Goal: Task Accomplishment & Management: Use online tool/utility

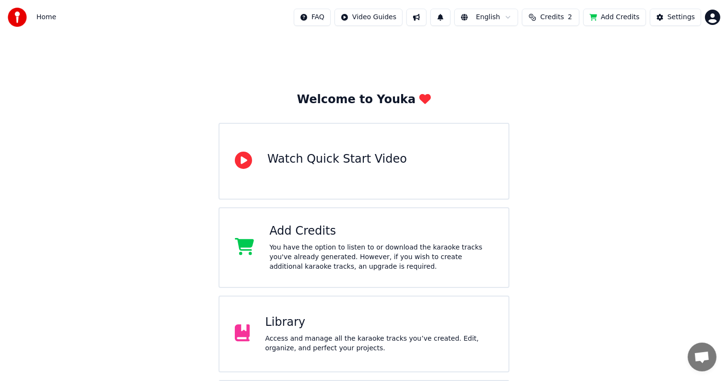
click at [304, 324] on div "Library" at bounding box center [379, 322] width 228 height 15
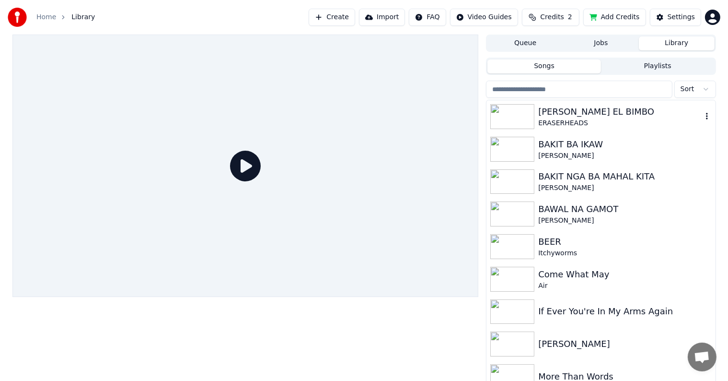
click at [577, 109] on div "[PERSON_NAME] EL BIMBO" at bounding box center [619, 111] width 163 height 13
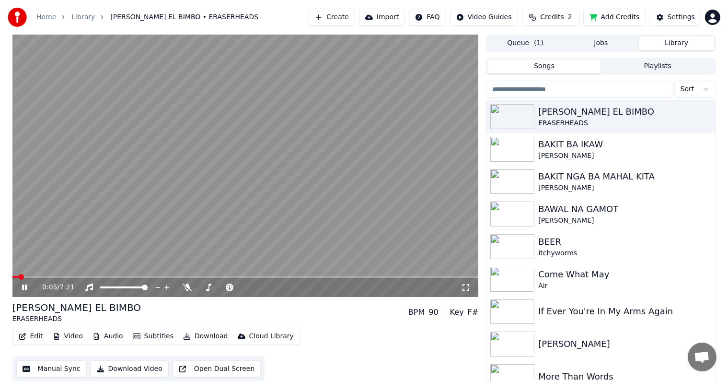
click at [21, 287] on icon at bounding box center [31, 287] width 23 height 8
click at [570, 112] on div "[PERSON_NAME] EL BIMBO" at bounding box center [619, 111] width 163 height 13
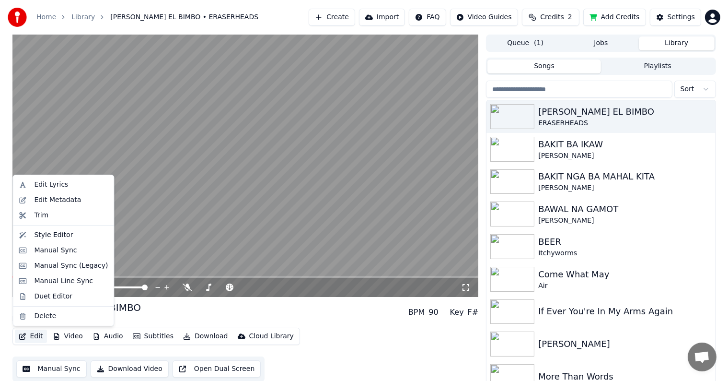
click at [34, 336] on button "Edit" at bounding box center [31, 335] width 32 height 13
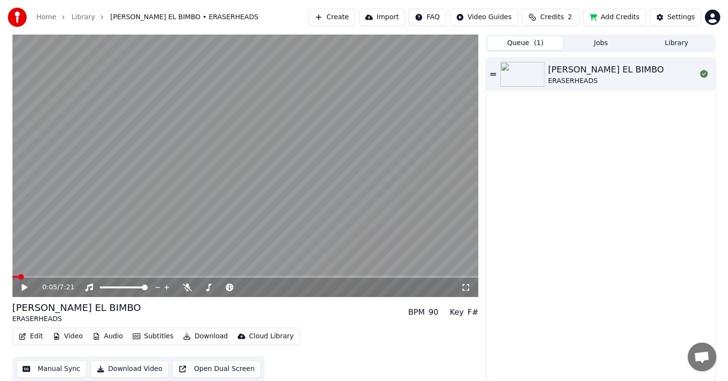
click at [527, 46] on button "Queue ( 1 )" at bounding box center [526, 43] width 76 height 14
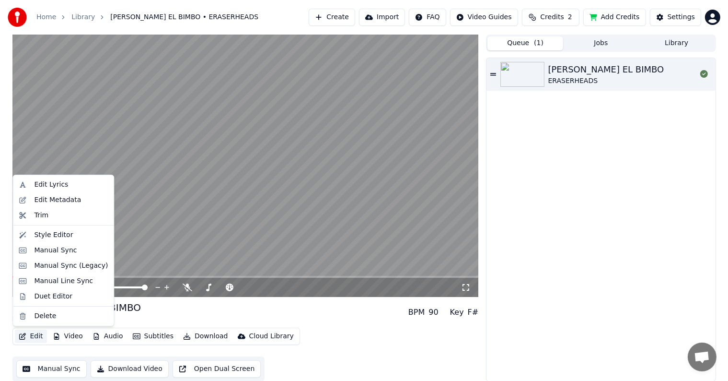
click at [35, 336] on button "Edit" at bounding box center [31, 335] width 32 height 13
click at [47, 233] on div "Style Editor" at bounding box center [53, 235] width 39 height 10
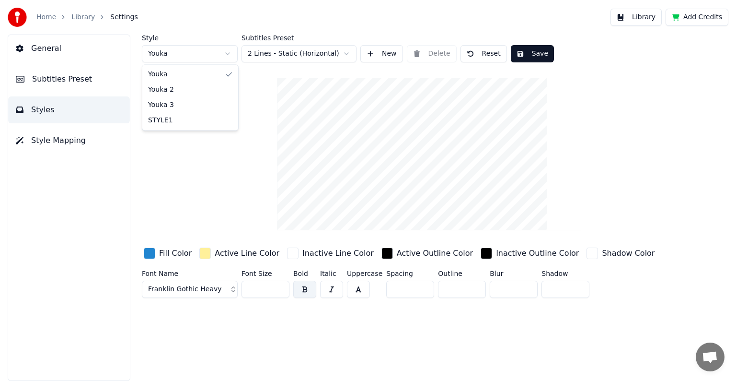
click at [229, 53] on html "Home Library Settings Library Add Credits General Subtitles Preset Styles Style…" at bounding box center [368, 190] width 736 height 381
type input "*"
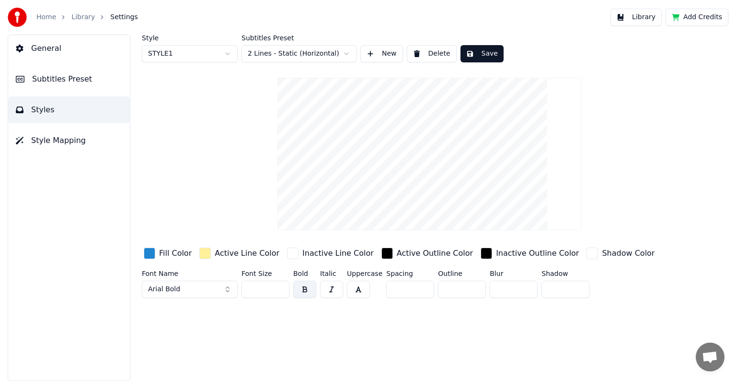
click at [490, 52] on button "Save" at bounding box center [482, 53] width 43 height 17
click at [75, 16] on link "Library" at bounding box center [82, 17] width 23 height 10
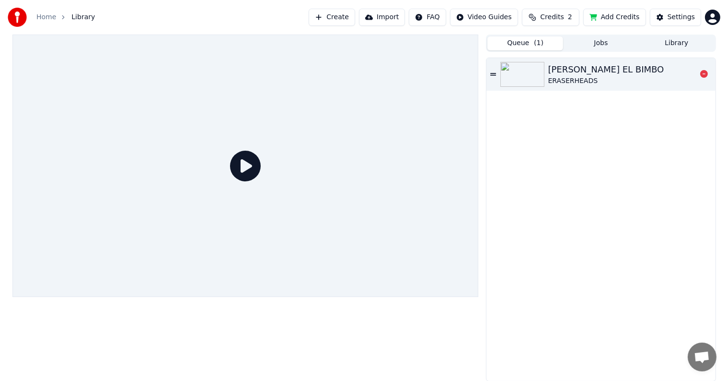
click at [585, 71] on div "[PERSON_NAME] EL BIMBO" at bounding box center [606, 69] width 116 height 13
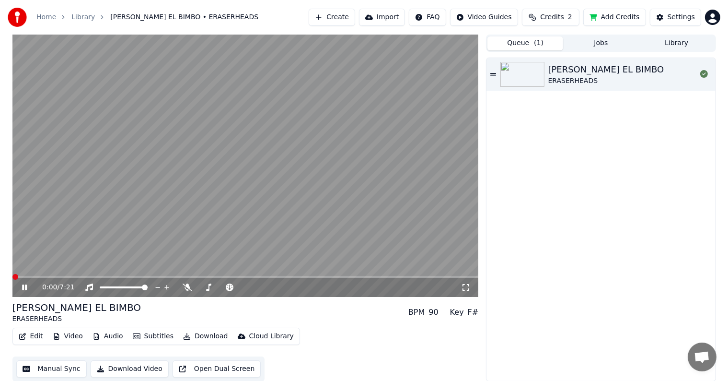
click at [141, 276] on span at bounding box center [245, 277] width 466 height 2
click at [198, 276] on span at bounding box center [245, 277] width 466 height 2
click at [25, 286] on icon at bounding box center [24, 287] width 5 height 6
click at [572, 75] on div "[PERSON_NAME] EL BIMBO" at bounding box center [606, 69] width 116 height 13
drag, startPoint x: 27, startPoint y: 285, endPoint x: 27, endPoint y: 292, distance: 7.2
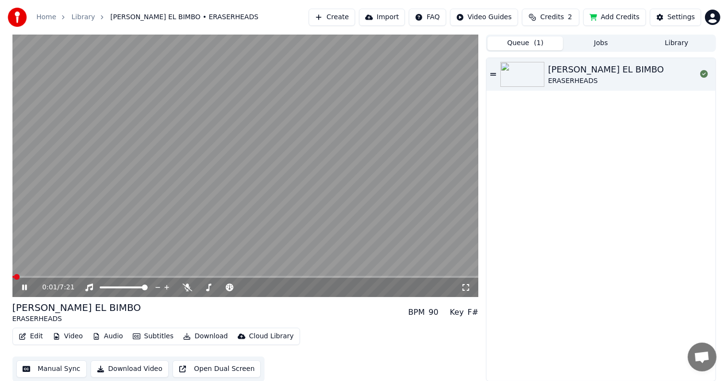
click at [27, 285] on icon at bounding box center [31, 287] width 23 height 8
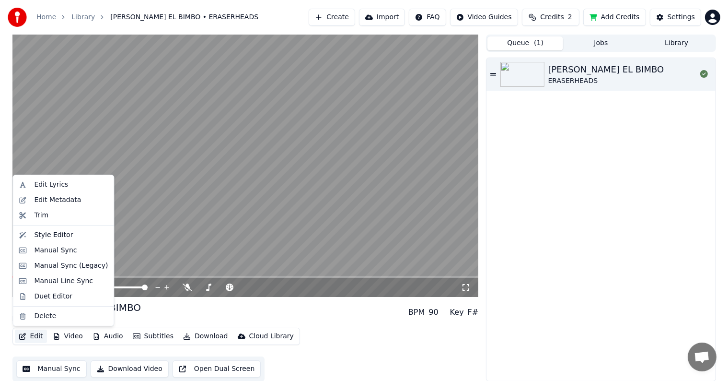
click at [30, 336] on button "Edit" at bounding box center [31, 335] width 32 height 13
click at [50, 233] on div "Style Editor" at bounding box center [53, 235] width 39 height 10
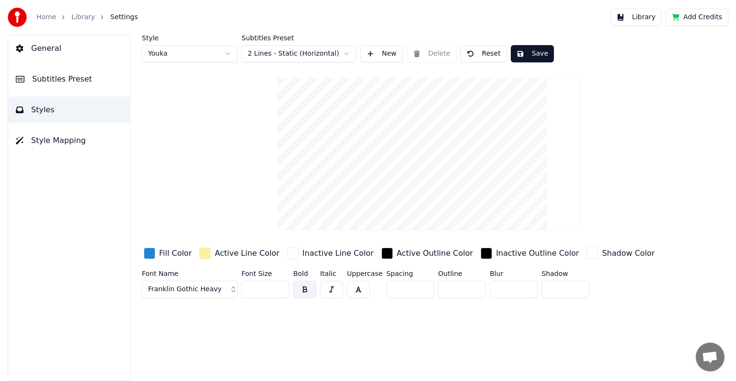
click at [388, 54] on button "New" at bounding box center [382, 53] width 43 height 17
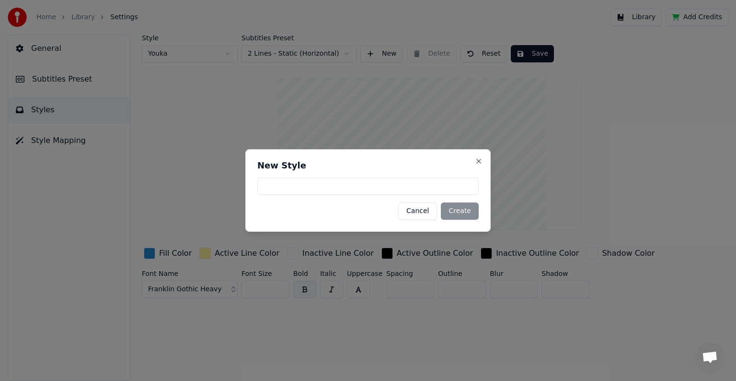
click at [422, 209] on button "Cancel" at bounding box center [417, 210] width 39 height 17
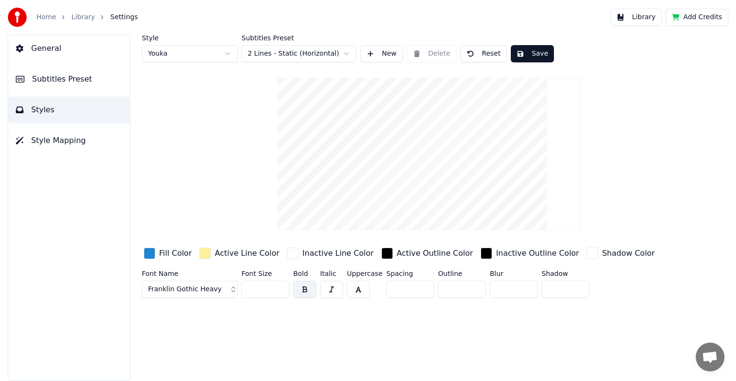
click at [86, 19] on link "Library" at bounding box center [82, 17] width 23 height 10
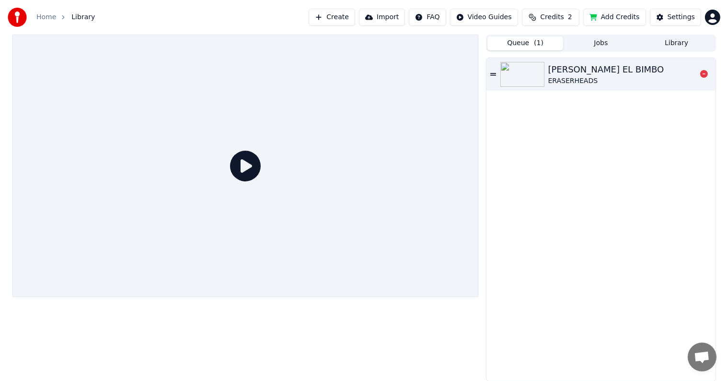
click at [615, 67] on div "[PERSON_NAME] EL BIMBO" at bounding box center [606, 69] width 116 height 13
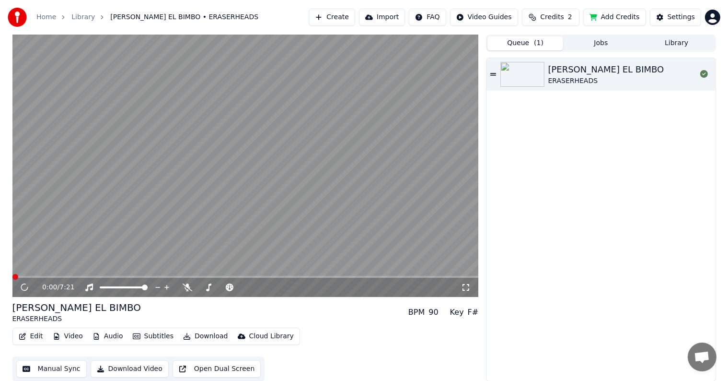
click at [142, 276] on span at bounding box center [245, 277] width 466 height 2
click at [30, 285] on icon at bounding box center [31, 287] width 23 height 8
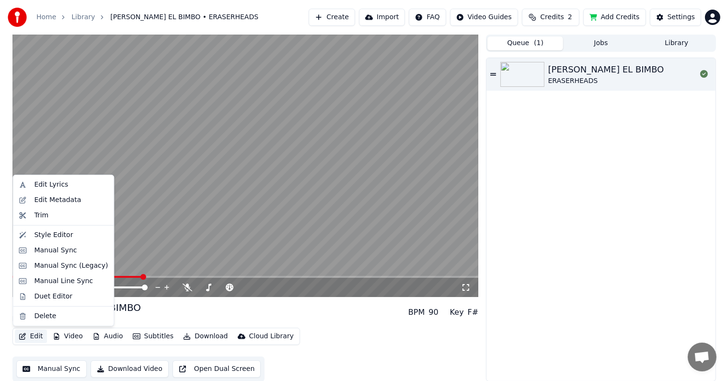
click at [41, 335] on button "Edit" at bounding box center [31, 335] width 32 height 13
click at [64, 234] on div "Style Editor" at bounding box center [53, 235] width 39 height 10
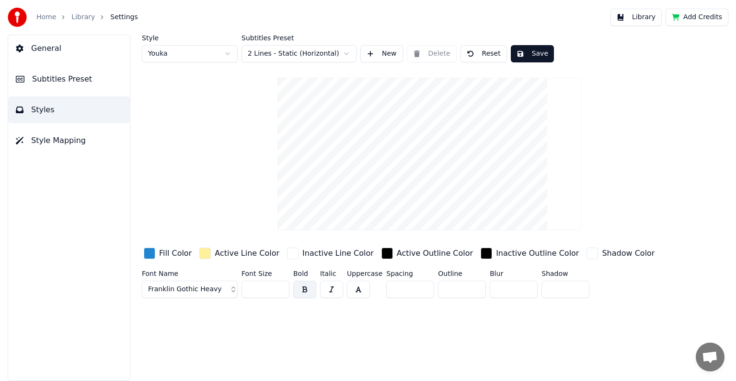
click at [73, 81] on span "Subtitles Preset" at bounding box center [62, 79] width 60 height 12
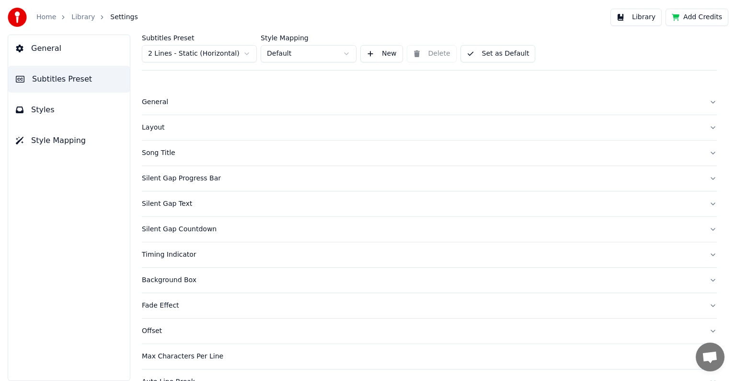
click at [73, 79] on span "Subtitles Preset" at bounding box center [62, 79] width 60 height 12
click at [61, 45] on button "General" at bounding box center [69, 48] width 122 height 27
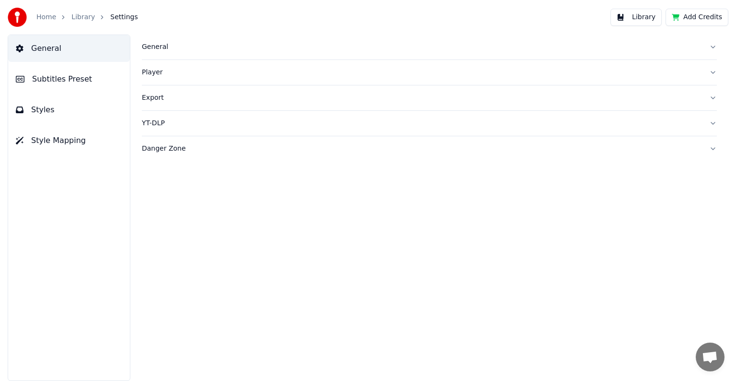
click at [65, 79] on span "Subtitles Preset" at bounding box center [62, 79] width 60 height 12
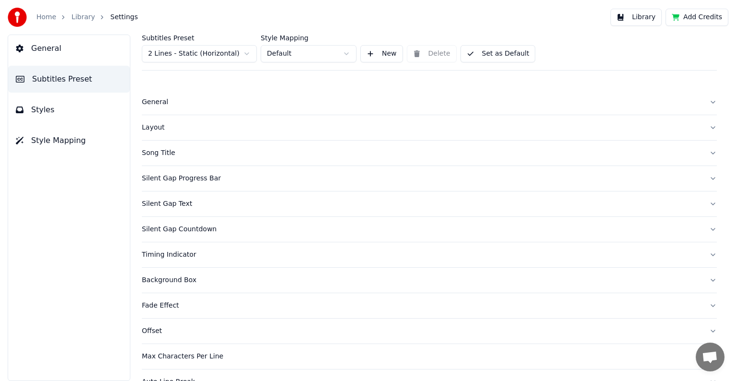
click at [40, 112] on span "Styles" at bounding box center [42, 110] width 23 height 12
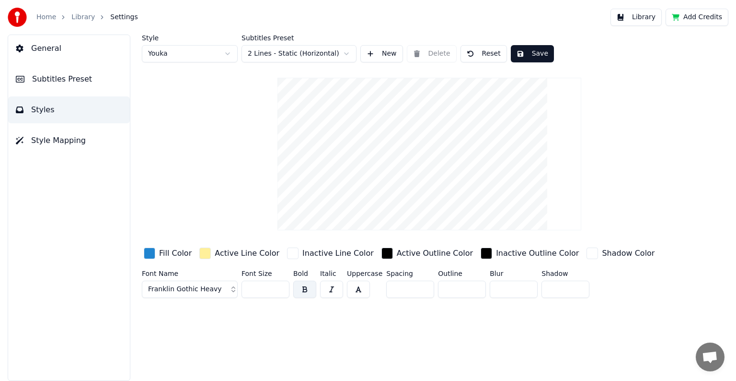
click at [478, 52] on button "Reset" at bounding box center [484, 53] width 47 height 17
type input "*"
click at [485, 55] on button "Reset" at bounding box center [484, 53] width 47 height 17
click at [68, 78] on span "Subtitles Preset" at bounding box center [62, 79] width 60 height 12
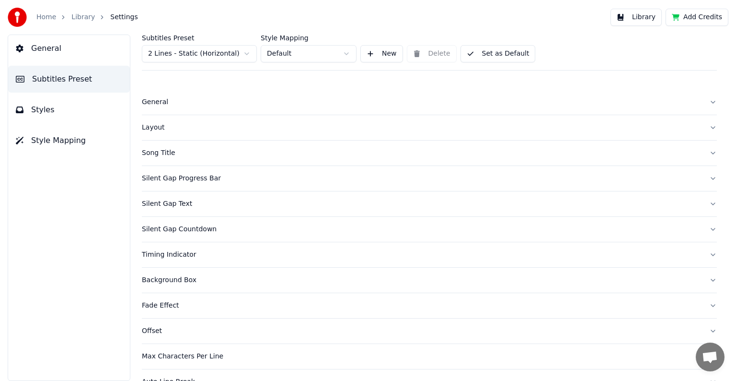
click at [43, 104] on span "Styles" at bounding box center [42, 110] width 23 height 12
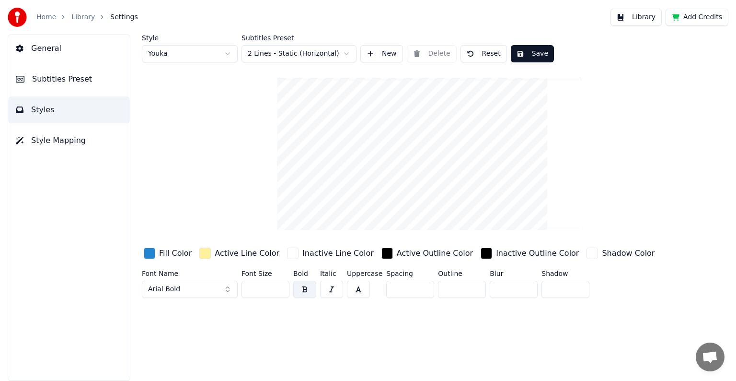
click at [68, 82] on span "Subtitles Preset" at bounding box center [62, 79] width 60 height 12
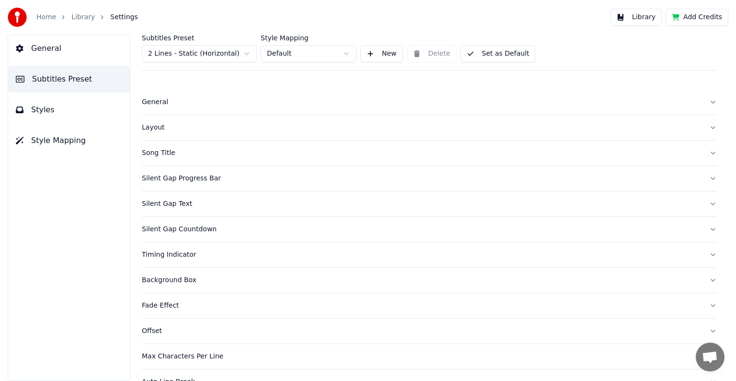
click at [58, 104] on button "Styles" at bounding box center [69, 109] width 122 height 27
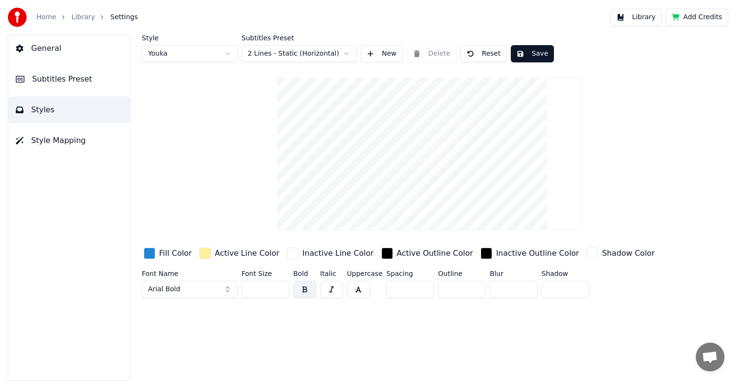
click at [79, 19] on link "Library" at bounding box center [82, 17] width 23 height 10
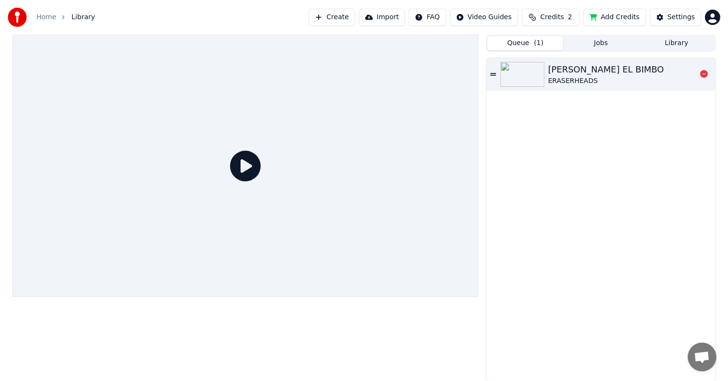
click at [575, 80] on div "ERASERHEADS" at bounding box center [606, 81] width 116 height 10
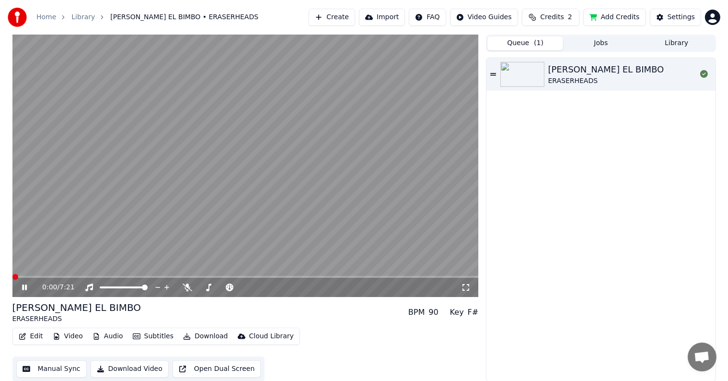
click at [136, 276] on span at bounding box center [245, 277] width 466 height 2
click at [23, 285] on icon at bounding box center [24, 287] width 5 height 6
click at [558, 71] on div "[PERSON_NAME] EL BIMBO" at bounding box center [606, 69] width 116 height 13
click at [23, 290] on icon at bounding box center [31, 287] width 23 height 8
click at [33, 337] on button "Edit" at bounding box center [31, 335] width 32 height 13
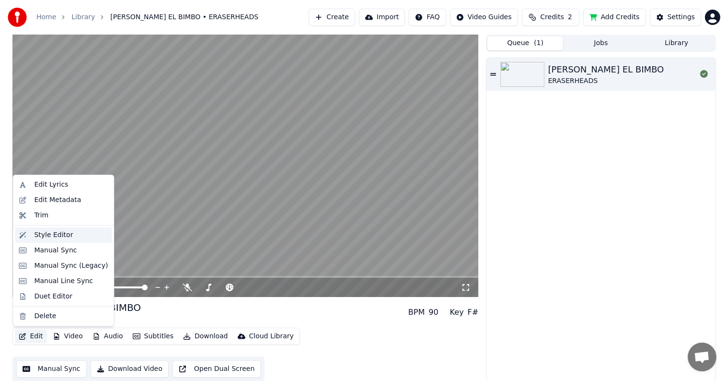
click at [45, 235] on div "Style Editor" at bounding box center [53, 235] width 39 height 10
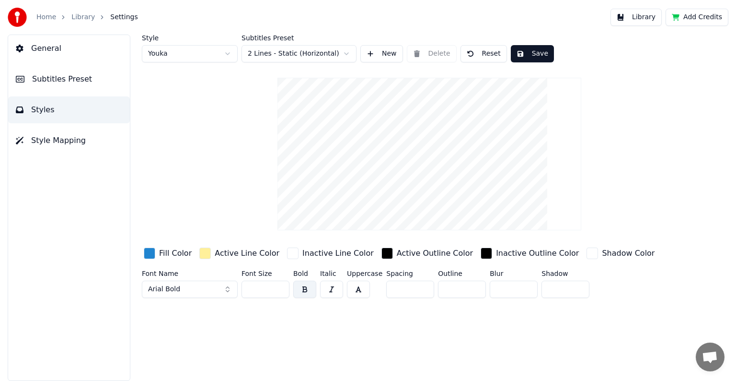
click at [485, 53] on button "Reset" at bounding box center [484, 53] width 47 height 17
click at [485, 53] on button "Done" at bounding box center [484, 53] width 46 height 17
click at [227, 52] on html "Home Library Settings Library Add Credits General Subtitles Preset Styles Style…" at bounding box center [368, 190] width 736 height 381
type input "***"
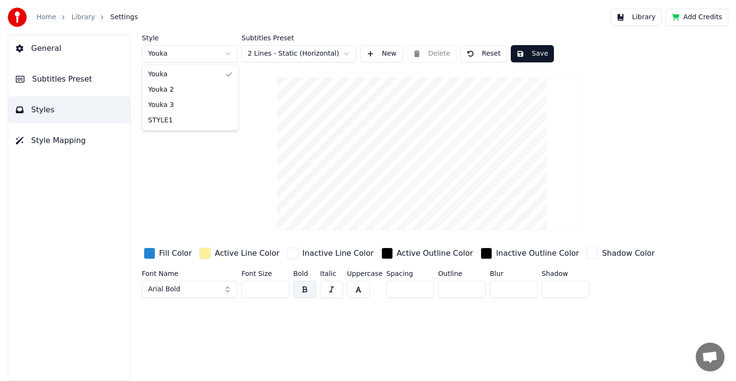
type input "*"
click at [229, 52] on html "Home Library Settings Library Add Credits General Subtitles Preset Styles Style…" at bounding box center [368, 190] width 736 height 381
type input "**"
type input "*"
click at [230, 51] on html "Home Library Settings Library Add Credits General Subtitles Preset Styles Style…" at bounding box center [368, 190] width 736 height 381
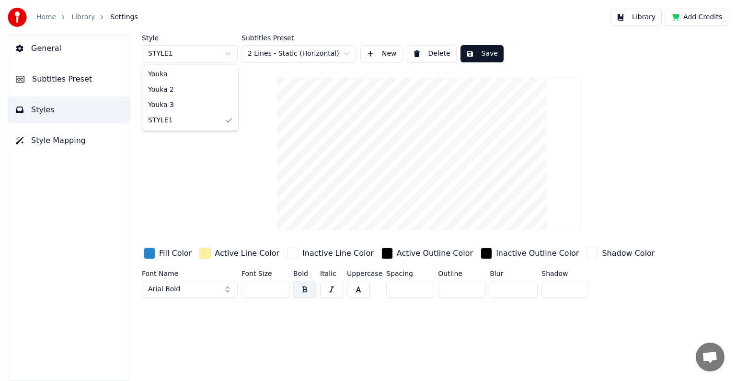
click at [226, 57] on html "Home Library Settings Library Add Credits General Subtitles Preset Styles Style…" at bounding box center [368, 190] width 736 height 381
click at [227, 53] on html "Home Library Settings Library Add Credits General Subtitles Preset Styles Style…" at bounding box center [368, 190] width 736 height 381
click at [435, 55] on button "Delete" at bounding box center [432, 53] width 50 height 17
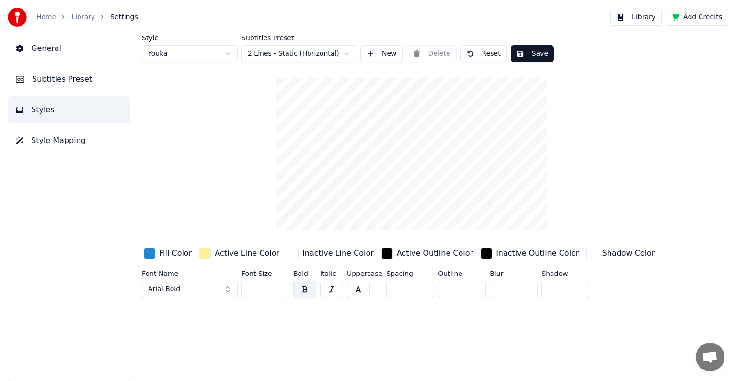
click at [521, 53] on button "Save" at bounding box center [532, 53] width 43 height 17
click at [226, 55] on html "Home Library Settings Library Add Credits General Subtitles Preset Styles Style…" at bounding box center [368, 190] width 736 height 381
type input "***"
type input "*"
click at [380, 54] on button "New" at bounding box center [382, 53] width 43 height 17
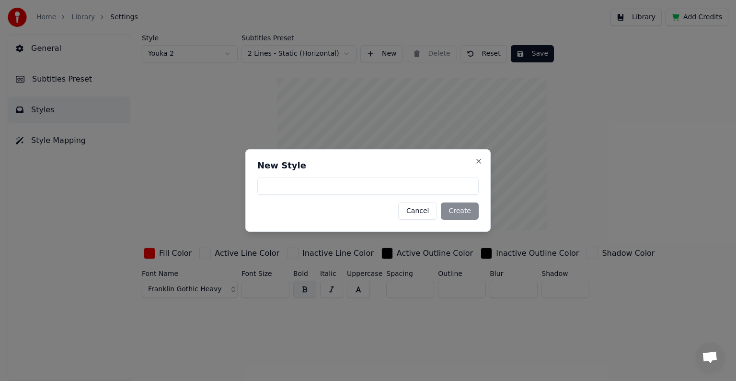
click at [430, 215] on button "Cancel" at bounding box center [417, 210] width 39 height 17
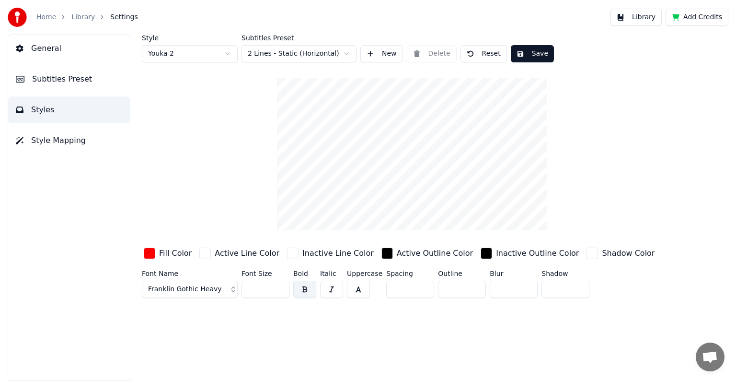
click at [229, 55] on html "Home Library Settings Library Add Credits General Subtitles Preset Styles Style…" at bounding box center [368, 190] width 736 height 381
type input "**"
type input "*"
click at [387, 56] on button "New" at bounding box center [382, 53] width 43 height 17
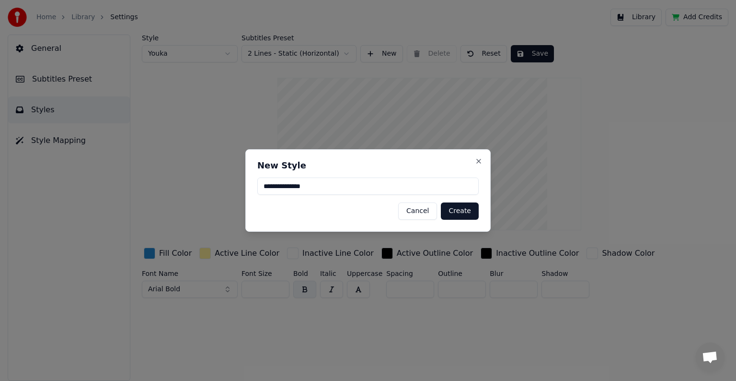
type input "**********"
click at [468, 213] on button "Create" at bounding box center [460, 210] width 38 height 17
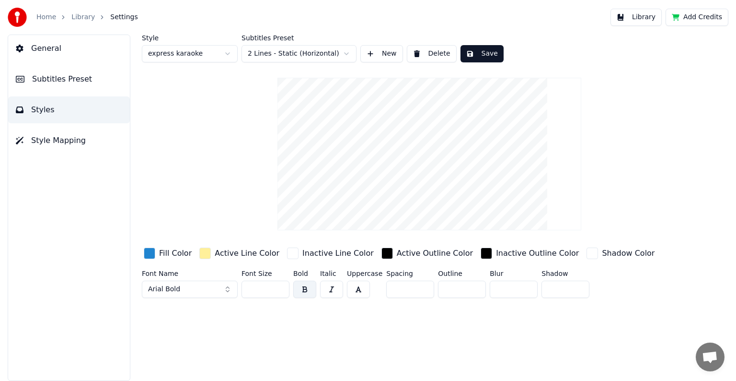
click at [179, 253] on div "Fill Color" at bounding box center [175, 253] width 33 height 12
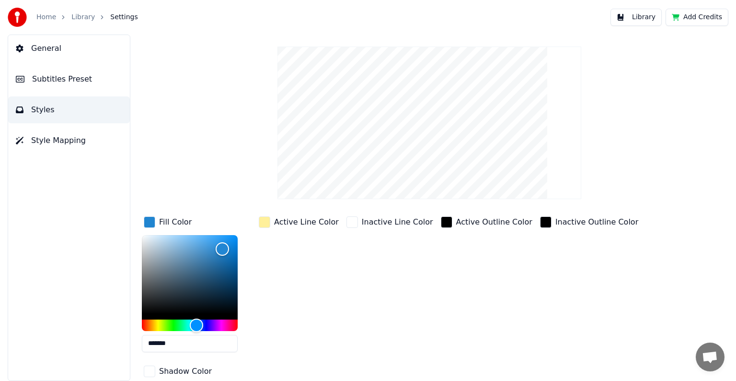
scroll to position [48, 0]
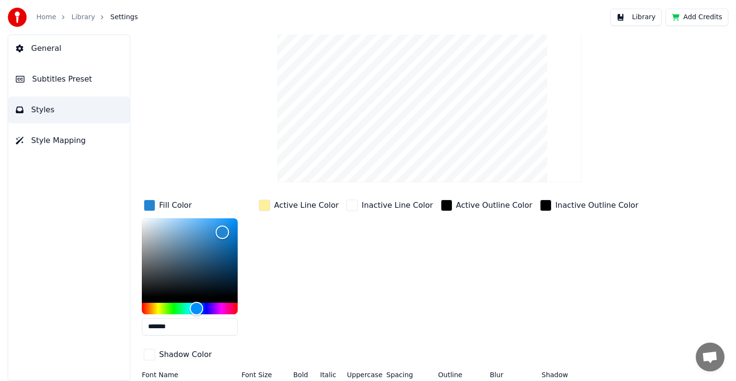
drag, startPoint x: 153, startPoint y: 326, endPoint x: 197, endPoint y: 324, distance: 43.2
click at [197, 324] on input "*******" at bounding box center [190, 326] width 96 height 17
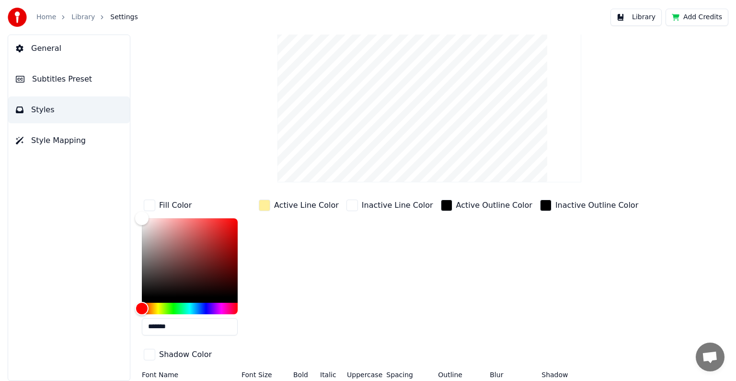
drag, startPoint x: 268, startPoint y: 205, endPoint x: 273, endPoint y: 236, distance: 31.5
click at [273, 236] on div "Active Line Color" at bounding box center [299, 270] width 84 height 145
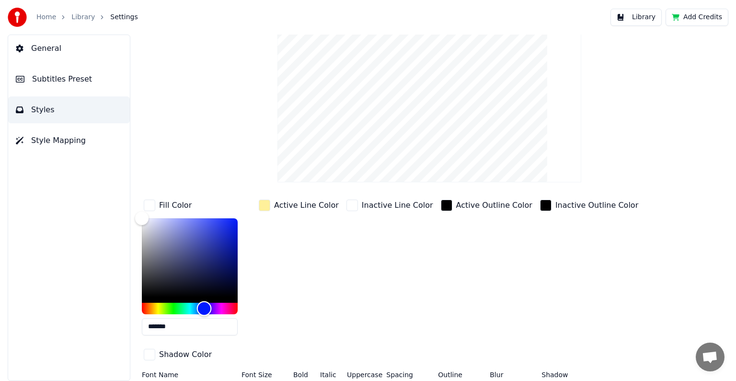
click at [204, 305] on div "Hue" at bounding box center [190, 309] width 96 height 12
click at [231, 221] on div "Color" at bounding box center [190, 257] width 96 height 79
type input "*******"
click at [235, 222] on div "Color" at bounding box center [235, 222] width 15 height 15
click at [266, 204] on div "button" at bounding box center [265, 205] width 12 height 12
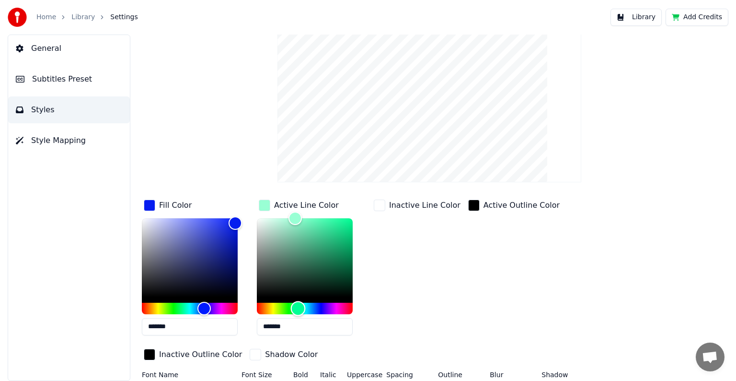
drag, startPoint x: 272, startPoint y: 305, endPoint x: 298, endPoint y: 311, distance: 26.5
click at [298, 311] on div "Hue" at bounding box center [298, 308] width 15 height 15
drag, startPoint x: 297, startPoint y: 217, endPoint x: 349, endPoint y: 221, distance: 51.4
click at [349, 221] on div "Color" at bounding box center [348, 221] width 15 height 15
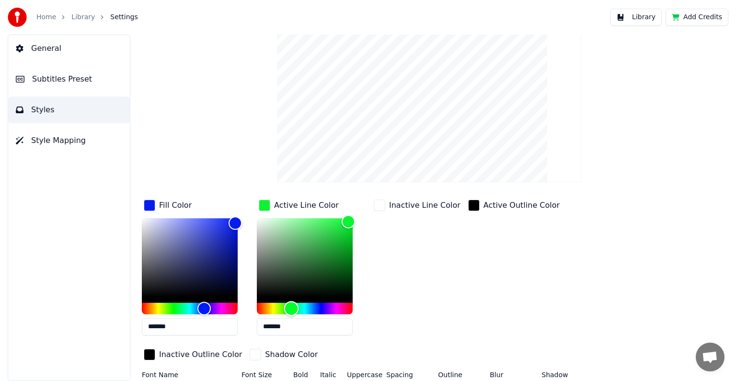
type input "*******"
click at [290, 307] on div "Hue" at bounding box center [289, 308] width 15 height 15
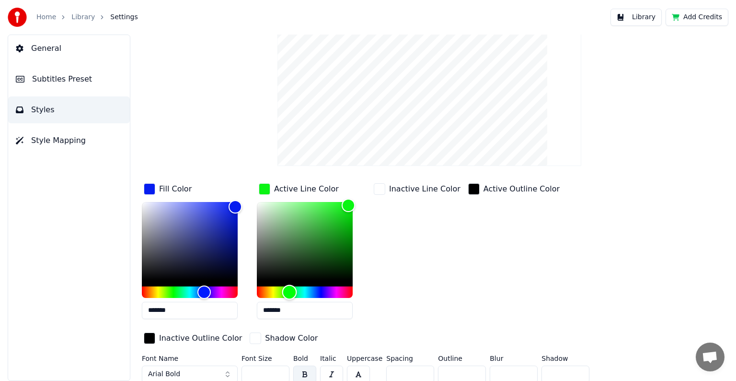
scroll to position [69, 0]
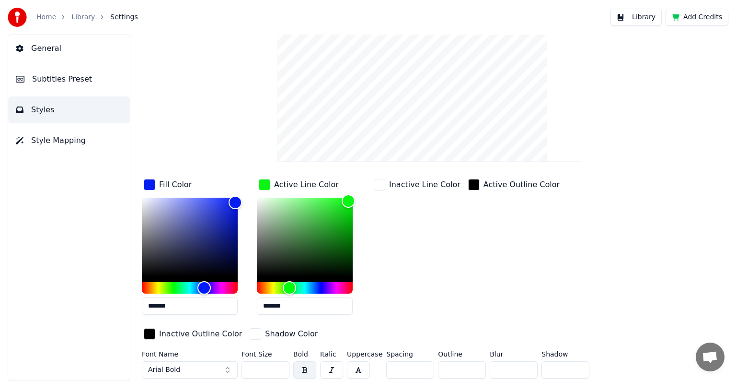
click at [211, 366] on button "Arial Bold" at bounding box center [190, 369] width 96 height 17
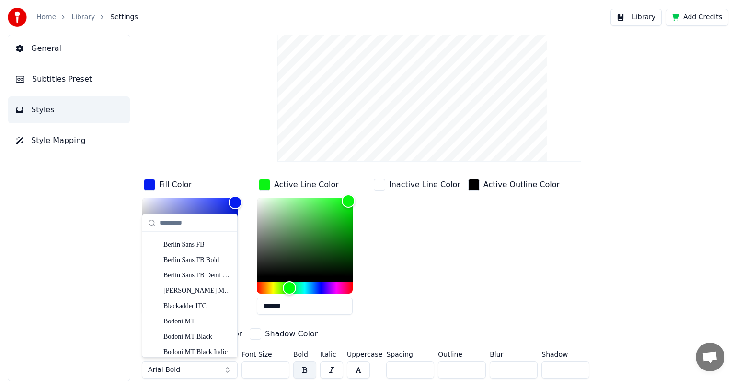
scroll to position [336, 0]
click at [187, 290] on div "Bodoni MT Black" at bounding box center [197, 289] width 68 height 10
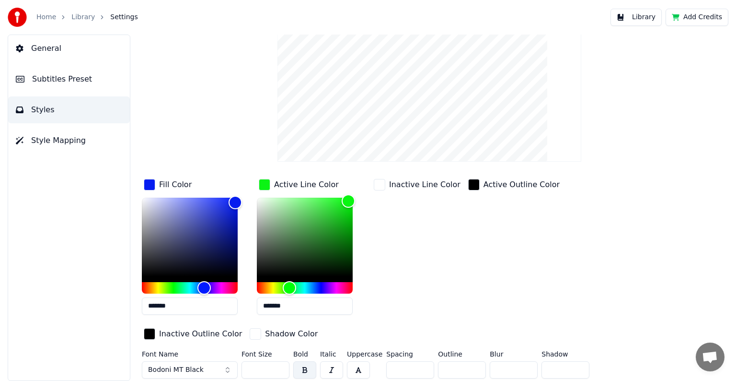
click at [177, 369] on span "Bodoni MT Black" at bounding box center [176, 370] width 56 height 10
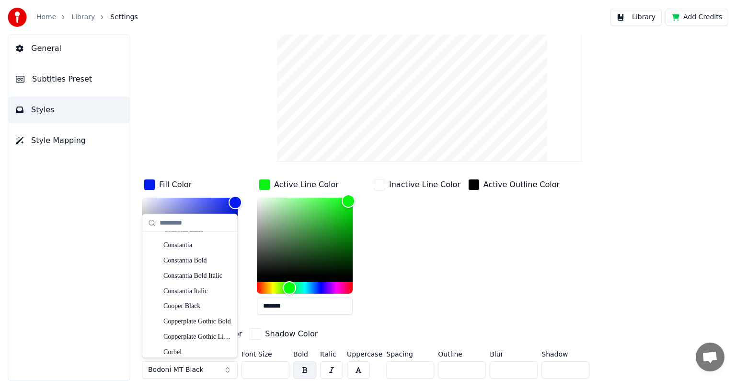
scroll to position [1438, 0]
click at [192, 292] on div "Cooper Black" at bounding box center [197, 290] width 68 height 10
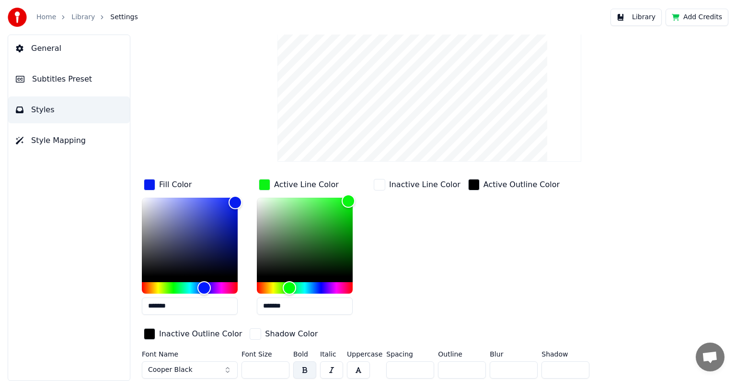
click at [182, 366] on span "Cooper Black" at bounding box center [170, 370] width 45 height 10
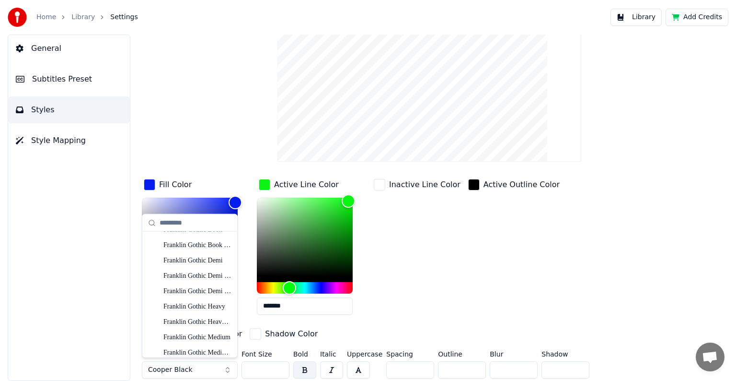
scroll to position [2014, 0]
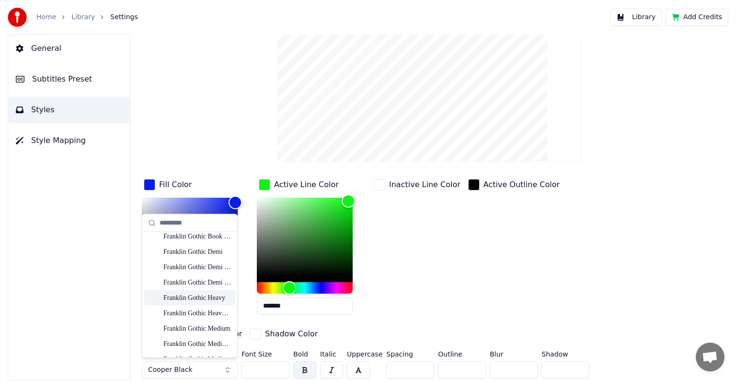
click at [187, 298] on div "Franklin Gothic Heavy" at bounding box center [197, 297] width 68 height 10
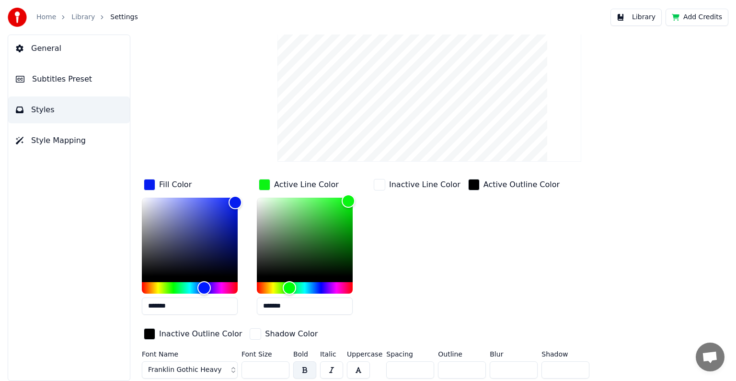
click at [280, 367] on input "**" at bounding box center [266, 369] width 48 height 17
type input "***"
click at [280, 367] on input "***" at bounding box center [266, 369] width 48 height 17
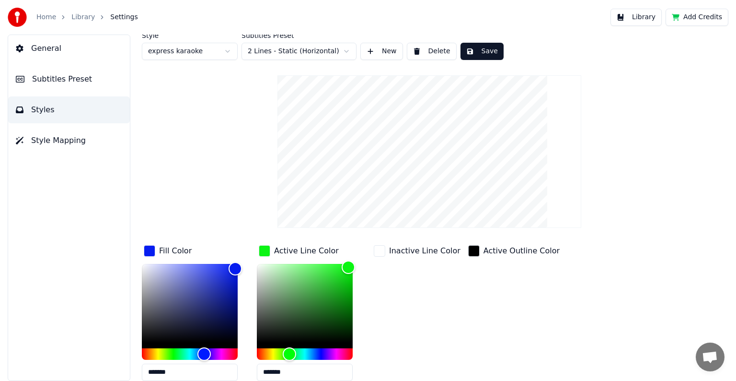
scroll to position [0, 0]
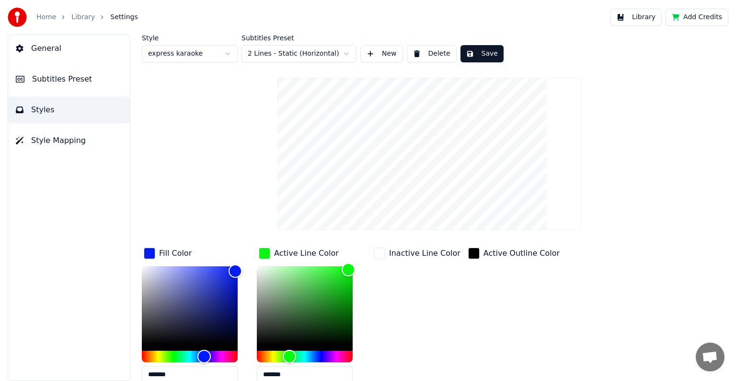
click at [484, 56] on button "Save" at bounding box center [482, 53] width 43 height 17
click at [480, 56] on button "Save" at bounding box center [482, 53] width 43 height 17
click at [79, 17] on link "Library" at bounding box center [82, 17] width 23 height 10
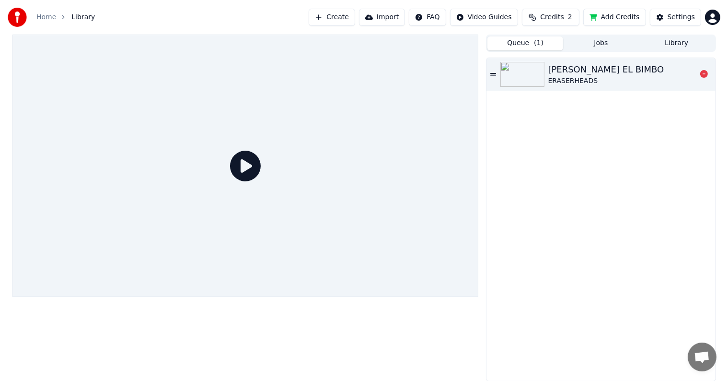
click at [583, 74] on div "[PERSON_NAME] EL BIMBO" at bounding box center [606, 69] width 116 height 13
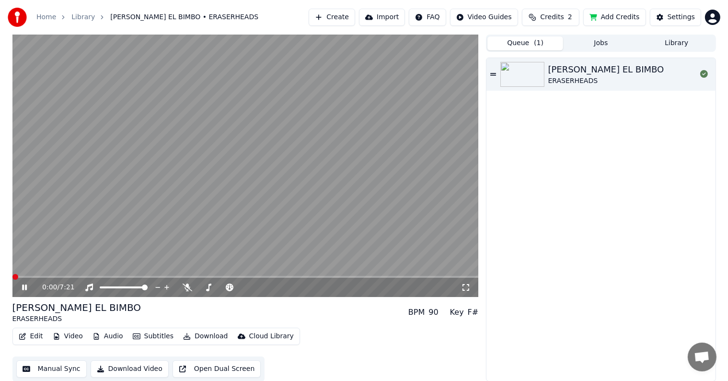
click at [88, 278] on div "0:00 / 7:21" at bounding box center [245, 287] width 466 height 19
click at [97, 276] on span at bounding box center [245, 277] width 466 height 2
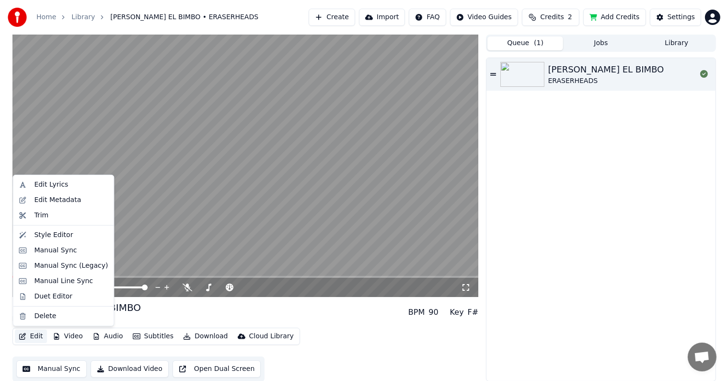
click at [28, 338] on button "Edit" at bounding box center [31, 335] width 32 height 13
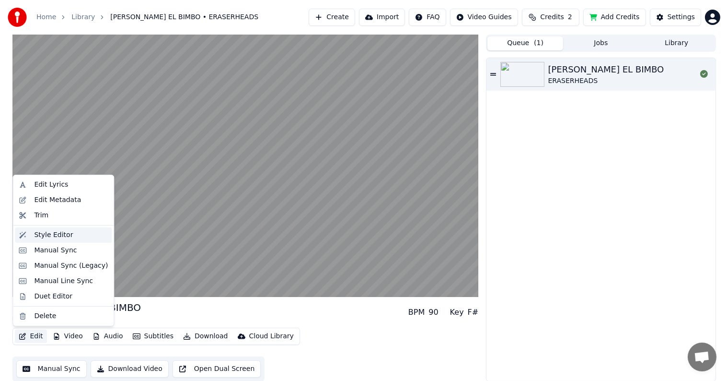
click at [50, 232] on div "Style Editor" at bounding box center [53, 235] width 39 height 10
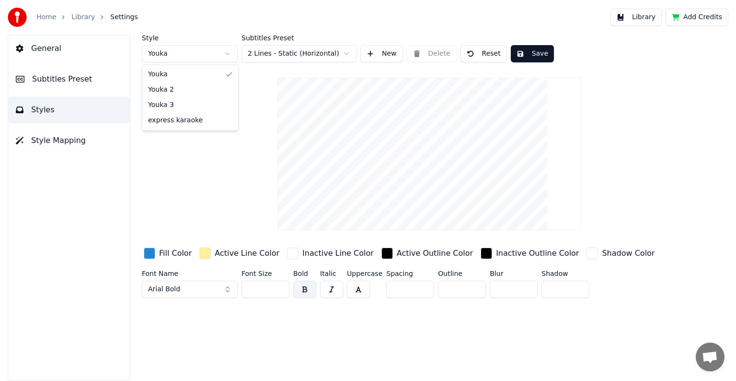
click at [228, 53] on html "Home Library Settings Library Add Credits General Subtitles Preset Styles Style…" at bounding box center [368, 190] width 736 height 381
type input "***"
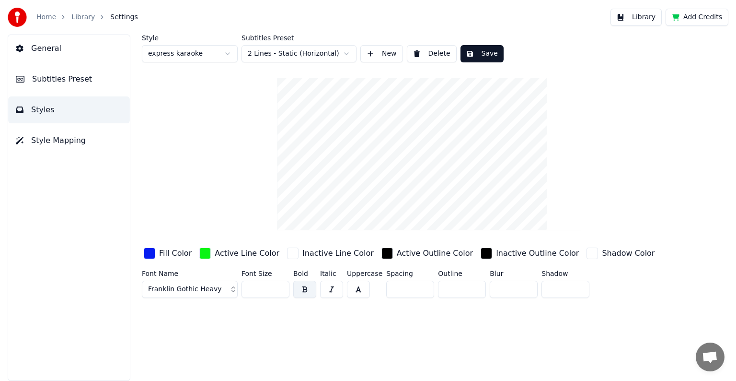
click at [49, 80] on span "Subtitles Preset" at bounding box center [62, 79] width 60 height 12
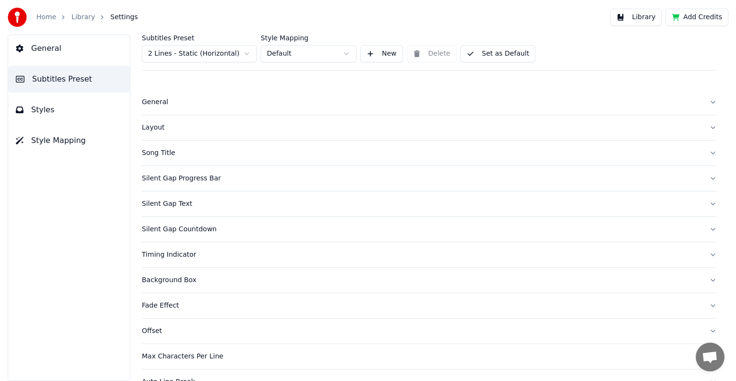
click at [155, 125] on div "Layout" at bounding box center [422, 128] width 560 height 10
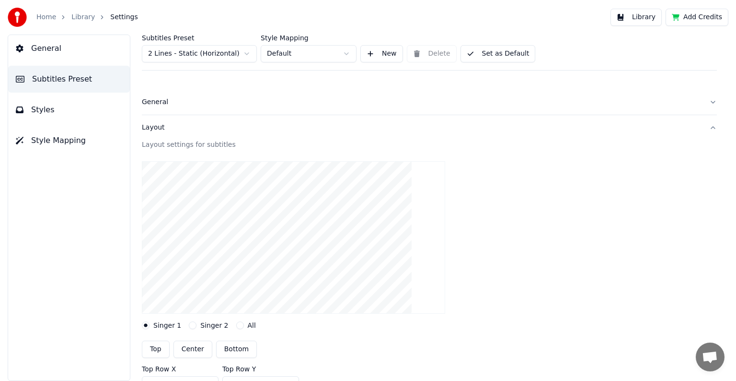
click at [159, 348] on button "Top" at bounding box center [156, 348] width 28 height 17
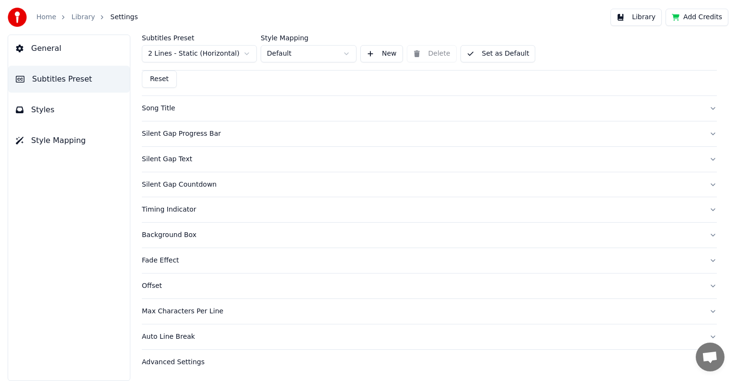
scroll to position [378, 0]
click at [155, 309] on div "Max Characters Per Line" at bounding box center [422, 311] width 560 height 10
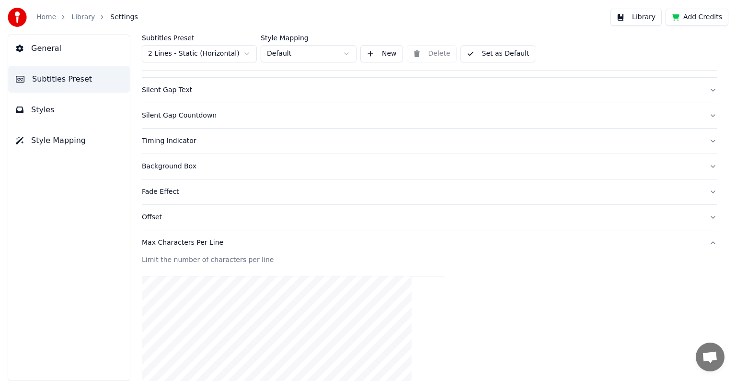
scroll to position [305, 0]
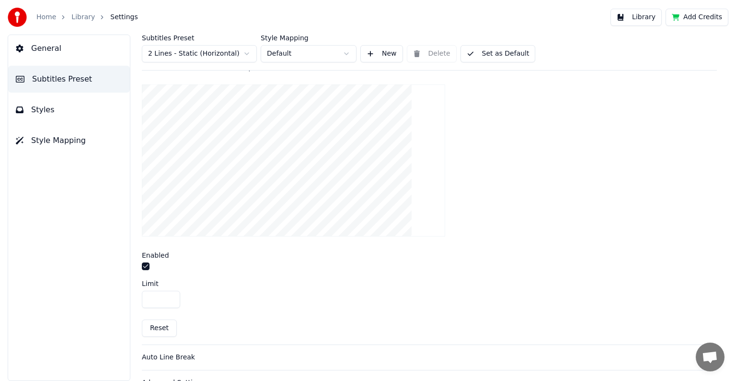
click at [158, 299] on input "**" at bounding box center [161, 299] width 38 height 17
type input "**"
click at [33, 107] on span "Styles" at bounding box center [42, 110] width 23 height 12
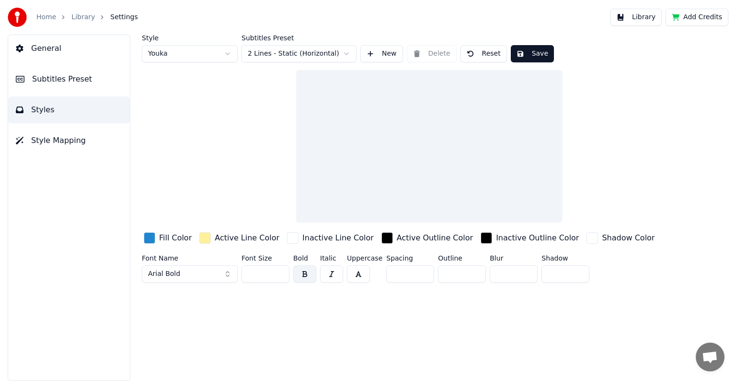
scroll to position [0, 0]
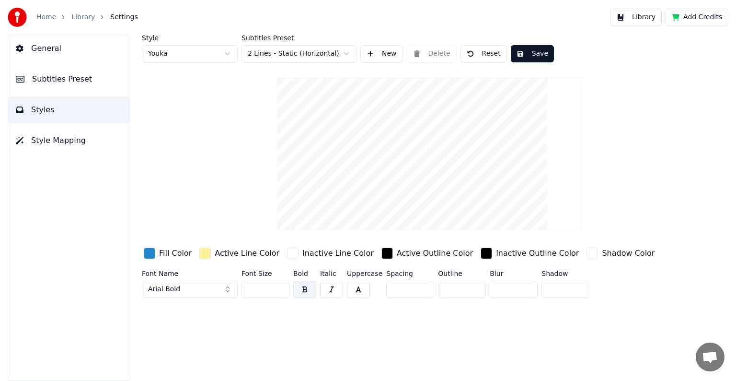
click at [227, 54] on html "Home Library Settings Library Add Credits General Subtitles Preset Styles Style…" at bounding box center [368, 190] width 736 height 381
type input "***"
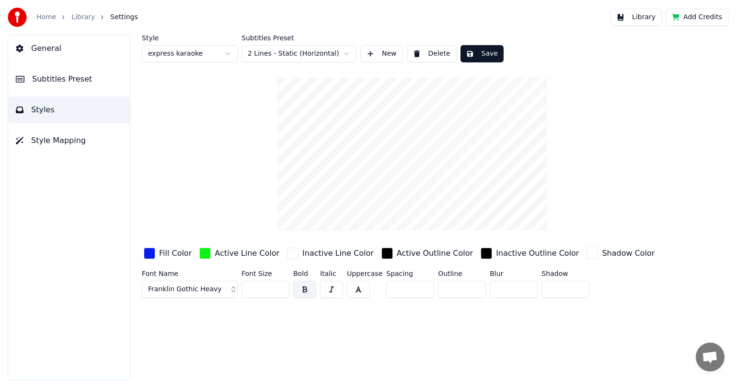
click at [484, 54] on button "Save" at bounding box center [482, 53] width 43 height 17
click at [477, 47] on button "Save" at bounding box center [482, 53] width 43 height 17
click at [85, 17] on link "Library" at bounding box center [82, 17] width 23 height 10
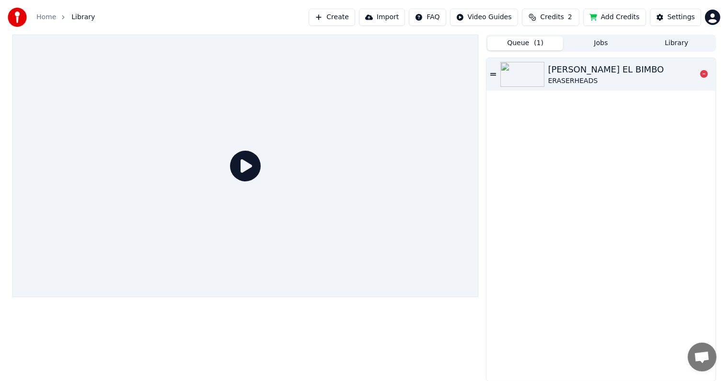
click at [575, 72] on div "[PERSON_NAME] EL BIMBO" at bounding box center [606, 69] width 116 height 13
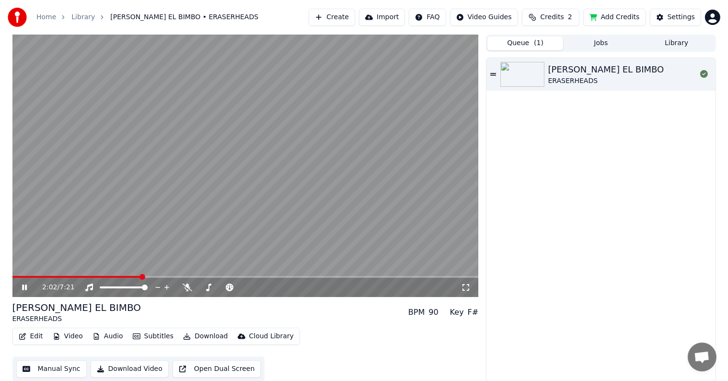
click at [140, 276] on span at bounding box center [245, 277] width 466 height 2
click at [188, 277] on span at bounding box center [245, 277] width 466 height 2
click at [230, 278] on span at bounding box center [245, 277] width 466 height 2
click at [25, 284] on icon at bounding box center [31, 287] width 23 height 8
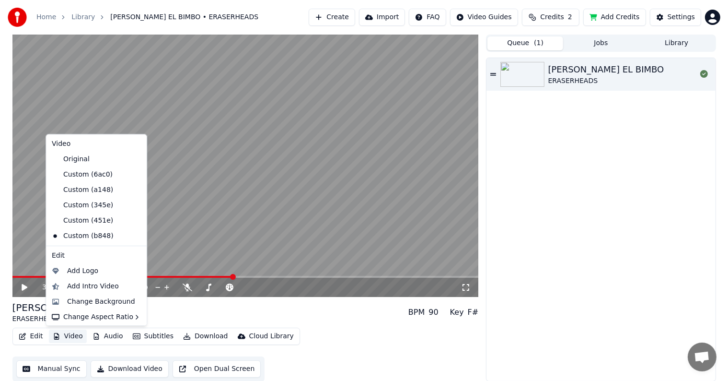
click at [69, 335] on button "Video" at bounding box center [68, 335] width 38 height 13
click at [91, 301] on div "Change Background" at bounding box center [101, 302] width 68 height 10
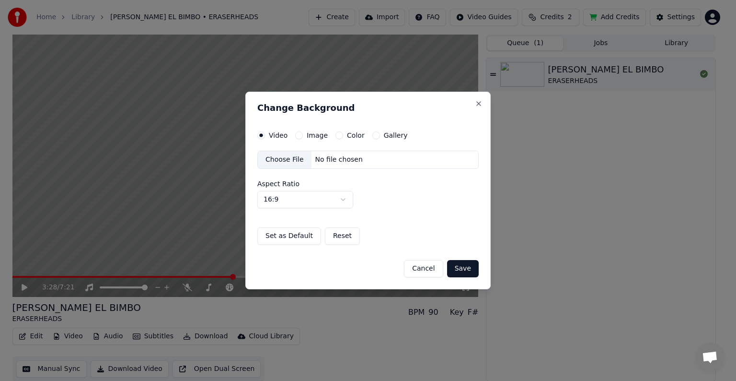
click at [273, 156] on div "Choose File" at bounding box center [285, 159] width 54 height 17
click at [427, 267] on button "Cancel" at bounding box center [423, 268] width 39 height 17
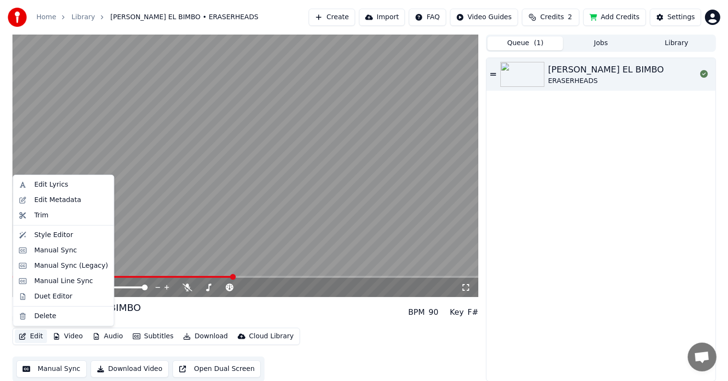
click at [30, 337] on button "Edit" at bounding box center [31, 335] width 32 height 13
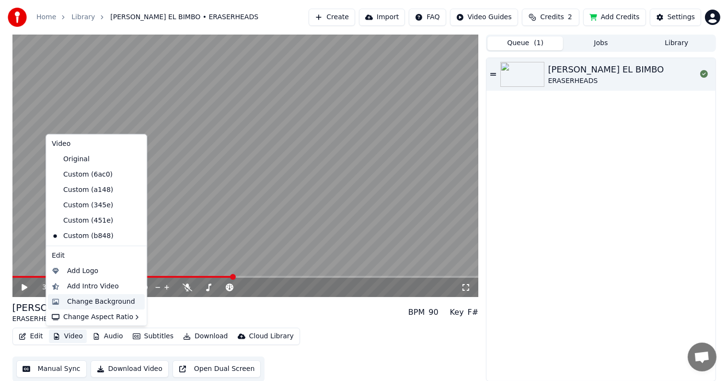
click at [76, 303] on div "Change Background" at bounding box center [101, 302] width 68 height 10
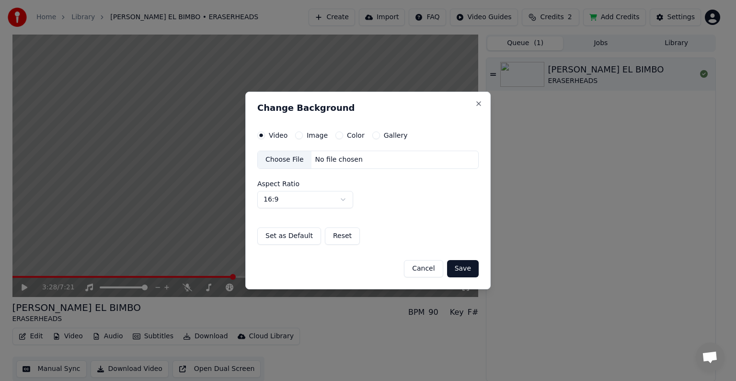
click at [291, 160] on div "Choose File" at bounding box center [285, 159] width 54 height 17
click at [317, 134] on label "Image" at bounding box center [317, 135] width 21 height 7
click at [303, 134] on button "Image" at bounding box center [299, 135] width 8 height 8
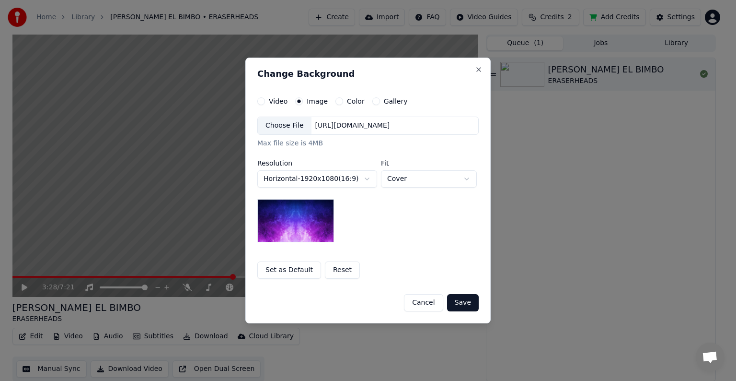
click at [279, 123] on div "Choose File" at bounding box center [285, 125] width 54 height 17
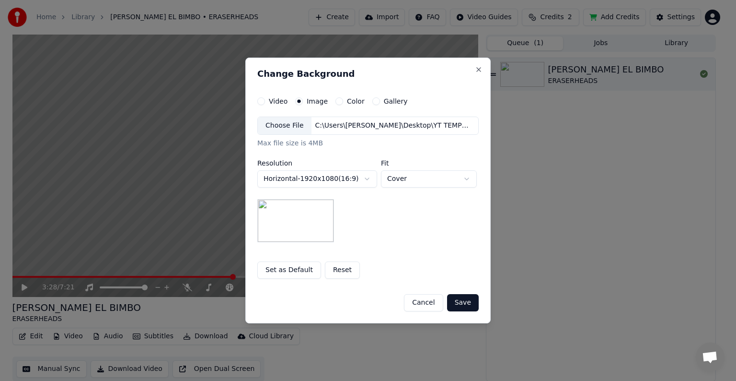
click at [461, 303] on button "Save" at bounding box center [463, 302] width 32 height 17
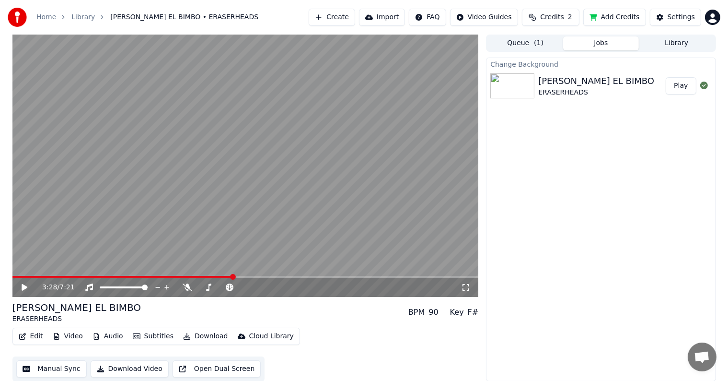
click at [679, 84] on button "Play" at bounding box center [681, 85] width 30 height 17
click at [89, 277] on span at bounding box center [245, 277] width 466 height 2
click at [175, 275] on video at bounding box center [245, 166] width 466 height 262
click at [175, 277] on span at bounding box center [245, 277] width 466 height 2
click at [23, 286] on icon at bounding box center [25, 287] width 6 height 7
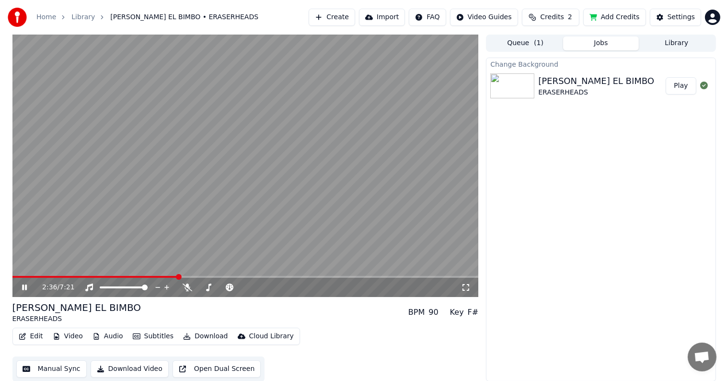
click at [25, 285] on icon at bounding box center [24, 287] width 5 height 6
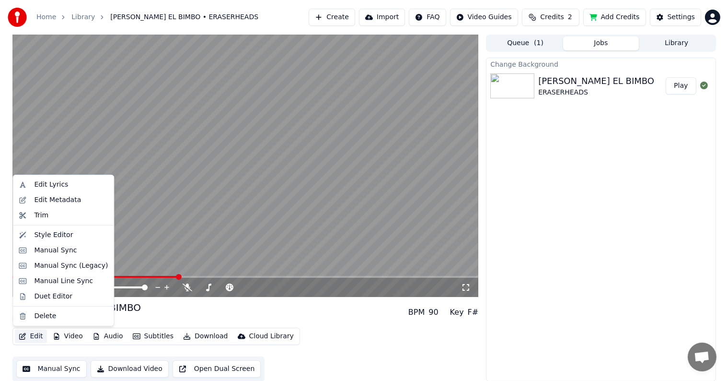
click at [33, 334] on button "Edit" at bounding box center [31, 335] width 32 height 13
click at [58, 237] on div "Style Editor" at bounding box center [53, 235] width 39 height 10
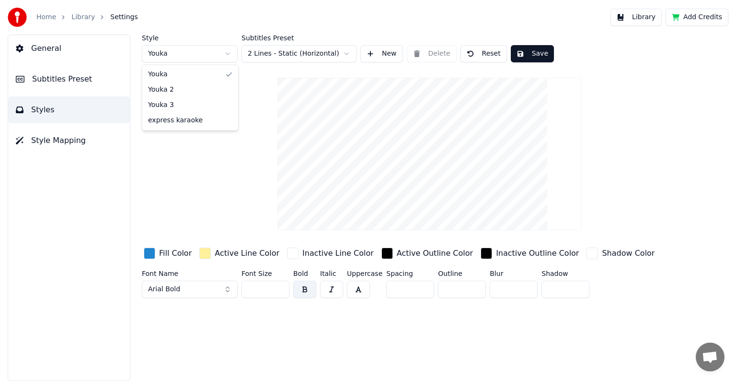
click at [229, 54] on html "Home Library Settings Library Add Credits General Subtitles Preset Styles Style…" at bounding box center [368, 190] width 736 height 381
type input "***"
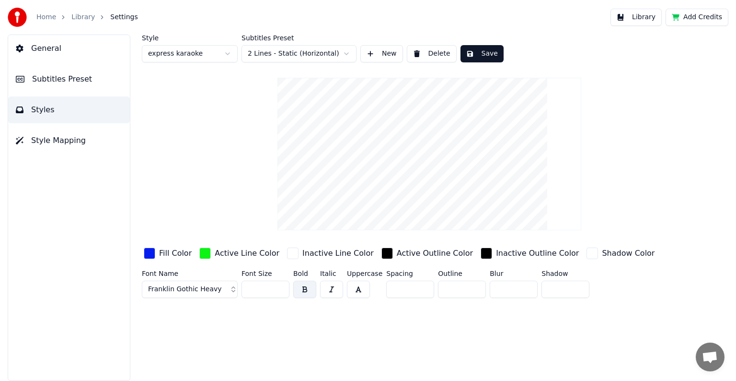
click at [482, 51] on button "Save" at bounding box center [482, 53] width 43 height 17
click at [85, 19] on link "Library" at bounding box center [82, 17] width 23 height 10
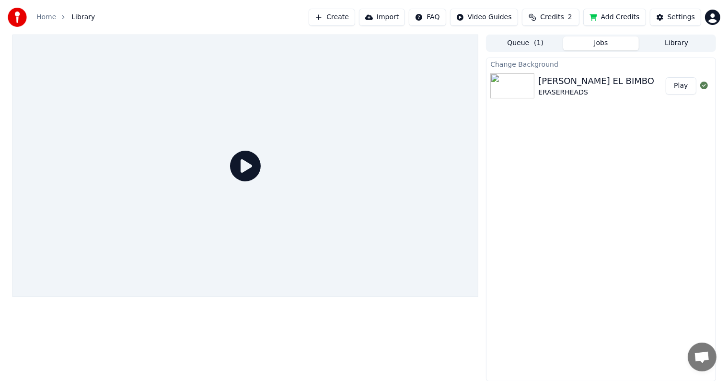
click at [573, 86] on div "[PERSON_NAME] EL BIMBO" at bounding box center [596, 80] width 116 height 13
click at [685, 86] on button "Play" at bounding box center [681, 85] width 30 height 17
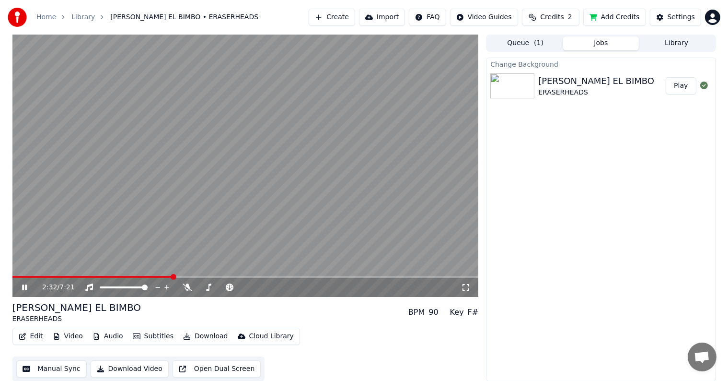
click at [173, 276] on span at bounding box center [245, 277] width 466 height 2
click at [27, 288] on icon at bounding box center [31, 287] width 23 height 8
click at [616, 77] on div "[PERSON_NAME] EL BIMBO" at bounding box center [596, 80] width 116 height 13
click at [80, 18] on link "Library" at bounding box center [82, 17] width 23 height 10
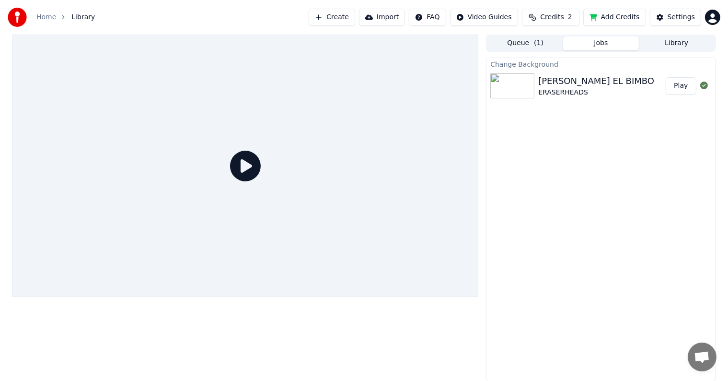
click at [255, 168] on icon at bounding box center [245, 166] width 31 height 31
click at [251, 161] on icon at bounding box center [245, 166] width 31 height 31
click at [685, 86] on button "Play" at bounding box center [681, 85] width 30 height 17
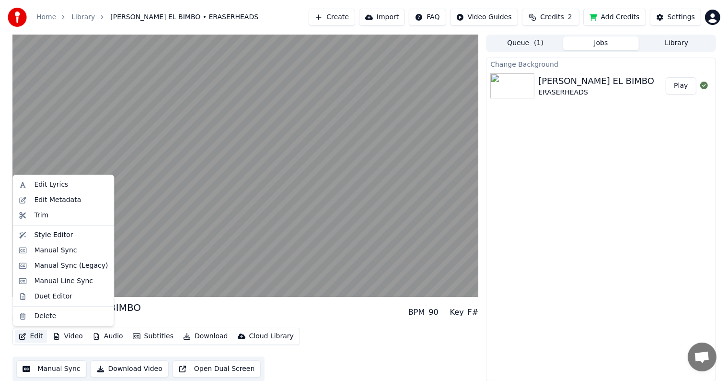
click at [35, 336] on button "Edit" at bounding box center [31, 335] width 32 height 13
click at [56, 231] on div "Style Editor" at bounding box center [53, 235] width 39 height 10
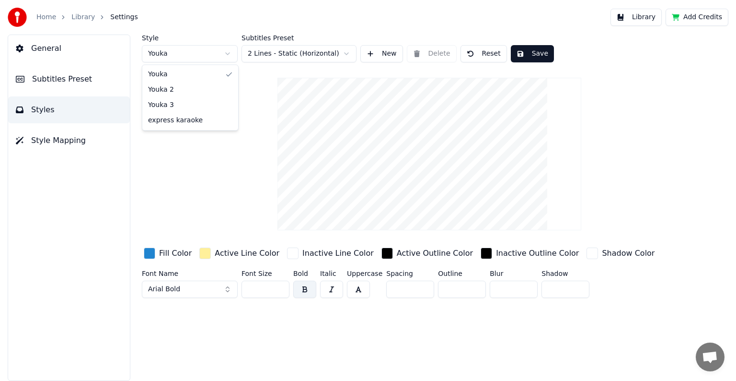
click at [226, 52] on html "Home Library Settings Library Add Credits General Subtitles Preset Styles Style…" at bounding box center [368, 190] width 736 height 381
type input "***"
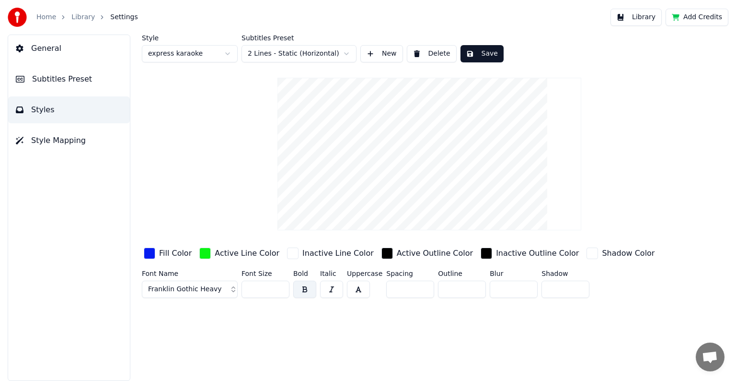
click at [65, 76] on span "Subtitles Preset" at bounding box center [62, 79] width 60 height 12
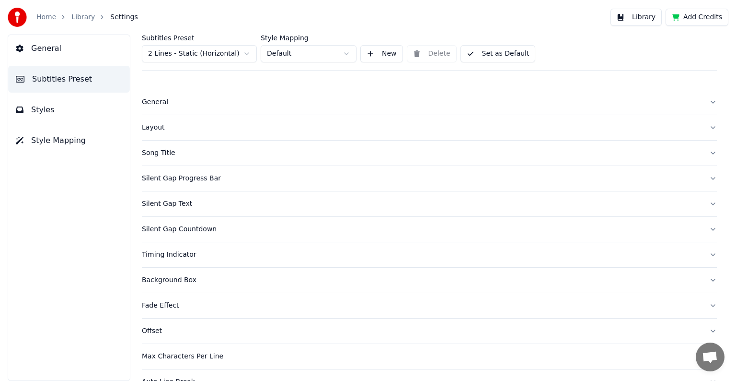
click at [155, 132] on div "Layout" at bounding box center [422, 128] width 560 height 10
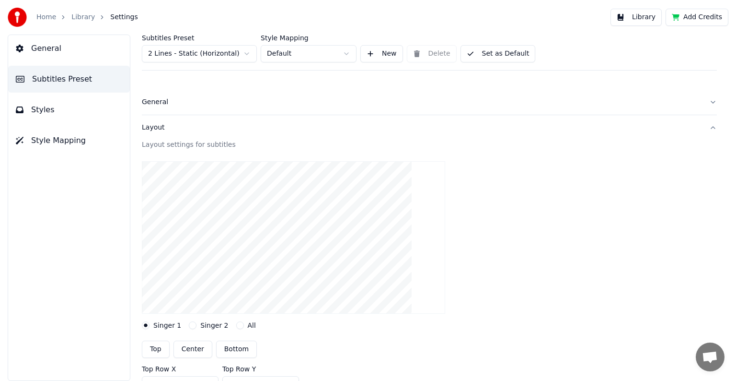
click at [154, 347] on button "Top" at bounding box center [156, 348] width 28 height 17
drag, startPoint x: 52, startPoint y: 113, endPoint x: 79, endPoint y: 112, distance: 26.4
click at [55, 112] on button "Styles" at bounding box center [69, 109] width 122 height 27
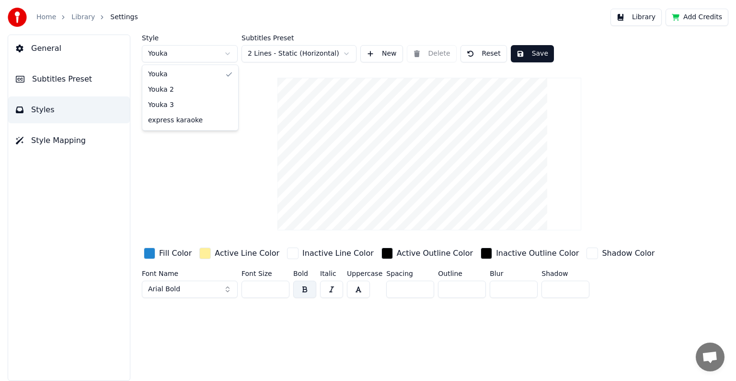
click at [228, 54] on html "Home Library Settings Library Add Credits General Subtitles Preset Styles Style…" at bounding box center [368, 190] width 736 height 381
type input "***"
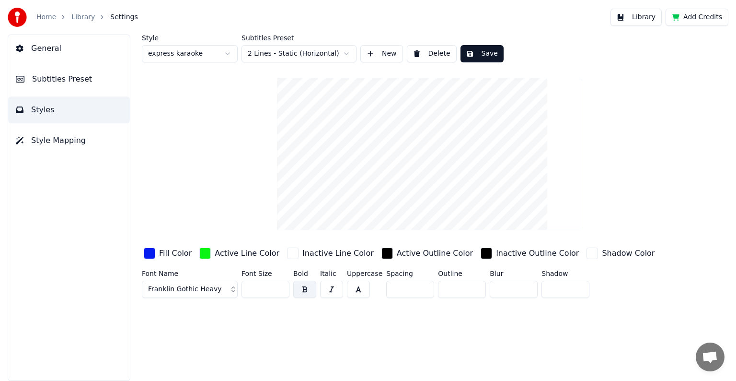
click at [481, 55] on button "Save" at bounding box center [482, 53] width 43 height 17
click at [83, 15] on link "Library" at bounding box center [82, 17] width 23 height 10
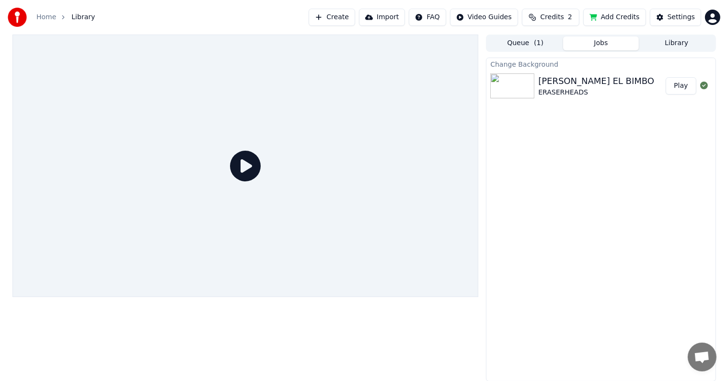
click at [688, 88] on button "Play" at bounding box center [681, 85] width 30 height 17
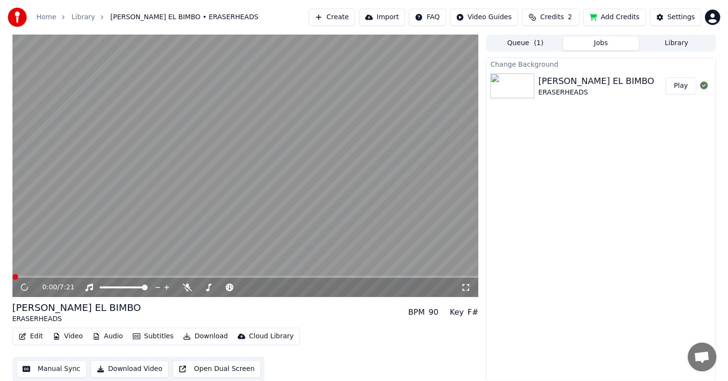
click at [133, 277] on span at bounding box center [245, 277] width 466 height 2
click at [210, 276] on span at bounding box center [245, 277] width 466 height 2
click at [31, 336] on button "Edit" at bounding box center [31, 335] width 32 height 13
click at [207, 232] on video at bounding box center [245, 166] width 466 height 262
click at [31, 336] on button "Edit" at bounding box center [31, 335] width 32 height 13
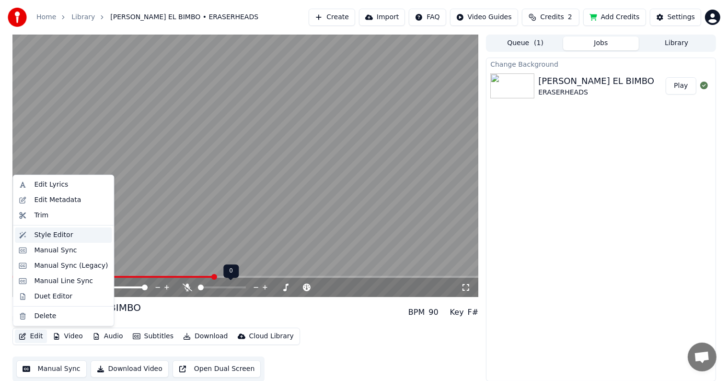
click at [58, 229] on div "Style Editor" at bounding box center [63, 234] width 97 height 15
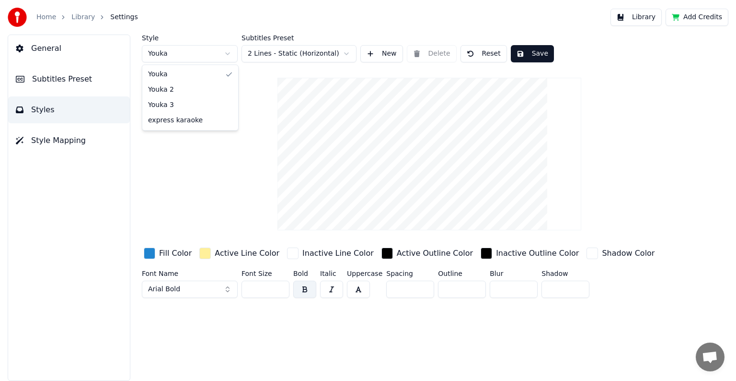
click at [229, 55] on html "Home Library Settings Library Add Credits General Subtitles Preset Styles Style…" at bounding box center [368, 190] width 736 height 381
type input "***"
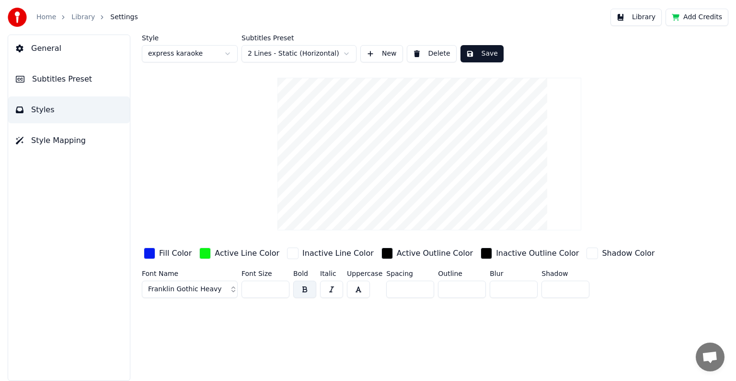
click at [481, 50] on button "Save" at bounding box center [482, 53] width 43 height 17
click at [230, 51] on html "Home Library Settings Library Add Credits General Subtitles Preset Styles Style…" at bounding box center [368, 190] width 736 height 381
click at [475, 54] on button "Save" at bounding box center [482, 53] width 43 height 17
click at [58, 76] on span "Subtitles Preset" at bounding box center [62, 79] width 60 height 12
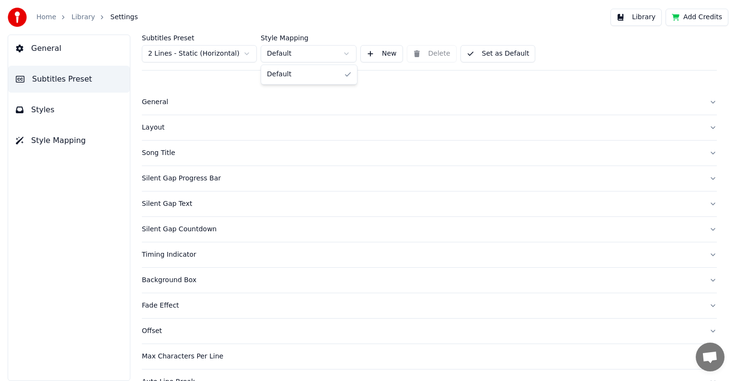
click at [347, 54] on html "Home Library Settings Library Add Credits General Subtitles Preset Styles Style…" at bounding box center [368, 190] width 736 height 381
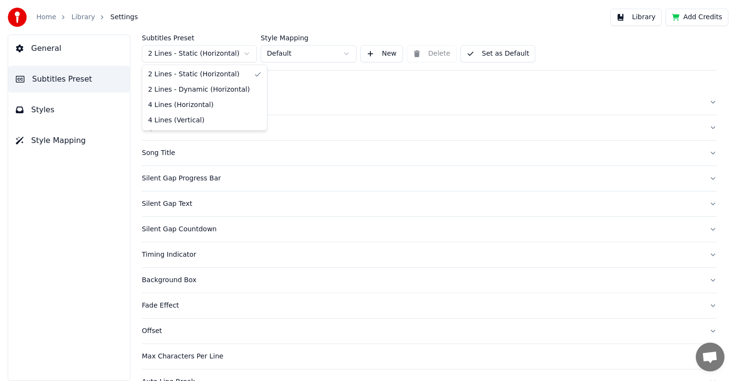
click at [248, 54] on html "Home Library Settings Library Add Credits General Subtitles Preset Styles Style…" at bounding box center [368, 190] width 736 height 381
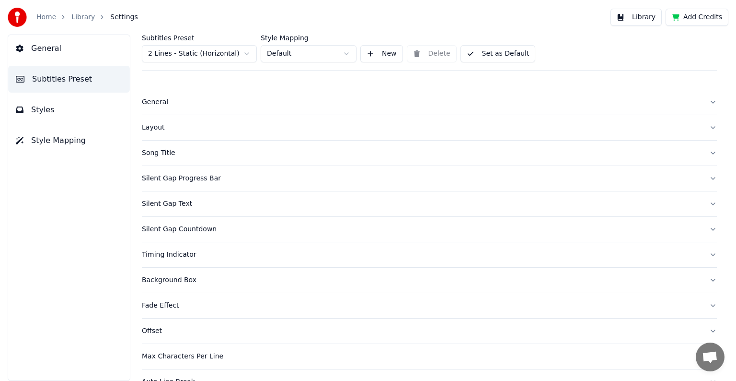
click at [248, 54] on html "Home Library Settings Library Add Credits General Subtitles Preset Styles Style…" at bounding box center [368, 190] width 736 height 381
click at [48, 104] on span "Styles" at bounding box center [42, 110] width 23 height 12
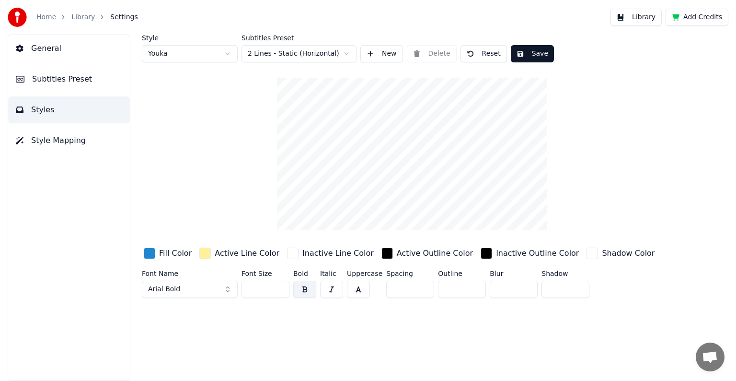
click at [80, 82] on span "Subtitles Preset" at bounding box center [62, 79] width 60 height 12
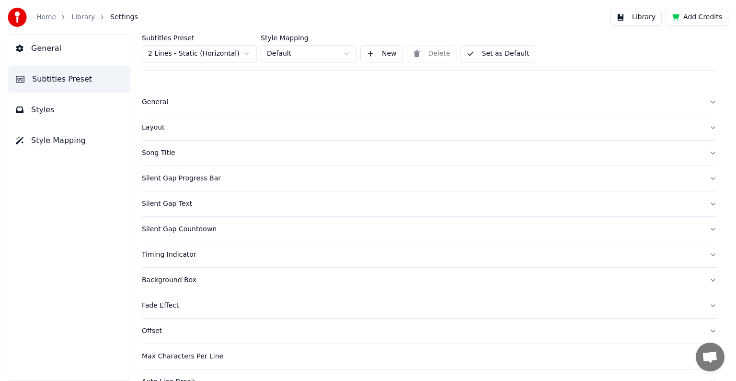
click at [67, 107] on button "Styles" at bounding box center [69, 109] width 122 height 27
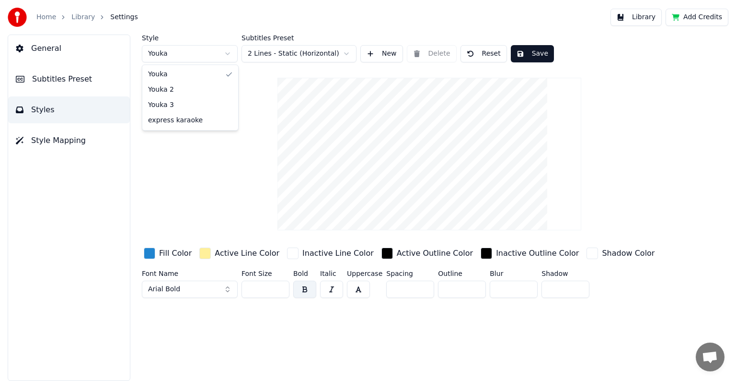
click at [228, 52] on html "Home Library Settings Library Add Credits General Subtitles Preset Styles Style…" at bounding box center [368, 190] width 736 height 381
type input "***"
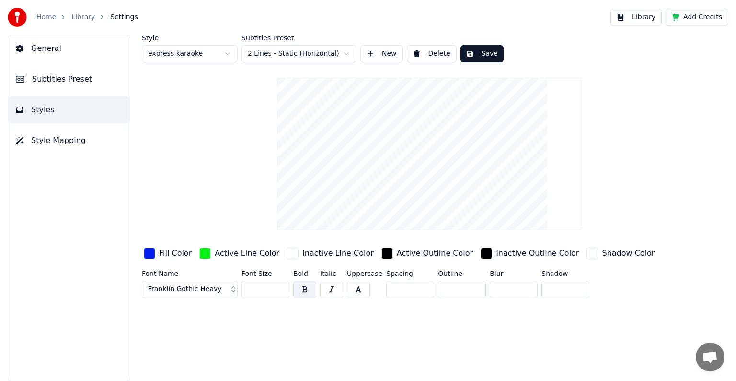
click at [68, 79] on span "Subtitles Preset" at bounding box center [62, 79] width 60 height 12
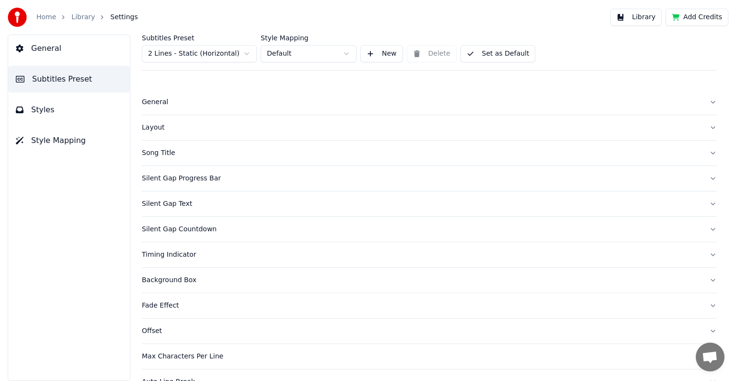
click at [483, 55] on button "Set as Default" at bounding box center [498, 53] width 75 height 17
click at [488, 55] on button "Set as Default" at bounding box center [498, 53] width 75 height 17
click at [76, 113] on button "Styles" at bounding box center [69, 109] width 122 height 27
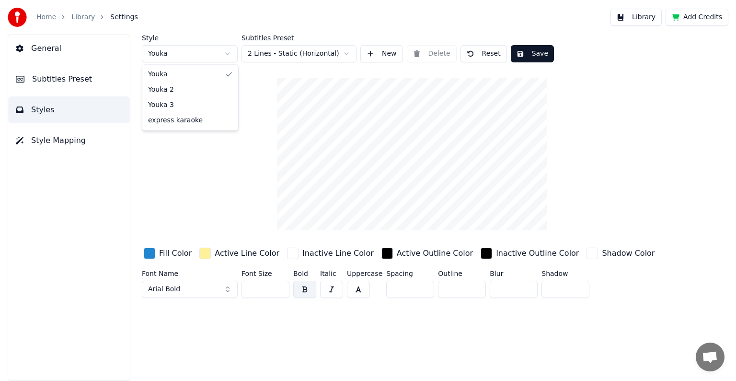
click at [229, 51] on html "Home Library Settings Library Add Credits General Subtitles Preset Styles Style…" at bounding box center [368, 190] width 736 height 381
type input "***"
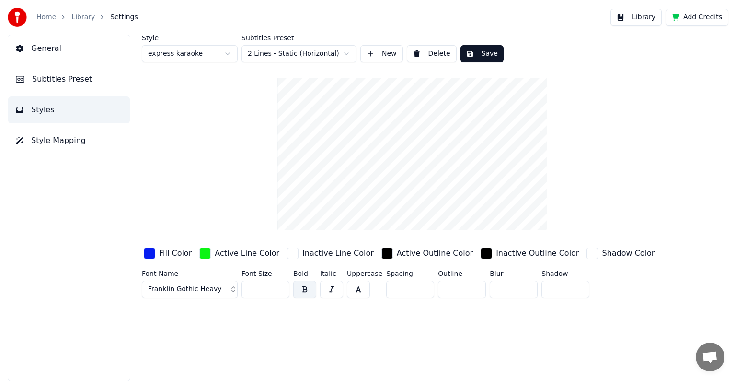
click at [476, 54] on button "Save" at bounding box center [482, 53] width 43 height 17
click at [84, 17] on link "Library" at bounding box center [82, 17] width 23 height 10
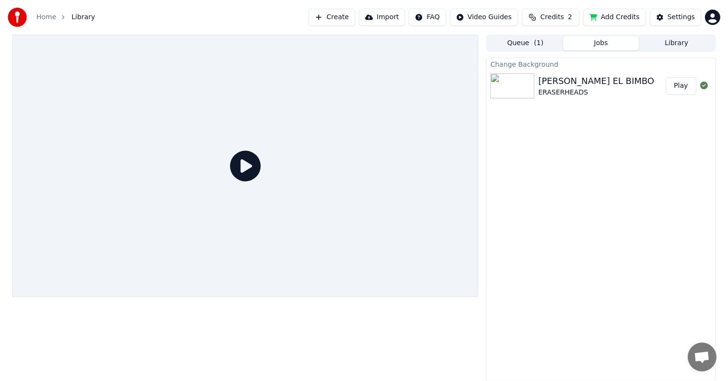
click at [681, 84] on button "Play" at bounding box center [681, 85] width 30 height 17
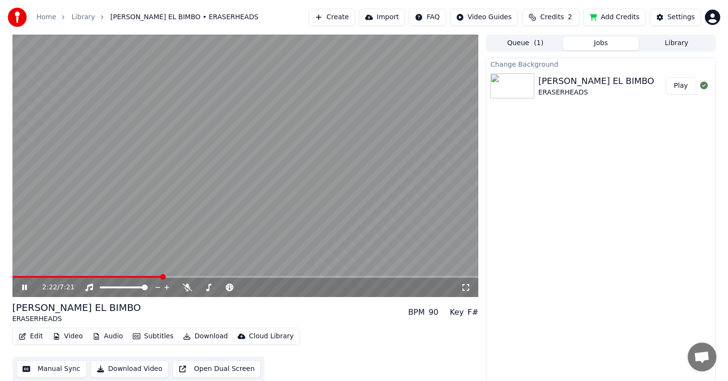
click at [162, 276] on span at bounding box center [245, 277] width 466 height 2
click at [217, 276] on span at bounding box center [245, 277] width 466 height 2
click at [76, 13] on link "Library" at bounding box center [82, 17] width 23 height 10
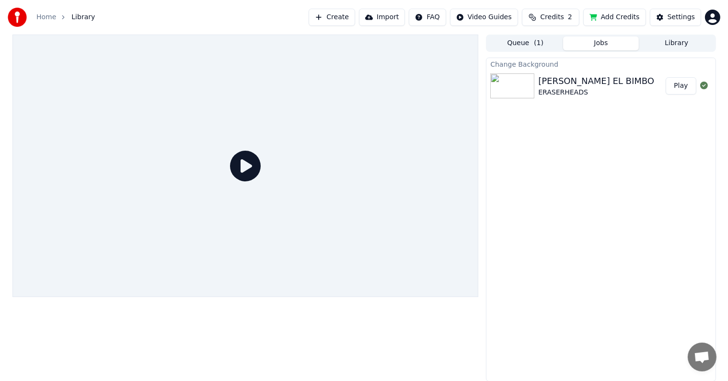
click at [555, 83] on div "[PERSON_NAME] EL BIMBO" at bounding box center [596, 80] width 116 height 13
click at [687, 88] on button "Play" at bounding box center [681, 85] width 30 height 17
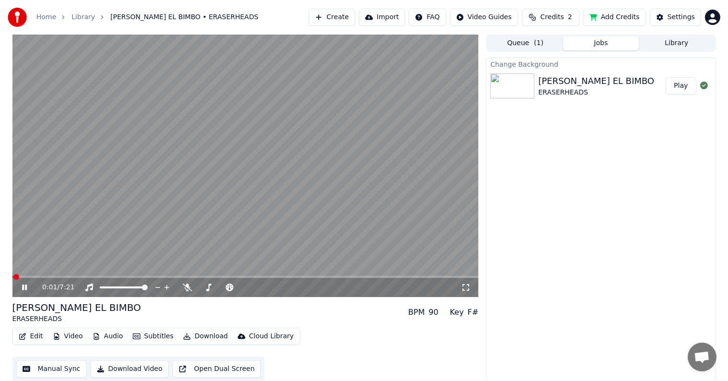
click at [25, 288] on icon at bounding box center [24, 287] width 5 height 6
click at [32, 336] on button "Edit" at bounding box center [31, 335] width 32 height 13
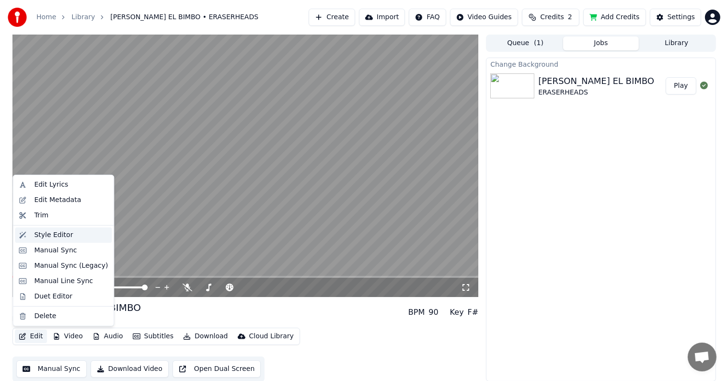
click at [48, 236] on div "Style Editor" at bounding box center [53, 235] width 39 height 10
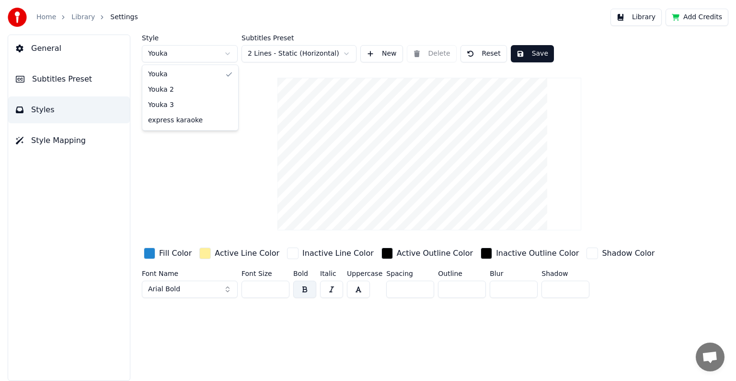
click at [229, 54] on html "Home Library Settings Library Add Credits General Subtitles Preset Styles Style…" at bounding box center [368, 190] width 736 height 381
type input "***"
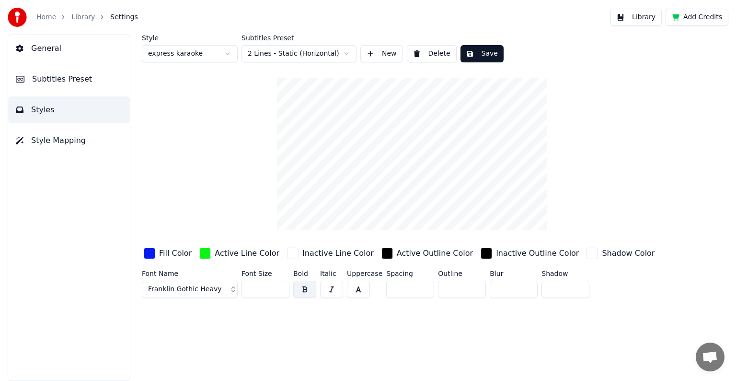
click at [486, 52] on button "Save" at bounding box center [482, 53] width 43 height 17
click at [49, 106] on span "Styles" at bounding box center [42, 110] width 23 height 12
click at [476, 51] on button "Save" at bounding box center [482, 53] width 43 height 17
click at [82, 20] on link "Library" at bounding box center [82, 17] width 23 height 10
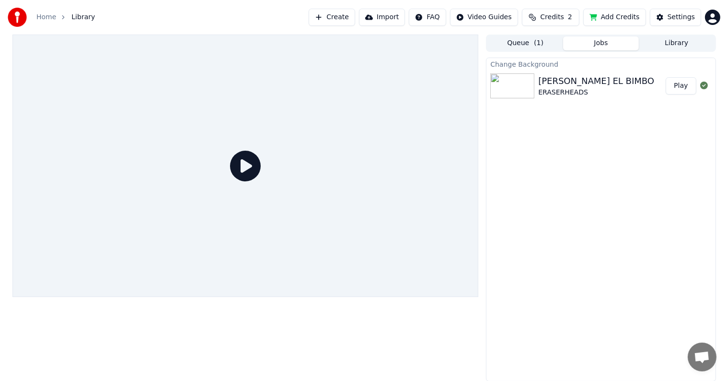
click at [677, 87] on button "Play" at bounding box center [681, 85] width 30 height 17
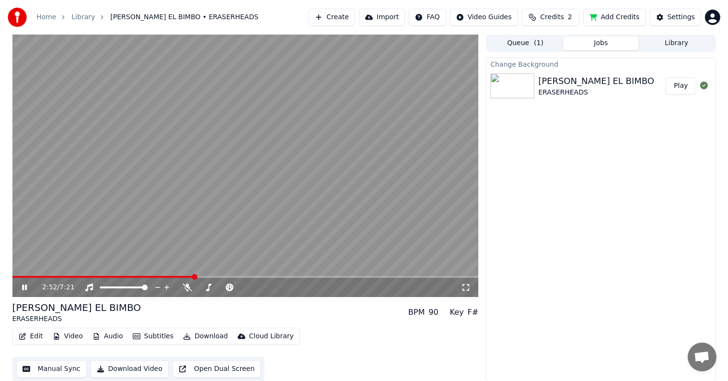
click at [194, 276] on span at bounding box center [245, 277] width 466 height 2
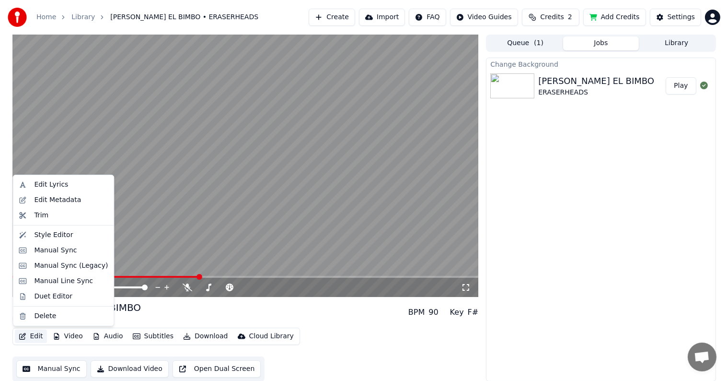
click at [32, 339] on button "Edit" at bounding box center [31, 335] width 32 height 13
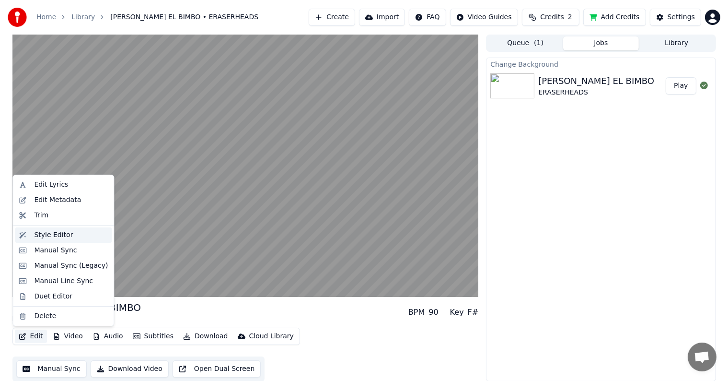
click at [47, 236] on div "Style Editor" at bounding box center [53, 235] width 39 height 10
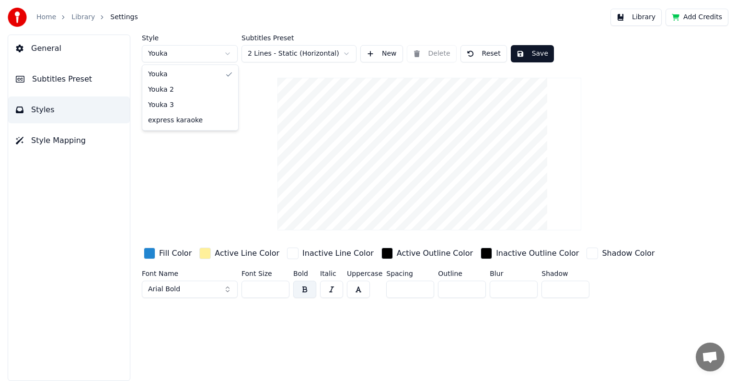
click at [227, 55] on html "Home Library Settings Library Add Credits General Subtitles Preset Styles Style…" at bounding box center [368, 190] width 736 height 381
type input "***"
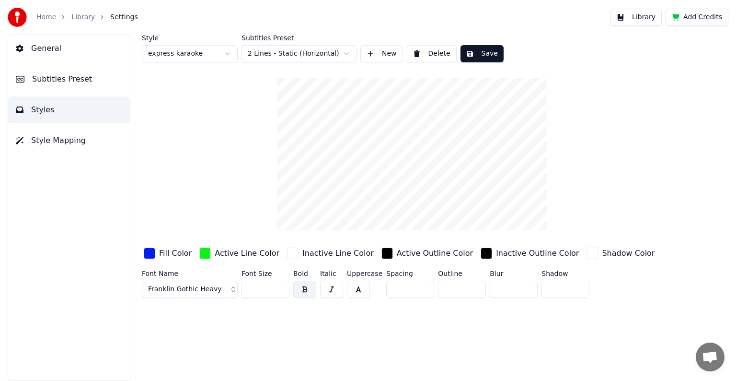
click at [54, 82] on span "Subtitles Preset" at bounding box center [62, 79] width 60 height 12
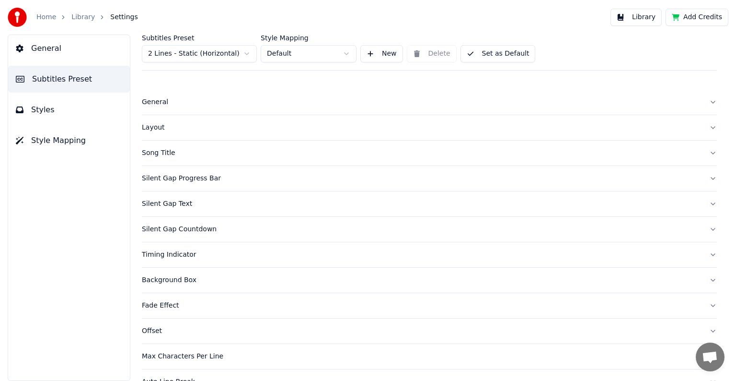
click at [152, 130] on div "Layout" at bounding box center [422, 128] width 560 height 10
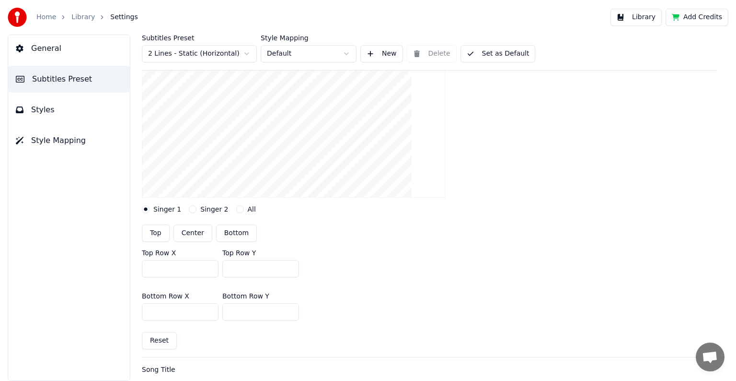
scroll to position [90, 0]
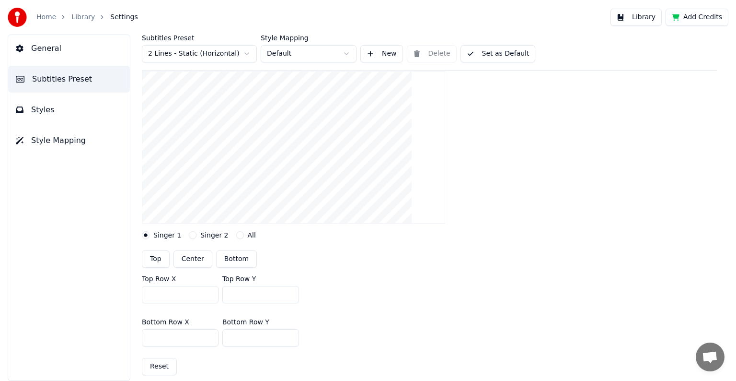
click at [386, 55] on button "New" at bounding box center [382, 53] width 43 height 17
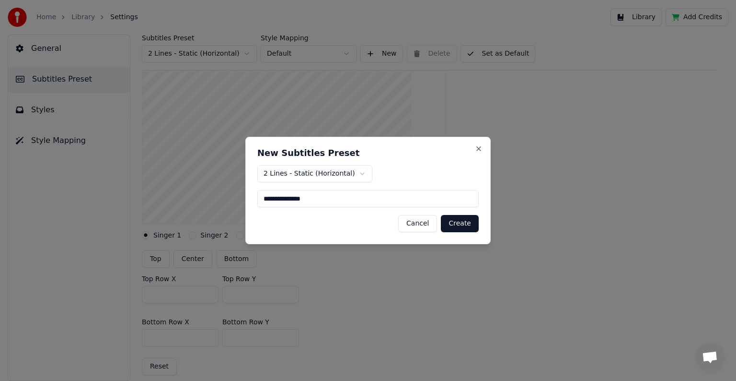
type input "**********"
click at [455, 227] on button "Create" at bounding box center [460, 223] width 38 height 17
type input "***"
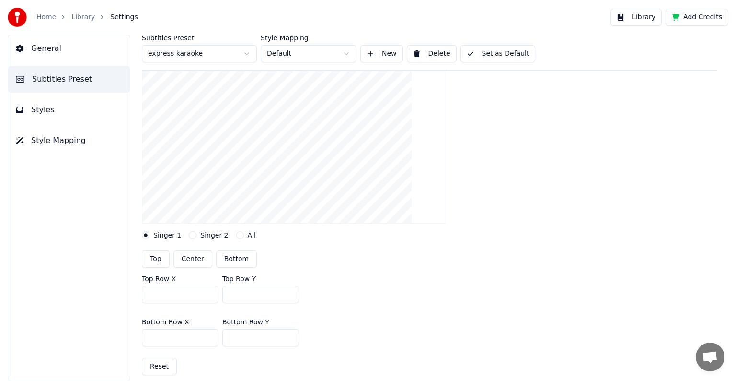
click at [153, 261] on button "Top" at bounding box center [156, 258] width 28 height 17
type input "***"
click at [151, 257] on button "Top" at bounding box center [156, 258] width 28 height 17
click at [56, 109] on button "Styles" at bounding box center [69, 109] width 122 height 27
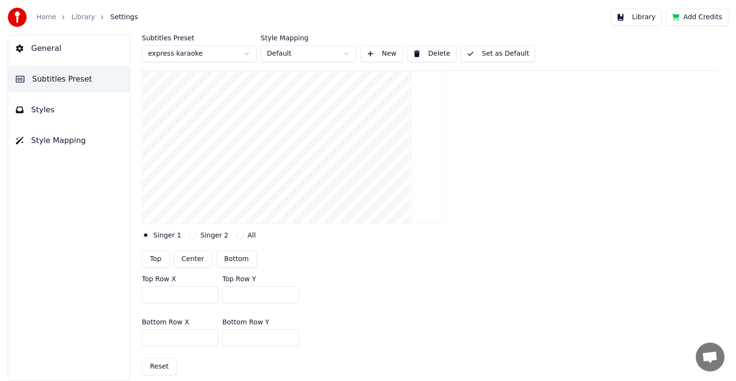
scroll to position [0, 0]
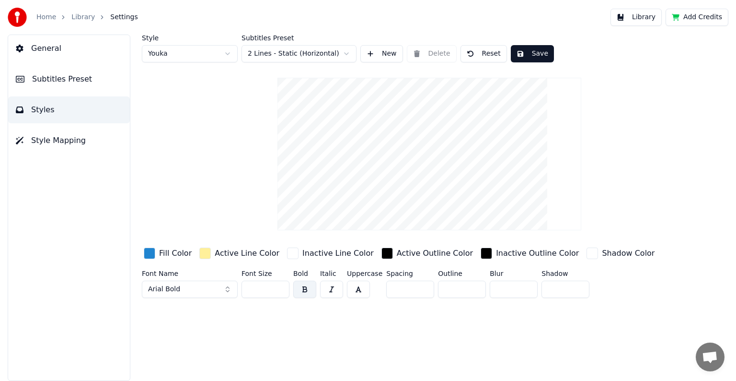
click at [230, 52] on html "Home Library Settings Library Add Credits General Subtitles Preset Styles Style…" at bounding box center [368, 190] width 736 height 381
type input "***"
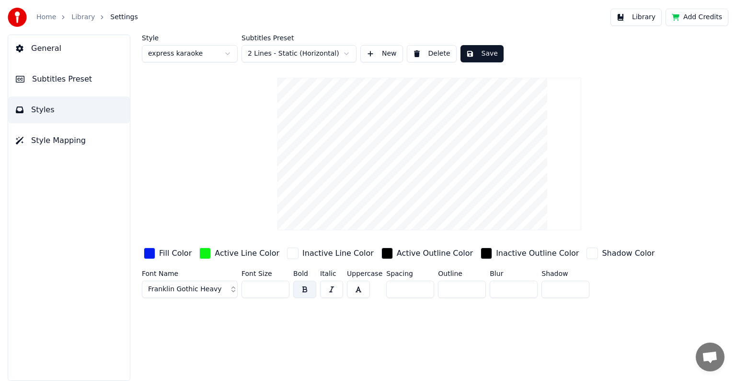
click at [485, 58] on button "Save" at bounding box center [482, 53] width 43 height 17
click at [85, 17] on link "Library" at bounding box center [82, 17] width 23 height 10
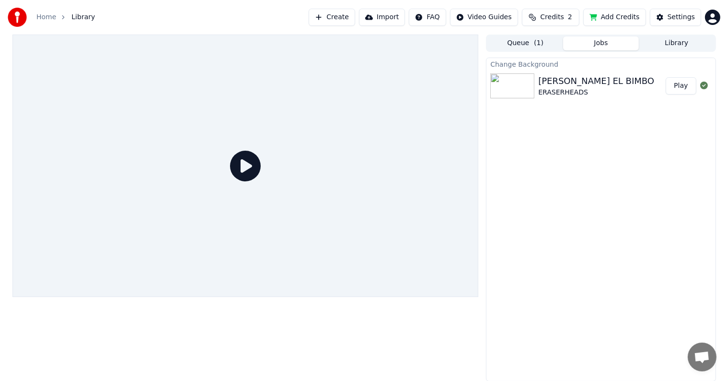
click at [568, 90] on div "ERASERHEADS" at bounding box center [596, 93] width 116 height 10
click at [681, 88] on button "Play" at bounding box center [681, 85] width 30 height 17
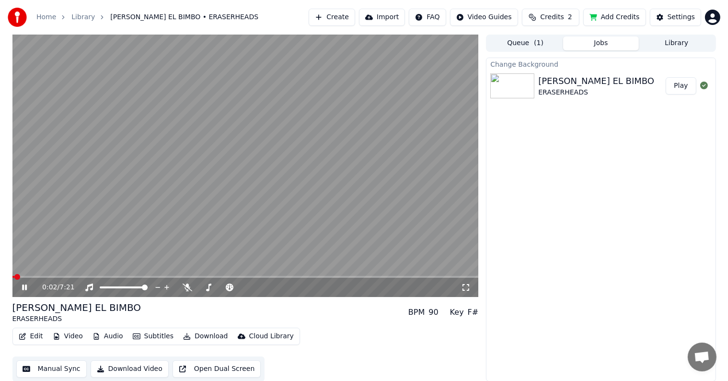
click at [176, 276] on span at bounding box center [245, 277] width 466 height 2
click at [25, 286] on icon at bounding box center [24, 287] width 5 height 6
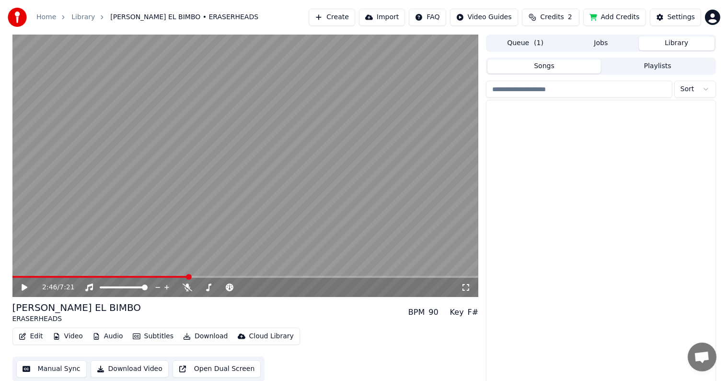
click at [681, 42] on button "Library" at bounding box center [677, 43] width 76 height 14
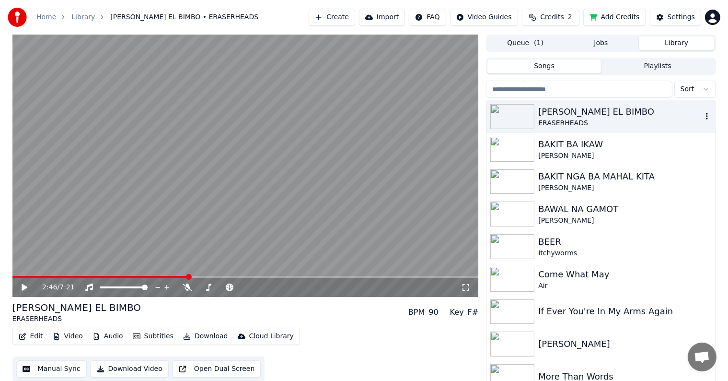
click at [571, 118] on div "ERASERHEADS" at bounding box center [619, 123] width 163 height 10
click at [209, 276] on span at bounding box center [245, 277] width 466 height 2
click at [25, 287] on icon at bounding box center [24, 287] width 5 height 6
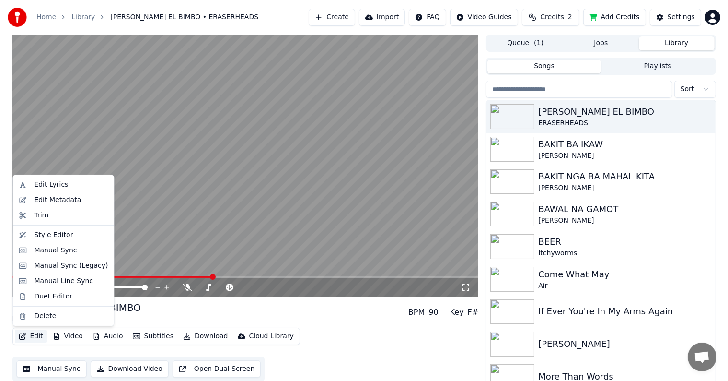
click at [31, 335] on button "Edit" at bounding box center [31, 335] width 32 height 13
click at [44, 238] on div "Style Editor" at bounding box center [53, 235] width 39 height 10
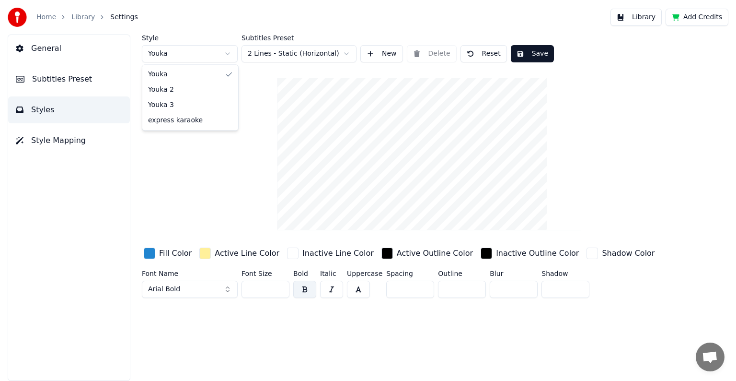
click at [223, 51] on html "Home Library Settings Library Add Credits General Subtitles Preset Styles Style…" at bounding box center [368, 190] width 736 height 381
type input "***"
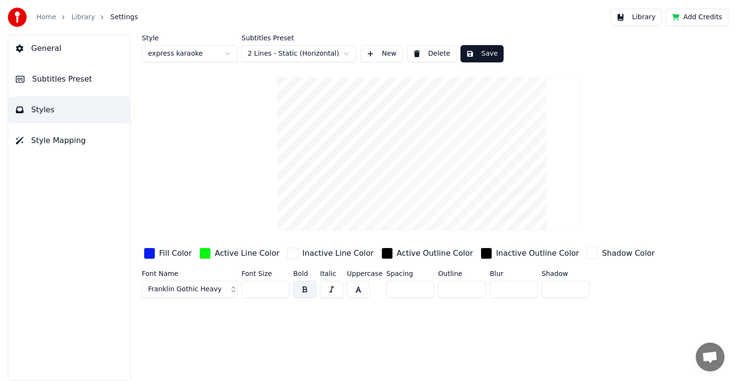
click at [480, 53] on button "Save" at bounding box center [482, 53] width 43 height 17
click at [478, 58] on button "Save" at bounding box center [482, 53] width 43 height 17
click at [478, 58] on button "Done" at bounding box center [483, 53] width 45 height 17
click at [31, 76] on button "Subtitles Preset" at bounding box center [69, 79] width 122 height 27
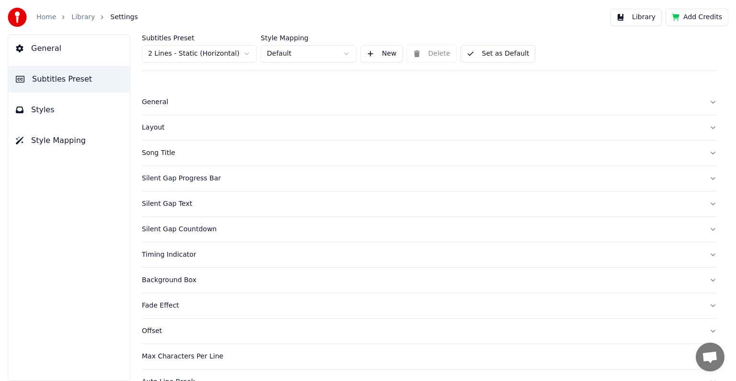
click at [248, 55] on html "Home Library Settings Library Add Credits General Subtitles Preset Styles Style…" at bounding box center [368, 190] width 736 height 381
drag, startPoint x: 72, startPoint y: 105, endPoint x: 129, endPoint y: 109, distance: 57.2
click at [73, 105] on button "Styles" at bounding box center [69, 109] width 122 height 27
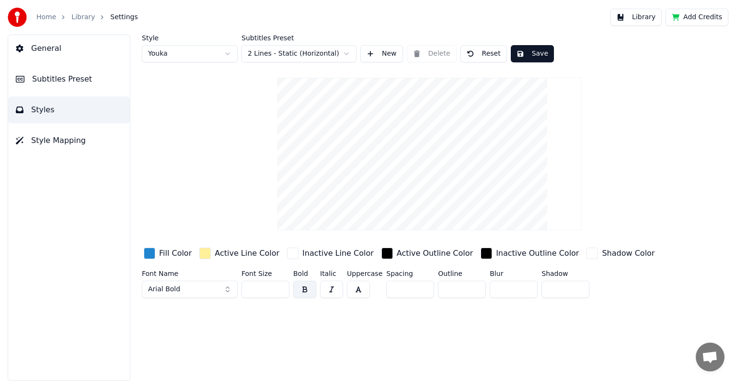
click at [226, 52] on html "Home Library Settings Library Add Credits General Subtitles Preset Styles Style…" at bounding box center [368, 190] width 736 height 381
type input "***"
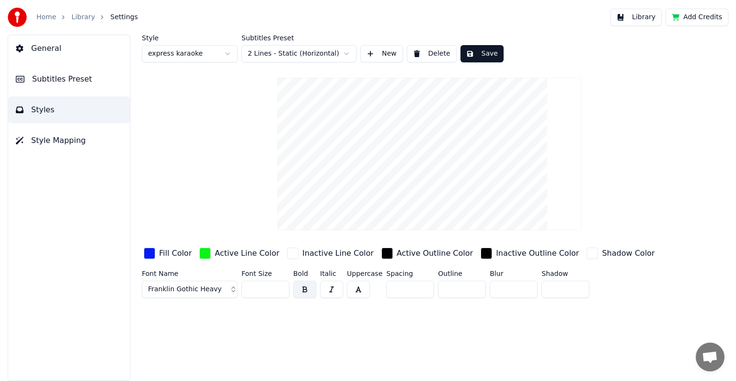
click at [481, 53] on button "Save" at bounding box center [482, 53] width 43 height 17
click at [43, 82] on span "Subtitles Preset" at bounding box center [62, 79] width 60 height 12
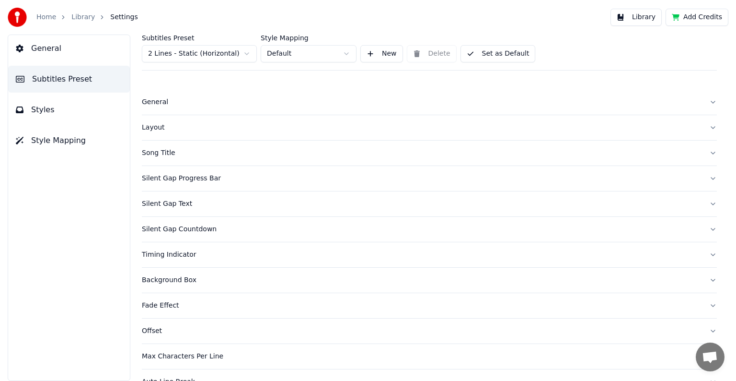
click at [50, 111] on span "Styles" at bounding box center [42, 110] width 23 height 12
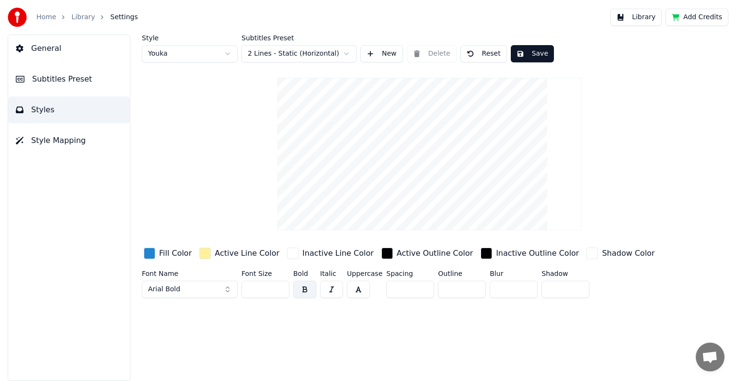
click at [536, 54] on button "Save" at bounding box center [532, 53] width 43 height 17
click at [54, 77] on span "Subtitles Preset" at bounding box center [62, 79] width 60 height 12
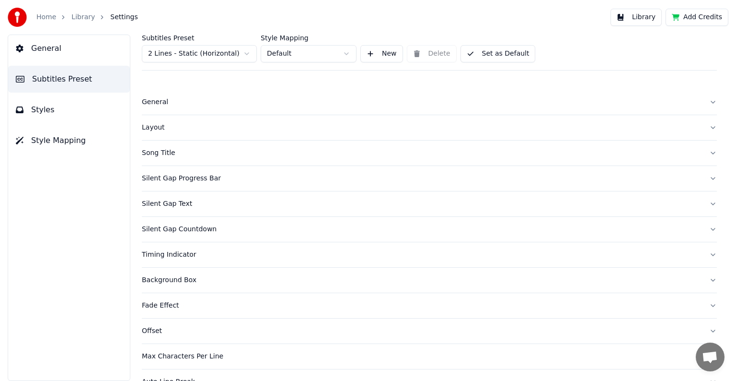
click at [56, 111] on button "Styles" at bounding box center [69, 109] width 122 height 27
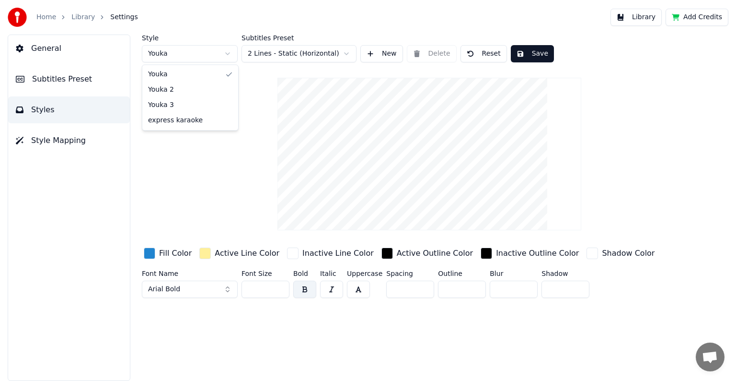
click at [226, 56] on html "Home Library Settings Library Add Credits General Subtitles Preset Styles Style…" at bounding box center [368, 190] width 736 height 381
type input "***"
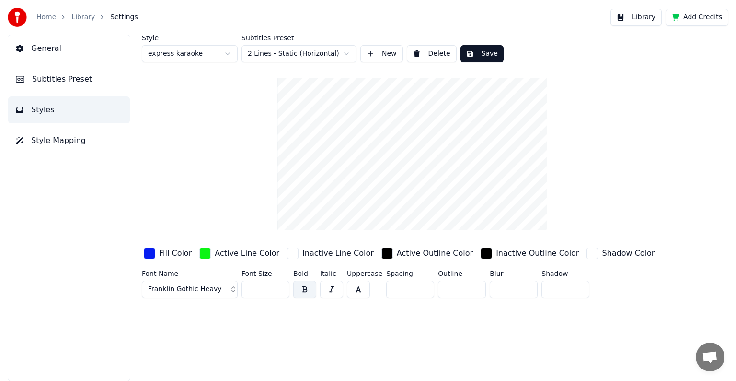
click at [478, 56] on button "Save" at bounding box center [482, 53] width 43 height 17
click at [478, 56] on button "Done" at bounding box center [483, 53] width 45 height 17
click at [482, 56] on button "Save" at bounding box center [482, 53] width 43 height 17
click at [479, 57] on button "Save" at bounding box center [482, 53] width 43 height 17
click at [478, 57] on button "Save" at bounding box center [482, 53] width 43 height 17
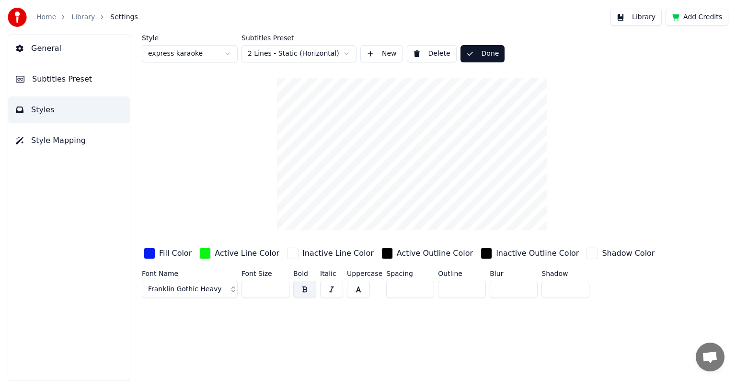
click at [478, 57] on button "Done" at bounding box center [483, 53] width 45 height 17
click at [478, 57] on button "Save" at bounding box center [482, 53] width 43 height 17
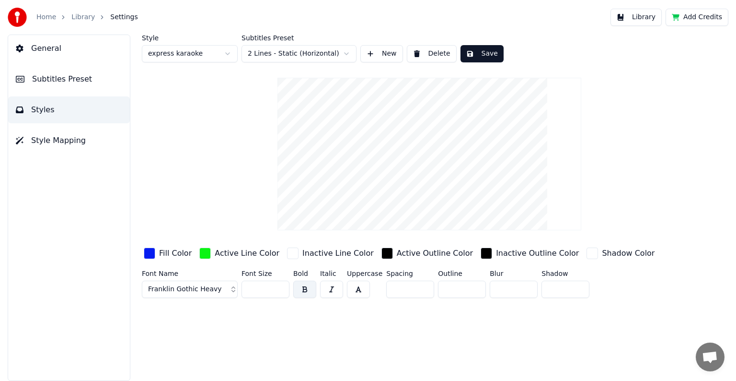
click at [478, 57] on button "Save" at bounding box center [482, 53] width 43 height 17
click at [58, 79] on span "Subtitles Preset" at bounding box center [62, 79] width 60 height 12
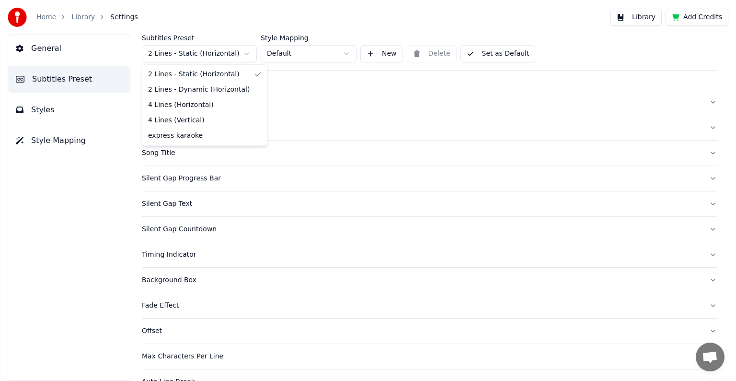
click at [244, 53] on html "Home Library Settings Library Add Credits General Subtitles Preset Styles Style…" at bounding box center [368, 190] width 736 height 381
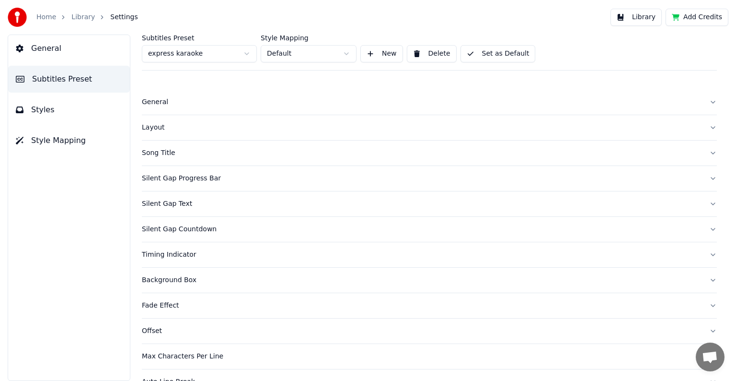
click at [50, 109] on span "Styles" at bounding box center [42, 110] width 23 height 12
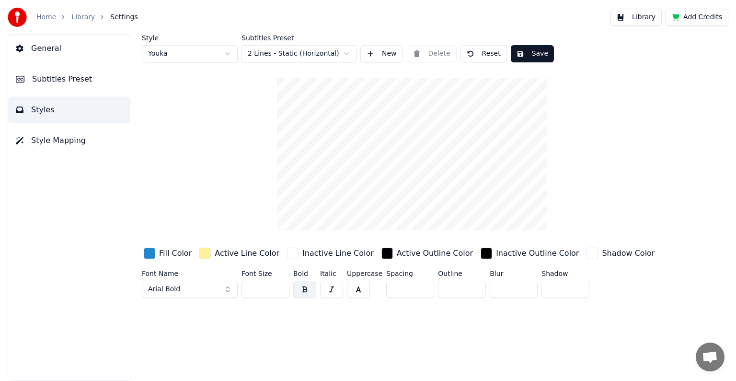
click at [230, 51] on html "Home Library Settings Library Add Credits General Subtitles Preset Styles Style…" at bounding box center [368, 190] width 736 height 381
type input "***"
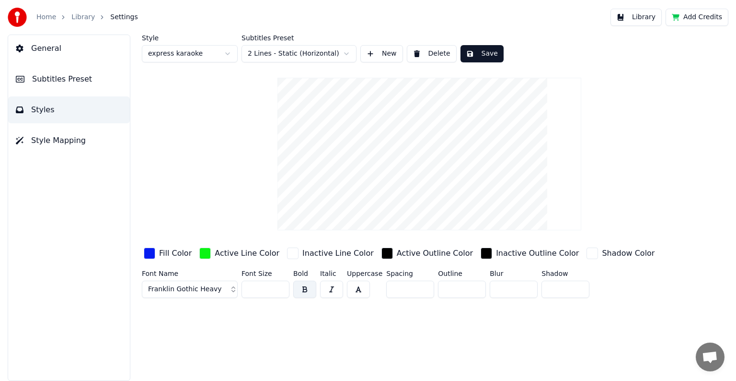
click at [60, 77] on span "Subtitles Preset" at bounding box center [62, 79] width 60 height 12
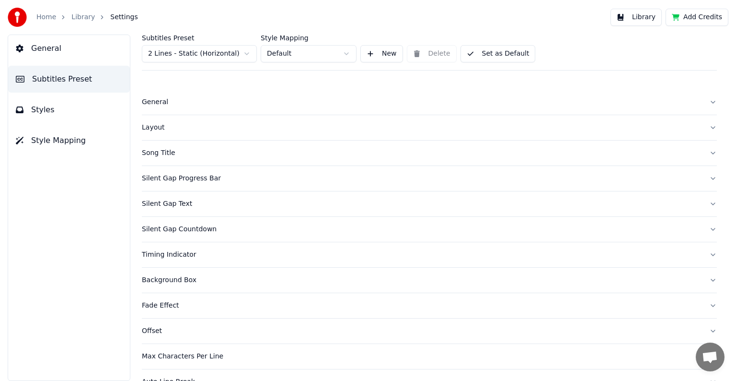
click at [492, 57] on button "Set as Default" at bounding box center [498, 53] width 75 height 17
click at [46, 104] on button "Styles" at bounding box center [69, 109] width 122 height 27
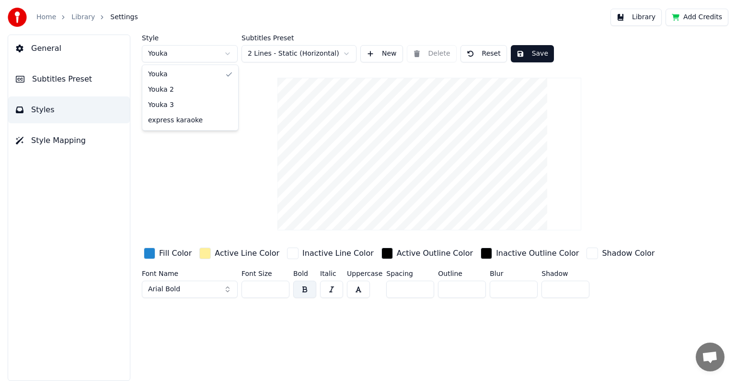
click at [226, 56] on html "Home Library Settings Library Add Credits General Subtitles Preset Styles Style…" at bounding box center [368, 190] width 736 height 381
type input "***"
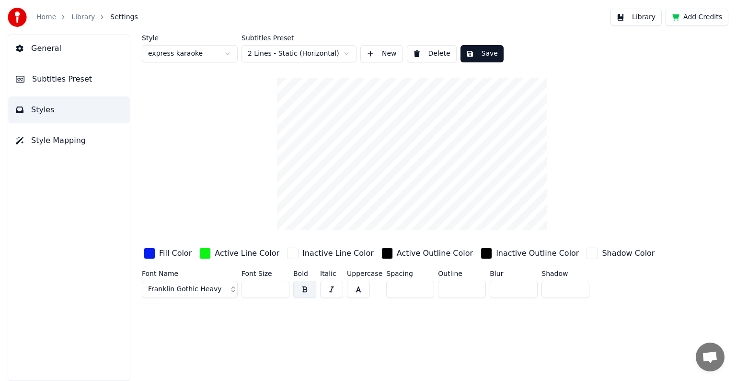
click at [480, 53] on button "Save" at bounding box center [482, 53] width 43 height 17
click at [77, 19] on link "Library" at bounding box center [82, 17] width 23 height 10
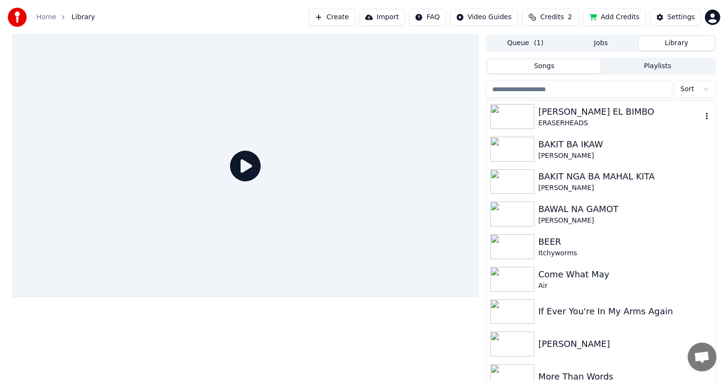
click at [546, 113] on div "[PERSON_NAME] EL BIMBO" at bounding box center [619, 111] width 163 height 13
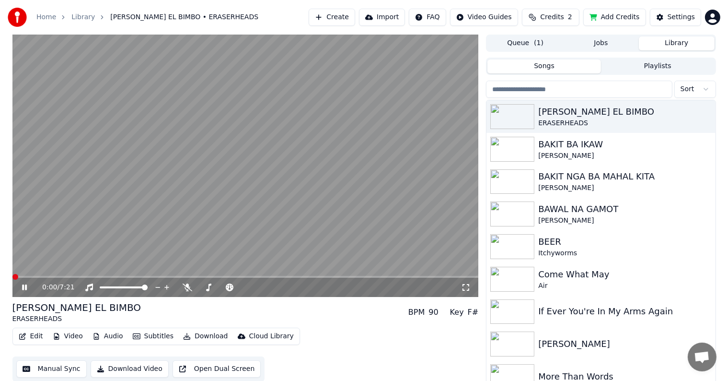
click at [213, 276] on span at bounding box center [245, 277] width 466 height 2
click at [23, 286] on icon at bounding box center [24, 287] width 5 height 6
click at [35, 336] on button "Edit" at bounding box center [31, 335] width 32 height 13
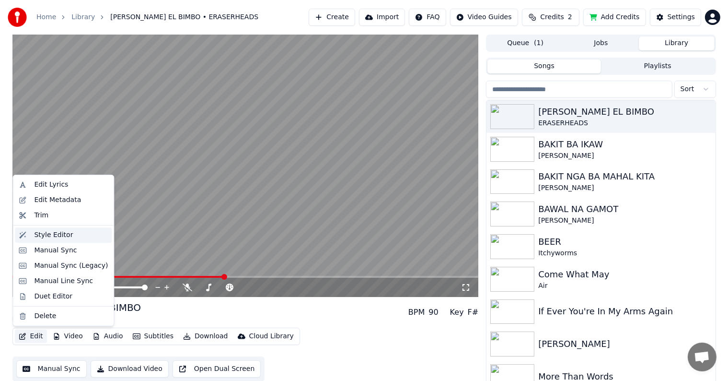
click at [43, 232] on div "Style Editor" at bounding box center [53, 235] width 39 height 10
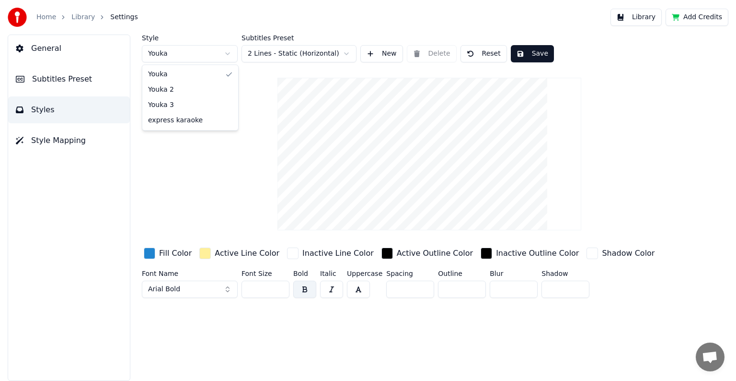
click at [228, 56] on html "Home Library Settings Library Add Credits General Subtitles Preset Styles Style…" at bounding box center [368, 190] width 736 height 381
type input "***"
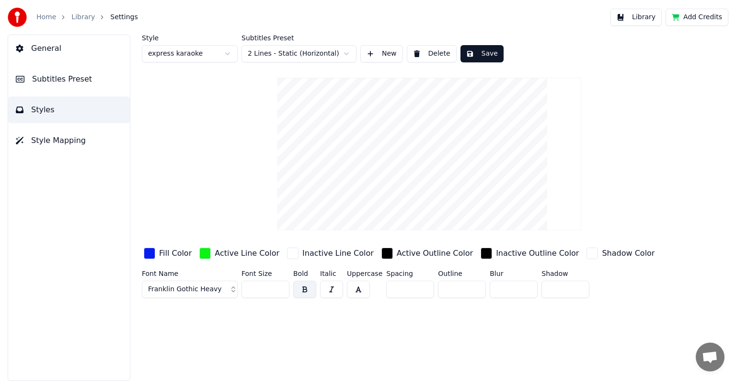
click at [474, 49] on button "Save" at bounding box center [482, 53] width 43 height 17
click at [473, 52] on button "Save" at bounding box center [482, 53] width 43 height 17
click at [479, 54] on button "Save" at bounding box center [482, 53] width 43 height 17
click at [35, 111] on span "Styles" at bounding box center [42, 110] width 23 height 12
click at [226, 53] on html "Home Library Settings Library Add Credits General Subtitles Preset Styles Style…" at bounding box center [368, 190] width 736 height 381
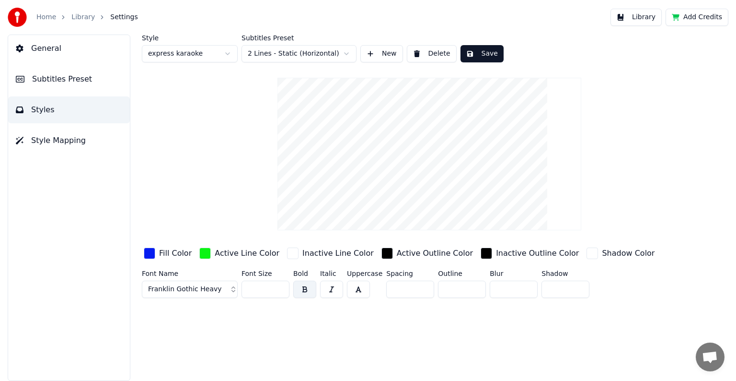
click at [480, 52] on button "Save" at bounding box center [482, 53] width 43 height 17
click at [46, 79] on span "Subtitles Preset" at bounding box center [62, 79] width 60 height 12
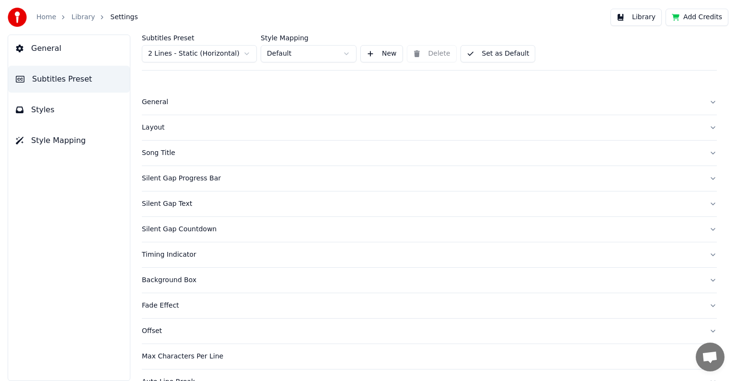
click at [48, 111] on span "Styles" at bounding box center [42, 110] width 23 height 12
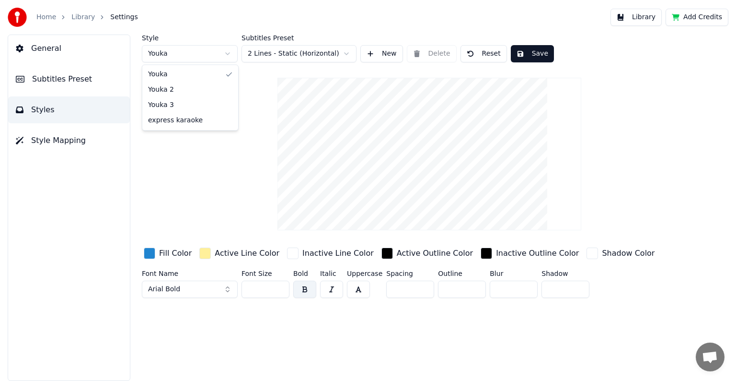
click at [228, 55] on html "Home Library Settings Library Add Credits General Subtitles Preset Styles Style…" at bounding box center [368, 190] width 736 height 381
type input "***"
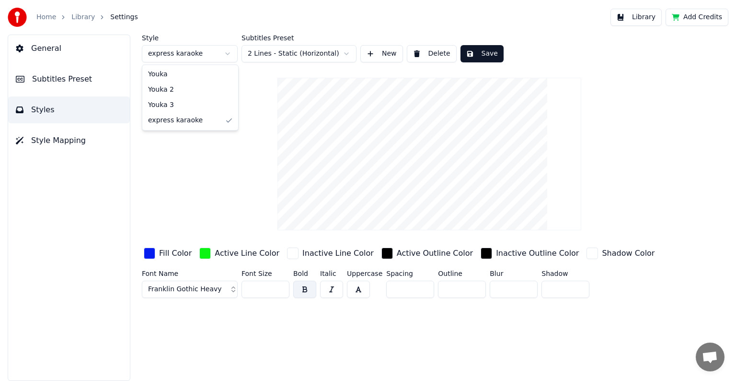
click at [229, 53] on html "Home Library Settings Library Add Credits General Subtitles Preset Styles Style…" at bounding box center [368, 190] width 736 height 381
click at [207, 55] on html "Home Library Settings Library Add Credits General Subtitles Preset Styles Style…" at bounding box center [368, 190] width 736 height 381
click at [211, 55] on html "Home Library Settings Library Add Credits General Subtitles Preset Styles Style…" at bounding box center [368, 190] width 736 height 381
click at [61, 81] on span "Subtitles Preset" at bounding box center [62, 79] width 60 height 12
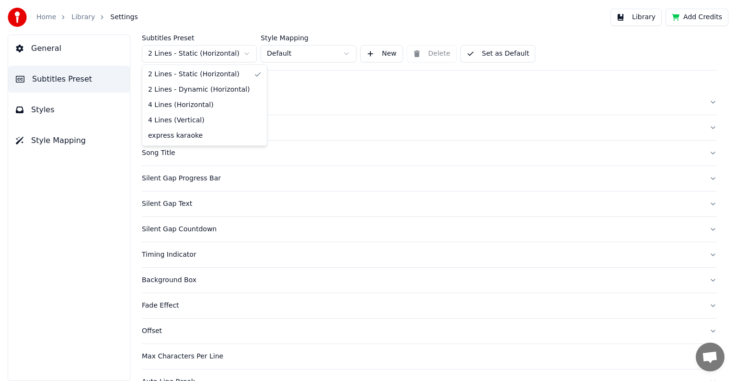
click at [245, 56] on html "Home Library Settings Library Add Credits General Subtitles Preset Styles Style…" at bounding box center [368, 190] width 736 height 381
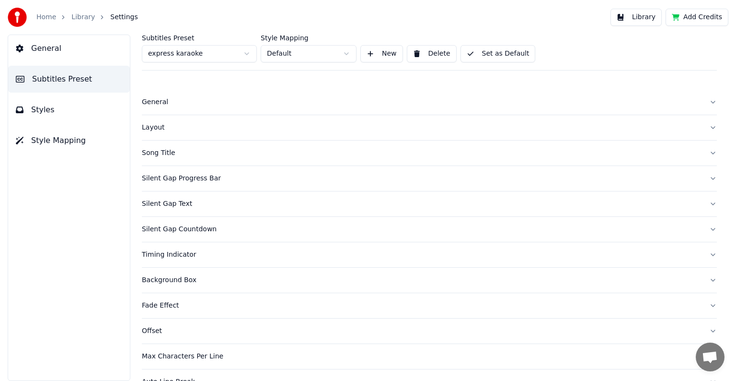
click at [53, 107] on button "Styles" at bounding box center [69, 109] width 122 height 27
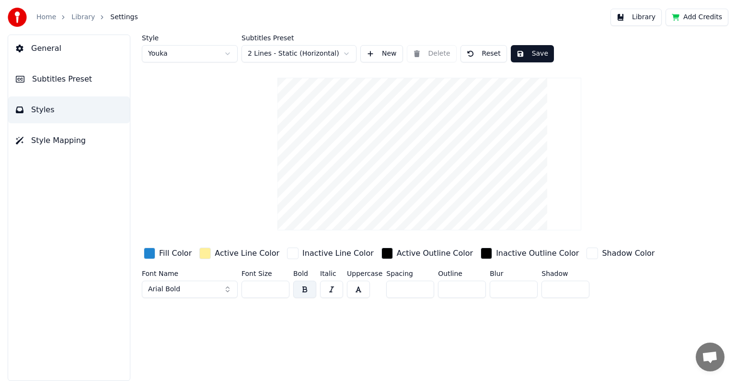
click at [228, 55] on html "Home Library Settings Library Add Credits General Subtitles Preset Styles Style…" at bounding box center [368, 190] width 736 height 381
type input "***"
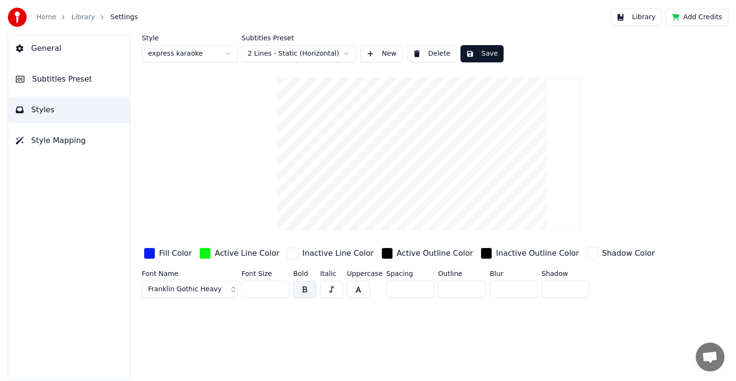
click at [479, 56] on button "Save" at bounding box center [482, 53] width 43 height 17
click at [478, 53] on button "Save" at bounding box center [482, 53] width 43 height 17
click at [64, 81] on span "Subtitles Preset" at bounding box center [62, 79] width 60 height 12
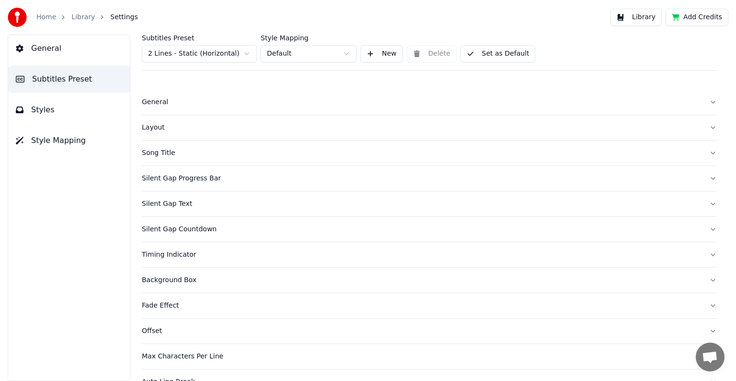
click at [59, 107] on button "Styles" at bounding box center [69, 109] width 122 height 27
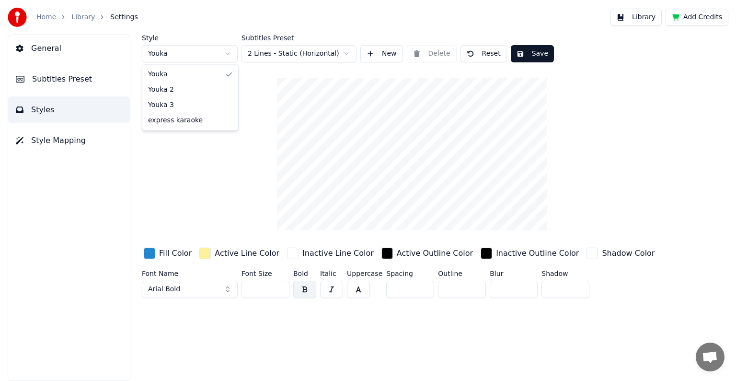
click at [227, 53] on html "Home Library Settings Library Add Credits General Subtitles Preset Styles Style…" at bounding box center [368, 190] width 736 height 381
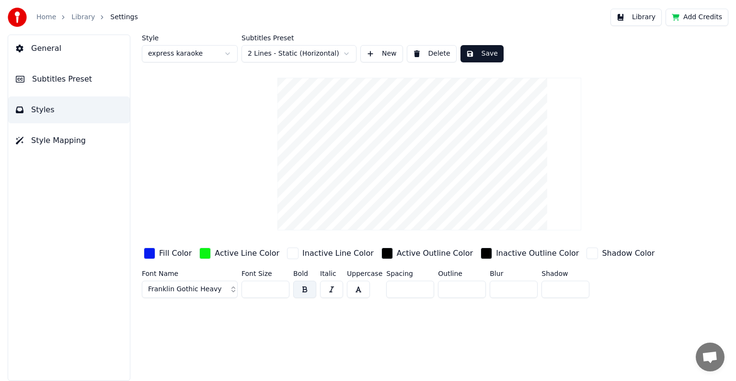
click at [385, 53] on button "New" at bounding box center [382, 53] width 43 height 17
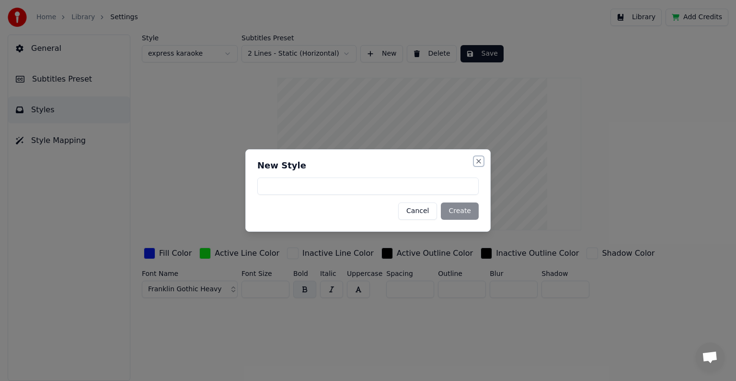
click at [480, 162] on button "Close" at bounding box center [479, 161] width 8 height 8
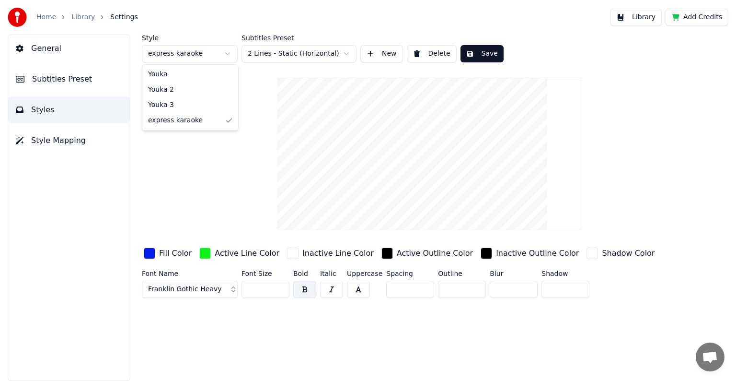
click at [231, 55] on html "Home Library Settings Library Add Credits General Subtitles Preset Styles Style…" at bounding box center [368, 190] width 736 height 381
click at [230, 48] on html "Home Library Settings Library Add Credits General Subtitles Preset Styles Style…" at bounding box center [368, 190] width 736 height 381
click at [427, 56] on button "Delete" at bounding box center [432, 53] width 50 height 17
type input "**"
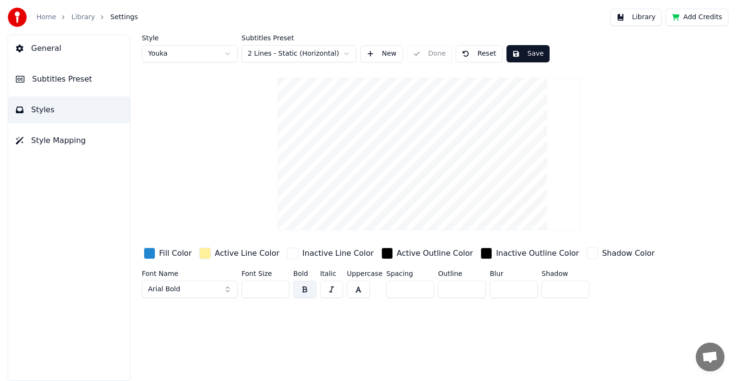
click at [514, 55] on button "Save" at bounding box center [528, 53] width 43 height 17
click at [45, 83] on span "Subtitles Preset" at bounding box center [62, 79] width 60 height 12
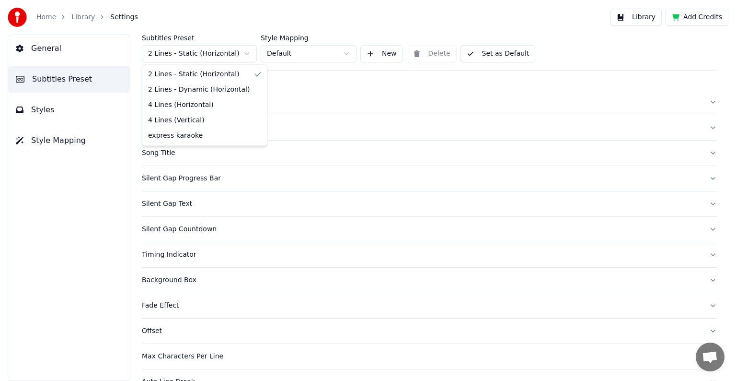
click at [246, 54] on html "Home Library Settings Library Add Credits General Subtitles Preset Styles Style…" at bounding box center [368, 190] width 736 height 381
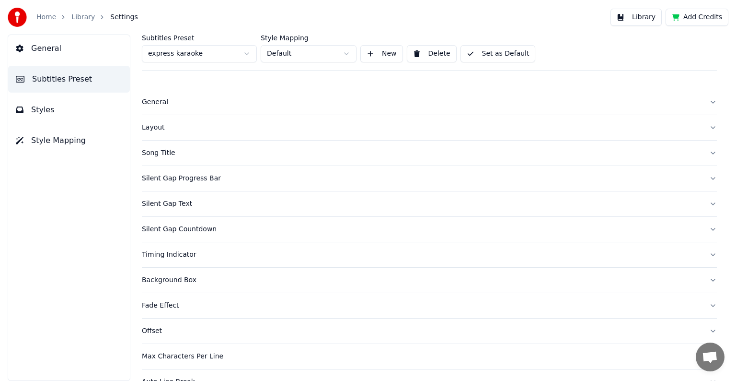
click at [430, 55] on button "Delete" at bounding box center [432, 53] width 50 height 17
click at [33, 112] on span "Styles" at bounding box center [42, 110] width 23 height 12
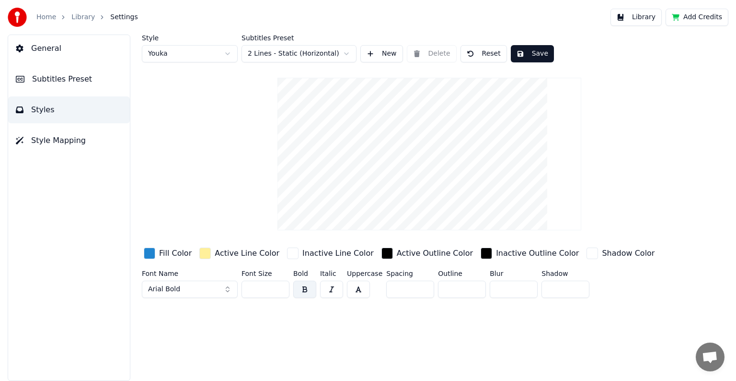
click at [46, 82] on span "Subtitles Preset" at bounding box center [62, 79] width 60 height 12
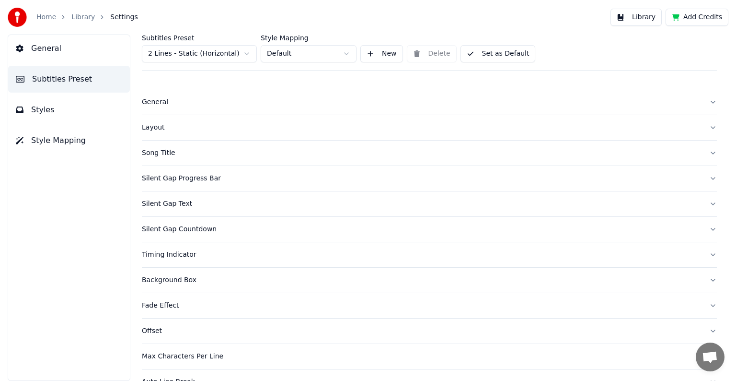
click at [48, 111] on span "Styles" at bounding box center [42, 110] width 23 height 12
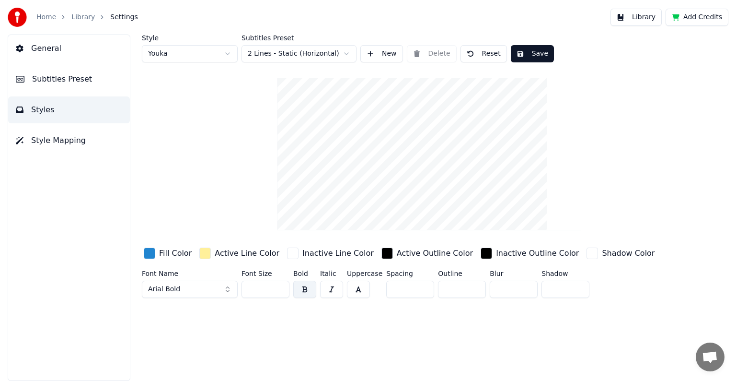
click at [60, 79] on span "Subtitles Preset" at bounding box center [62, 79] width 60 height 12
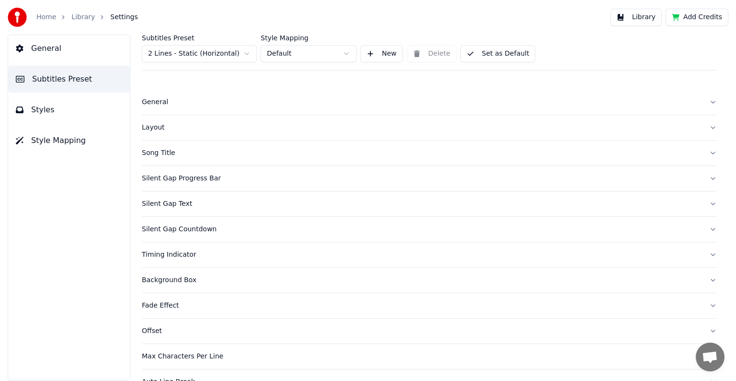
click at [248, 53] on html "Home Library Settings Library Add Credits General Subtitles Preset Styles Style…" at bounding box center [368, 190] width 736 height 381
click at [387, 53] on button "New" at bounding box center [382, 53] width 43 height 17
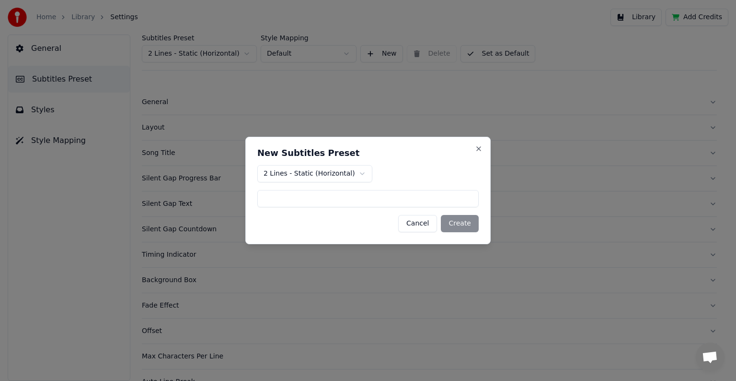
click at [418, 224] on button "Cancel" at bounding box center [417, 223] width 39 height 17
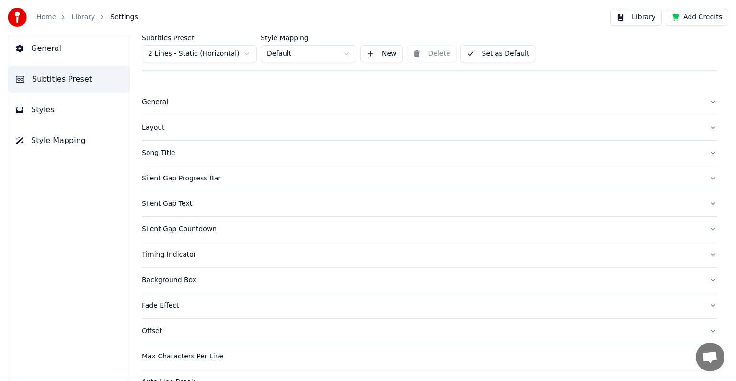
click at [152, 129] on div "Layout" at bounding box center [422, 128] width 560 height 10
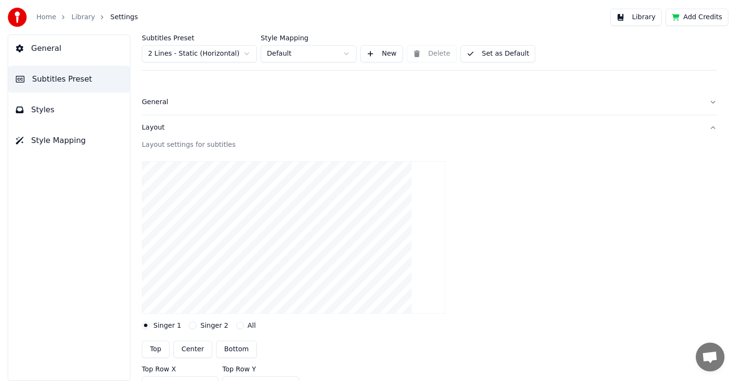
click at [155, 346] on button "Top" at bounding box center [156, 348] width 28 height 17
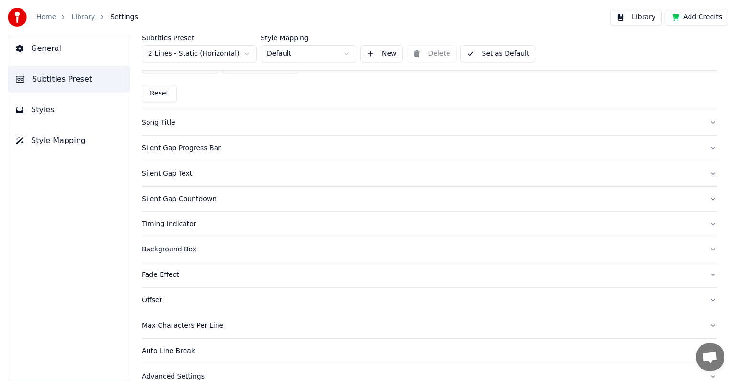
scroll to position [378, 0]
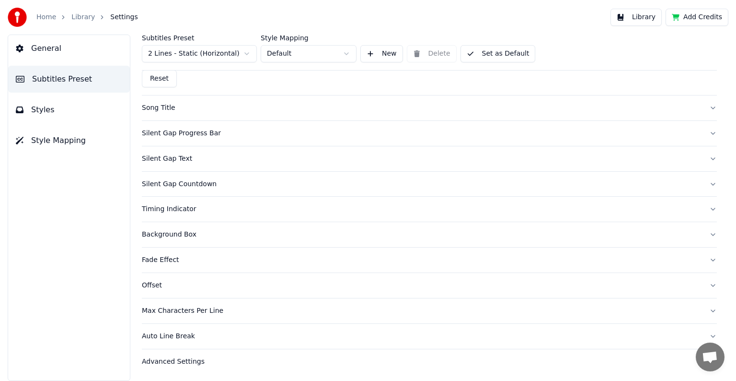
click at [195, 309] on div "Max Characters Per Line" at bounding box center [422, 311] width 560 height 10
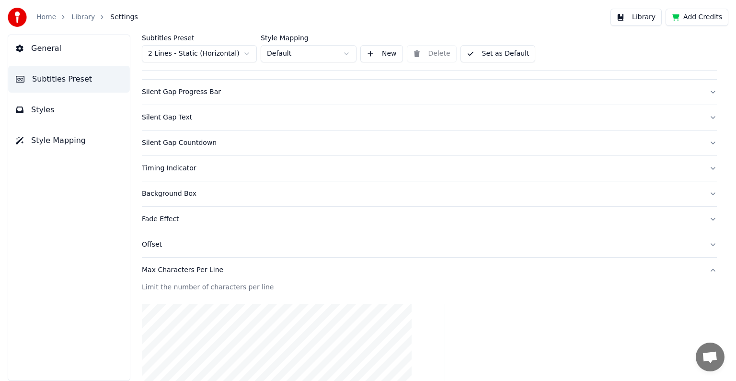
scroll to position [0, 0]
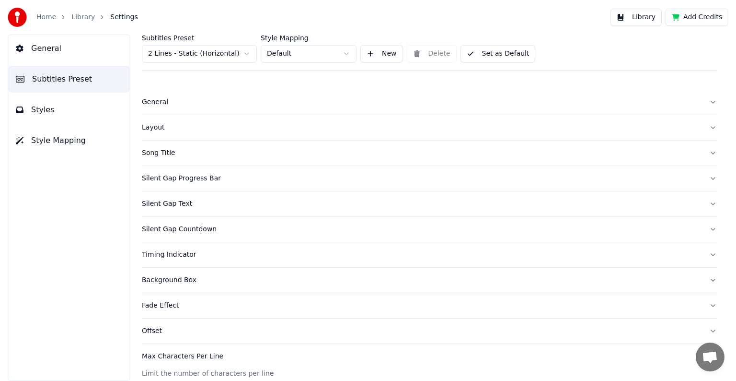
click at [47, 110] on span "Styles" at bounding box center [42, 110] width 23 height 12
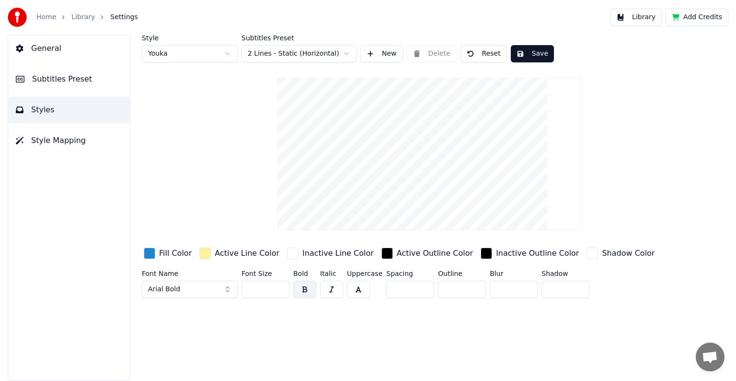
click at [48, 83] on span "Subtitles Preset" at bounding box center [62, 79] width 60 height 12
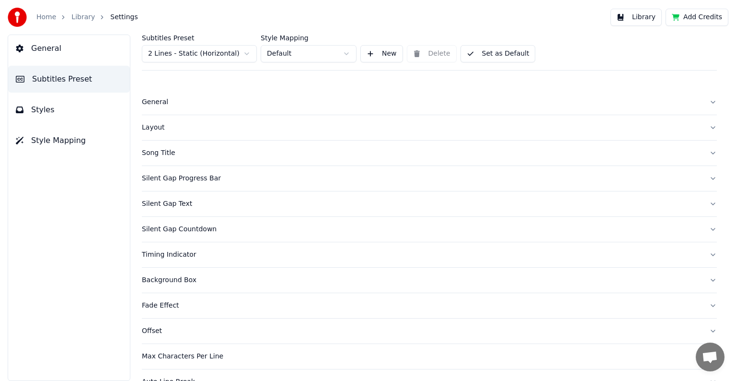
click at [389, 52] on button "New" at bounding box center [382, 53] width 43 height 17
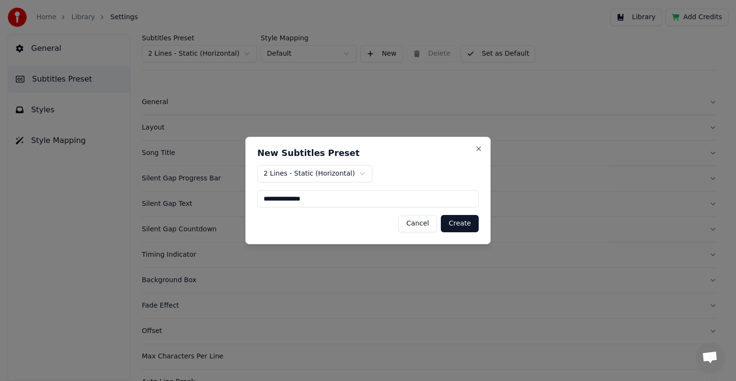
type input "**********"
click at [461, 226] on button "Create" at bounding box center [460, 223] width 38 height 17
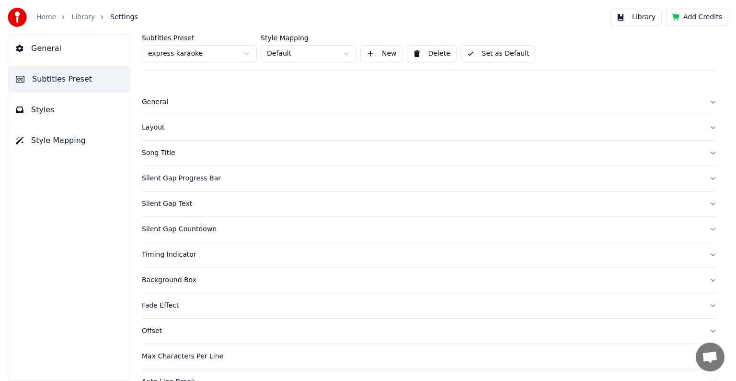
click at [48, 108] on span "Styles" at bounding box center [42, 110] width 23 height 12
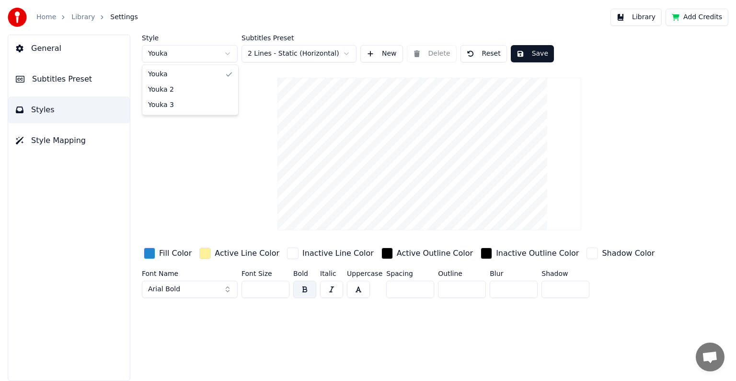
click at [229, 54] on html "Home Library Settings Library Add Credits General Subtitles Preset Styles Style…" at bounding box center [368, 190] width 736 height 381
click at [391, 54] on html "Home Library Settings Library Add Credits General Subtitles Preset Styles Style…" at bounding box center [368, 190] width 736 height 381
click at [384, 55] on button "New" at bounding box center [382, 53] width 43 height 17
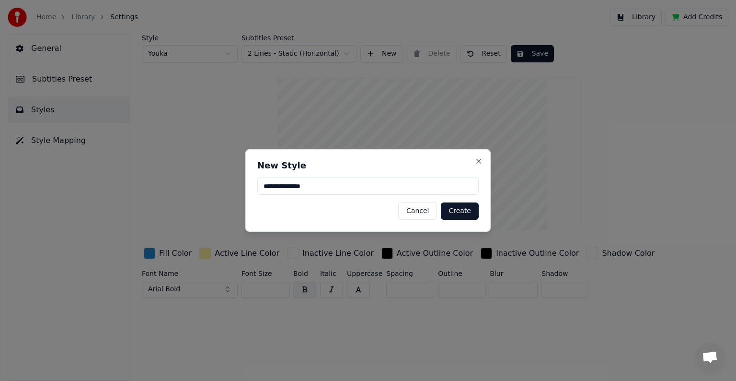
type input "**********"
click at [471, 214] on button "Create" at bounding box center [460, 210] width 38 height 17
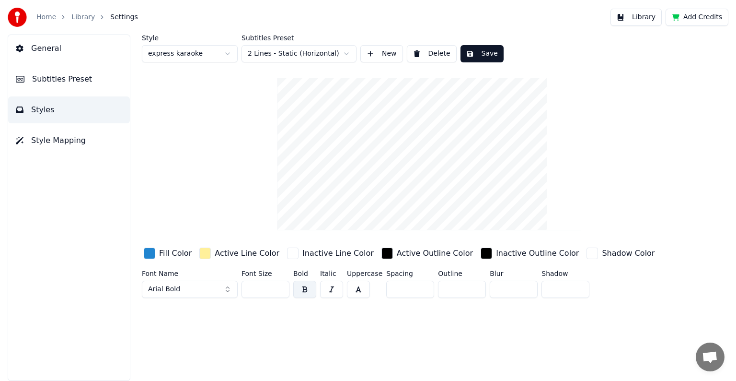
click at [153, 255] on div "button" at bounding box center [150, 253] width 12 height 12
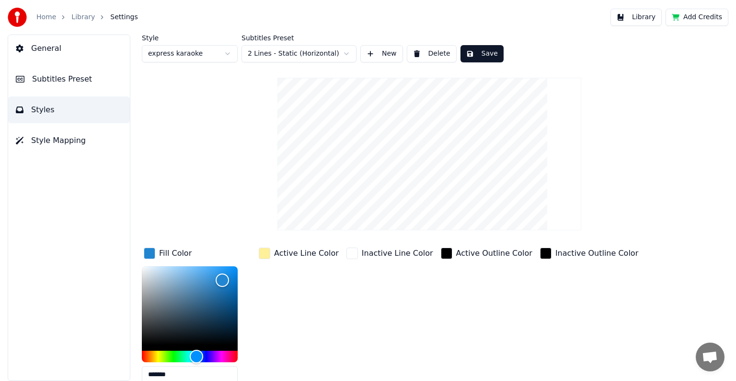
click at [266, 255] on div "button" at bounding box center [265, 253] width 12 height 12
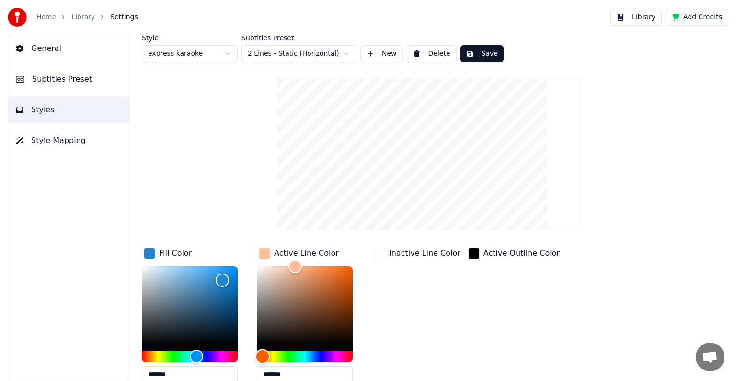
drag, startPoint x: 268, startPoint y: 355, endPoint x: 263, endPoint y: 364, distance: 10.9
click at [263, 364] on div "*******" at bounding box center [305, 326] width 96 height 121
drag, startPoint x: 294, startPoint y: 267, endPoint x: 350, endPoint y: 270, distance: 56.2
click at [350, 270] on div "Color" at bounding box center [350, 271] width 15 height 15
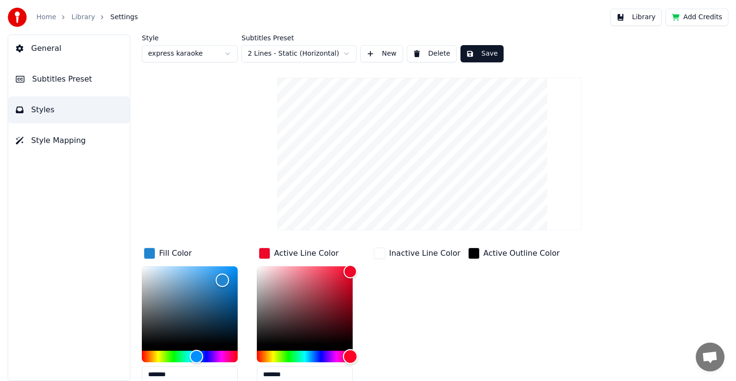
type input "*******"
drag, startPoint x: 264, startPoint y: 356, endPoint x: 351, endPoint y: 372, distance: 88.3
click at [351, 372] on div "*******" at bounding box center [305, 326] width 96 height 121
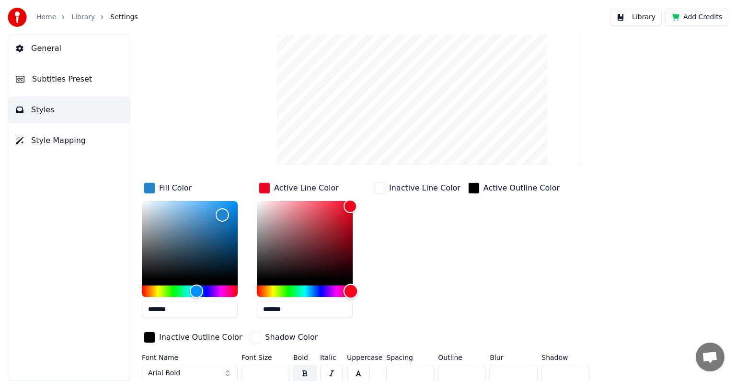
scroll to position [69, 0]
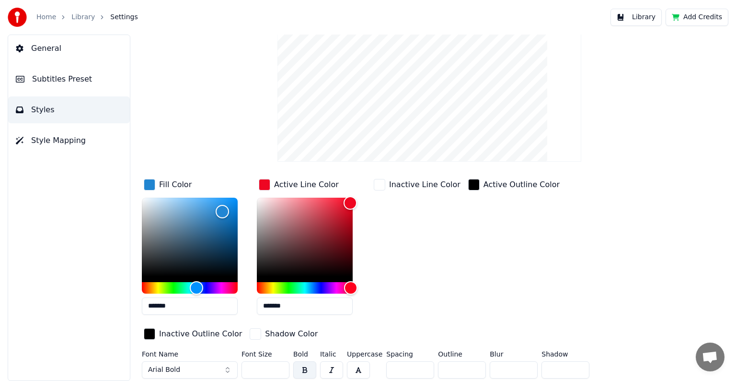
click at [201, 370] on button "Arial Bold" at bounding box center [190, 369] width 96 height 17
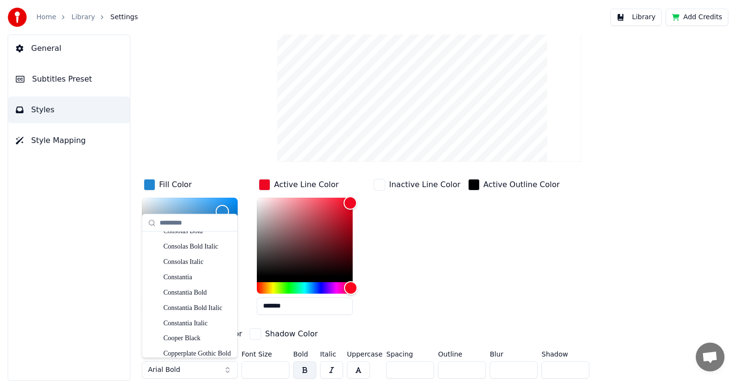
scroll to position [1438, 0]
click at [194, 291] on div "Cooper Black" at bounding box center [197, 290] width 68 height 10
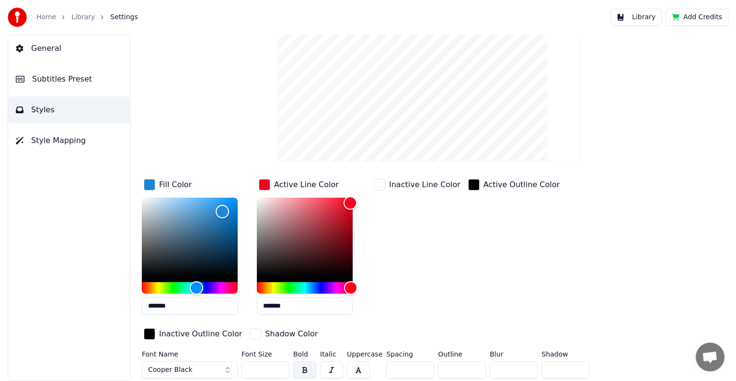
click at [198, 367] on button "Cooper Black" at bounding box center [190, 369] width 96 height 17
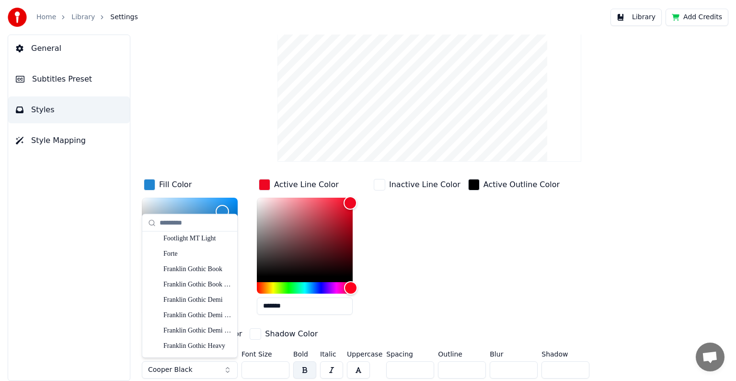
scroll to position [2014, 0]
click at [188, 297] on div "Franklin Gothic Heavy" at bounding box center [197, 297] width 68 height 10
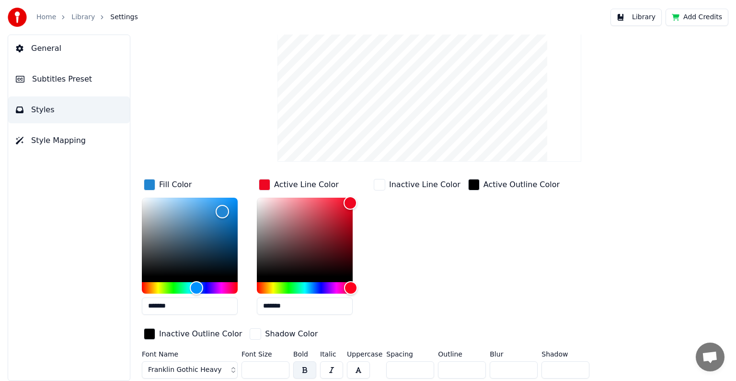
click at [280, 366] on input "**" at bounding box center [266, 369] width 48 height 17
type input "***"
click at [280, 366] on input "***" at bounding box center [266, 369] width 48 height 17
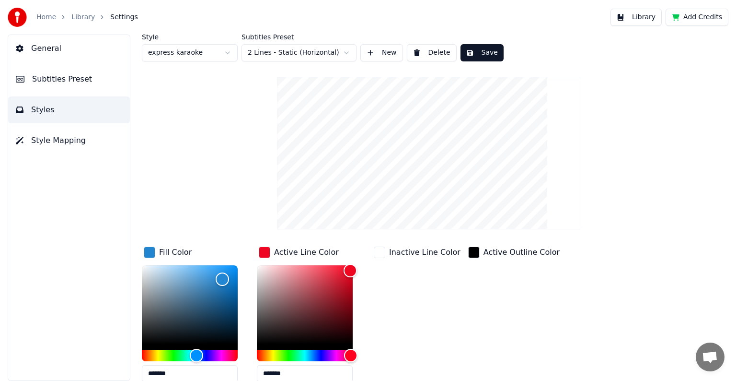
scroll to position [0, 0]
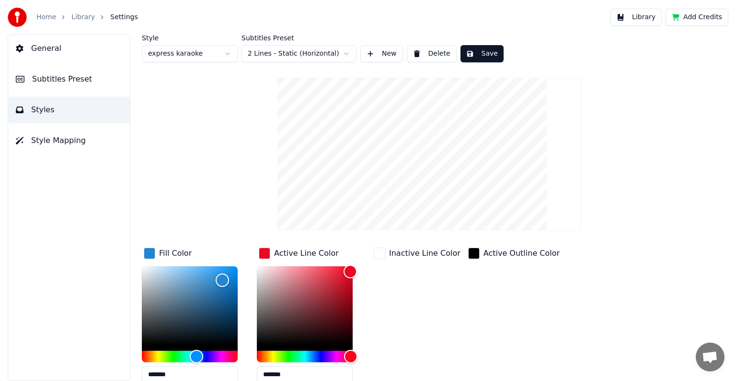
click at [485, 52] on button "Save" at bounding box center [482, 53] width 43 height 17
click at [81, 17] on link "Library" at bounding box center [82, 17] width 23 height 10
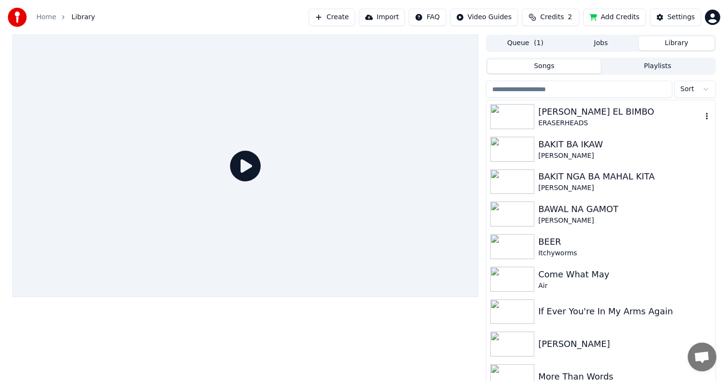
click at [583, 116] on div "[PERSON_NAME] EL BIMBO" at bounding box center [619, 111] width 163 height 13
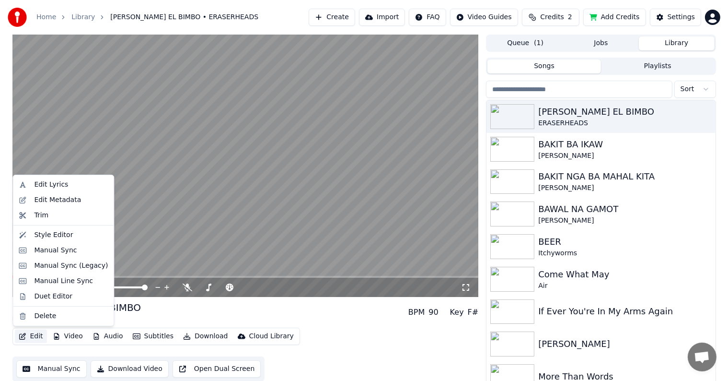
click at [28, 338] on button "Edit" at bounding box center [31, 335] width 32 height 13
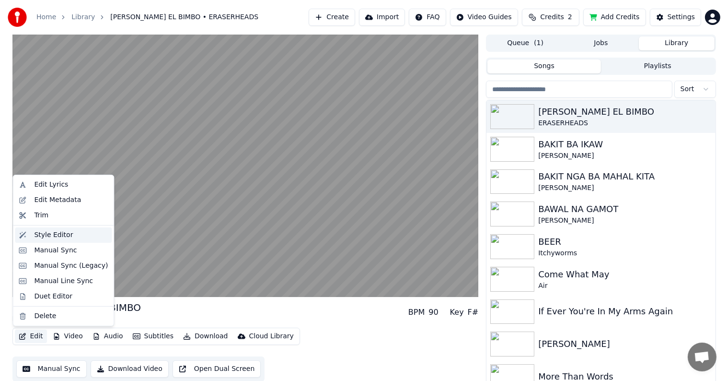
click at [50, 234] on div "Style Editor" at bounding box center [53, 235] width 39 height 10
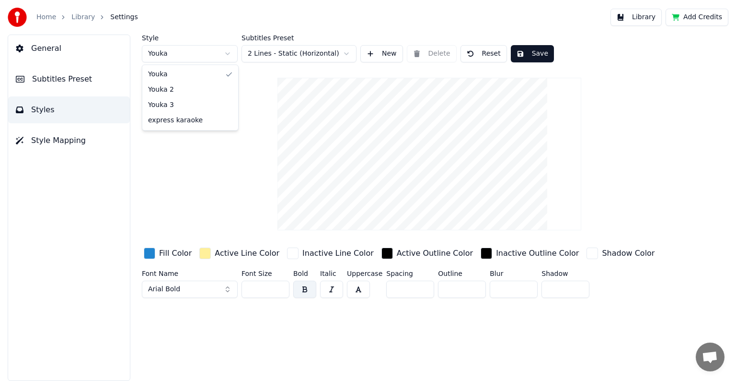
click at [228, 54] on html "Home Library Settings Library Add Credits General Subtitles Preset Styles Style…" at bounding box center [368, 190] width 736 height 381
type input "***"
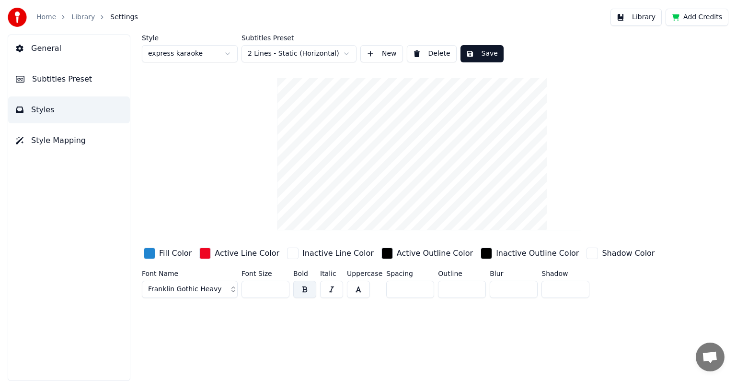
click at [348, 55] on html "Home Library Settings Library Add Credits General Subtitles Preset Styles Style…" at bounding box center [368, 190] width 736 height 381
click at [480, 53] on button "Save" at bounding box center [482, 53] width 43 height 17
click at [83, 16] on link "Library" at bounding box center [82, 17] width 23 height 10
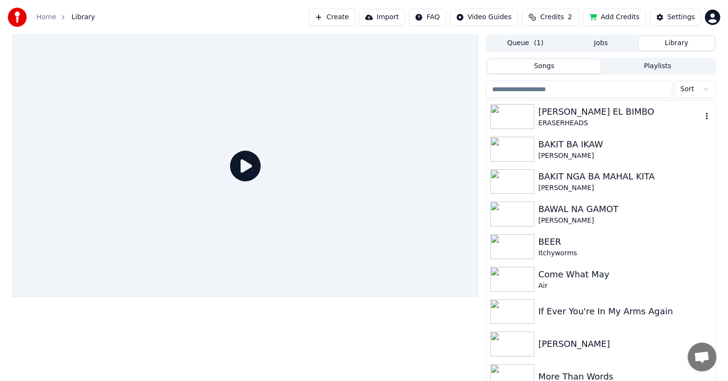
drag, startPoint x: 545, startPoint y: 113, endPoint x: 536, endPoint y: 115, distance: 9.3
click at [545, 113] on div "[PERSON_NAME] EL BIMBO" at bounding box center [619, 111] width 163 height 13
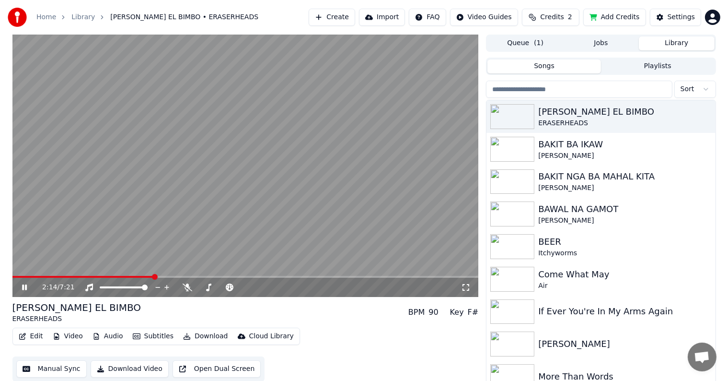
click at [153, 276] on span at bounding box center [245, 277] width 466 height 2
click at [36, 337] on button "Edit" at bounding box center [31, 335] width 32 height 13
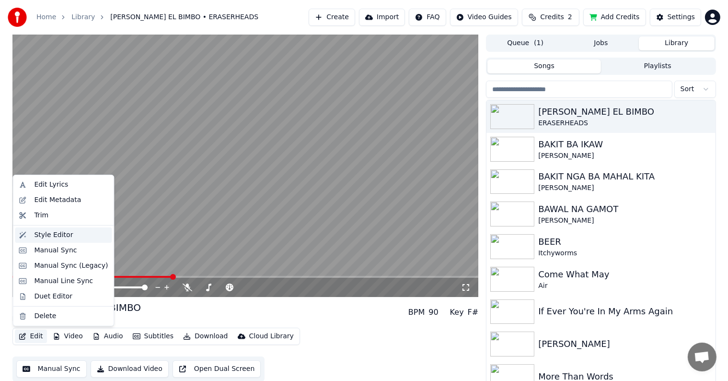
click at [57, 230] on div "Style Editor" at bounding box center [53, 235] width 39 height 10
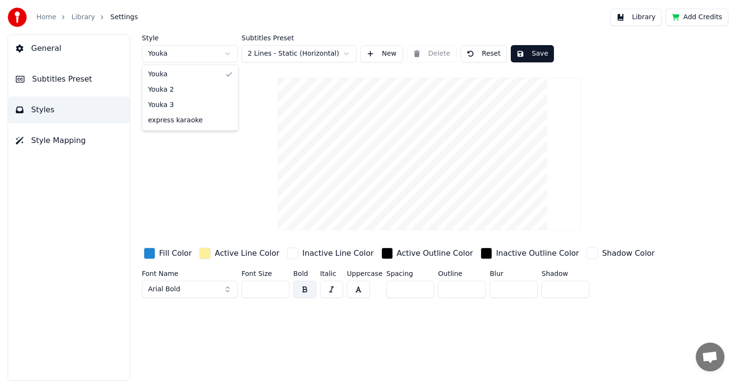
click at [223, 49] on html "Home Library Settings Library Add Credits General Subtitles Preset Styles Style…" at bounding box center [368, 190] width 736 height 381
type input "***"
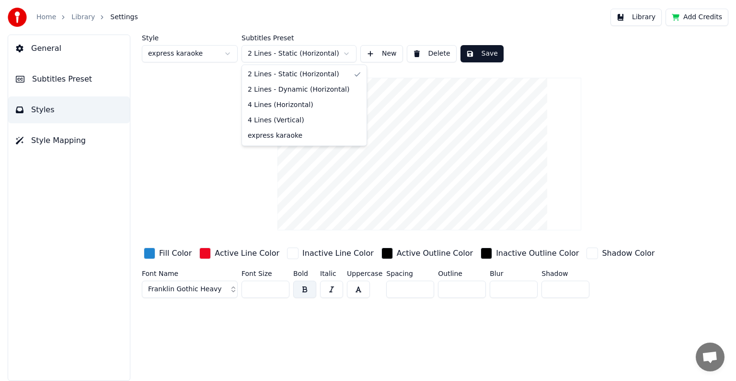
click at [347, 54] on html "Home Library Settings Library Add Credits General Subtitles Preset Styles Style…" at bounding box center [368, 190] width 736 height 381
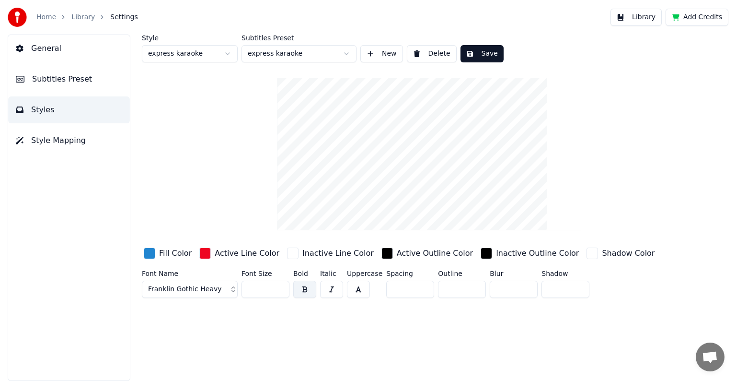
click at [481, 57] on button "Save" at bounding box center [482, 53] width 43 height 17
click at [42, 79] on span "Subtitles Preset" at bounding box center [62, 79] width 60 height 12
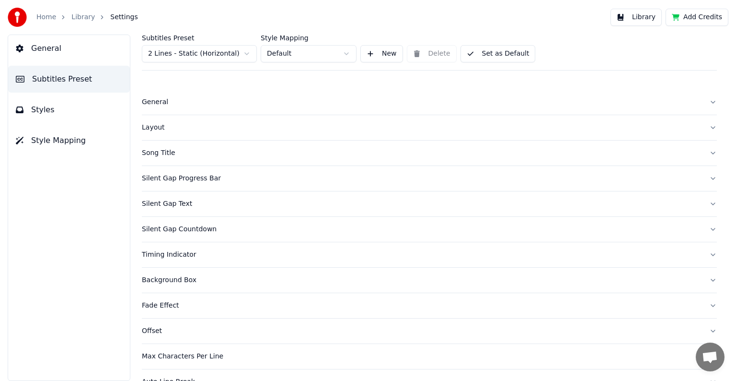
click at [153, 128] on div "Layout" at bounding box center [422, 128] width 560 height 10
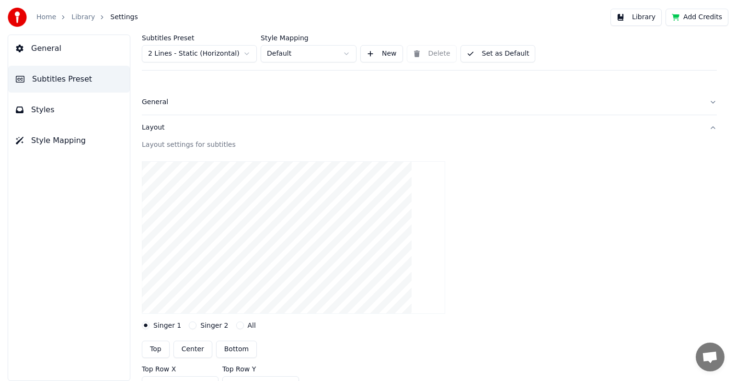
click at [159, 348] on button "Top" at bounding box center [156, 348] width 28 height 17
click at [42, 105] on span "Styles" at bounding box center [42, 110] width 23 height 12
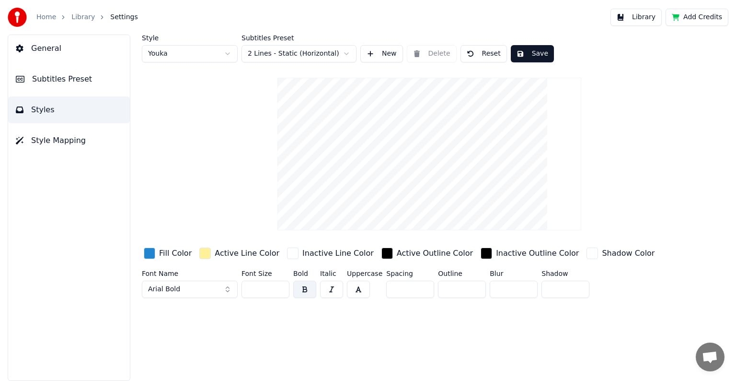
click at [529, 52] on button "Save" at bounding box center [532, 53] width 43 height 17
click at [224, 52] on html "Home Library Settings Library Add Credits General Subtitles Preset Styles Style…" at bounding box center [368, 190] width 736 height 381
type input "***"
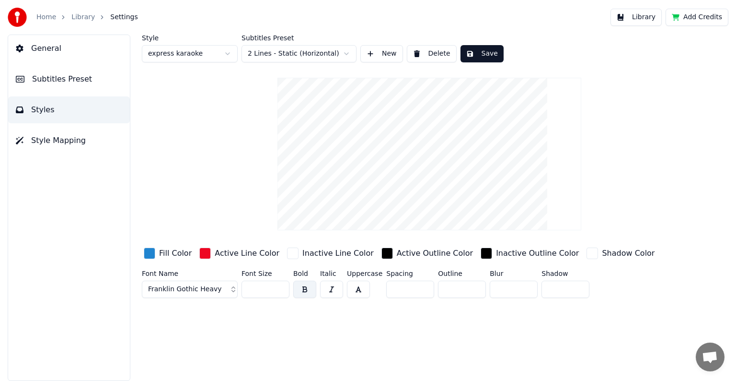
click at [348, 51] on html "Home Library Settings Library Add Credits General Subtitles Preset Styles Style…" at bounding box center [368, 190] width 736 height 381
click at [487, 54] on button "Save" at bounding box center [482, 53] width 43 height 17
click at [487, 54] on button "Done" at bounding box center [483, 53] width 45 height 17
click at [73, 75] on span "Subtitles Preset" at bounding box center [62, 79] width 60 height 12
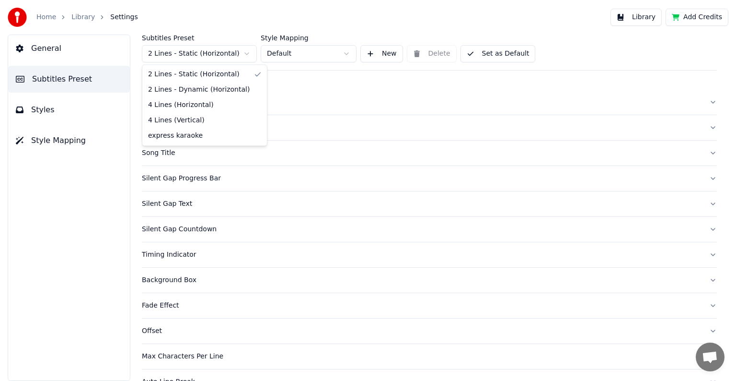
click at [247, 53] on html "Home Library Settings Library Add Credits General Subtitles Preset Styles Style…" at bounding box center [368, 190] width 736 height 381
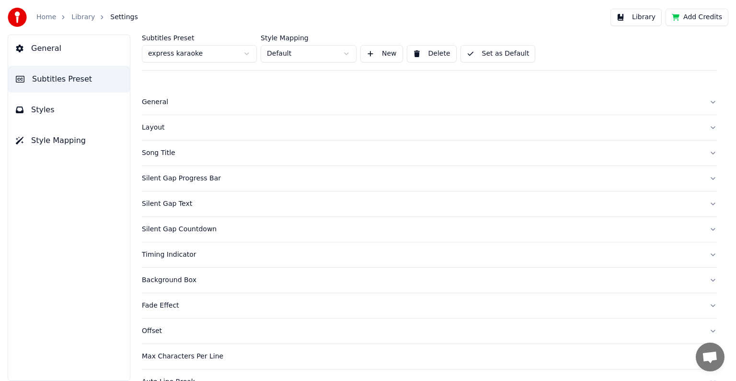
click at [152, 126] on div "Layout" at bounding box center [422, 128] width 560 height 10
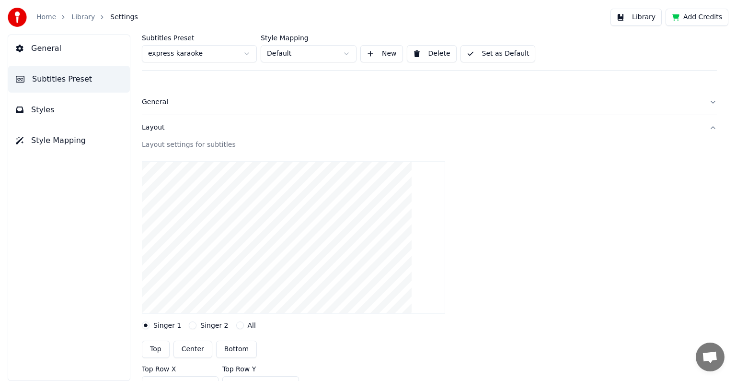
click at [156, 348] on button "Top" at bounding box center [156, 348] width 28 height 17
type input "***"
click at [48, 112] on span "Styles" at bounding box center [42, 110] width 23 height 12
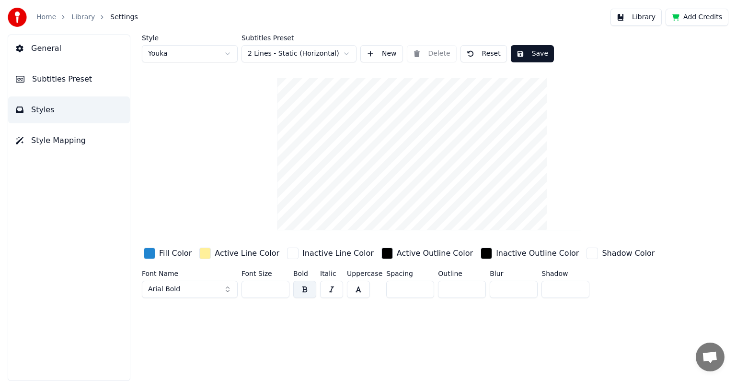
click at [345, 53] on html "Home Library Settings Library Add Credits General Subtitles Preset Styles Style…" at bounding box center [368, 190] width 736 height 381
click at [224, 56] on html "Home Library Settings Library Add Credits General Subtitles Preset Styles Style…" at bounding box center [368, 190] width 736 height 381
type input "***"
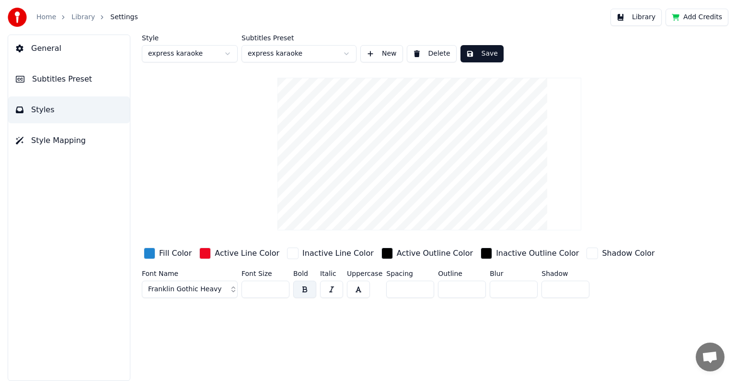
click at [488, 54] on button "Save" at bounding box center [482, 53] width 43 height 17
click at [377, 49] on button "New" at bounding box center [382, 53] width 43 height 17
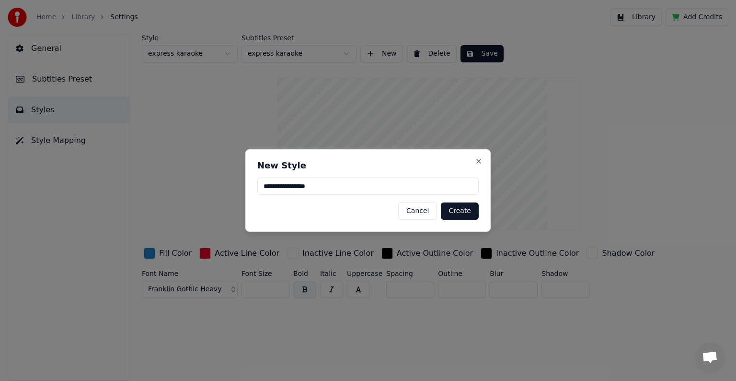
type input "**********"
click at [452, 209] on button "Create" at bounding box center [460, 210] width 38 height 17
type input "**"
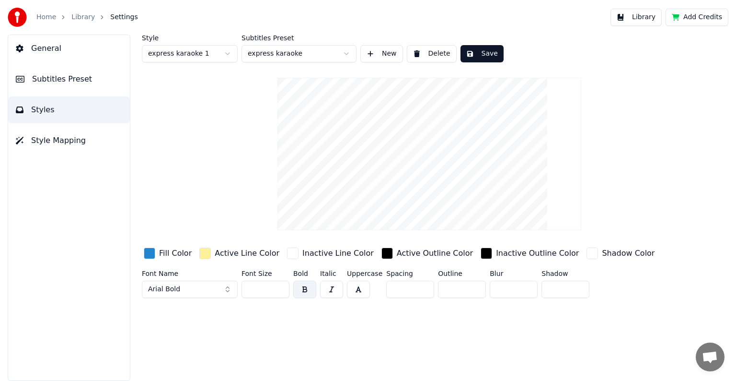
click at [483, 53] on button "Save" at bounding box center [482, 53] width 43 height 17
click at [78, 19] on link "Library" at bounding box center [82, 17] width 23 height 10
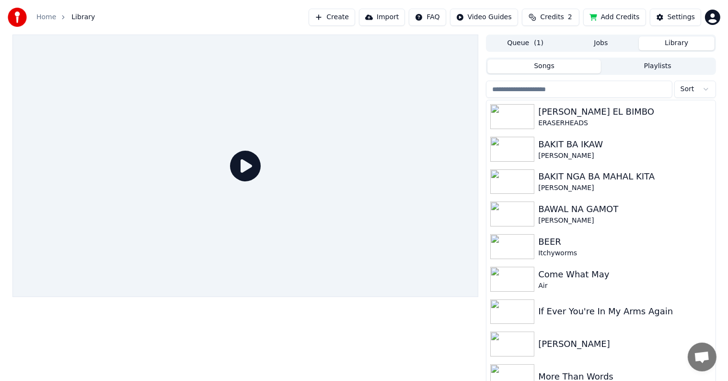
click at [246, 161] on icon at bounding box center [245, 166] width 31 height 31
click at [572, 109] on div "[PERSON_NAME] EL BIMBO" at bounding box center [619, 111] width 163 height 13
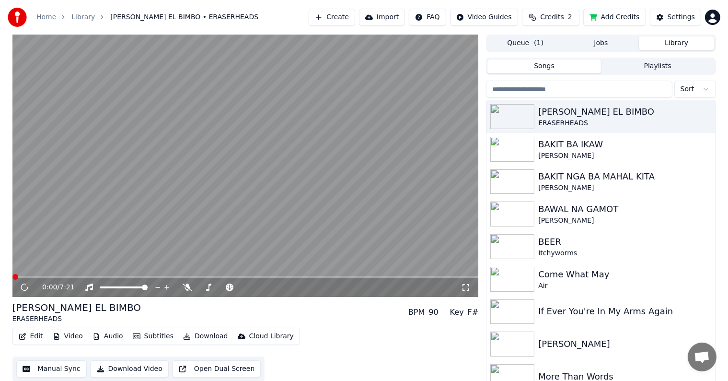
click at [535, 43] on span "( 1 )" at bounding box center [539, 43] width 10 height 10
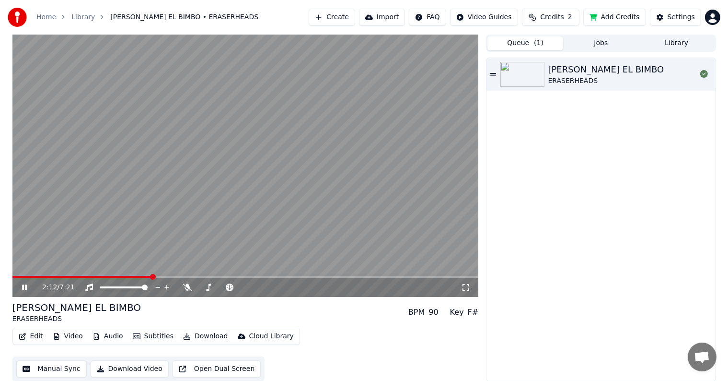
click at [152, 276] on span at bounding box center [245, 277] width 466 height 2
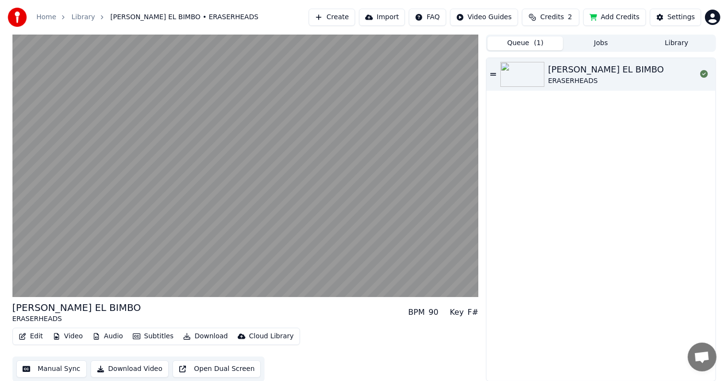
click at [38, 339] on button "Edit" at bounding box center [31, 335] width 32 height 13
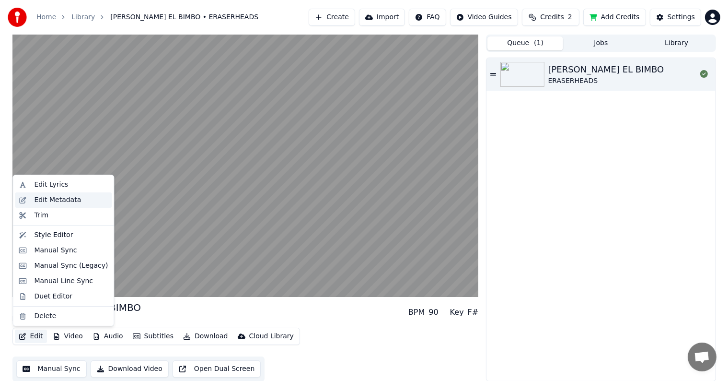
click at [54, 203] on div "Edit Metadata" at bounding box center [57, 200] width 47 height 10
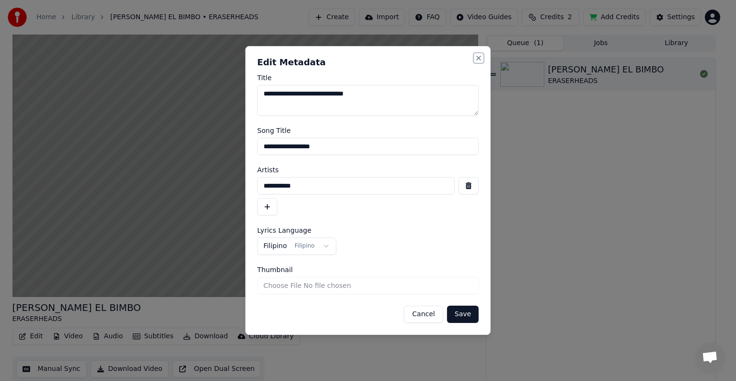
click at [478, 56] on button "Close" at bounding box center [479, 58] width 8 height 8
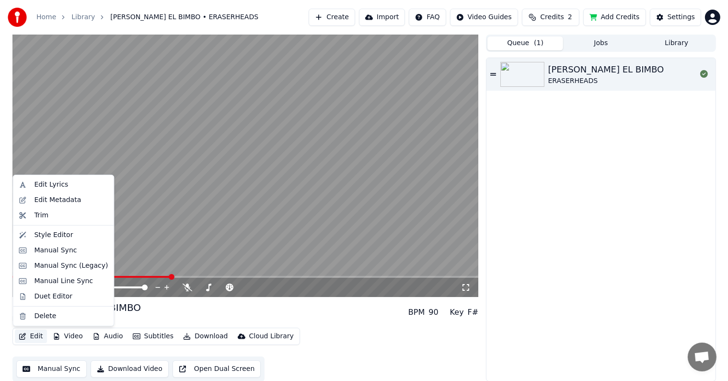
click at [35, 338] on button "Edit" at bounding box center [31, 335] width 32 height 13
click at [48, 236] on div "Style Editor" at bounding box center [53, 235] width 39 height 10
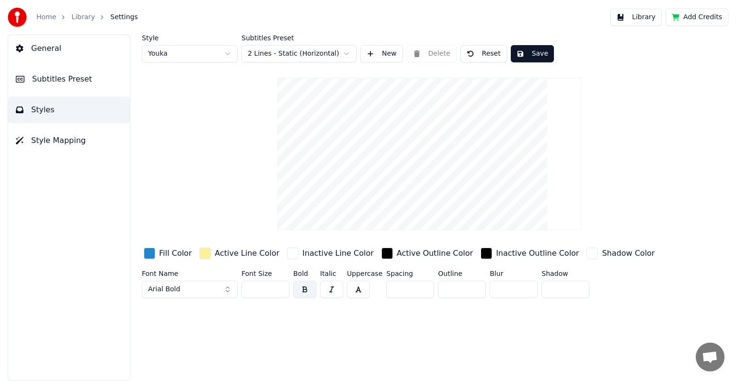
click at [61, 78] on span "Subtitles Preset" at bounding box center [62, 79] width 60 height 12
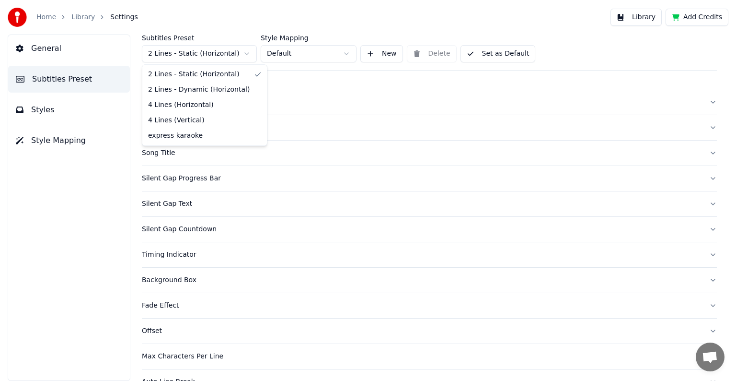
click at [246, 54] on html "Home Library Settings Library Add Credits General Subtitles Preset Styles Style…" at bounding box center [368, 190] width 736 height 381
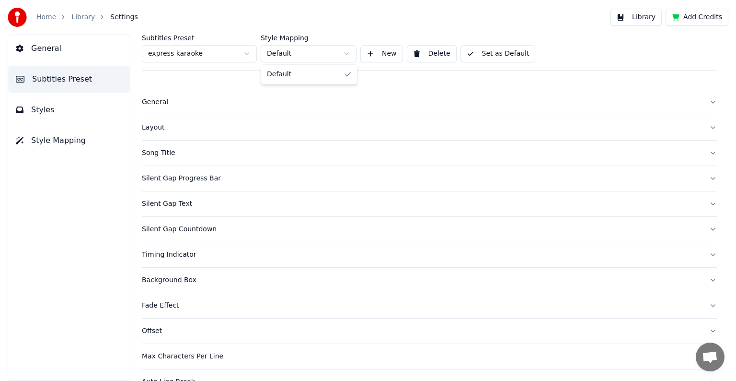
click at [347, 53] on html "Home Library Settings Library Add Credits General Subtitles Preset Styles Style…" at bounding box center [368, 190] width 736 height 381
click at [67, 104] on button "Styles" at bounding box center [69, 109] width 122 height 27
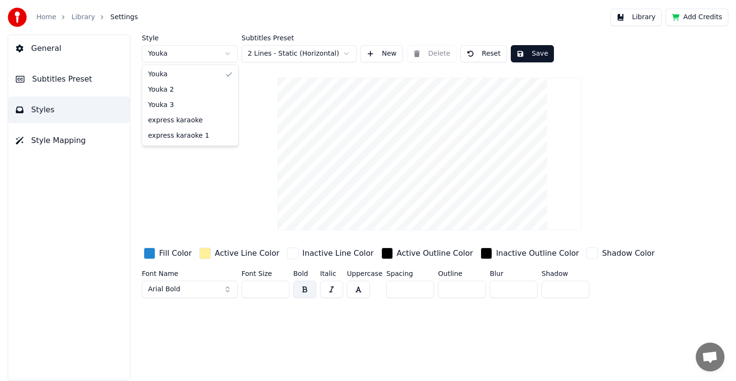
click at [229, 53] on html "Home Library Settings Library Add Credits General Subtitles Preset Styles Style…" at bounding box center [368, 190] width 736 height 381
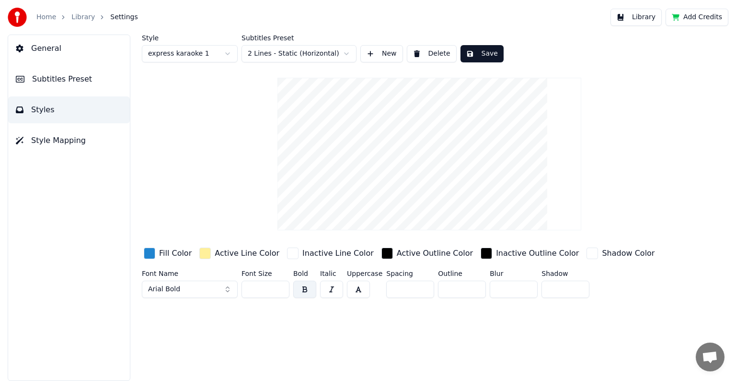
click at [44, 75] on span "Subtitles Preset" at bounding box center [62, 79] width 60 height 12
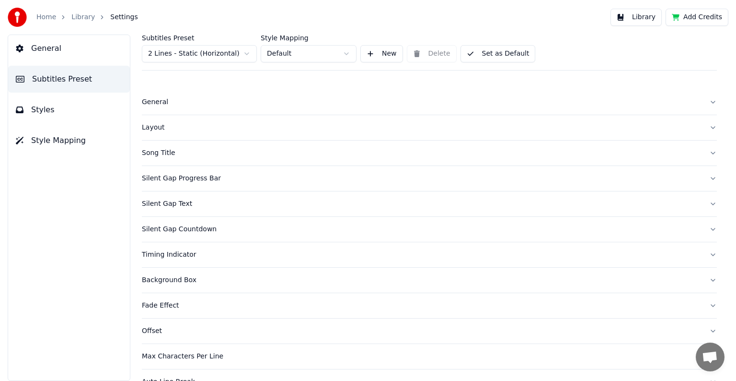
click at [488, 54] on button "Set as Default" at bounding box center [498, 53] width 75 height 17
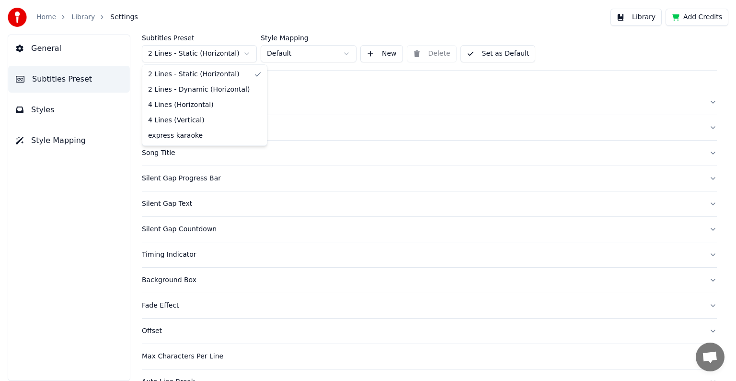
click at [243, 53] on html "Home Library Settings Library Add Credits General Subtitles Preset Styles Style…" at bounding box center [368, 190] width 736 height 381
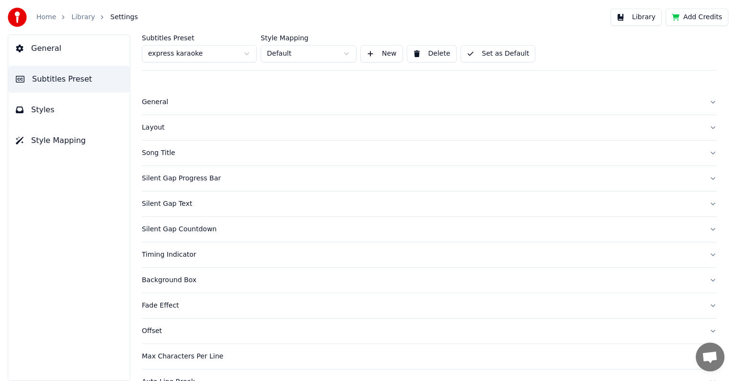
click at [499, 54] on button "Set as Default" at bounding box center [498, 53] width 75 height 17
click at [492, 55] on button "Done" at bounding box center [484, 53] width 46 height 17
click at [38, 105] on span "Styles" at bounding box center [42, 110] width 23 height 12
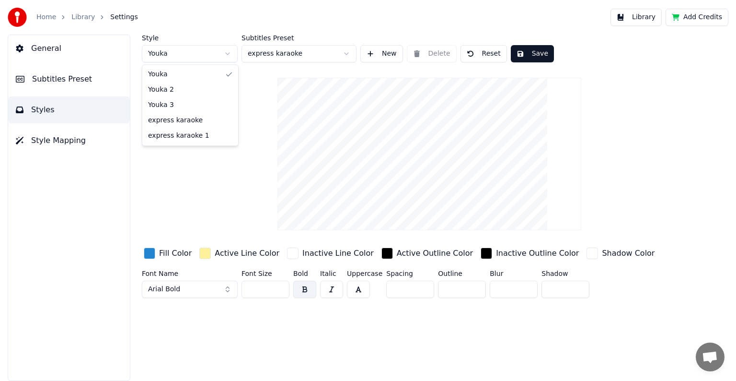
click at [228, 56] on html "Home Library Settings Library Add Credits General Subtitles Preset Styles Style…" at bounding box center [368, 190] width 736 height 381
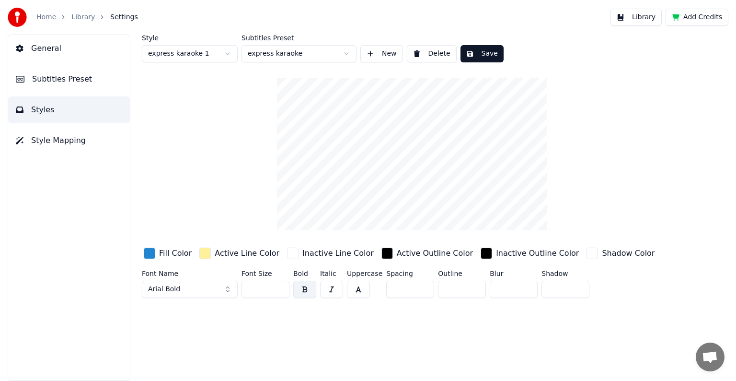
click at [481, 56] on button "Save" at bounding box center [482, 53] width 43 height 17
click at [84, 19] on link "Library" at bounding box center [82, 17] width 23 height 10
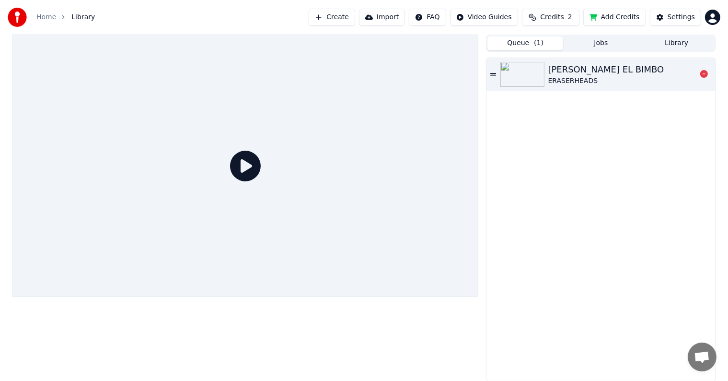
click at [575, 63] on div "[PERSON_NAME] EL BIMBO" at bounding box center [606, 69] width 116 height 13
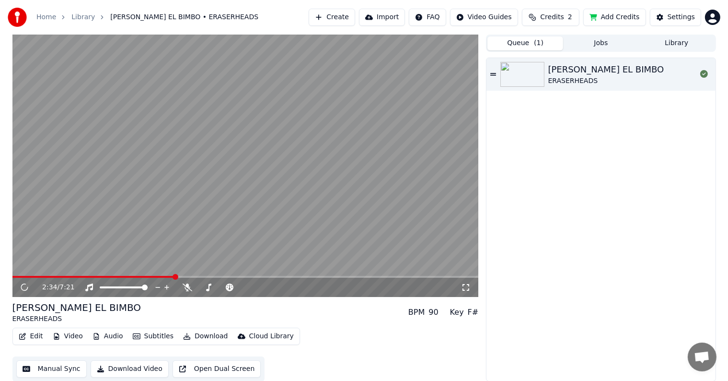
click at [175, 276] on span at bounding box center [245, 277] width 466 height 2
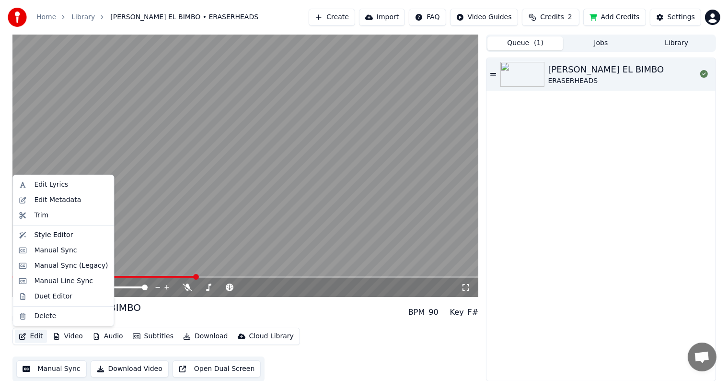
click at [34, 335] on button "Edit" at bounding box center [31, 335] width 32 height 13
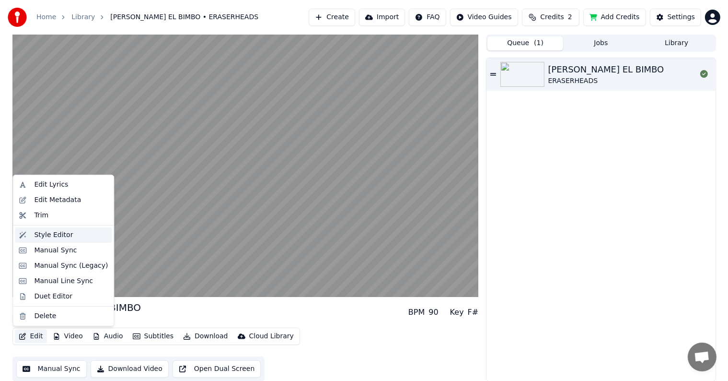
click at [49, 229] on div "Style Editor" at bounding box center [63, 234] width 97 height 15
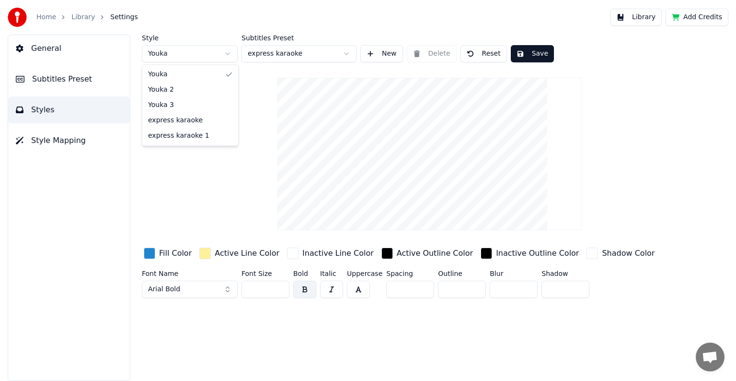
click at [228, 54] on html "Home Library Settings Library Add Credits General Subtitles Preset Styles Style…" at bounding box center [368, 190] width 736 height 381
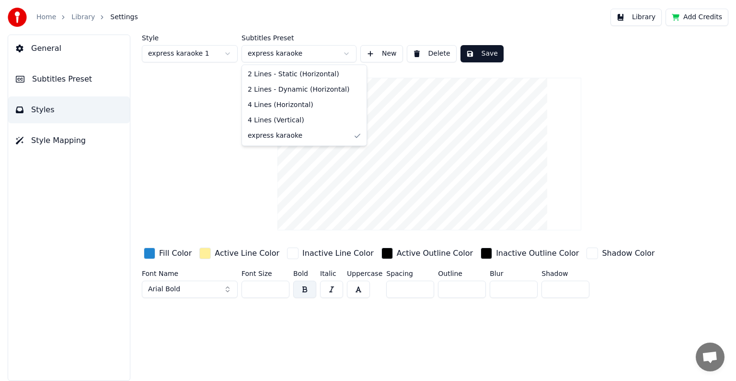
click at [347, 52] on html "Home Library Settings Library Add Credits General Subtitles Preset Styles Style…" at bounding box center [368, 190] width 736 height 381
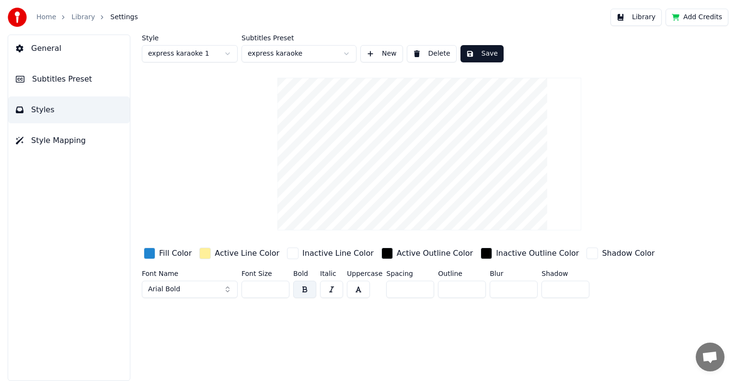
click at [347, 52] on html "Home Library Settings Library Add Credits General Subtitles Preset Styles Style…" at bounding box center [368, 190] width 736 height 381
click at [153, 253] on div "button" at bounding box center [150, 253] width 12 height 12
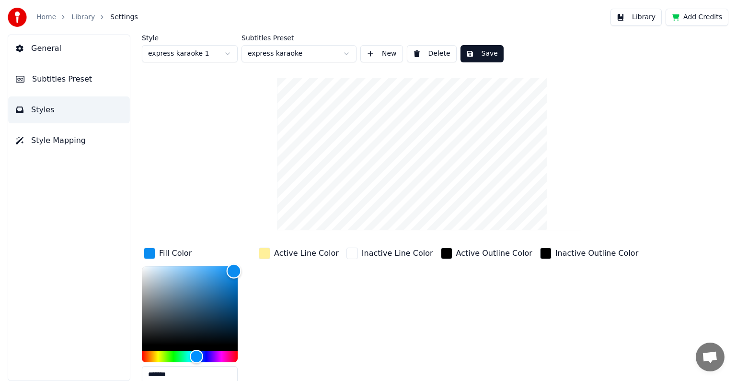
drag, startPoint x: 224, startPoint y: 276, endPoint x: 234, endPoint y: 270, distance: 11.6
click at [234, 270] on div "Color" at bounding box center [234, 270] width 15 height 15
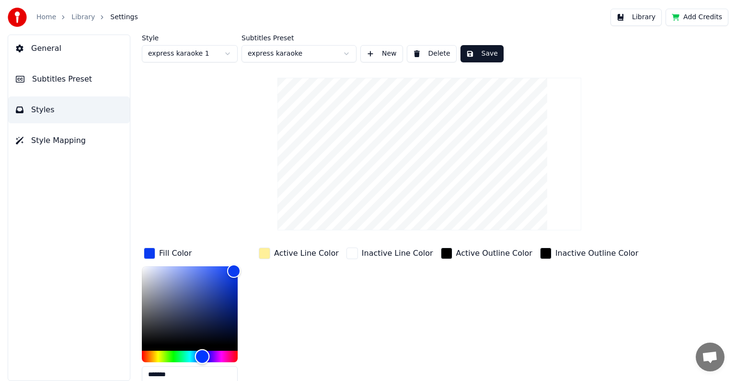
type input "*******"
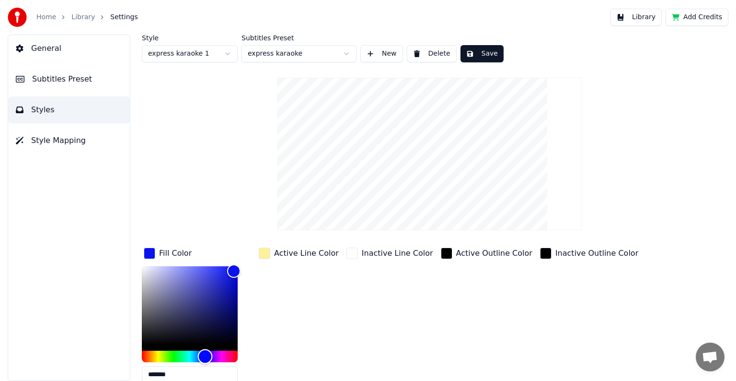
drag, startPoint x: 199, startPoint y: 355, endPoint x: 205, endPoint y: 355, distance: 6.2
click at [205, 355] on div "Hue" at bounding box center [205, 356] width 15 height 15
click at [267, 252] on div "button" at bounding box center [265, 253] width 12 height 12
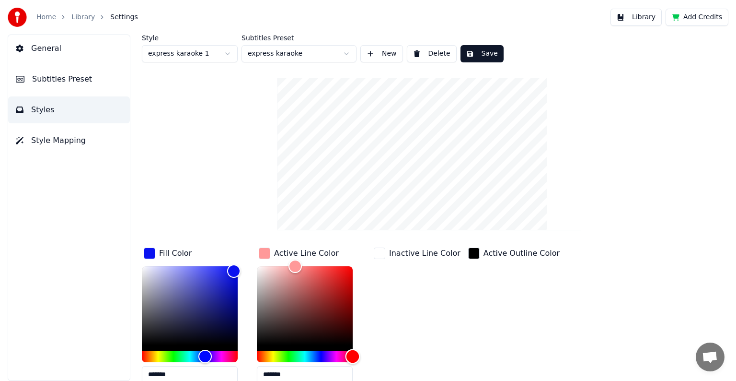
drag, startPoint x: 269, startPoint y: 354, endPoint x: 354, endPoint y: 366, distance: 85.6
click at [354, 366] on div "*******" at bounding box center [312, 326] width 111 height 121
type input "*******"
drag, startPoint x: 298, startPoint y: 266, endPoint x: 352, endPoint y: 272, distance: 55.0
click at [352, 272] on div "Color" at bounding box center [352, 273] width 15 height 15
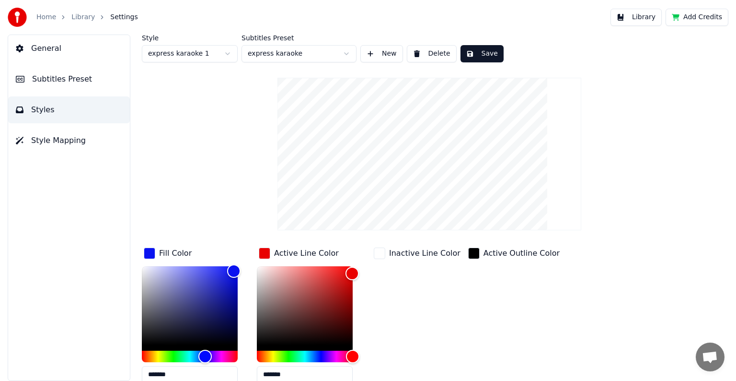
click at [479, 52] on button "Save" at bounding box center [482, 53] width 43 height 17
click at [52, 79] on span "Subtitles Preset" at bounding box center [62, 79] width 60 height 12
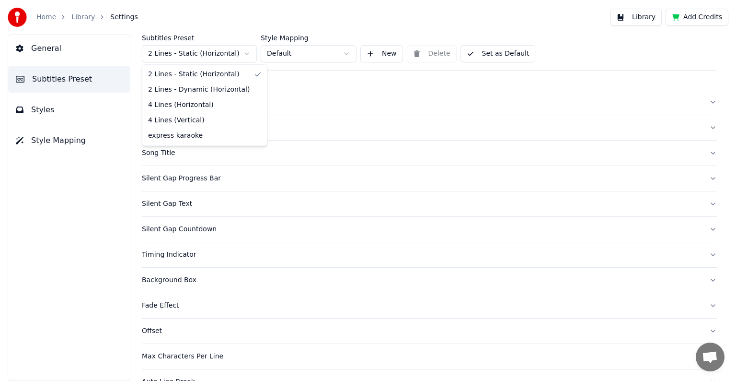
click at [249, 54] on html "Home Library Settings Library Add Credits General Subtitles Preset Styles Style…" at bounding box center [368, 190] width 736 height 381
click at [69, 19] on html "Home Library Settings Library Add Credits General Subtitles Preset Styles Style…" at bounding box center [368, 190] width 736 height 381
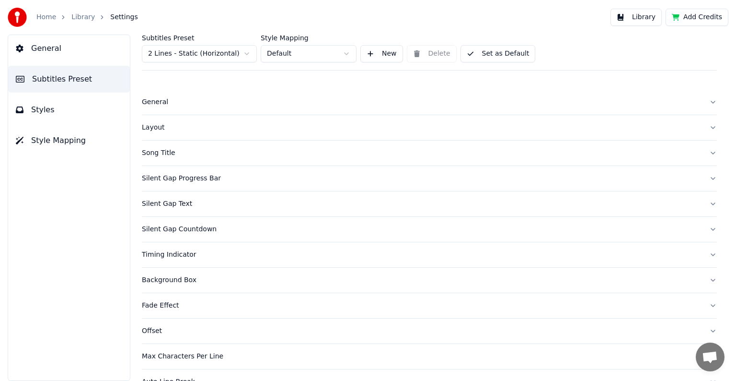
click at [75, 17] on link "Library" at bounding box center [82, 17] width 23 height 10
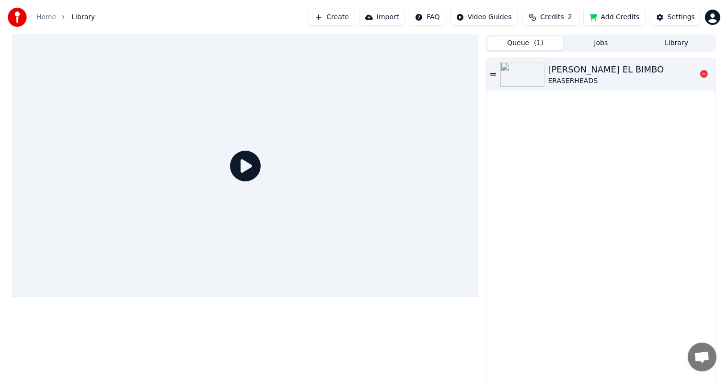
click at [550, 79] on div "ERASERHEADS" at bounding box center [606, 81] width 116 height 10
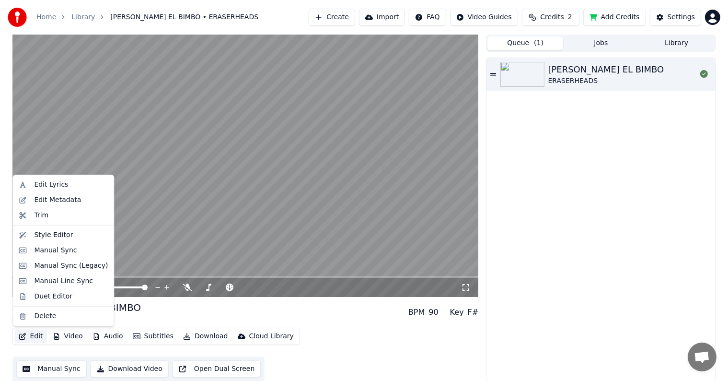
click at [34, 337] on button "Edit" at bounding box center [31, 335] width 32 height 13
click at [50, 233] on div "Style Editor" at bounding box center [53, 235] width 39 height 10
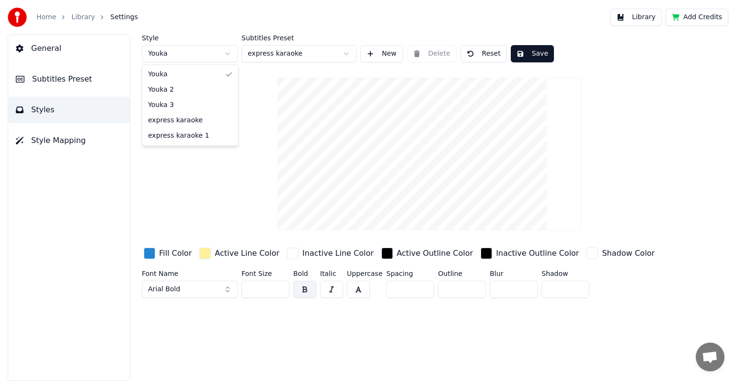
click at [226, 54] on html "Home Library Settings Library Add Credits General Subtitles Preset Styles Style…" at bounding box center [368, 190] width 736 height 381
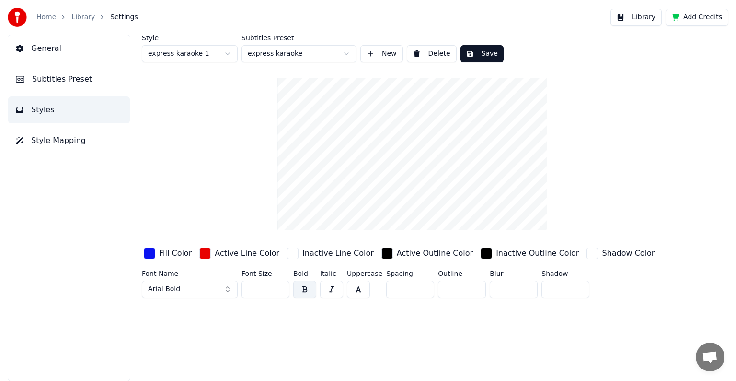
click at [476, 55] on button "Save" at bounding box center [482, 53] width 43 height 17
click at [81, 17] on link "Library" at bounding box center [82, 17] width 23 height 10
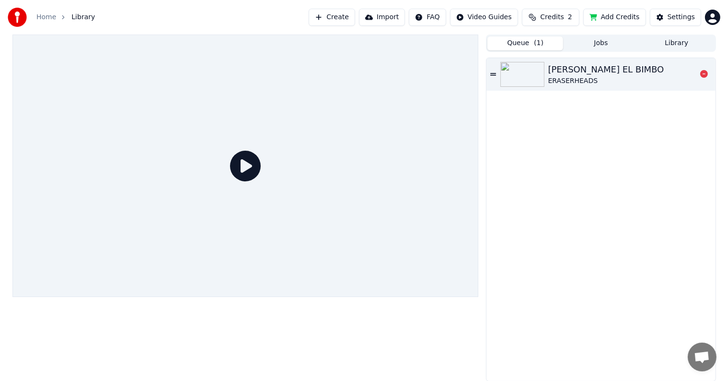
click at [584, 71] on div "[PERSON_NAME] EL BIMBO" at bounding box center [606, 69] width 116 height 13
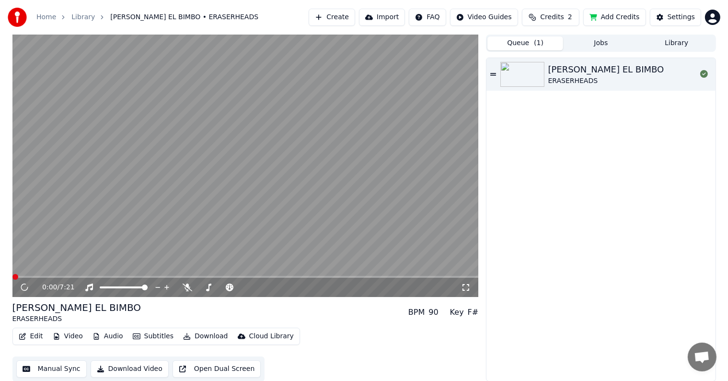
click at [167, 276] on span at bounding box center [245, 277] width 466 height 2
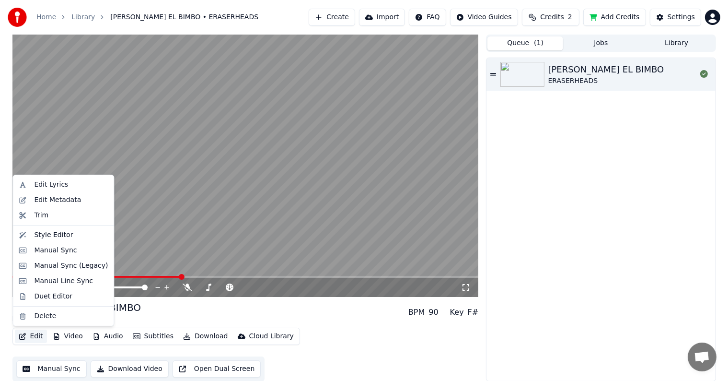
click at [39, 337] on button "Edit" at bounding box center [31, 335] width 32 height 13
click at [42, 233] on div "Style Editor" at bounding box center [53, 235] width 39 height 10
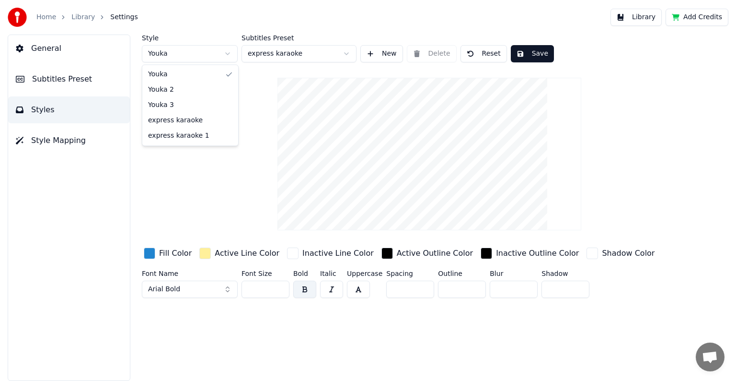
click at [226, 52] on html "Home Library Settings Library Add Credits General Subtitles Preset Styles Style…" at bounding box center [368, 190] width 736 height 381
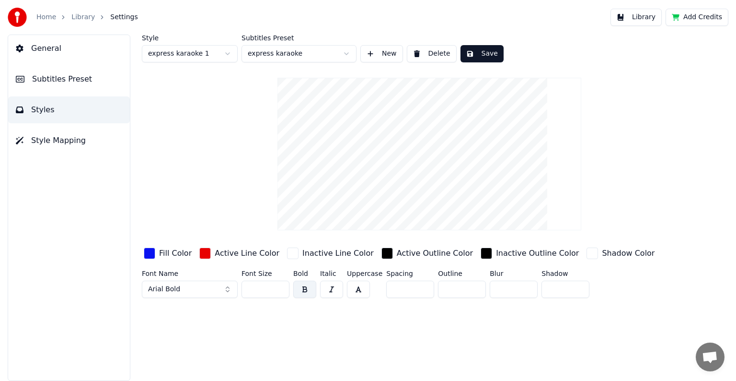
click at [477, 56] on button "Save" at bounding box center [482, 53] width 43 height 17
click at [73, 19] on link "Library" at bounding box center [82, 17] width 23 height 10
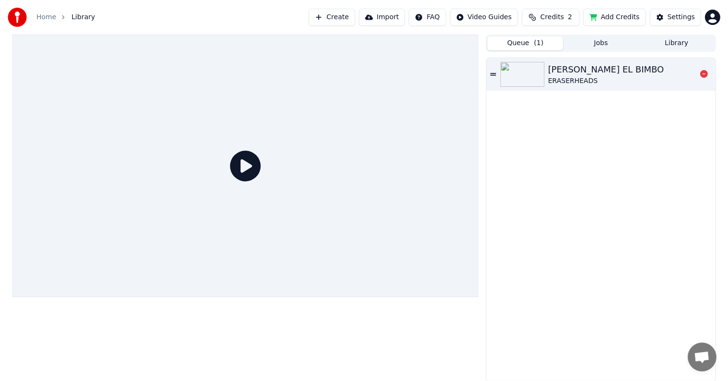
click at [585, 75] on div "[PERSON_NAME] EL BIMBO" at bounding box center [606, 69] width 116 height 13
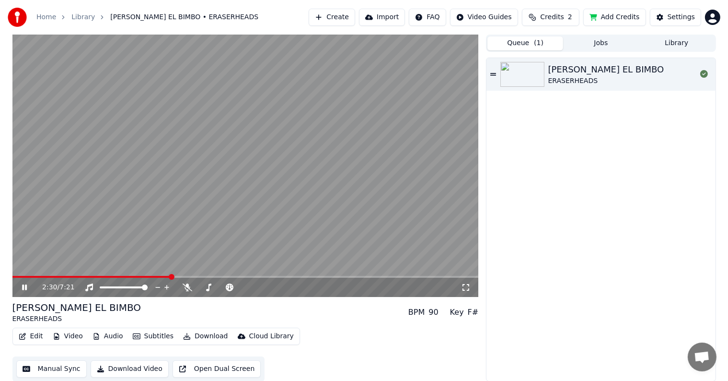
click at [171, 276] on span at bounding box center [245, 277] width 466 height 2
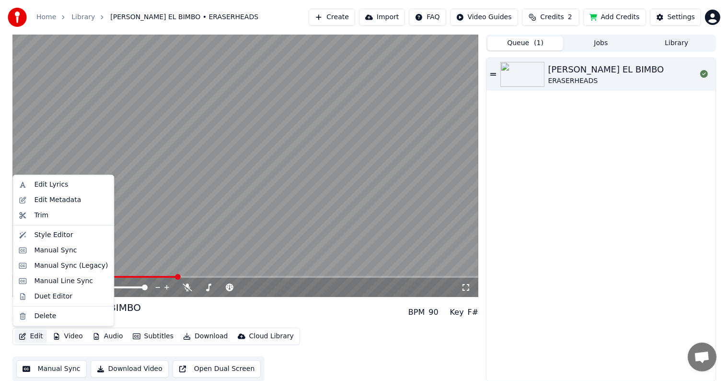
click at [29, 339] on button "Edit" at bounding box center [31, 335] width 32 height 13
click at [43, 238] on div "Style Editor" at bounding box center [53, 235] width 39 height 10
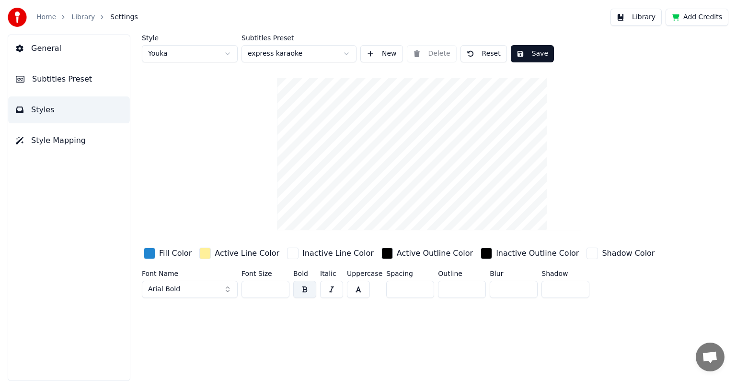
click at [151, 253] on div "button" at bounding box center [150, 253] width 12 height 12
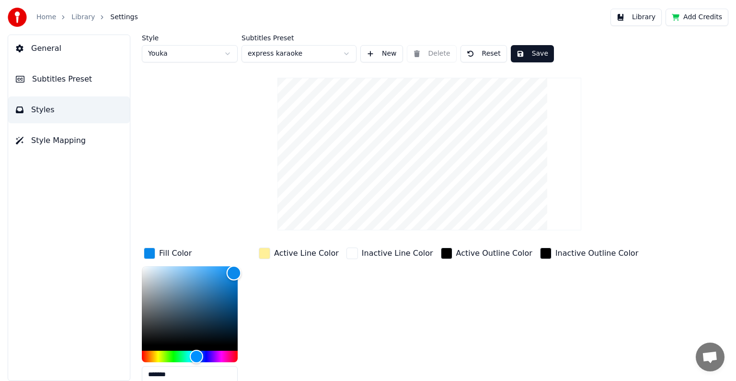
type input "*******"
drag, startPoint x: 222, startPoint y: 280, endPoint x: 234, endPoint y: 270, distance: 15.0
click at [234, 270] on div "Color" at bounding box center [234, 270] width 15 height 15
click at [268, 254] on div "button" at bounding box center [265, 253] width 12 height 12
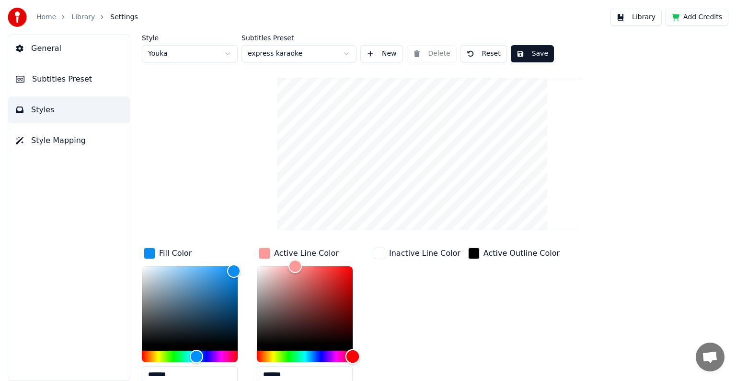
drag, startPoint x: 270, startPoint y: 355, endPoint x: 362, endPoint y: 367, distance: 93.3
click at [362, 367] on div "*******" at bounding box center [312, 326] width 111 height 121
type input "*******"
drag, startPoint x: 296, startPoint y: 264, endPoint x: 349, endPoint y: 271, distance: 53.7
click at [349, 271] on div "Color" at bounding box center [349, 271] width 15 height 15
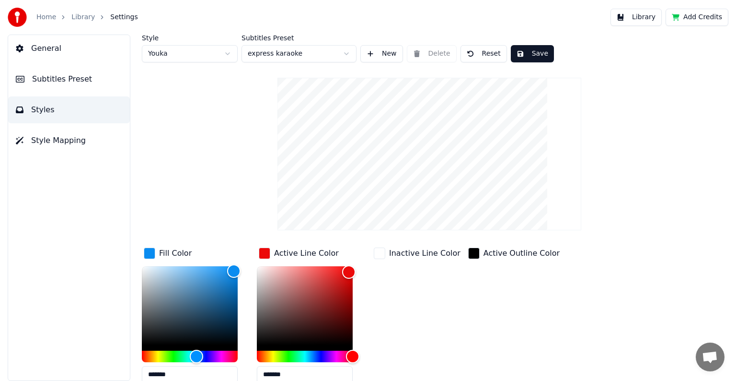
click at [527, 50] on button "Save" at bounding box center [532, 53] width 43 height 17
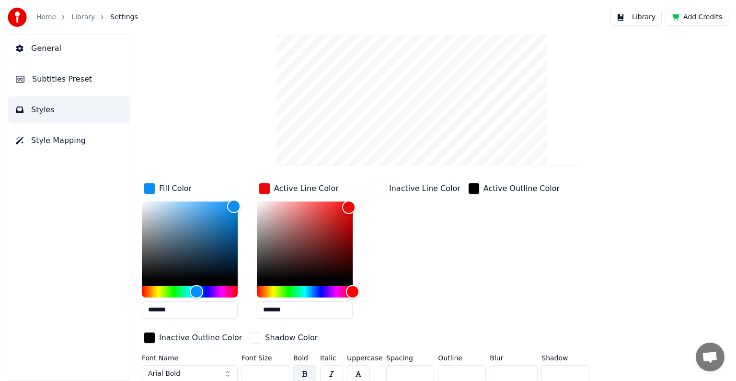
scroll to position [69, 0]
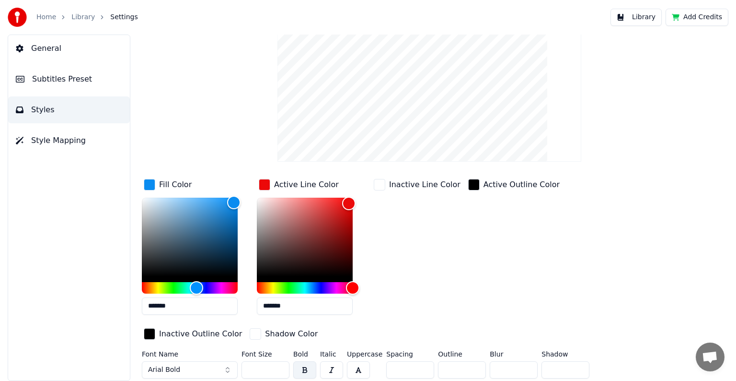
click at [207, 369] on button "Arial Bold" at bounding box center [190, 369] width 96 height 17
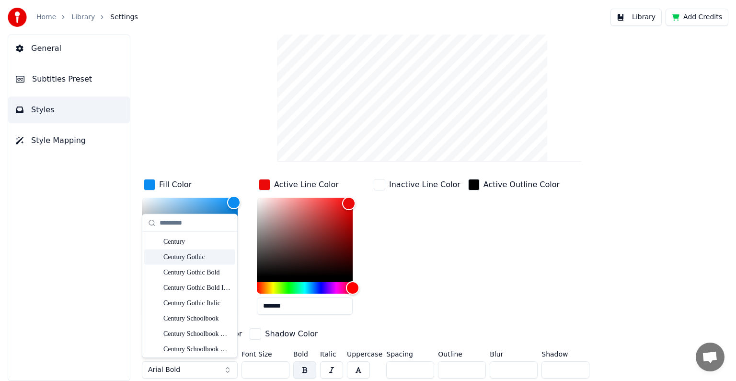
scroll to position [1151, 0]
click at [192, 257] on div "Century Gothic Bold" at bounding box center [197, 256] width 68 height 10
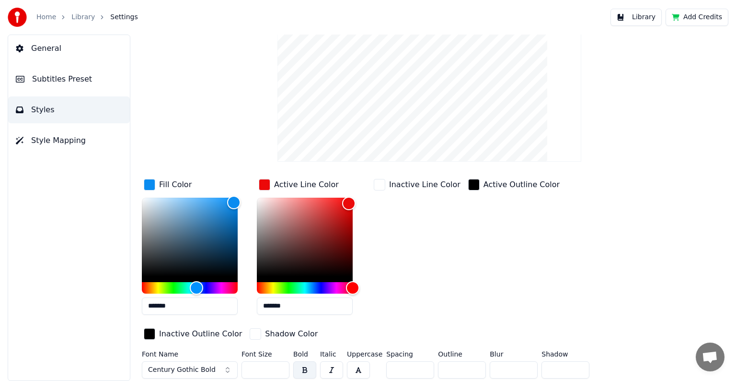
click at [280, 366] on input "**" at bounding box center [266, 369] width 48 height 17
type input "***"
click at [280, 366] on input "***" at bounding box center [266, 369] width 48 height 17
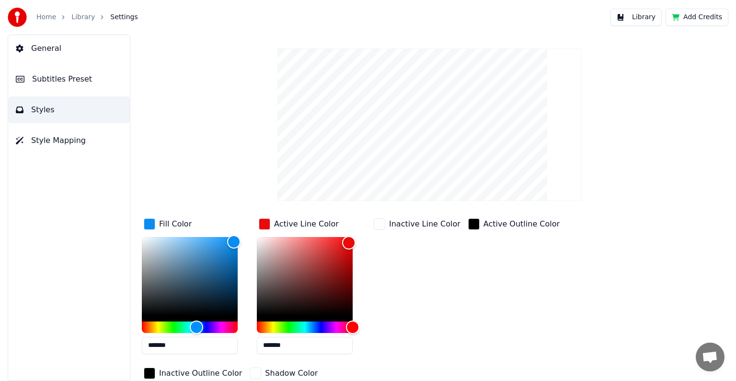
scroll to position [0, 0]
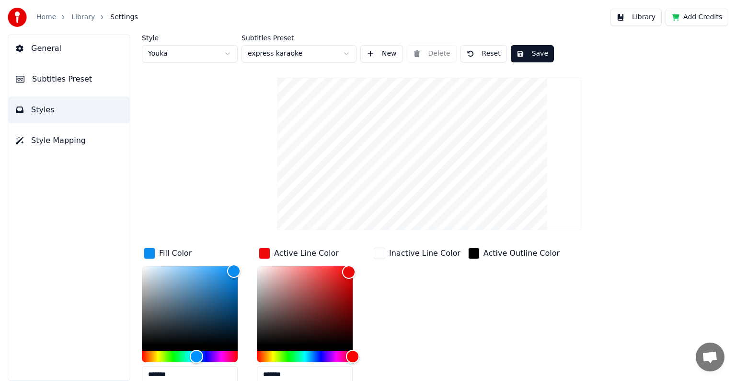
click at [524, 53] on button "Save" at bounding box center [532, 53] width 43 height 17
click at [80, 17] on link "Library" at bounding box center [82, 17] width 23 height 10
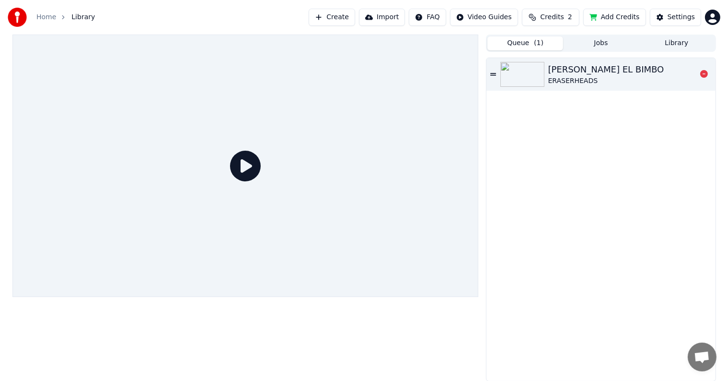
click at [584, 77] on div "ERASERHEADS" at bounding box center [606, 81] width 116 height 10
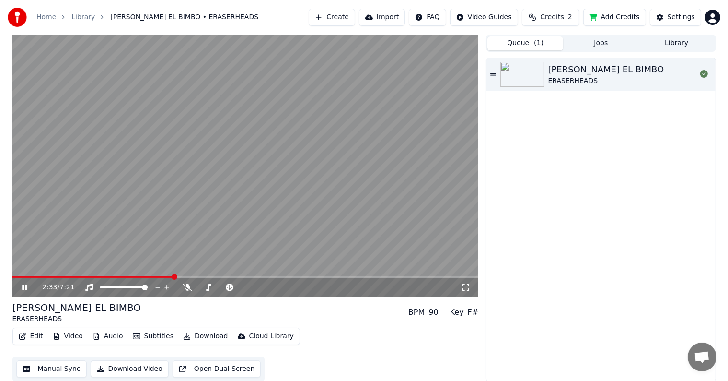
click at [173, 276] on span at bounding box center [245, 277] width 466 height 2
click at [30, 289] on icon at bounding box center [31, 287] width 23 height 8
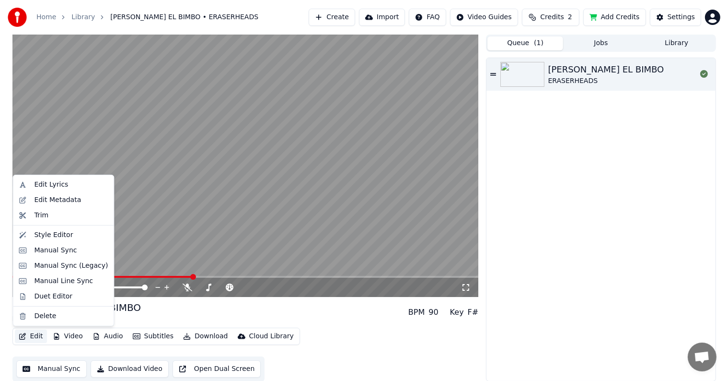
click at [27, 340] on button "Edit" at bounding box center [31, 335] width 32 height 13
click at [35, 236] on div "Style Editor" at bounding box center [53, 235] width 39 height 10
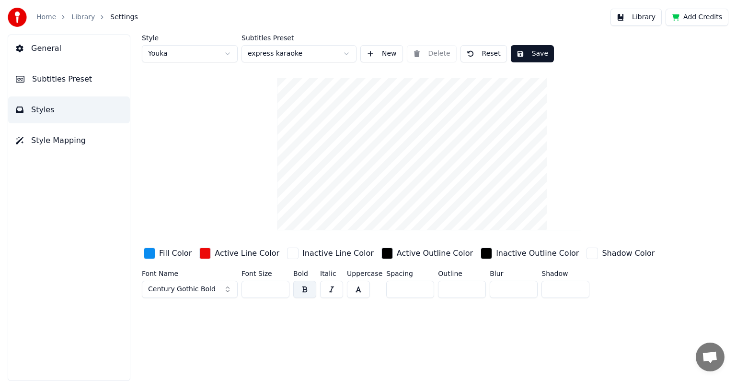
click at [478, 56] on button "Reset" at bounding box center [484, 53] width 47 height 17
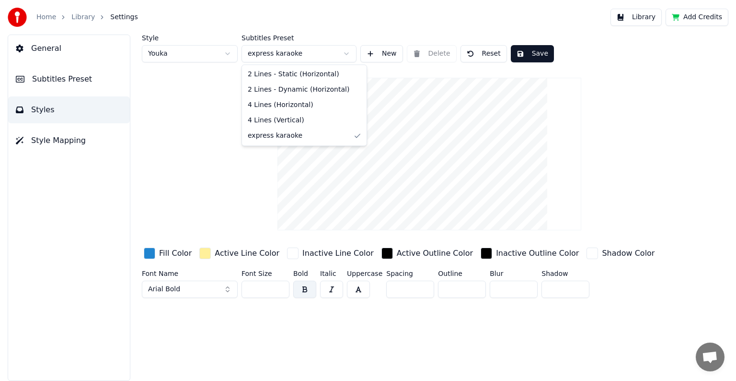
click at [344, 54] on html "Home Library Settings Library Add Credits General Subtitles Preset Styles Style…" at bounding box center [368, 190] width 736 height 381
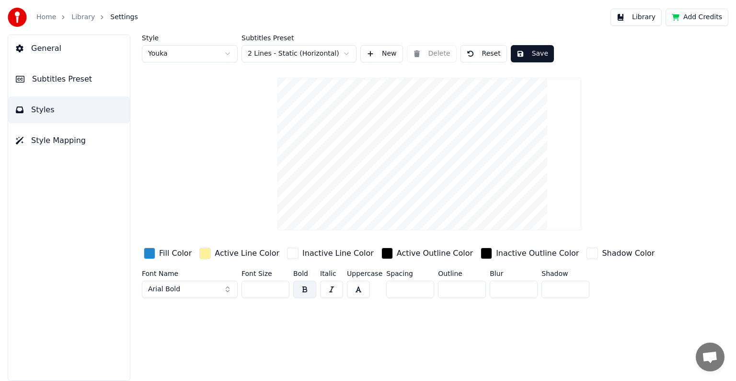
click at [350, 53] on html "Home Library Settings Library Add Credits General Subtitles Preset Styles Style…" at bounding box center [368, 190] width 736 height 381
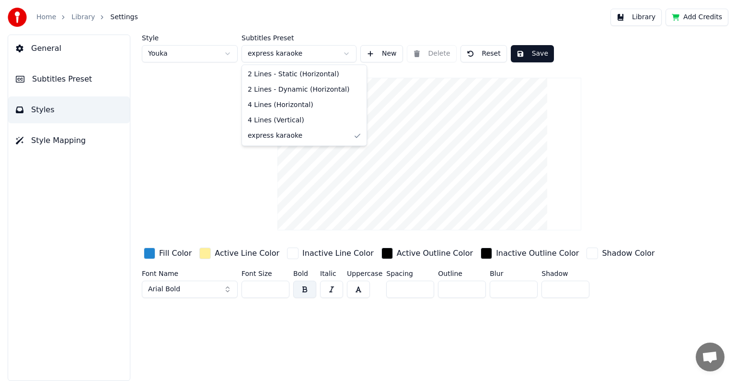
click at [326, 57] on html "Home Library Settings Library Add Credits General Subtitles Preset Styles Style…" at bounding box center [368, 190] width 736 height 381
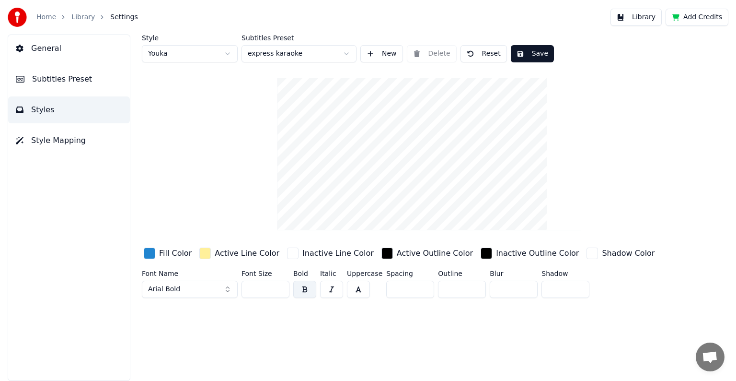
click at [431, 54] on div "Style Youka Subtitles Preset express karaoke New Delete Reset Save" at bounding box center [429, 49] width 575 height 28
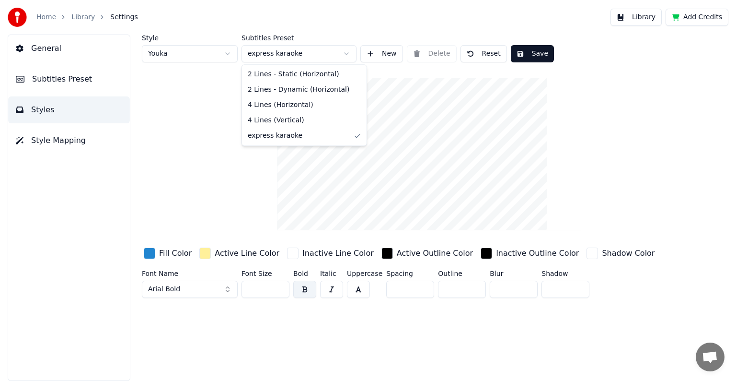
click at [270, 54] on html "Home Library Settings Library Add Credits General Subtitles Preset Styles Style…" at bounding box center [368, 190] width 736 height 381
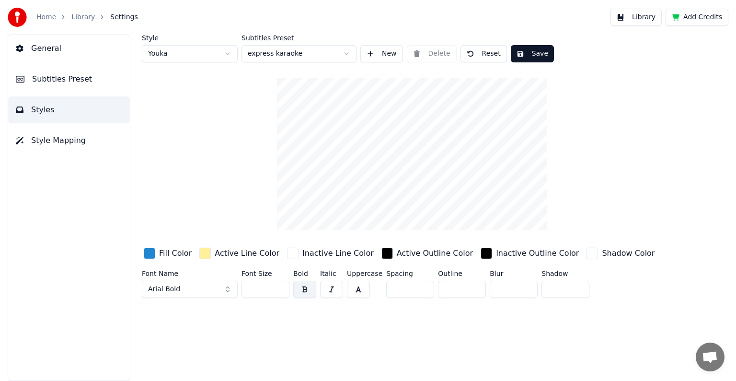
click at [270, 54] on html "Home Library Settings Library Add Credits General Subtitles Preset Styles Style…" at bounding box center [368, 190] width 736 height 381
click at [234, 56] on html "Home Library Settings Library Add Credits General Subtitles Preset Styles Style…" at bounding box center [368, 190] width 736 height 381
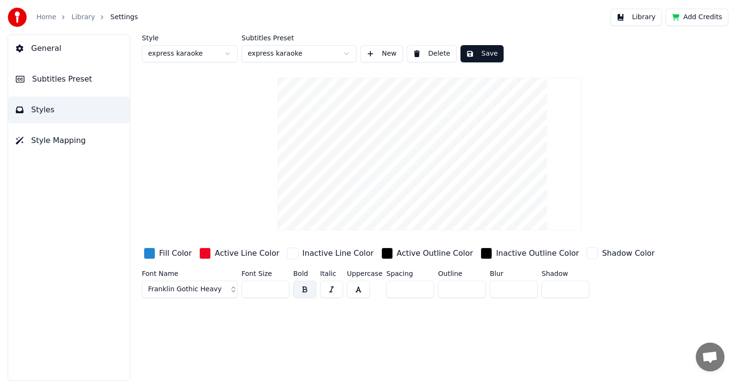
click at [431, 54] on button "Delete" at bounding box center [432, 53] width 50 height 17
type input "**"
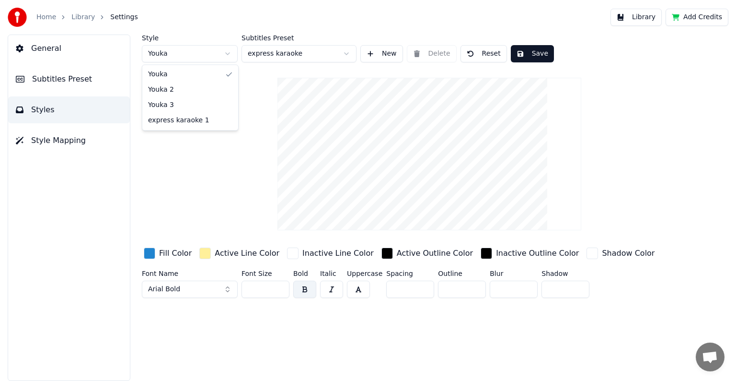
click at [229, 55] on html "Home Library Settings Library Add Credits General Subtitles Preset Styles Style…" at bounding box center [368, 190] width 736 height 381
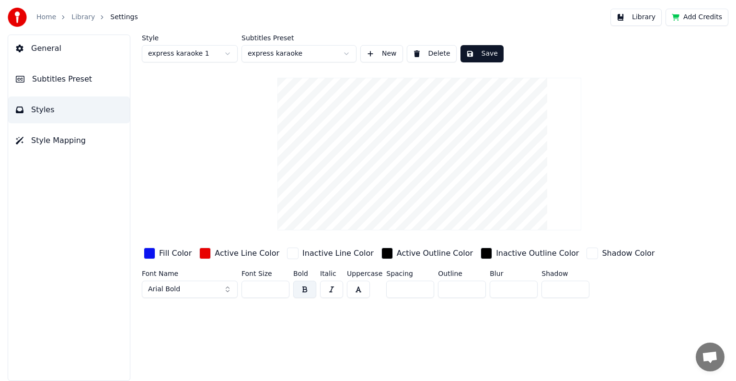
click at [443, 56] on button "Delete" at bounding box center [432, 53] width 50 height 17
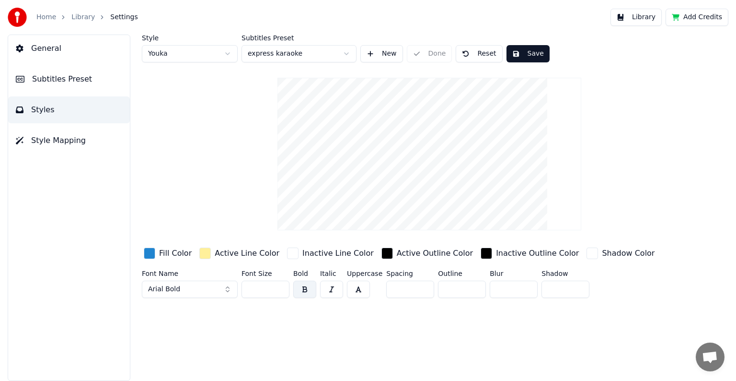
click at [347, 54] on html "Home Library Settings Library Add Credits General Subtitles Preset Styles Style…" at bounding box center [368, 190] width 736 height 381
click at [432, 52] on div "Style Youka Subtitles Preset express karaoke New Delete Reset Save" at bounding box center [429, 49] width 575 height 28
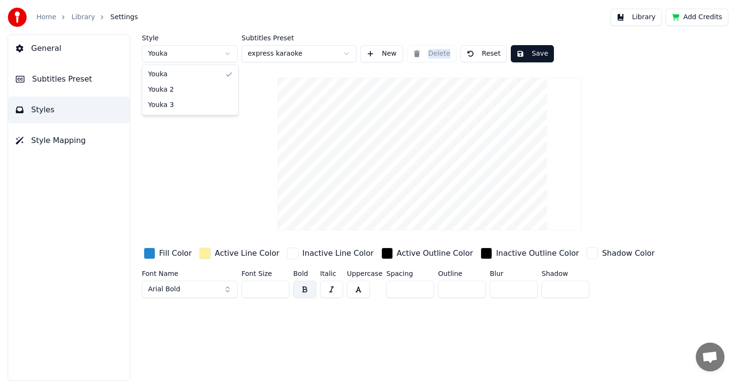
click at [228, 53] on html "Home Library Settings Library Add Credits General Subtitles Preset Styles Style…" at bounding box center [368, 190] width 736 height 381
click at [193, 156] on html "Home Library Settings Library Add Credits General Subtitles Preset Styles Style…" at bounding box center [368, 190] width 736 height 381
click at [347, 53] on html "Home Library Settings Library Add Credits General Subtitles Preset Styles Style…" at bounding box center [368, 190] width 736 height 381
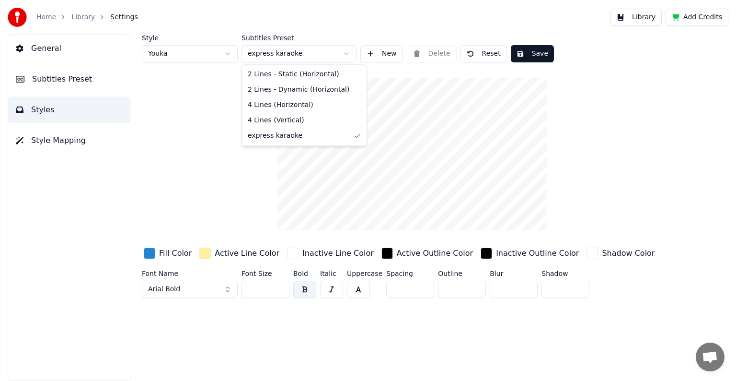
click at [283, 50] on html "Home Library Settings Library Add Credits General Subtitles Preset Styles Style…" at bounding box center [368, 190] width 736 height 381
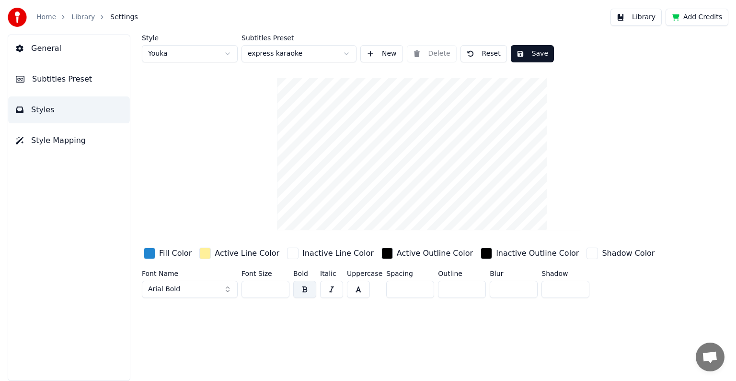
click at [70, 76] on html "Home Library Settings Library Add Credits General Subtitles Preset Styles Style…" at bounding box center [368, 190] width 736 height 381
click at [82, 77] on span "Subtitles Preset" at bounding box center [62, 79] width 60 height 12
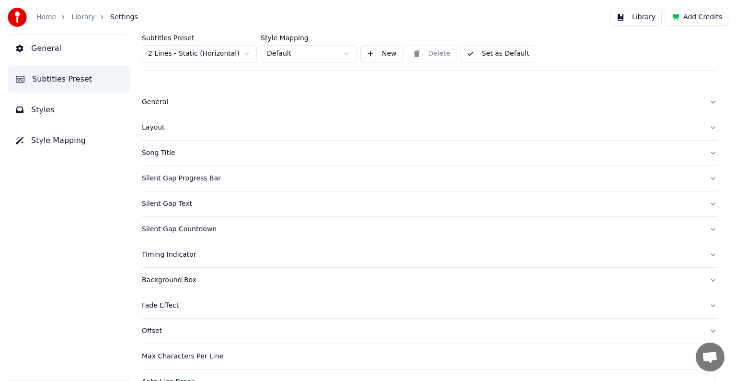
click at [82, 77] on span "Subtitles Preset" at bounding box center [62, 79] width 60 height 12
click at [71, 80] on span "Subtitles Preset" at bounding box center [62, 79] width 60 height 12
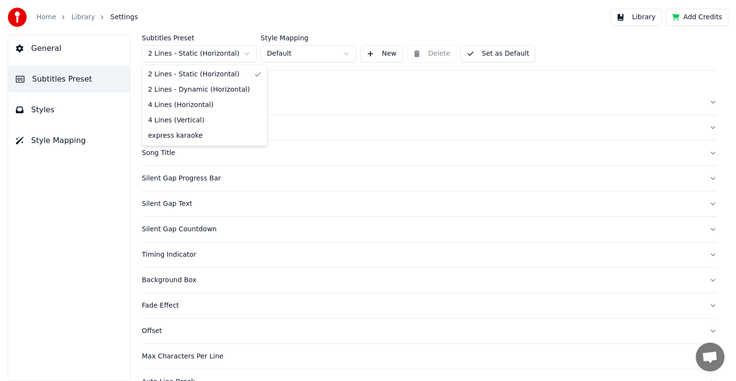
click at [247, 56] on html "Home Library Settings Library Add Credits General Subtitles Preset Styles Style…" at bounding box center [368, 190] width 736 height 381
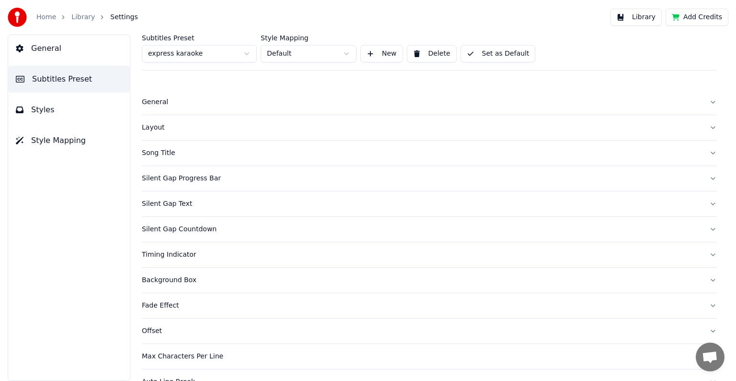
click at [154, 130] on div "Layout" at bounding box center [422, 128] width 560 height 10
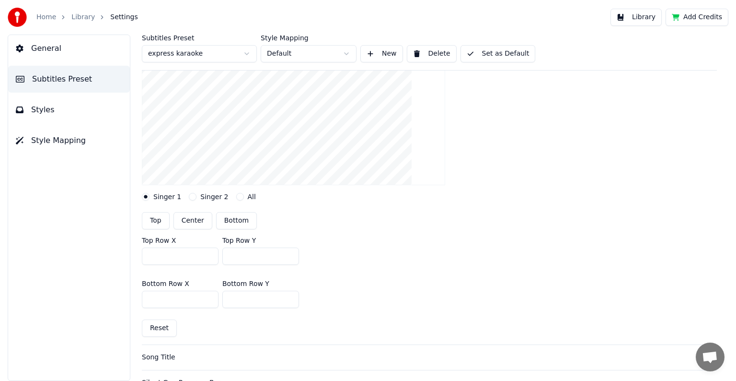
scroll to position [144, 0]
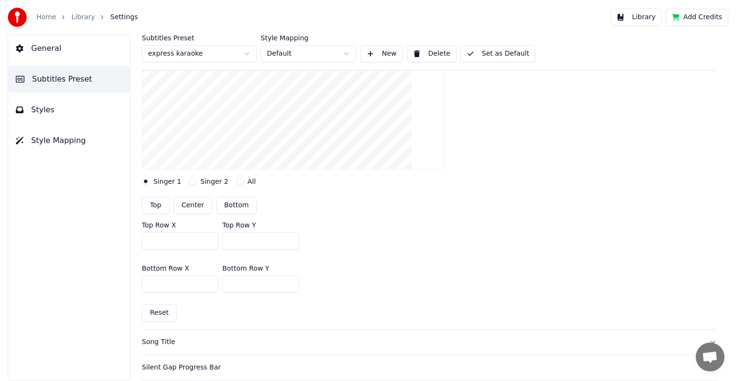
click at [157, 205] on button "Top" at bounding box center [156, 205] width 28 height 17
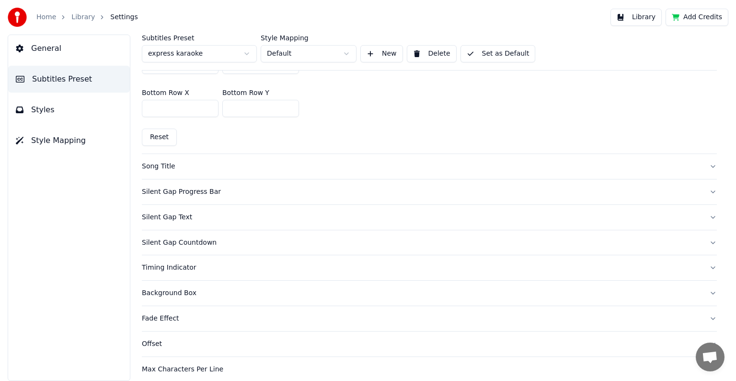
scroll to position [336, 0]
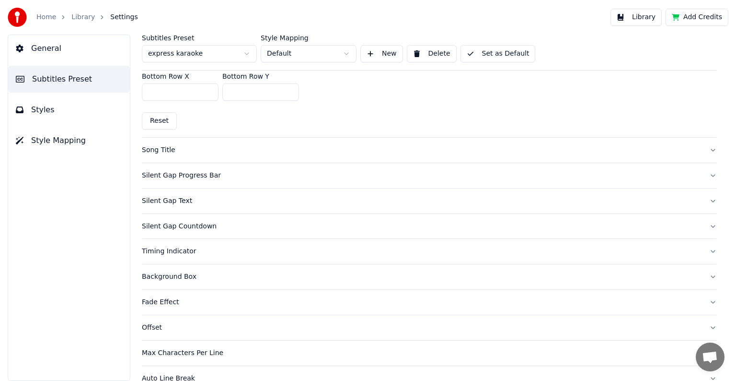
click at [153, 152] on div "Song Title" at bounding box center [422, 150] width 560 height 10
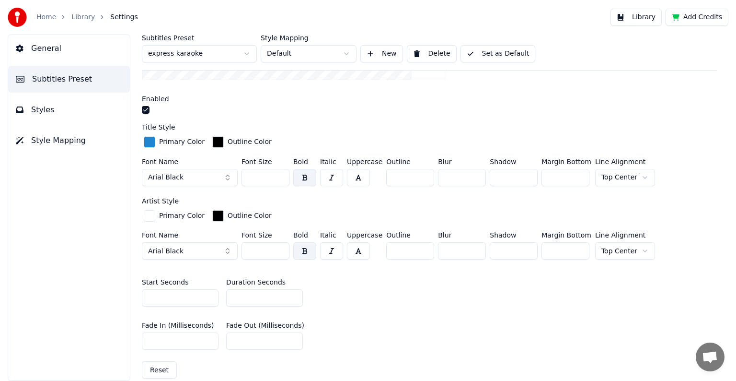
scroll to position [240, 0]
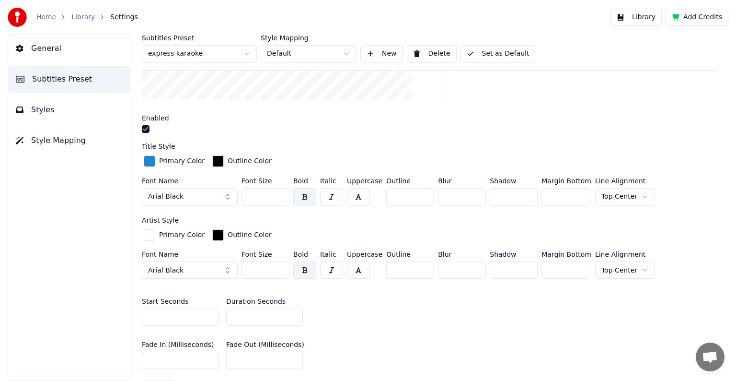
click at [144, 128] on button "button" at bounding box center [146, 129] width 8 height 8
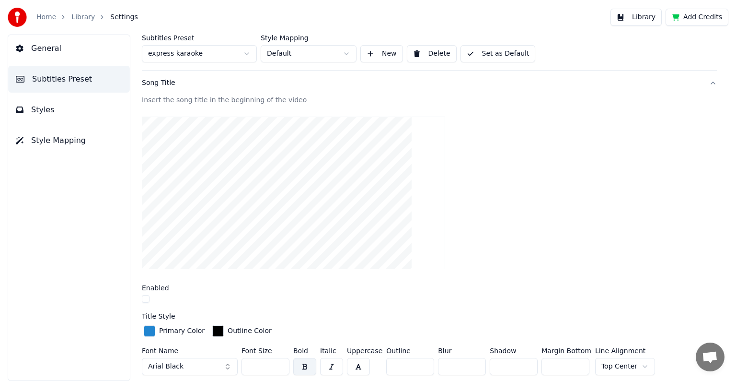
scroll to position [48, 0]
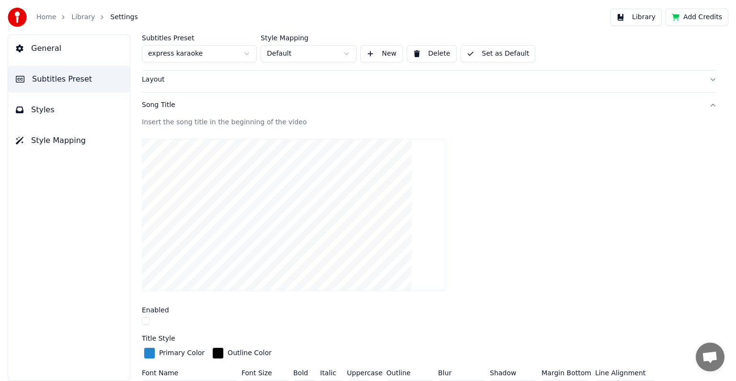
click at [159, 106] on div "Song Title" at bounding box center [422, 105] width 560 height 10
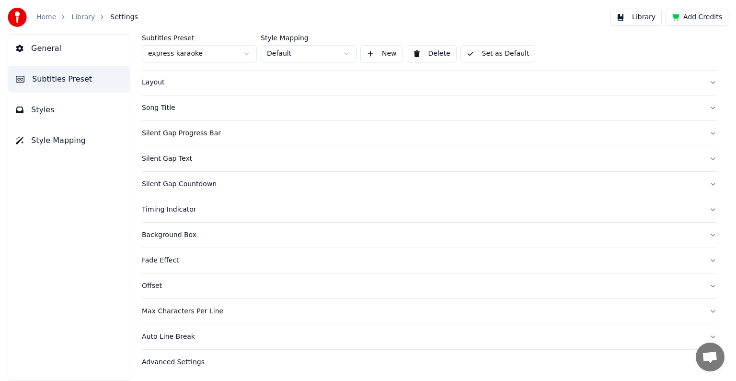
click at [159, 133] on div "Silent Gap Progress Bar" at bounding box center [422, 133] width 560 height 10
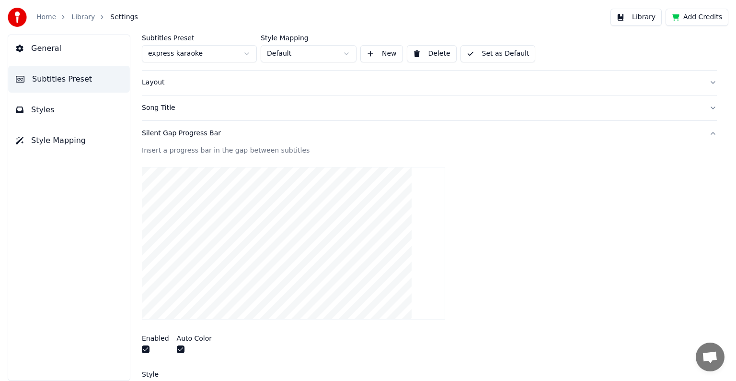
scroll to position [93, 0]
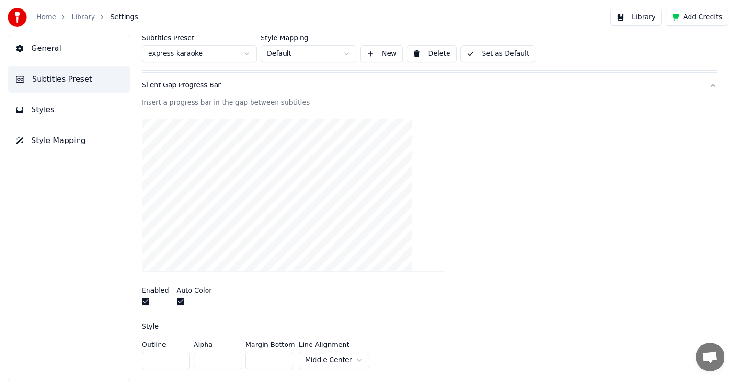
click at [144, 300] on button "button" at bounding box center [146, 301] width 8 height 8
click at [158, 86] on div "Silent Gap Progress Bar" at bounding box center [422, 86] width 560 height 10
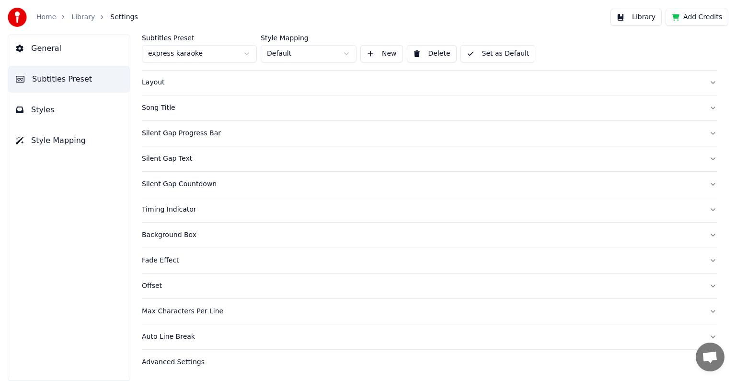
click at [161, 160] on div "Silent Gap Text" at bounding box center [422, 159] width 560 height 10
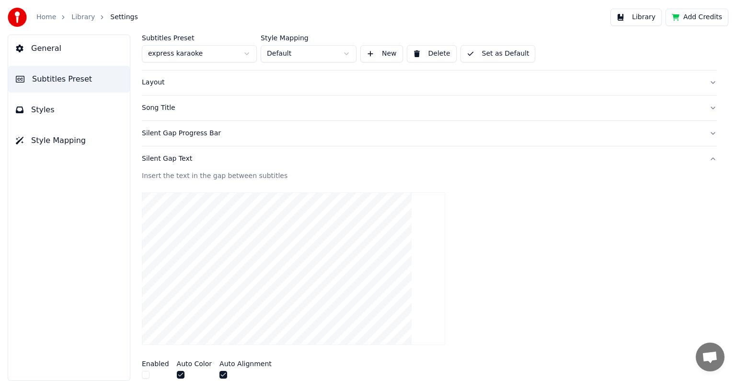
scroll to position [93, 0]
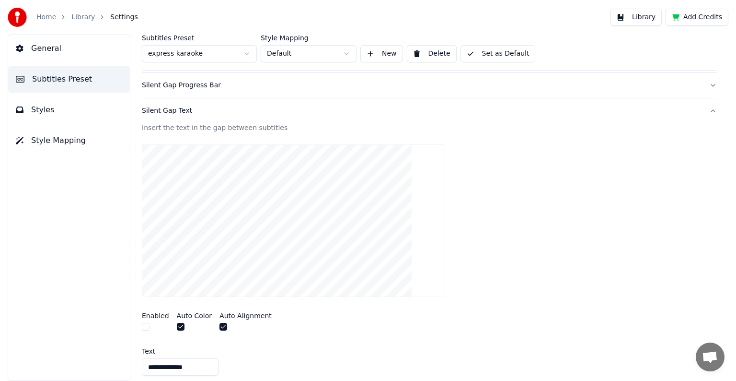
click at [162, 111] on div "Silent Gap Text" at bounding box center [422, 111] width 560 height 10
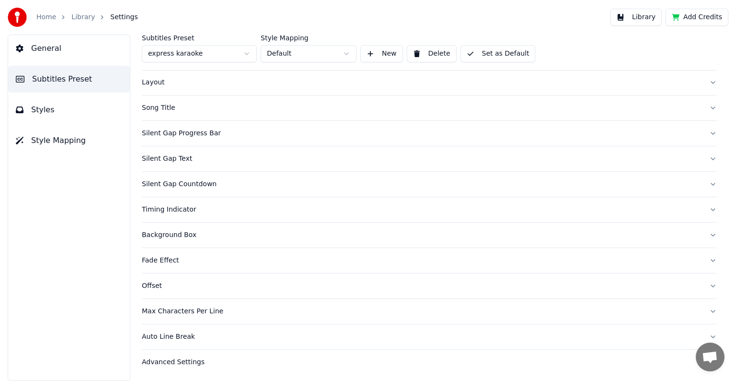
click at [173, 182] on div "Silent Gap Countdown" at bounding box center [422, 184] width 560 height 10
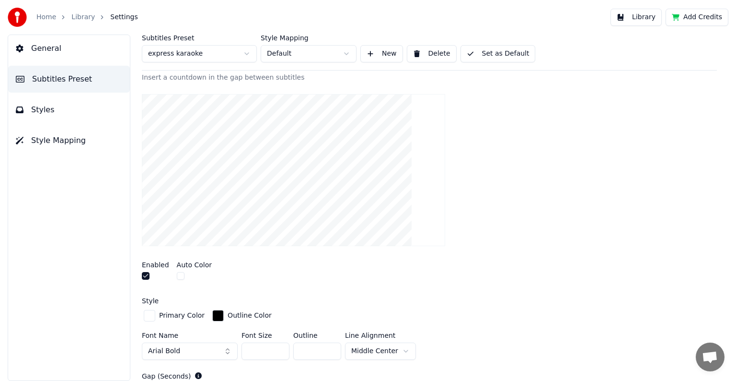
scroll to position [189, 0]
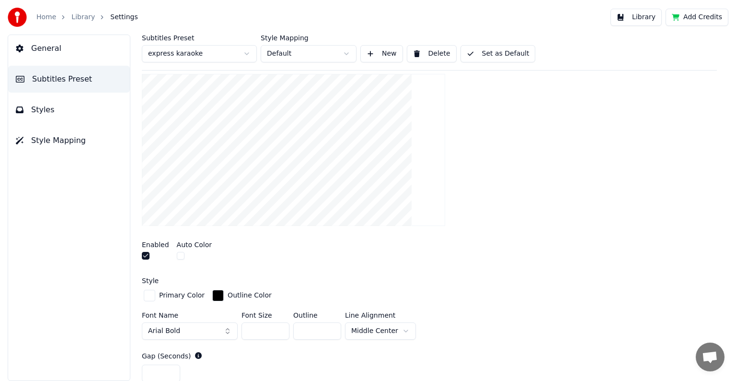
click at [145, 254] on button "button" at bounding box center [146, 256] width 8 height 8
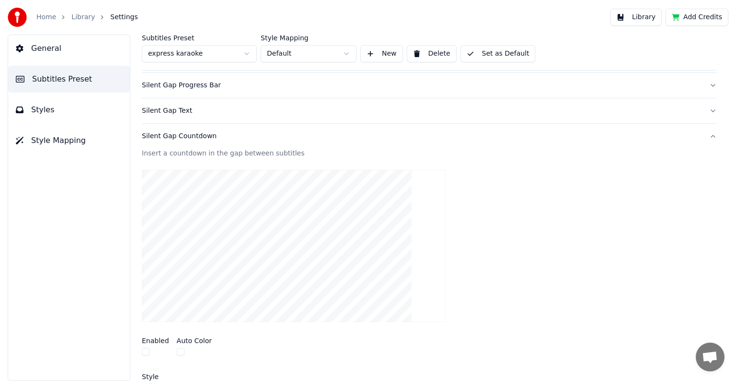
click at [186, 134] on div "Silent Gap Countdown" at bounding box center [422, 136] width 560 height 10
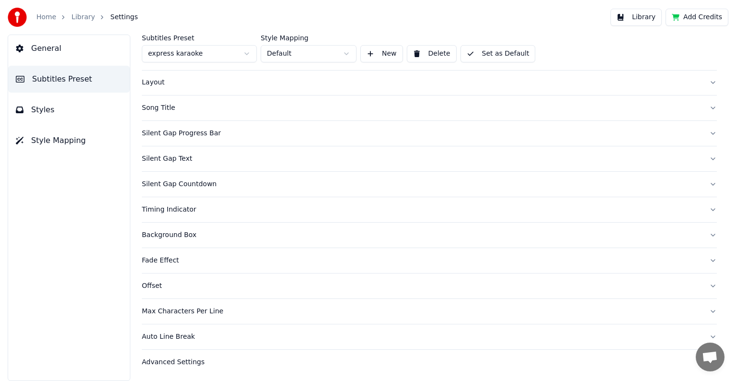
click at [169, 209] on div "Timing Indicator" at bounding box center [422, 210] width 560 height 10
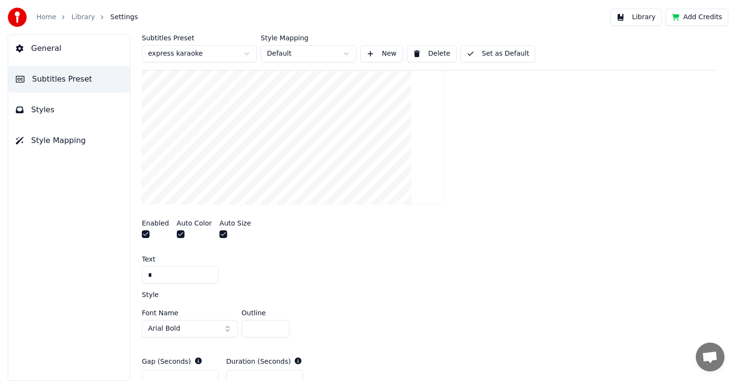
scroll to position [237, 0]
click at [146, 230] on button "button" at bounding box center [146, 233] width 8 height 8
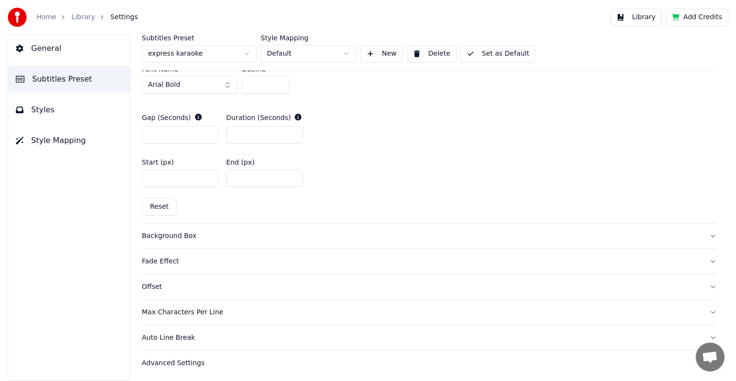
scroll to position [480, 0]
click at [183, 310] on div "Max Characters Per Line" at bounding box center [422, 311] width 560 height 10
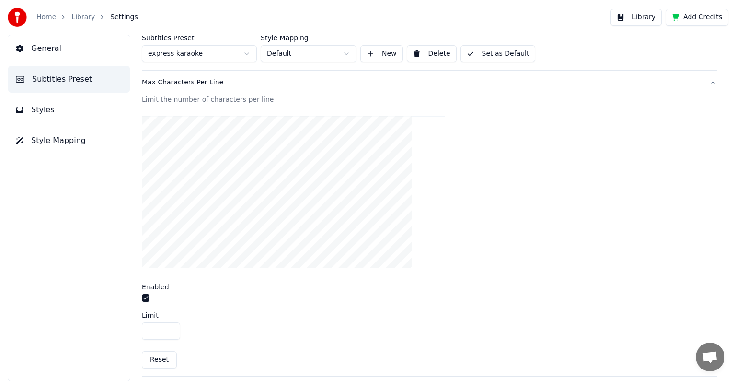
scroll to position [297, 0]
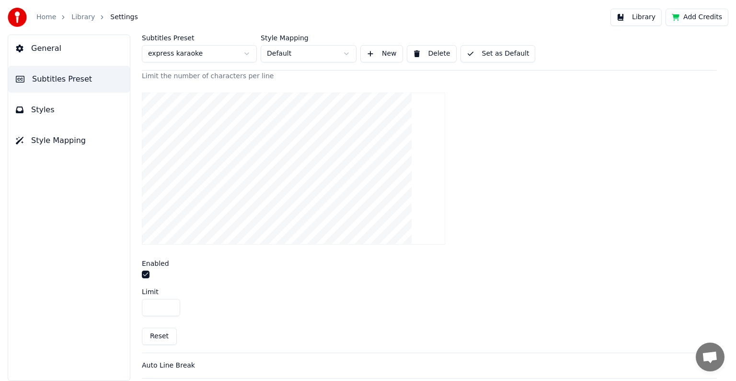
click at [169, 303] on input "**" at bounding box center [161, 307] width 38 height 17
type input "**"
click at [169, 303] on input "**" at bounding box center [161, 307] width 38 height 17
click at [477, 53] on button "Set as Default" at bounding box center [498, 53] width 75 height 17
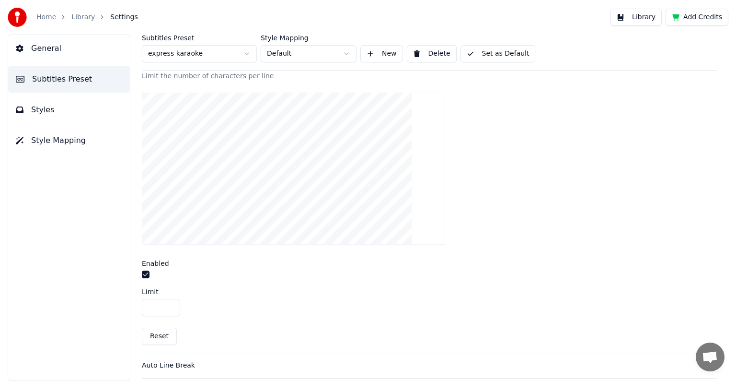
click at [61, 108] on button "Styles" at bounding box center [69, 109] width 122 height 27
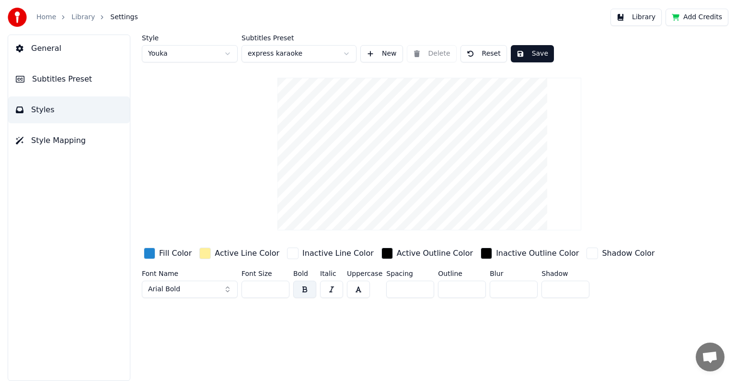
scroll to position [0, 0]
click at [227, 53] on html "Home Library Settings Library Add Credits General Subtitles Preset Styles Style…" at bounding box center [368, 190] width 736 height 381
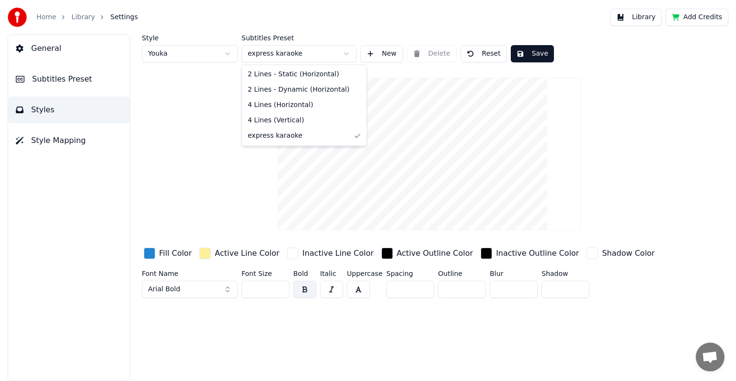
click at [347, 54] on html "Home Library Settings Library Add Credits General Subtitles Preset Styles Style…" at bounding box center [368, 190] width 736 height 381
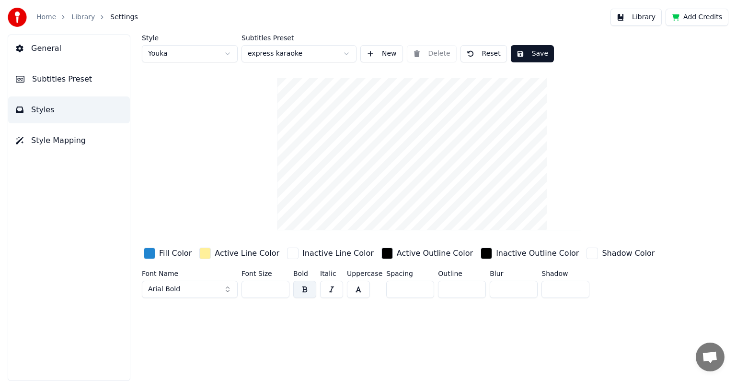
click at [520, 58] on button "Save" at bounding box center [532, 53] width 43 height 17
click at [151, 254] on div "button" at bounding box center [150, 253] width 12 height 12
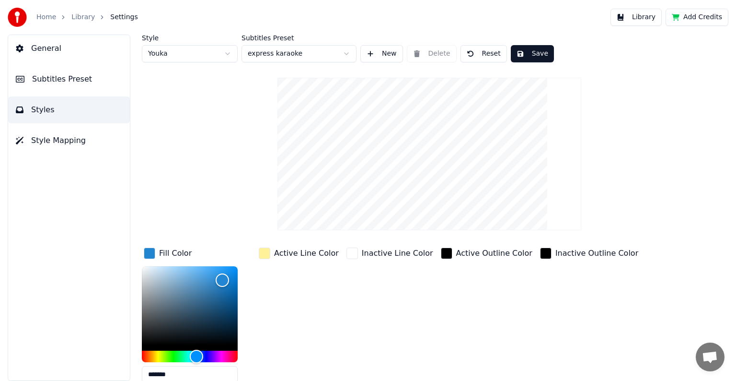
click at [384, 54] on button "New" at bounding box center [382, 53] width 43 height 17
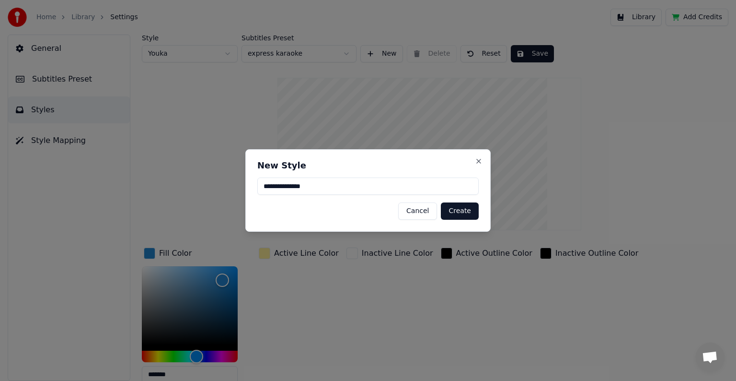
type input "**********"
click at [464, 214] on button "Create" at bounding box center [460, 210] width 38 height 17
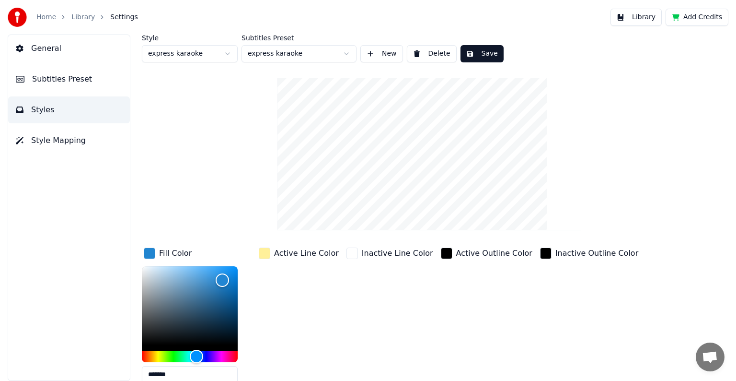
scroll to position [48, 0]
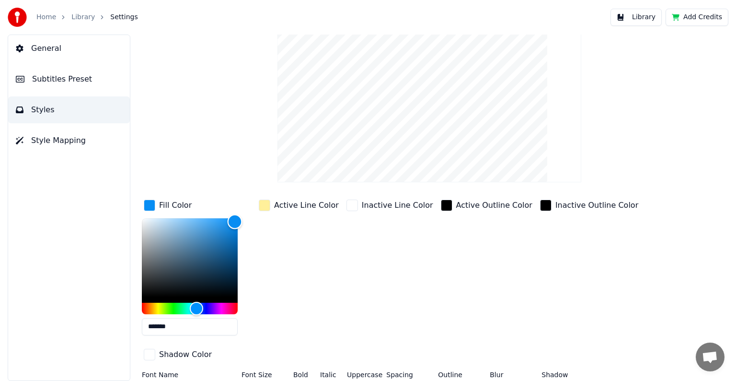
drag, startPoint x: 222, startPoint y: 229, endPoint x: 219, endPoint y: 267, distance: 38.5
click at [234, 222] on div "Color" at bounding box center [235, 221] width 15 height 15
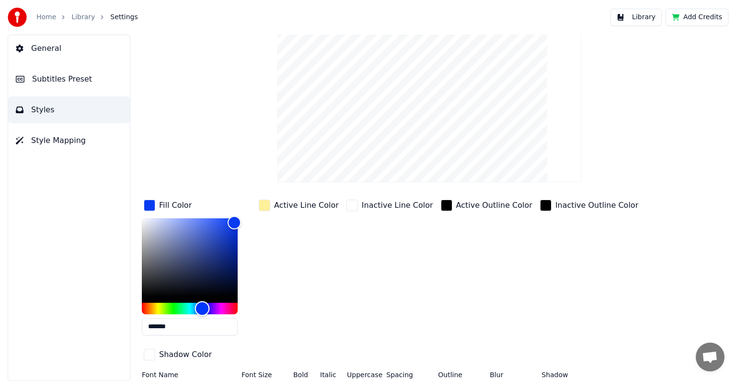
type input "*******"
drag, startPoint x: 198, startPoint y: 305, endPoint x: 204, endPoint y: 305, distance: 5.8
click at [204, 305] on div "Hue" at bounding box center [204, 308] width 15 height 15
click at [266, 205] on div "button" at bounding box center [265, 205] width 12 height 12
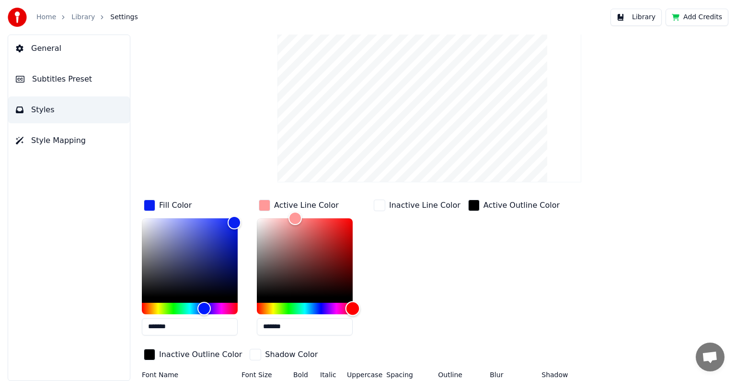
drag, startPoint x: 269, startPoint y: 307, endPoint x: 353, endPoint y: 322, distance: 84.8
click at [353, 322] on div "*******" at bounding box center [312, 278] width 111 height 121
type input "*******"
drag, startPoint x: 297, startPoint y: 216, endPoint x: 350, endPoint y: 224, distance: 53.4
click at [350, 224] on div "Color" at bounding box center [350, 225] width 15 height 15
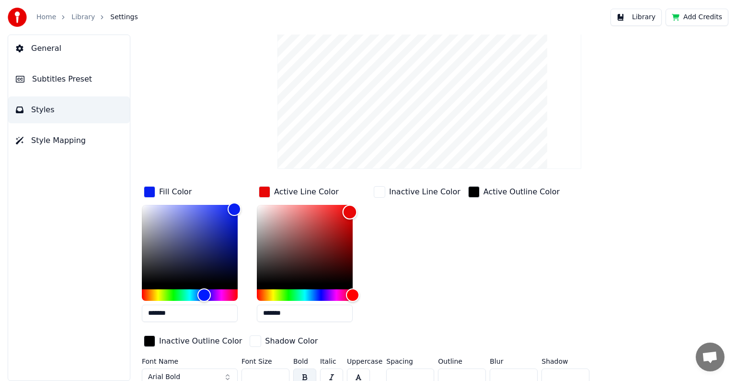
scroll to position [69, 0]
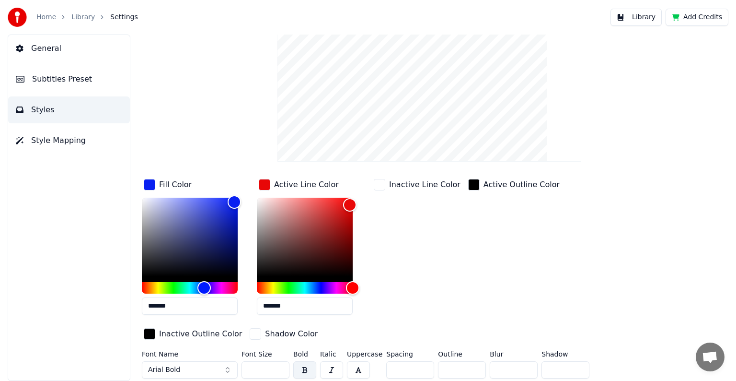
click at [211, 368] on button "Arial Bold" at bounding box center [190, 369] width 96 height 17
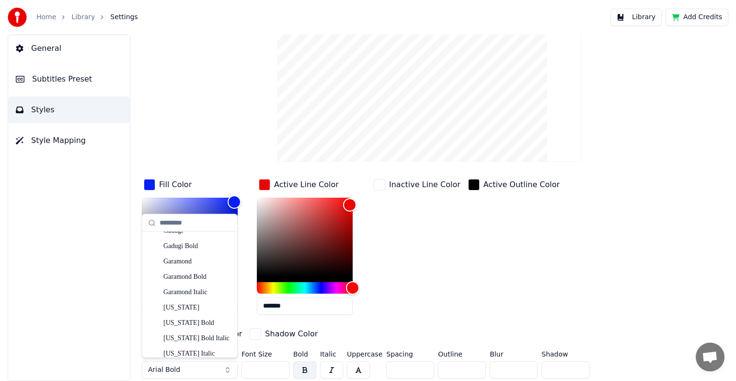
scroll to position [2253, 0]
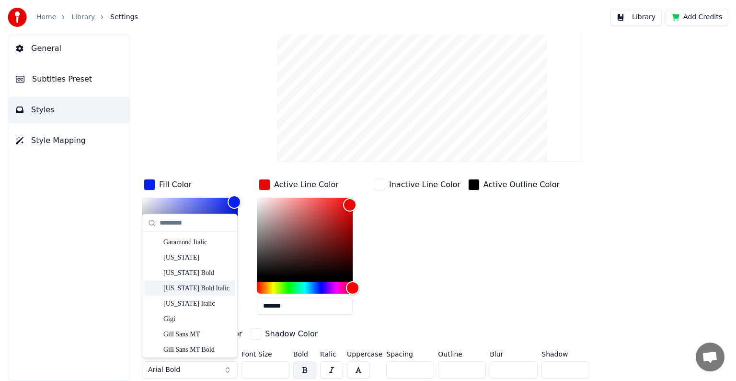
click at [181, 287] on div "[US_STATE] Bold Italic" at bounding box center [197, 288] width 68 height 10
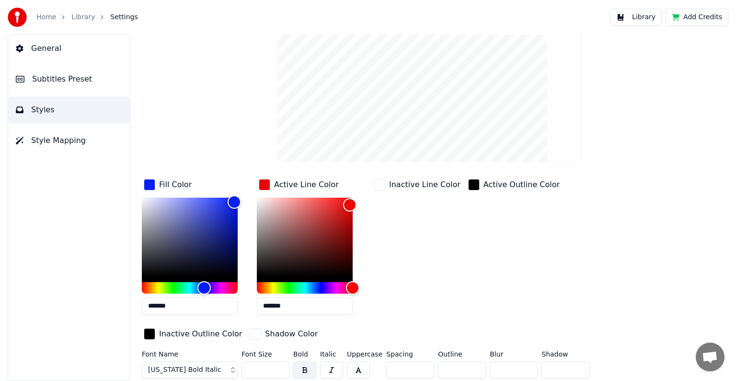
click at [184, 365] on span "[US_STATE] Bold Italic" at bounding box center [184, 370] width 73 height 10
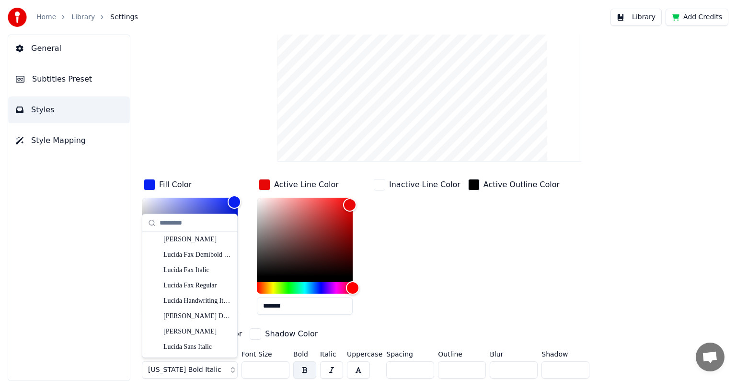
scroll to position [3212, 0]
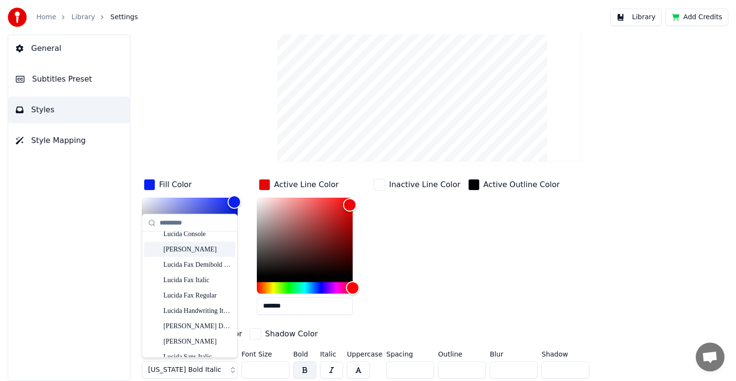
click at [185, 251] on div "[PERSON_NAME]" at bounding box center [197, 249] width 68 height 10
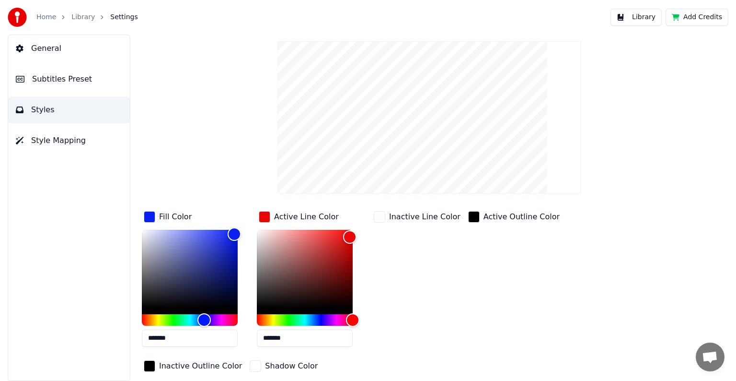
scroll to position [0, 0]
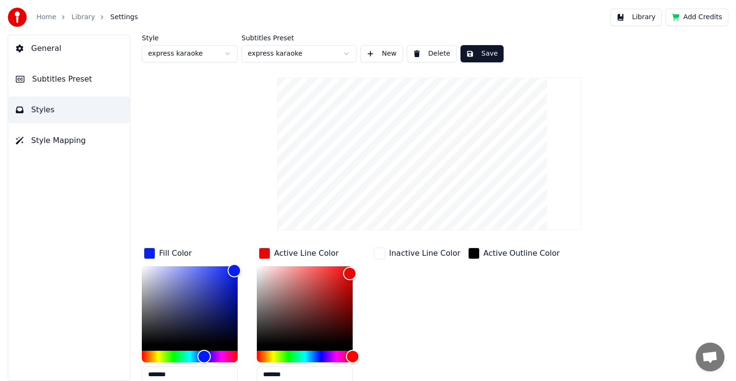
click at [478, 54] on button "Save" at bounding box center [482, 53] width 43 height 17
click at [80, 17] on link "Library" at bounding box center [82, 17] width 23 height 10
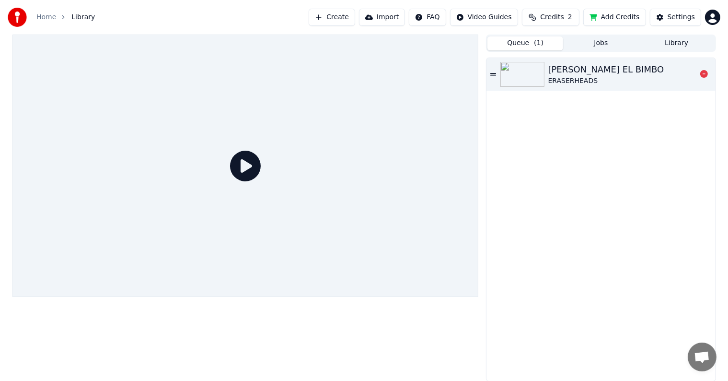
click at [595, 70] on div "[PERSON_NAME] EL BIMBO" at bounding box center [606, 69] width 116 height 13
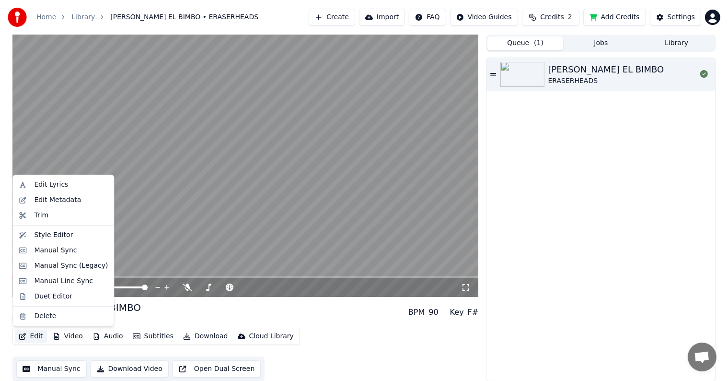
click at [34, 335] on button "Edit" at bounding box center [31, 335] width 32 height 13
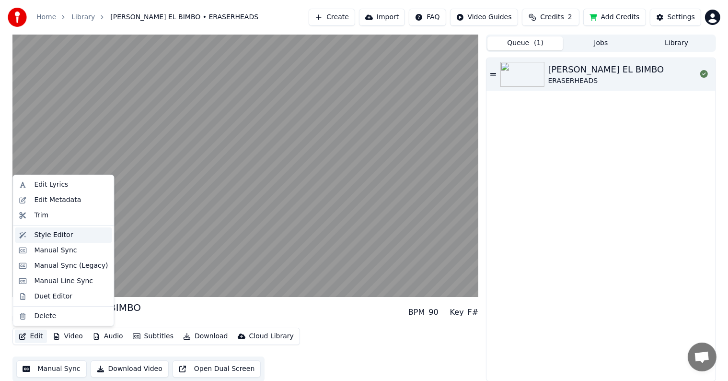
click at [53, 236] on div "Style Editor" at bounding box center [53, 235] width 39 height 10
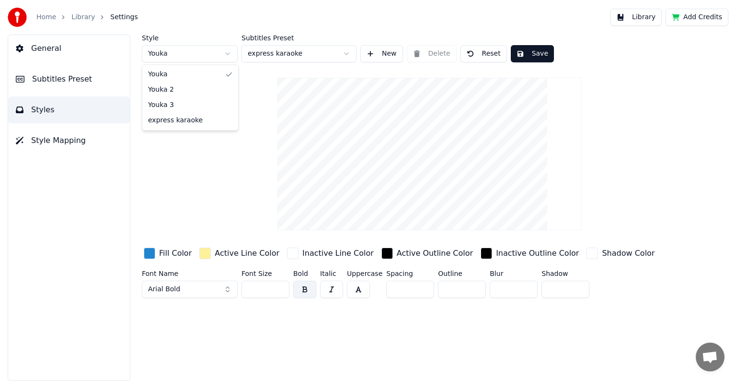
click at [227, 54] on html "Home Library Settings Library Add Credits General Subtitles Preset Styles Style…" at bounding box center [368, 190] width 736 height 381
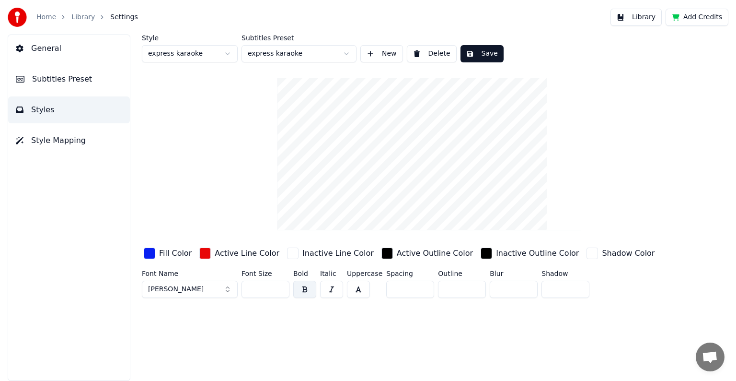
click at [481, 56] on button "Save" at bounding box center [482, 53] width 43 height 17
click at [644, 16] on button "Library" at bounding box center [636, 17] width 51 height 17
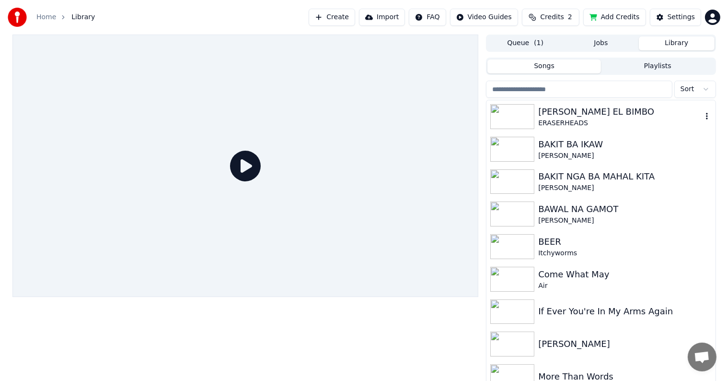
click at [587, 112] on div "[PERSON_NAME] EL BIMBO" at bounding box center [619, 111] width 163 height 13
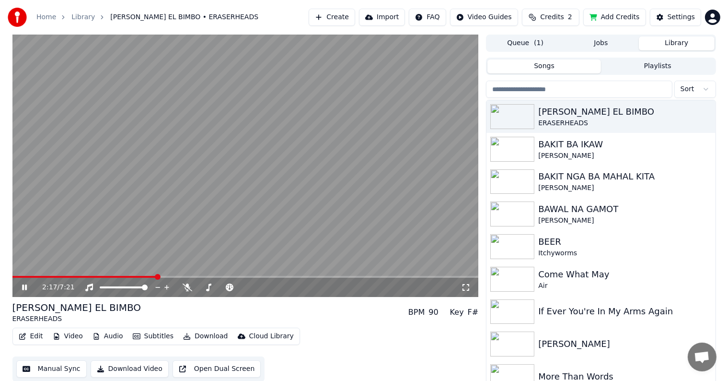
click at [157, 277] on span at bounding box center [245, 277] width 466 height 2
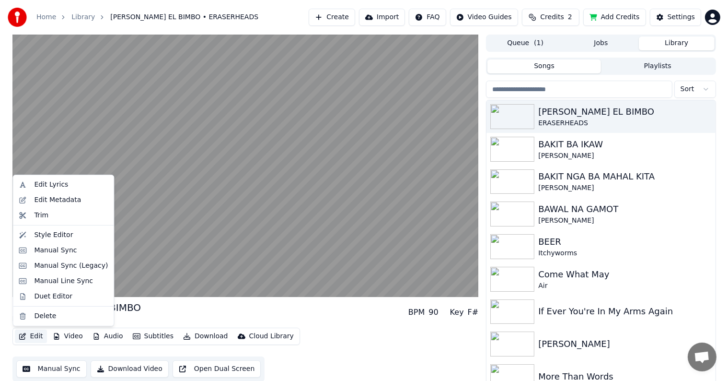
click at [43, 338] on button "Edit" at bounding box center [31, 335] width 32 height 13
click at [53, 234] on div "Style Editor" at bounding box center [53, 235] width 39 height 10
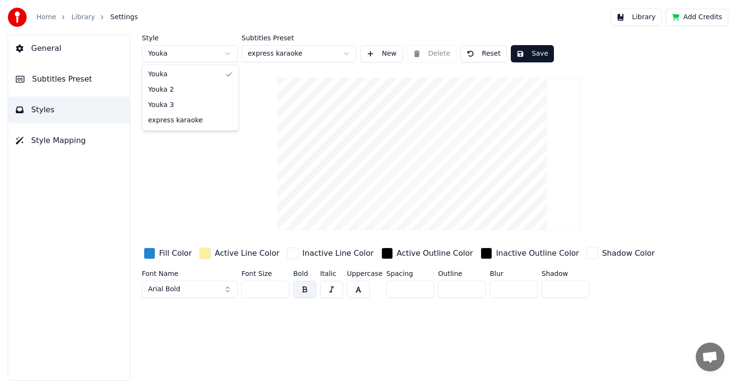
click at [229, 56] on html "Home Library Settings Library Add Credits General Subtitles Preset Styles Style…" at bounding box center [368, 190] width 736 height 381
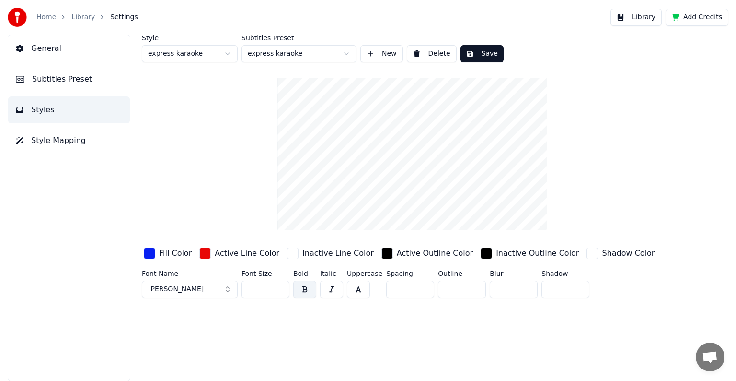
click at [475, 52] on button "Save" at bounding box center [482, 53] width 43 height 17
click at [645, 19] on button "Library" at bounding box center [636, 17] width 51 height 17
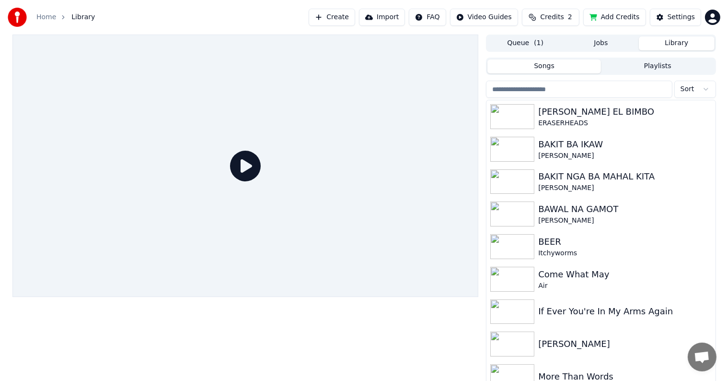
click at [525, 44] on button "Queue ( 1 )" at bounding box center [526, 43] width 76 height 14
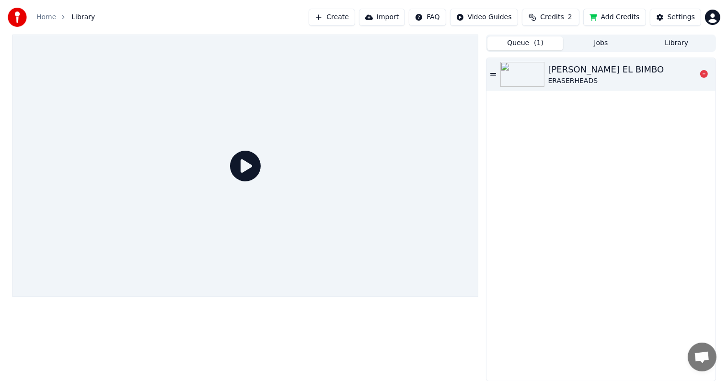
click at [584, 70] on div "[PERSON_NAME] EL BIMBO" at bounding box center [606, 69] width 116 height 13
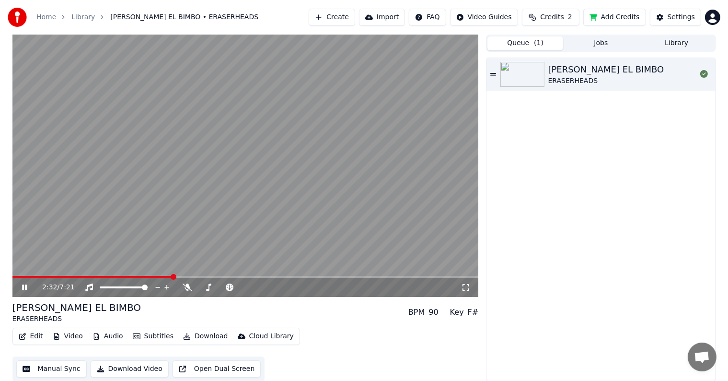
click at [173, 276] on span at bounding box center [245, 277] width 466 height 2
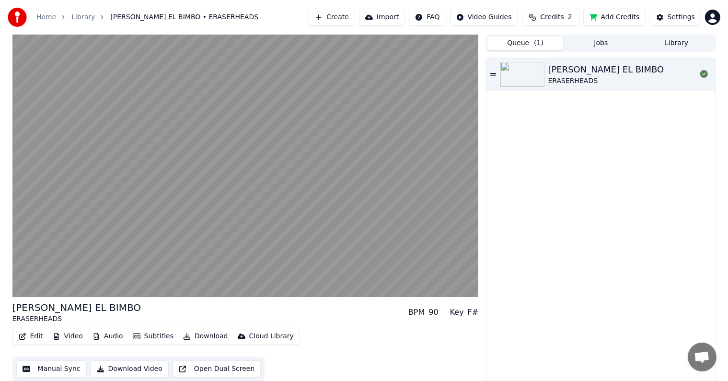
click at [35, 335] on button "Edit" at bounding box center [31, 335] width 32 height 13
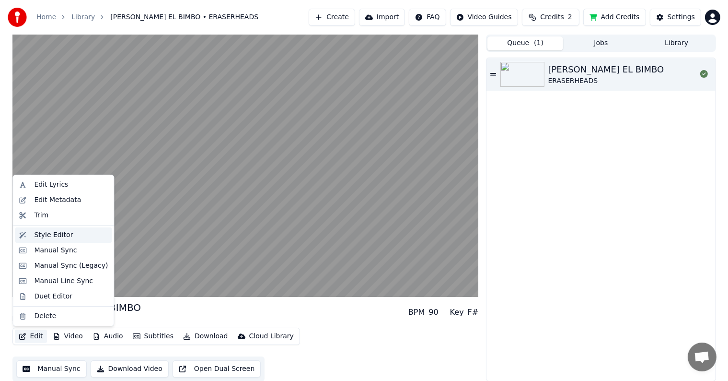
click at [49, 233] on div "Style Editor" at bounding box center [53, 235] width 39 height 10
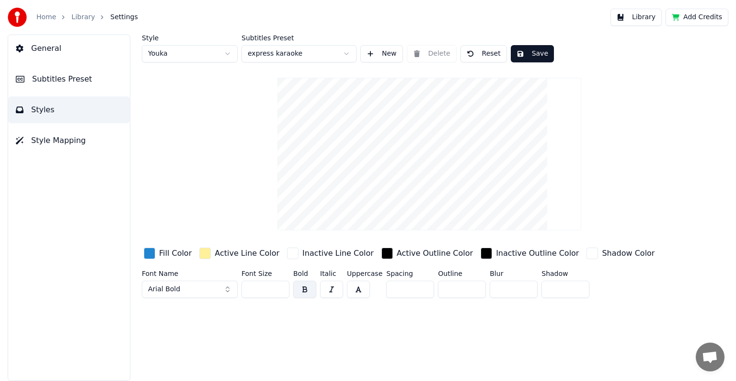
click at [486, 53] on button "Reset" at bounding box center [484, 53] width 47 height 17
click at [486, 53] on button "Done" at bounding box center [484, 53] width 46 height 17
click at [65, 79] on span "Subtitles Preset" at bounding box center [62, 79] width 60 height 12
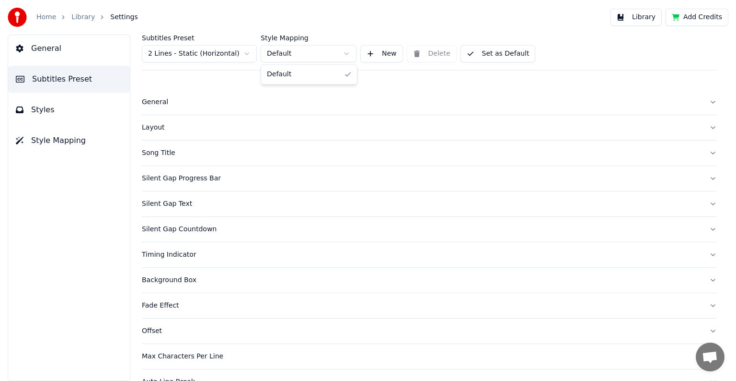
click at [347, 55] on html "Home Library Settings Library Add Credits General Subtitles Preset Styles Style…" at bounding box center [368, 190] width 736 height 381
click at [247, 54] on html "Home Library Settings Library Add Credits General Subtitles Preset Styles Style…" at bounding box center [368, 190] width 736 height 381
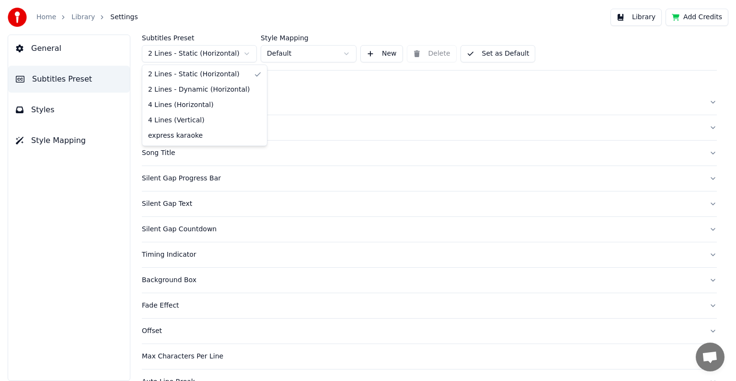
click at [247, 54] on html "Home Library Settings Library Add Credits General Subtitles Preset Styles Style…" at bounding box center [368, 190] width 736 height 381
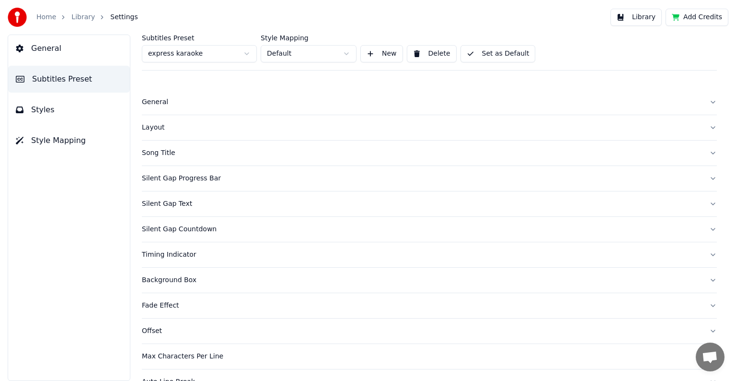
click at [492, 49] on button "Set as Default" at bounding box center [498, 53] width 75 height 17
click at [41, 102] on button "Styles" at bounding box center [69, 109] width 122 height 27
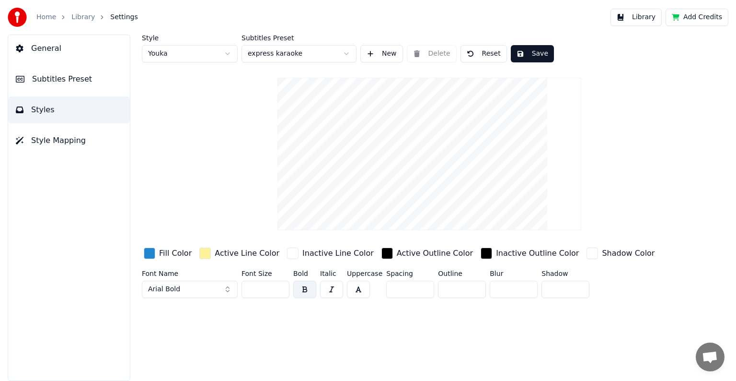
click at [519, 56] on button "Save" at bounding box center [532, 53] width 43 height 17
click at [56, 79] on span "Subtitles Preset" at bounding box center [62, 79] width 60 height 12
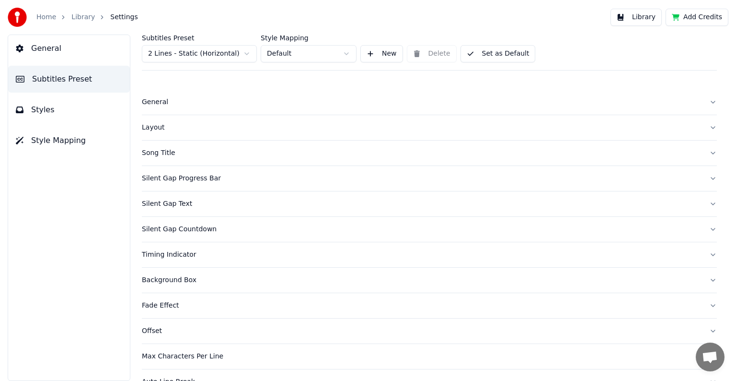
click at [58, 114] on button "Styles" at bounding box center [69, 109] width 122 height 27
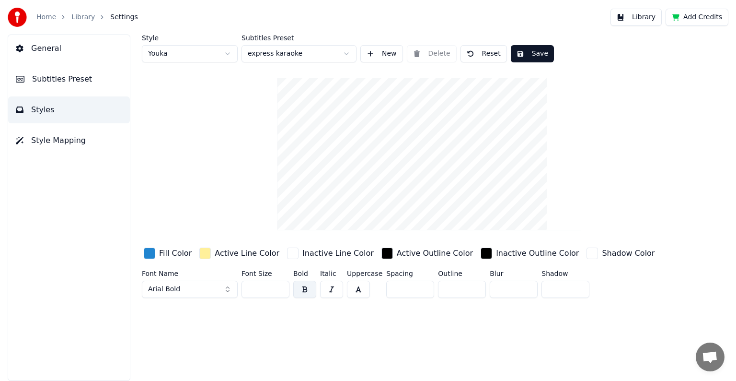
click at [641, 19] on button "Library" at bounding box center [636, 17] width 51 height 17
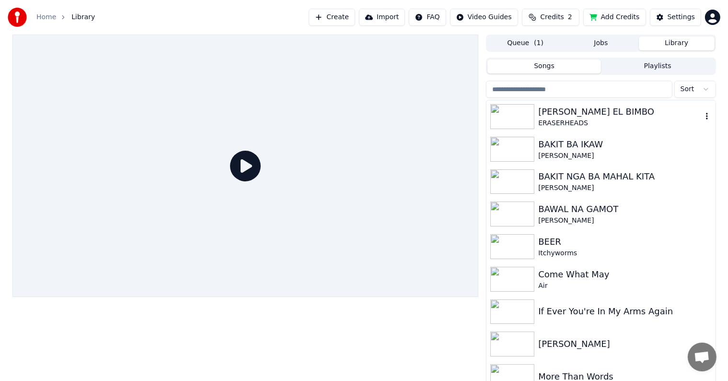
click at [577, 115] on div "[PERSON_NAME] EL BIMBO" at bounding box center [619, 111] width 163 height 13
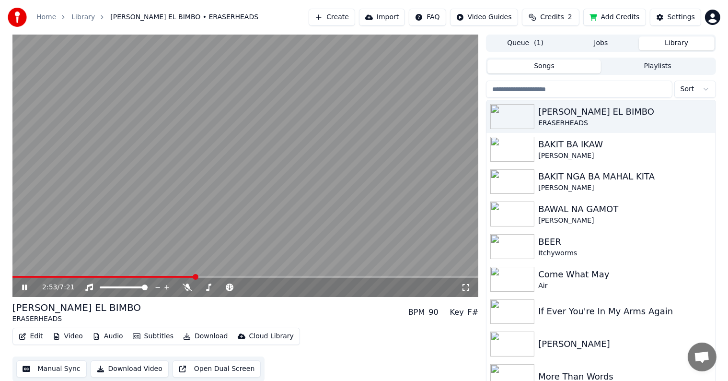
click at [195, 277] on span at bounding box center [245, 277] width 466 height 2
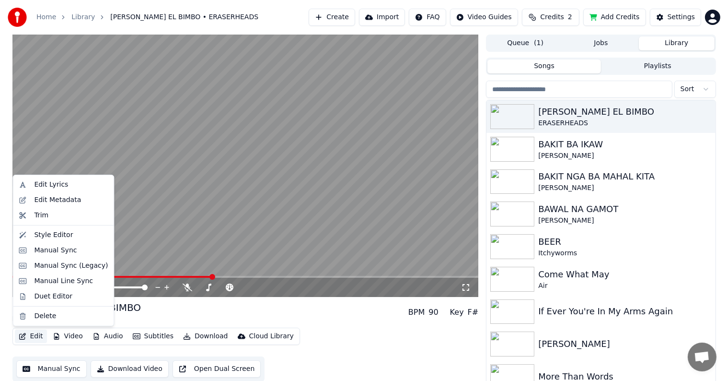
click at [33, 338] on button "Edit" at bounding box center [31, 335] width 32 height 13
click at [50, 235] on div "Style Editor" at bounding box center [53, 235] width 39 height 10
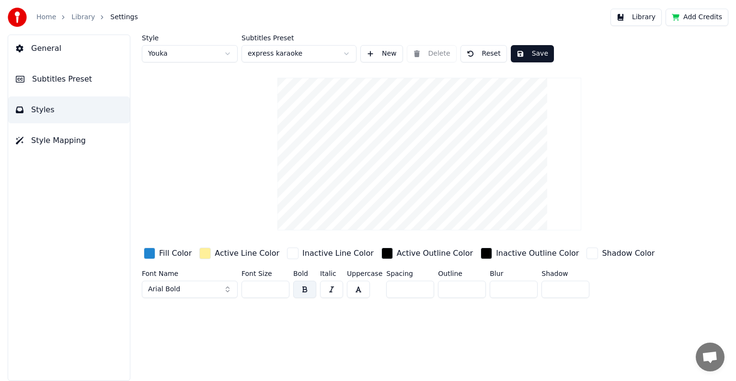
click at [224, 52] on html "Home Library Settings Library Add Credits General Subtitles Preset Styles Style…" at bounding box center [368, 190] width 736 height 381
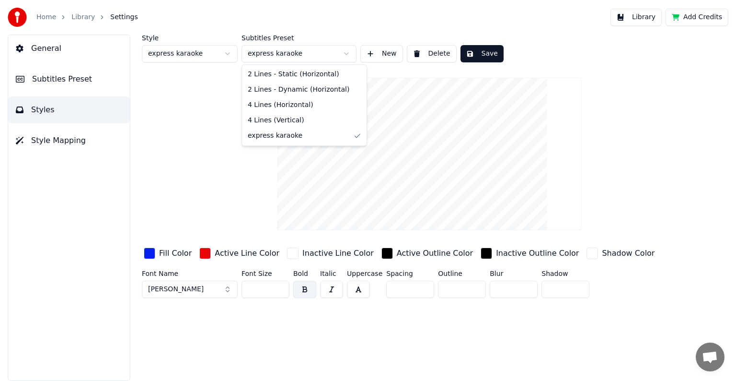
click at [345, 53] on html "Home Library Settings Library Add Credits General Subtitles Preset Styles Style…" at bounding box center [368, 190] width 736 height 381
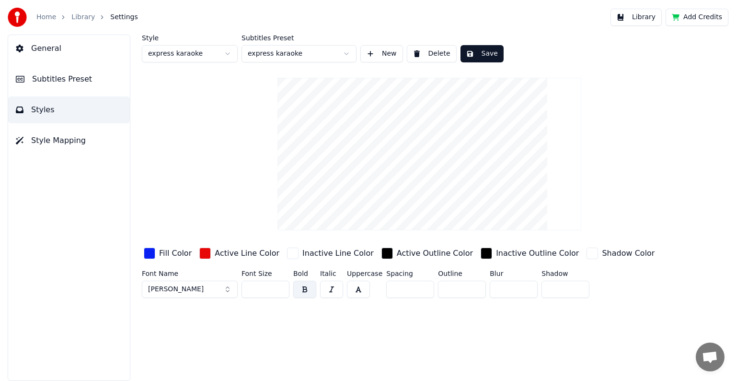
click at [479, 55] on button "Save" at bounding box center [482, 53] width 43 height 17
click at [641, 17] on button "Library" at bounding box center [636, 17] width 51 height 17
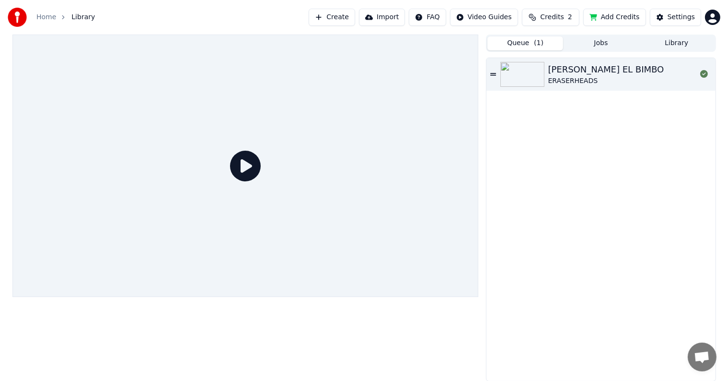
click at [554, 44] on button "Queue ( 1 )" at bounding box center [526, 43] width 76 height 14
click at [559, 71] on div "[PERSON_NAME] EL BIMBO" at bounding box center [606, 69] width 116 height 13
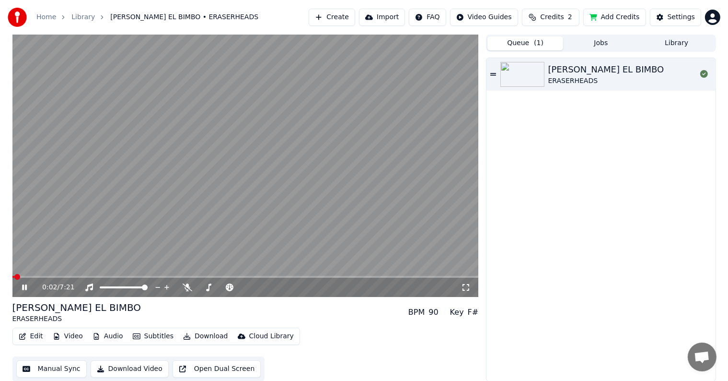
click at [202, 277] on span at bounding box center [245, 277] width 466 height 2
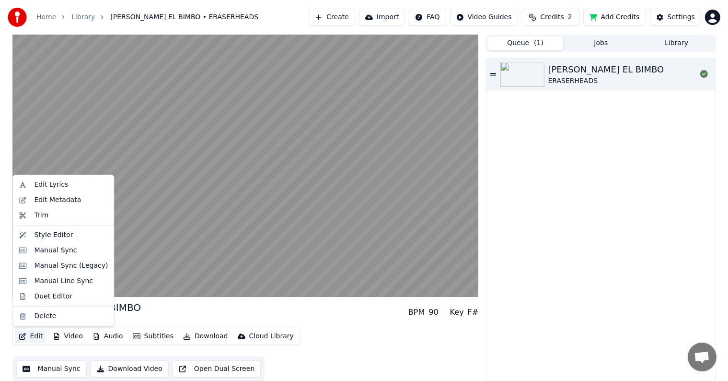
click at [38, 332] on button "Edit" at bounding box center [31, 335] width 32 height 13
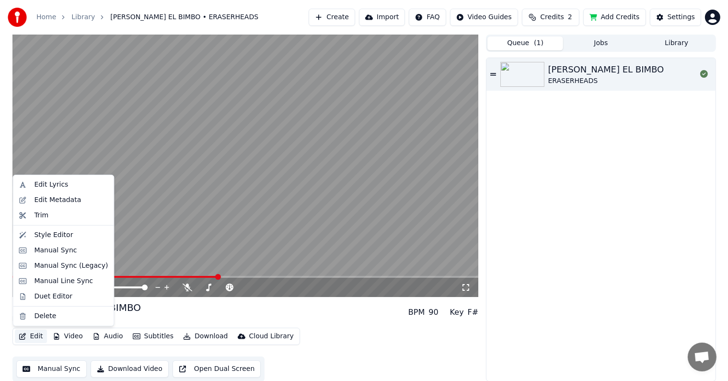
click at [239, 191] on video at bounding box center [245, 166] width 466 height 262
click at [37, 336] on button "Edit" at bounding box center [31, 335] width 32 height 13
click at [55, 235] on div "Style Editor" at bounding box center [53, 235] width 39 height 10
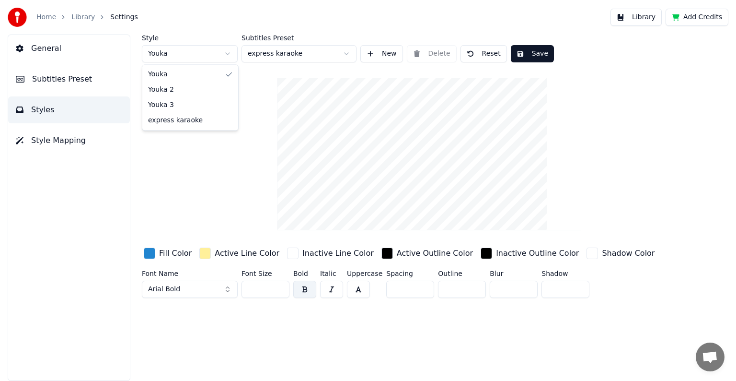
click at [229, 53] on html "Home Library Settings Library Add Credits General Subtitles Preset Styles Style…" at bounding box center [368, 190] width 736 height 381
type input "***"
type input "*"
click at [231, 53] on html "Home Library Settings Library Add Credits General Subtitles Preset Styles Style…" at bounding box center [368, 190] width 736 height 381
type input "**"
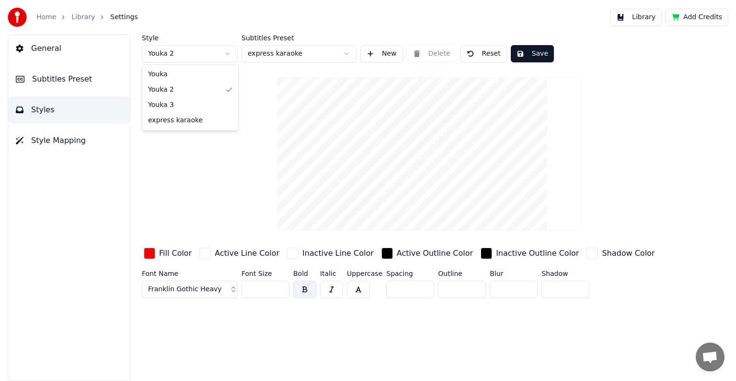
type input "*"
click at [152, 253] on div "button" at bounding box center [150, 253] width 12 height 12
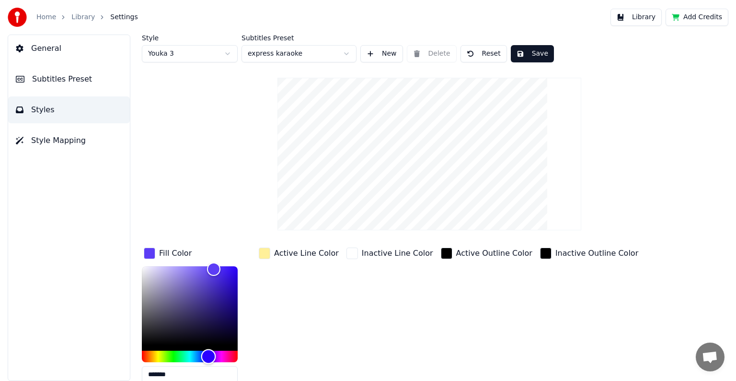
drag, startPoint x: 221, startPoint y: 353, endPoint x: 209, endPoint y: 357, distance: 12.4
click at [209, 357] on div "Hue" at bounding box center [208, 356] width 15 height 15
type input "*******"
drag, startPoint x: 217, startPoint y: 268, endPoint x: 237, endPoint y: 270, distance: 20.7
click at [237, 270] on div "Color" at bounding box center [237, 271] width 15 height 15
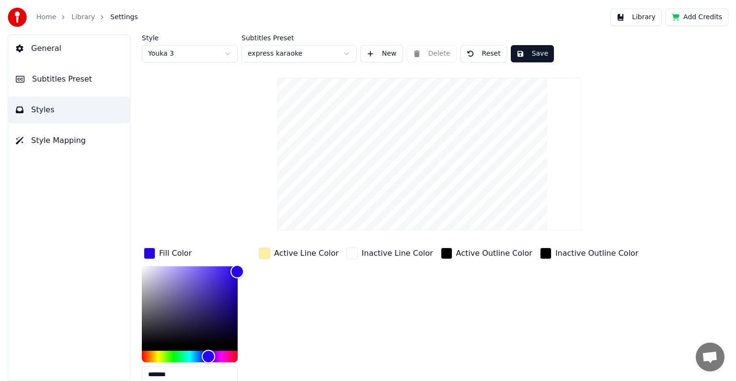
click at [267, 253] on div "button" at bounding box center [265, 253] width 12 height 12
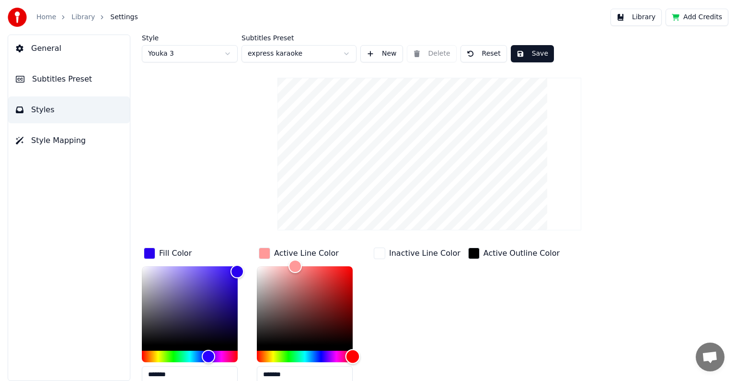
drag, startPoint x: 267, startPoint y: 353, endPoint x: 353, endPoint y: 363, distance: 86.5
click at [353, 363] on div "*******" at bounding box center [312, 326] width 111 height 121
type input "*******"
drag, startPoint x: 299, startPoint y: 265, endPoint x: 353, endPoint y: 269, distance: 53.9
click at [353, 269] on div "Color" at bounding box center [353, 270] width 15 height 15
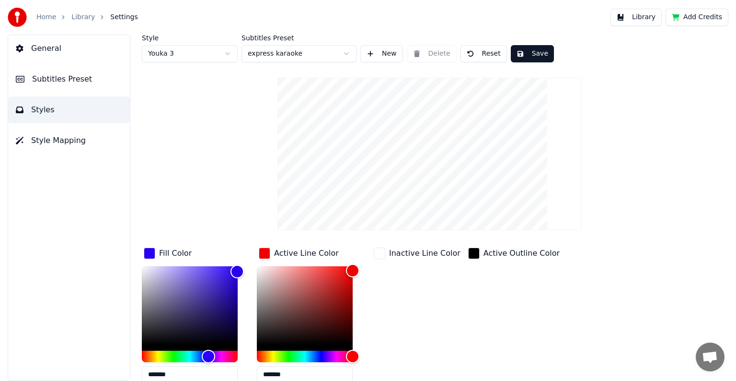
click at [527, 52] on button "Save" at bounding box center [532, 53] width 43 height 17
click at [537, 51] on button "Save" at bounding box center [532, 53] width 43 height 17
click at [79, 18] on link "Library" at bounding box center [82, 17] width 23 height 10
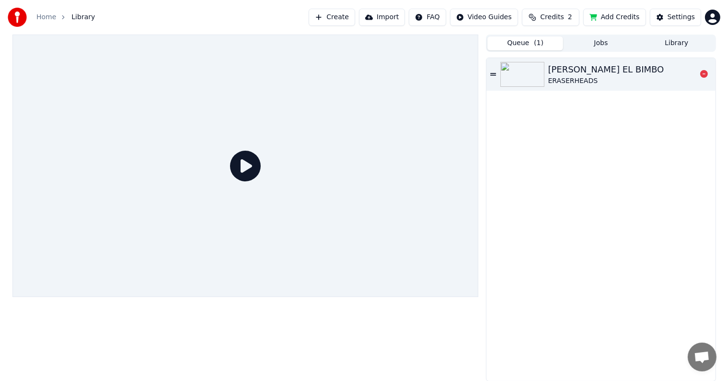
click at [564, 70] on div "[PERSON_NAME] EL BIMBO" at bounding box center [606, 69] width 116 height 13
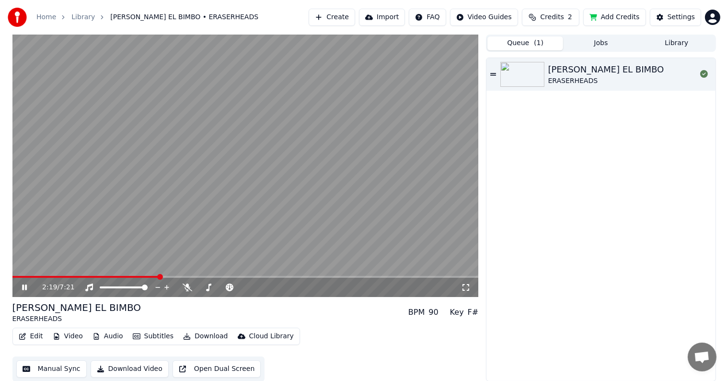
click at [159, 276] on span at bounding box center [245, 277] width 466 height 2
click at [25, 286] on icon at bounding box center [24, 287] width 5 height 6
click at [31, 336] on button "Edit" at bounding box center [31, 335] width 32 height 13
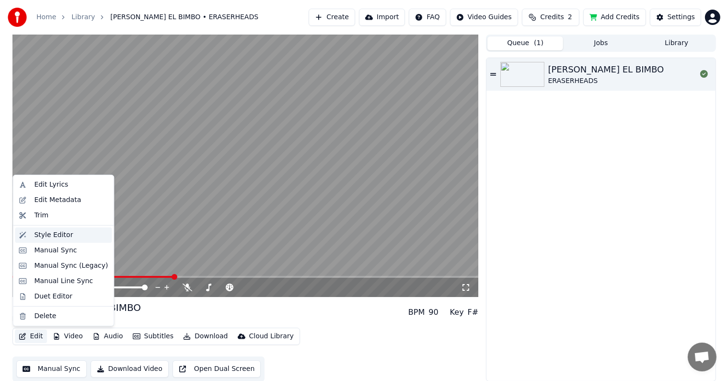
click at [60, 234] on div "Style Editor" at bounding box center [53, 235] width 39 height 10
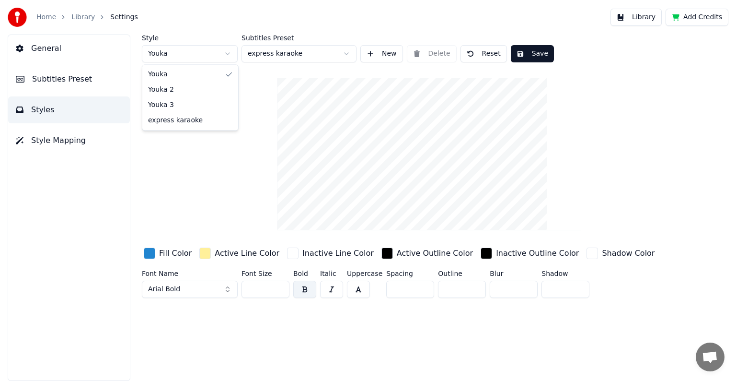
click at [226, 54] on html "Home Library Settings Library Add Credits General Subtitles Preset Styles Style…" at bounding box center [368, 190] width 736 height 381
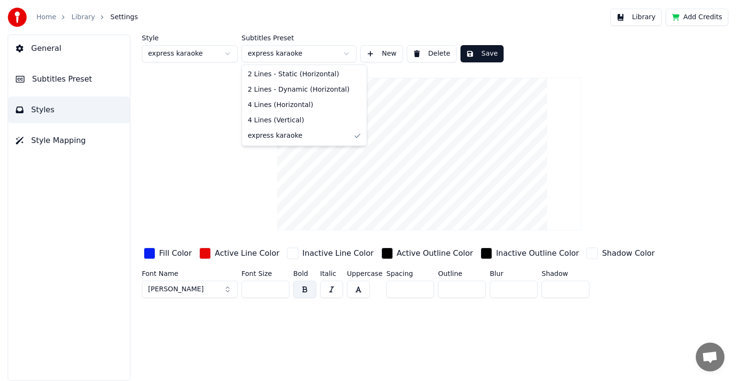
click at [346, 53] on html "Home Library Settings Library Add Credits General Subtitles Preset Styles Style…" at bounding box center [368, 190] width 736 height 381
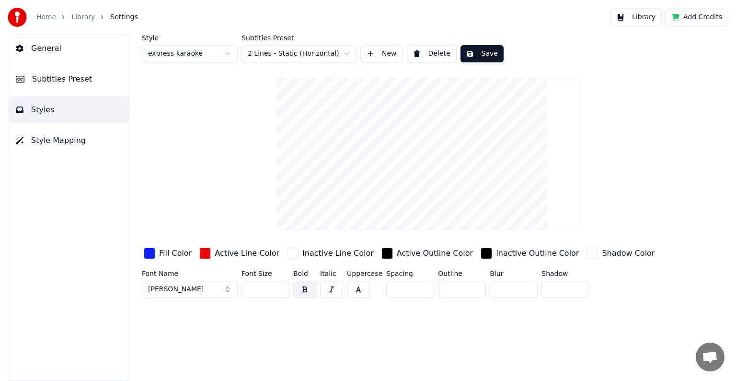
click at [474, 52] on button "Save" at bounding box center [482, 53] width 43 height 17
click at [654, 15] on button "Library" at bounding box center [636, 17] width 51 height 17
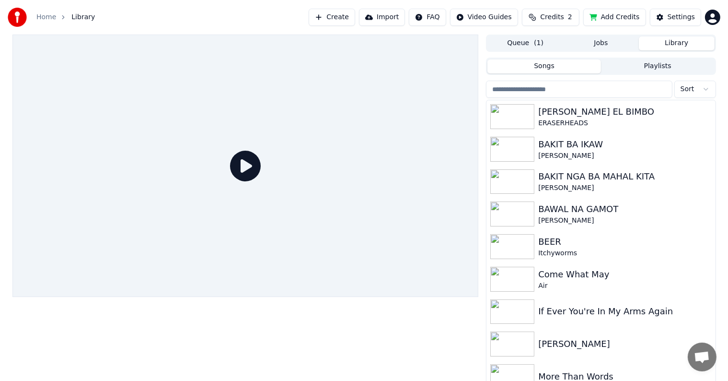
click at [530, 43] on button "Queue ( 1 )" at bounding box center [526, 43] width 76 height 14
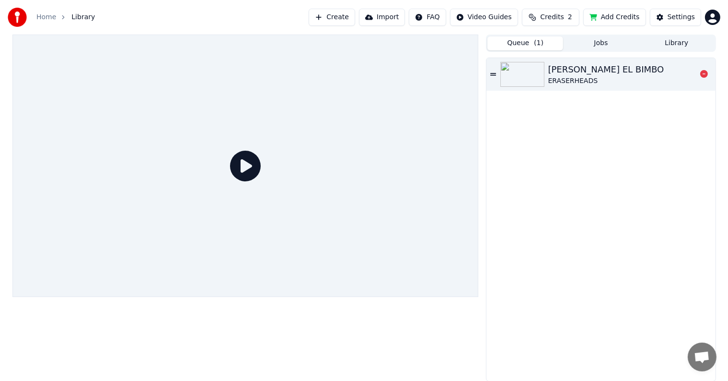
click at [567, 69] on div "[PERSON_NAME] EL BIMBO" at bounding box center [606, 69] width 116 height 13
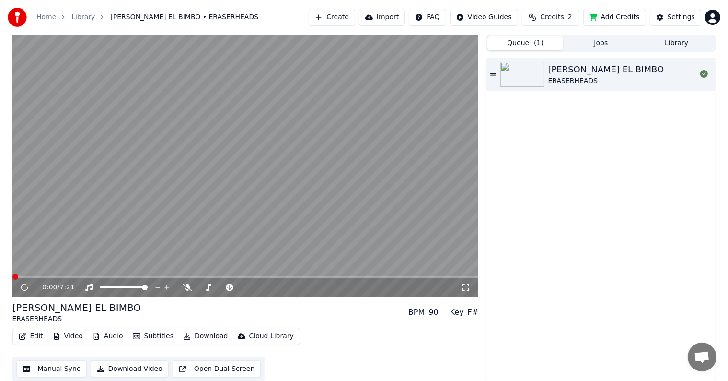
click at [186, 276] on span at bounding box center [245, 277] width 466 height 2
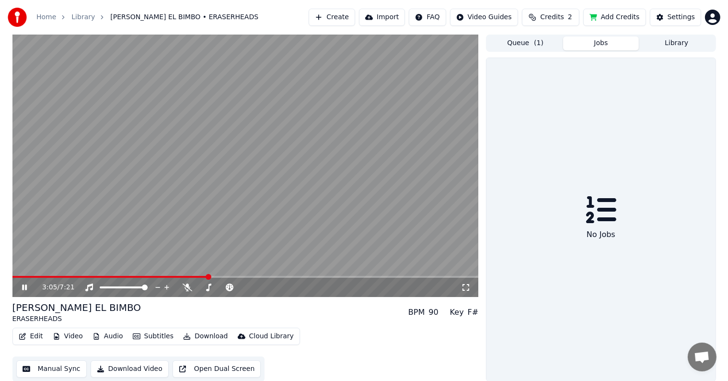
click at [583, 41] on button "Jobs" at bounding box center [601, 43] width 76 height 14
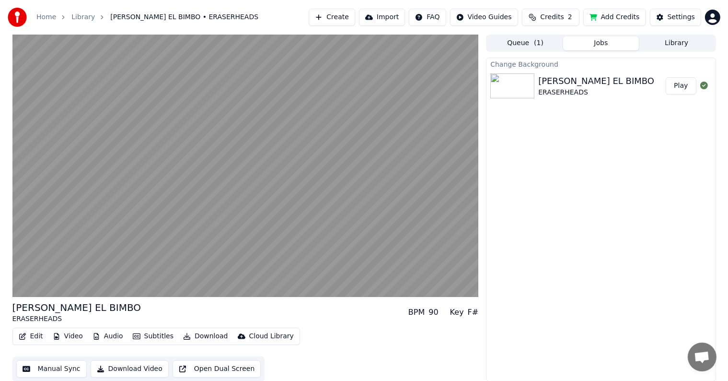
click at [686, 84] on button "Play" at bounding box center [681, 85] width 30 height 17
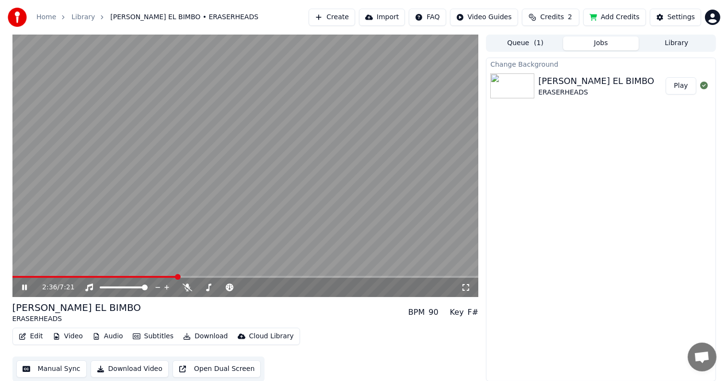
click at [176, 276] on span at bounding box center [245, 277] width 466 height 2
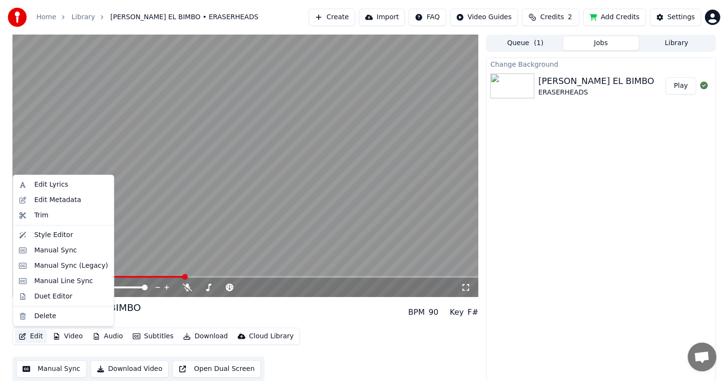
click at [35, 338] on button "Edit" at bounding box center [31, 335] width 32 height 13
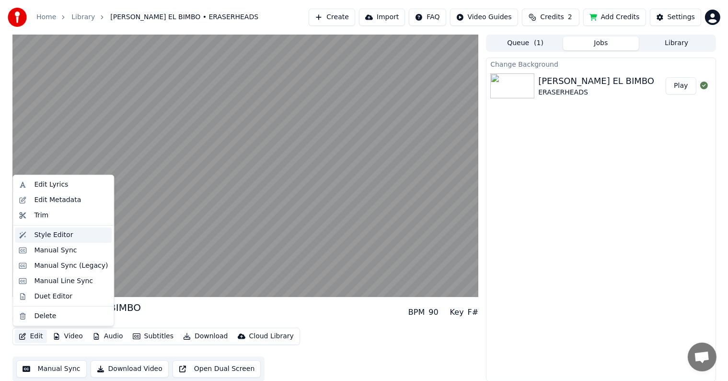
click at [67, 235] on div "Style Editor" at bounding box center [53, 235] width 39 height 10
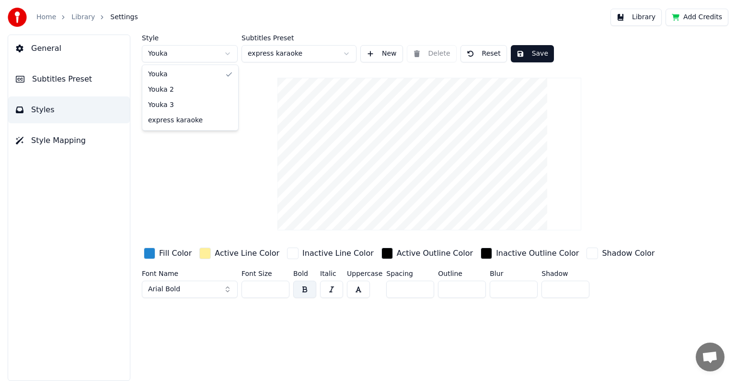
click at [229, 53] on html "Home Library Settings Library Add Credits General Subtitles Preset Styles Style…" at bounding box center [368, 190] width 736 height 381
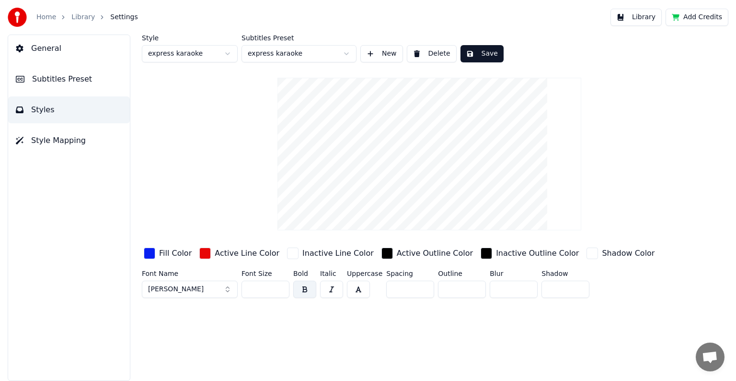
click at [482, 55] on button "Save" at bounding box center [482, 53] width 43 height 17
click at [645, 18] on button "Library" at bounding box center [636, 17] width 51 height 17
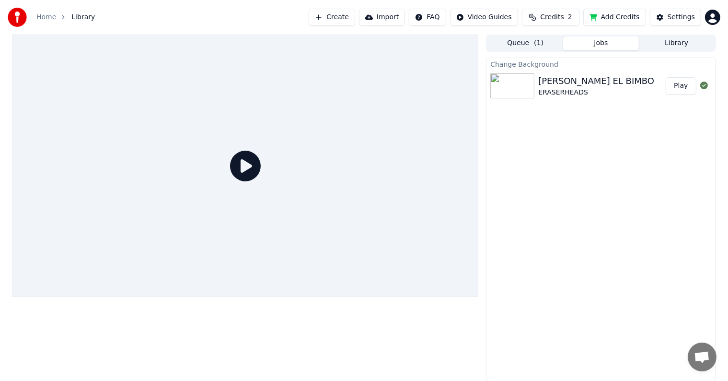
click at [600, 42] on button "Jobs" at bounding box center [601, 43] width 76 height 14
click at [679, 87] on button "Play" at bounding box center [681, 85] width 30 height 17
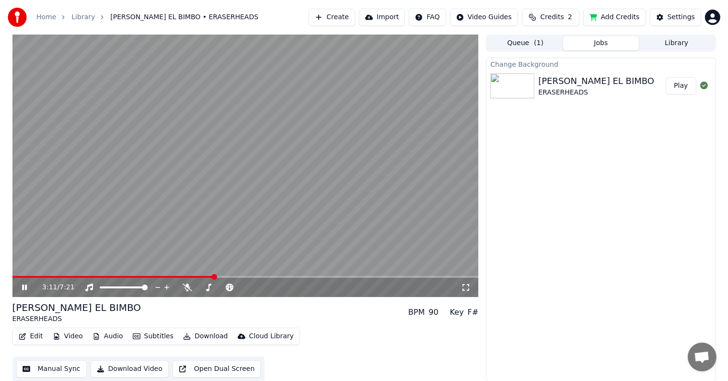
click at [213, 276] on span at bounding box center [245, 277] width 466 height 2
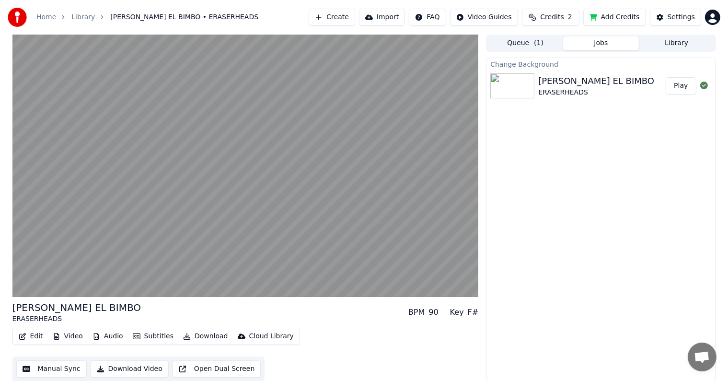
click at [36, 336] on button "Edit" at bounding box center [31, 335] width 32 height 13
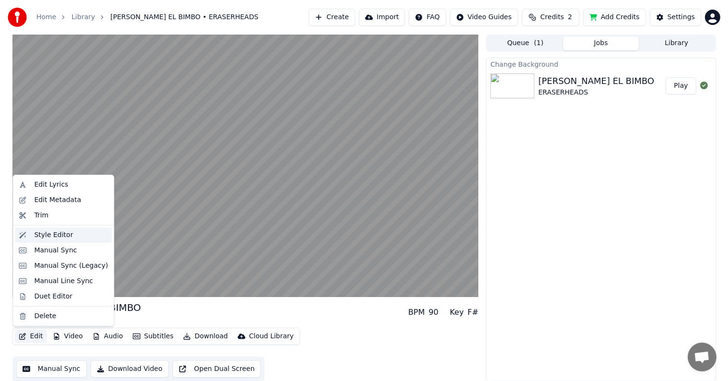
click at [53, 236] on div "Style Editor" at bounding box center [53, 235] width 39 height 10
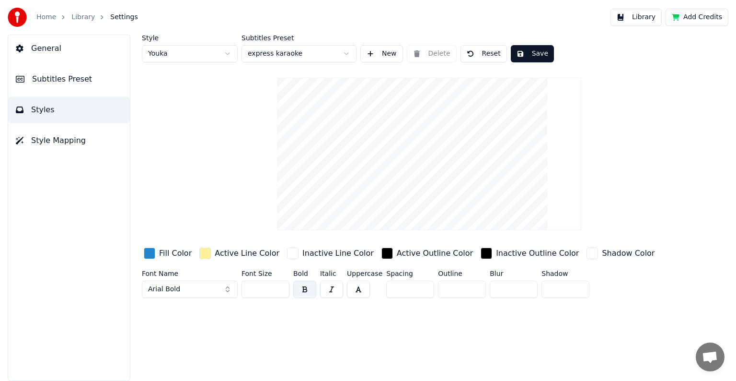
click at [122, 19] on span "Settings" at bounding box center [123, 17] width 27 height 10
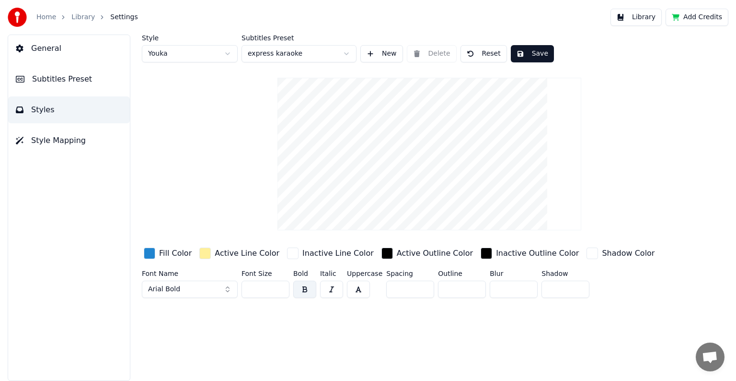
click at [122, 19] on span "Settings" at bounding box center [123, 17] width 27 height 10
click at [483, 52] on button "Reset" at bounding box center [484, 53] width 47 height 17
drag, startPoint x: 533, startPoint y: 56, endPoint x: 520, endPoint y: 70, distance: 19.7
click at [534, 57] on button "Save" at bounding box center [531, 53] width 43 height 17
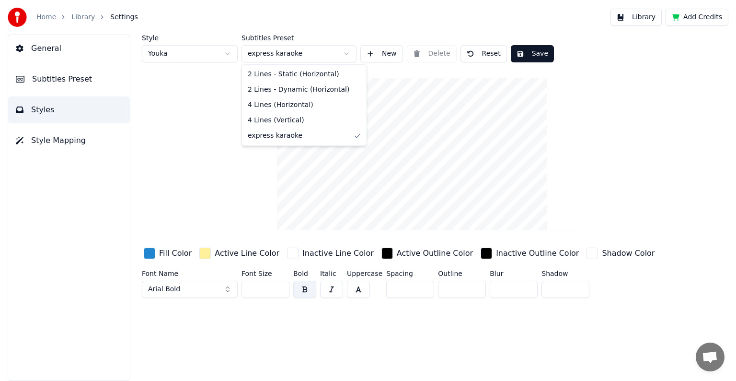
click at [347, 55] on html "Home Library Settings Library Add Credits General Subtitles Preset Styles Style…" at bounding box center [368, 190] width 736 height 381
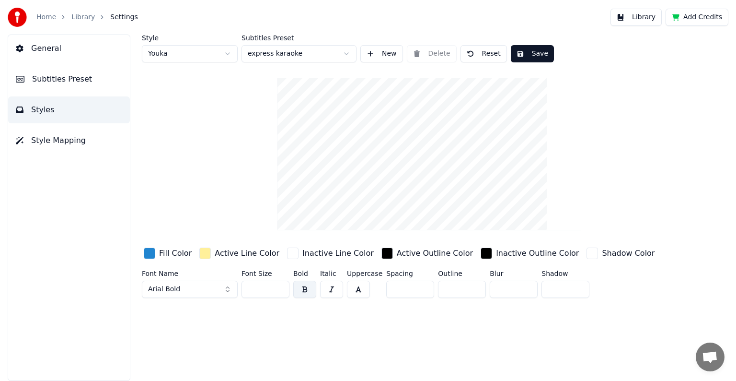
click at [327, 52] on html "Home Library Settings Library Add Credits General Subtitles Preset Styles Style…" at bounding box center [368, 190] width 736 height 381
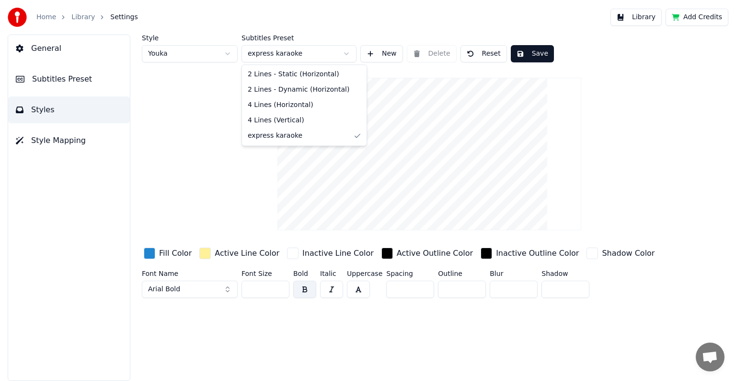
click at [320, 53] on html "Home Library Settings Library Add Credits General Subtitles Preset Styles Style…" at bounding box center [368, 190] width 736 height 381
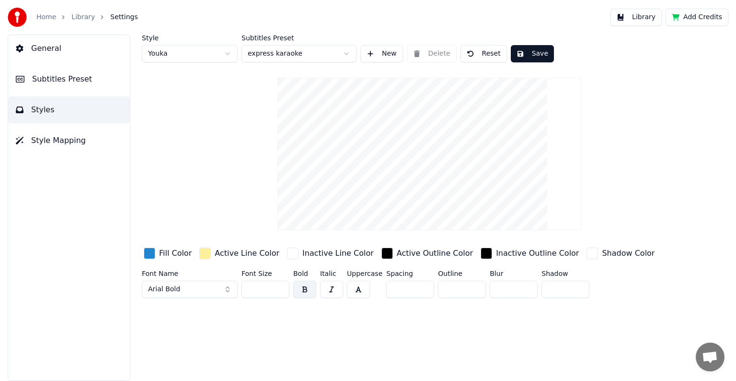
click at [423, 53] on div "Style Youka Subtitles Preset express karaoke New Delete Reset Save" at bounding box center [429, 49] width 575 height 28
click at [62, 74] on span "Subtitles Preset" at bounding box center [62, 79] width 60 height 12
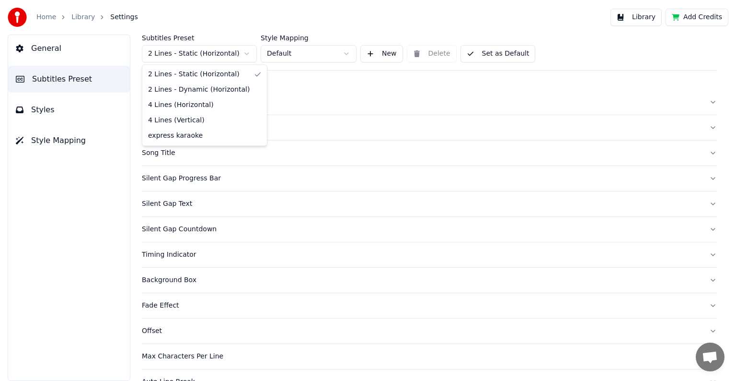
click at [245, 54] on html "Home Library Settings Library Add Credits General Subtitles Preset Styles Style…" at bounding box center [368, 190] width 736 height 381
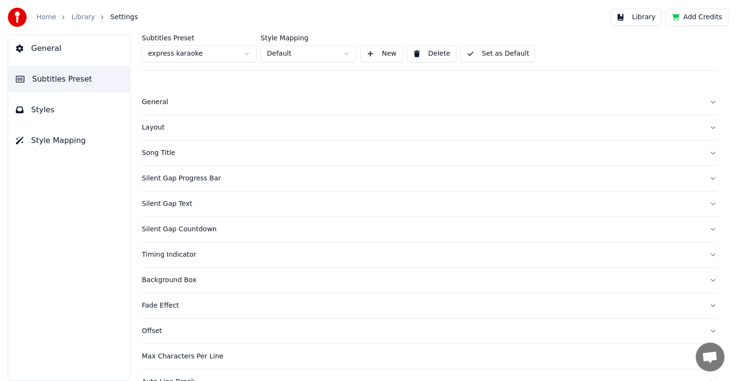
click at [426, 52] on button "Delete" at bounding box center [432, 53] width 50 height 17
click at [345, 56] on html "Home Library Settings Library Add Credits General Subtitles Preset Styles Style…" at bounding box center [368, 190] width 736 height 381
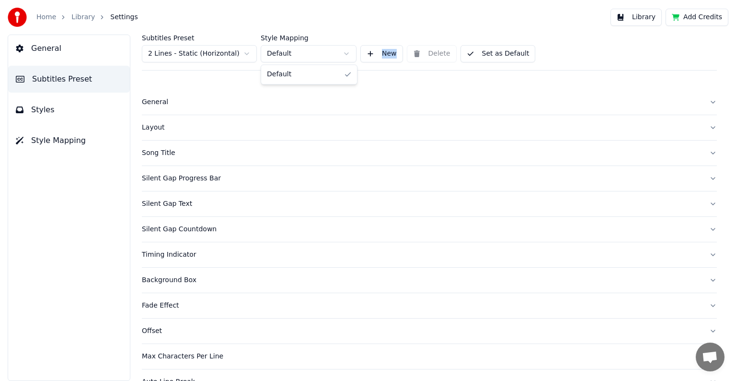
click at [345, 56] on html "Home Library Settings Library Add Credits General Subtitles Preset Styles Style…" at bounding box center [368, 190] width 736 height 381
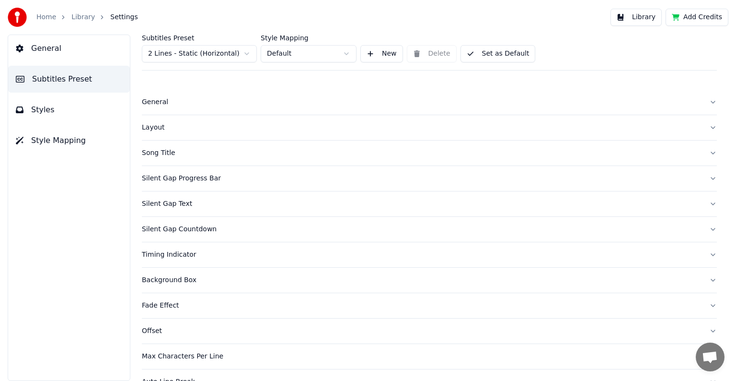
click at [345, 56] on html "Home Library Settings Library Add Credits General Subtitles Preset Styles Style…" at bounding box center [368, 190] width 736 height 381
click at [381, 54] on button "New" at bounding box center [382, 53] width 43 height 17
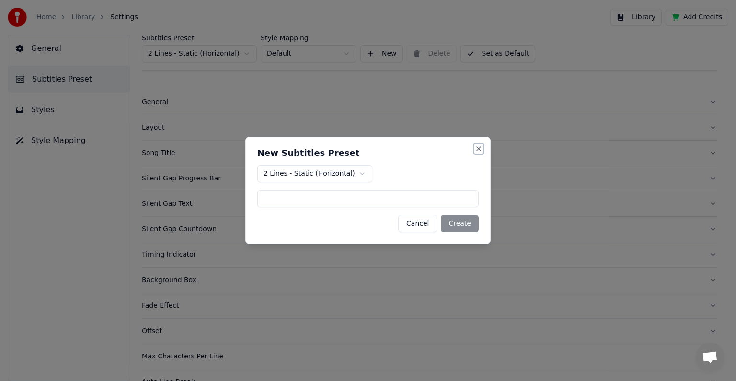
click at [480, 151] on button "Close" at bounding box center [479, 149] width 8 height 8
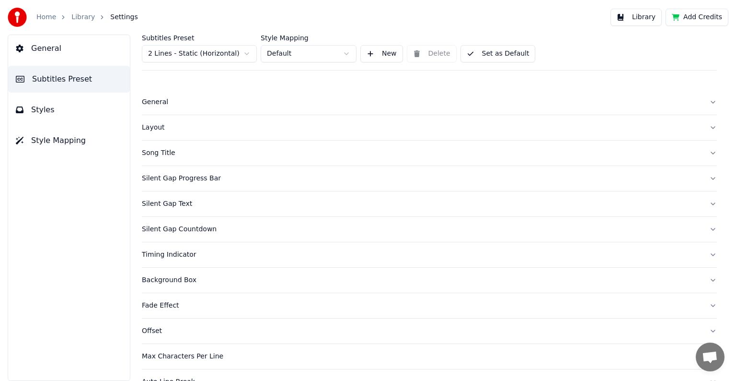
click at [52, 144] on span "Style Mapping" at bounding box center [58, 141] width 55 height 12
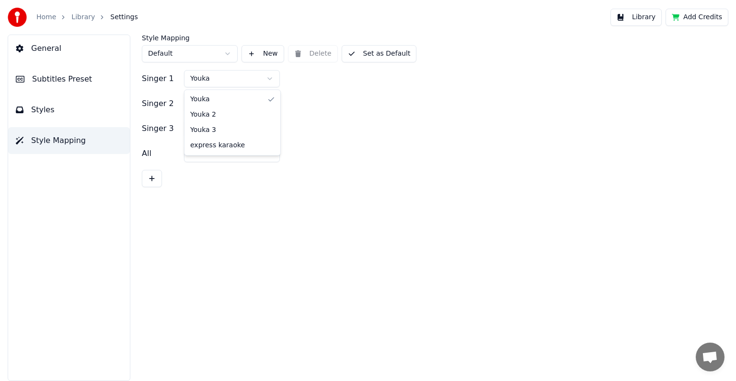
click at [268, 79] on html "Home Library Settings Library Add Credits General Subtitles Preset Styles Style…" at bounding box center [368, 190] width 736 height 381
click at [64, 81] on span "Subtitles Preset" at bounding box center [62, 79] width 60 height 12
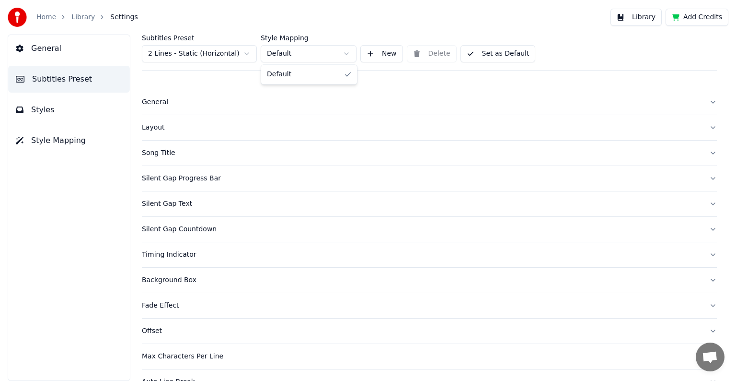
click at [349, 53] on html "Home Library Settings Library Add Credits General Subtitles Preset Styles Style…" at bounding box center [368, 190] width 736 height 381
click at [247, 53] on html "Home Library Settings Library Add Credits General Subtitles Preset Styles Style…" at bounding box center [368, 190] width 736 height 381
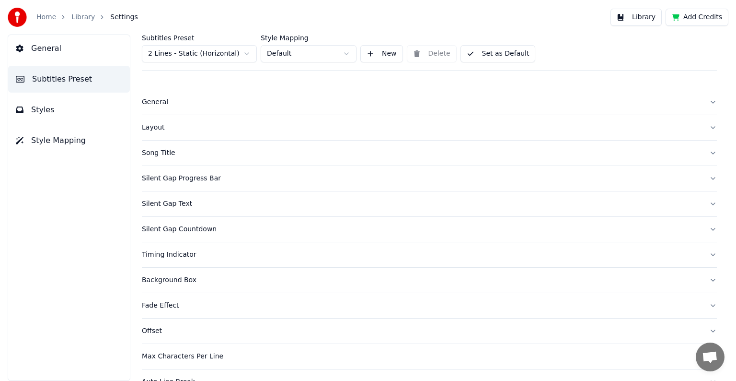
click at [54, 137] on span "Style Mapping" at bounding box center [58, 141] width 55 height 12
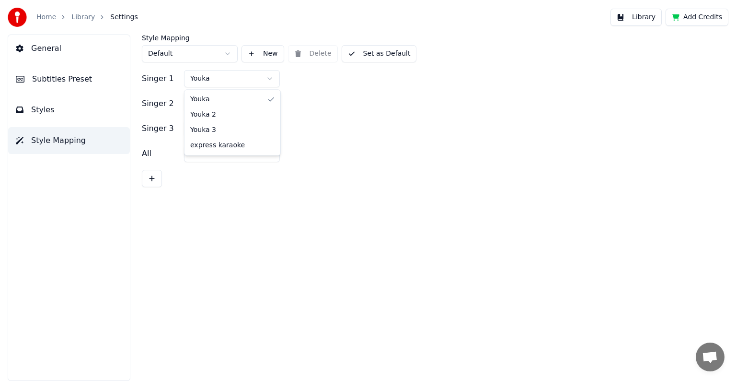
click at [249, 78] on html "Home Library Settings Library Add Credits General Subtitles Preset Styles Style…" at bounding box center [368, 190] width 736 height 381
click at [360, 54] on button "Set as Default" at bounding box center [379, 53] width 75 height 17
click at [641, 15] on button "Library" at bounding box center [636, 17] width 51 height 17
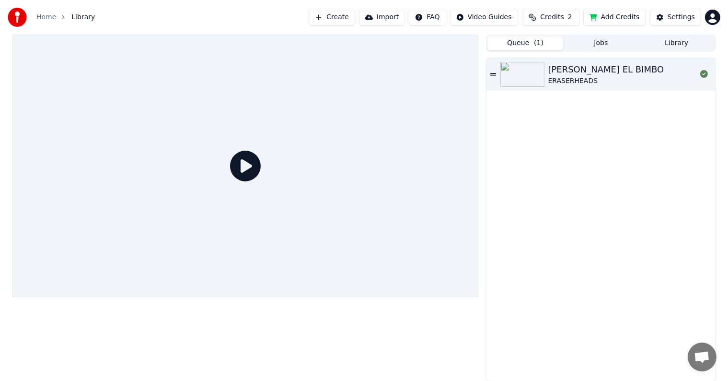
click at [537, 41] on span "( 1 )" at bounding box center [539, 43] width 10 height 10
click at [578, 70] on div "[PERSON_NAME] EL BIMBO" at bounding box center [606, 69] width 116 height 13
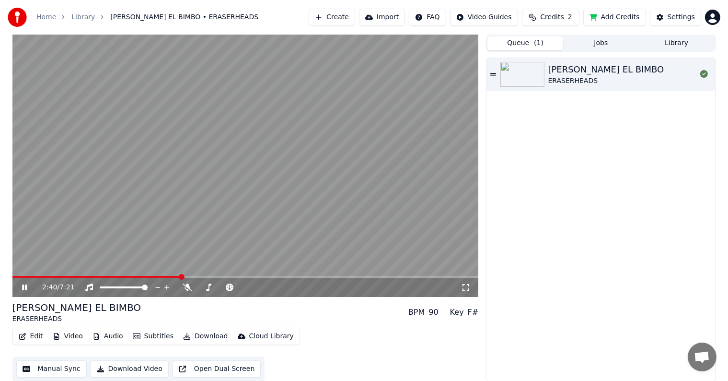
click at [181, 276] on span at bounding box center [245, 277] width 466 height 2
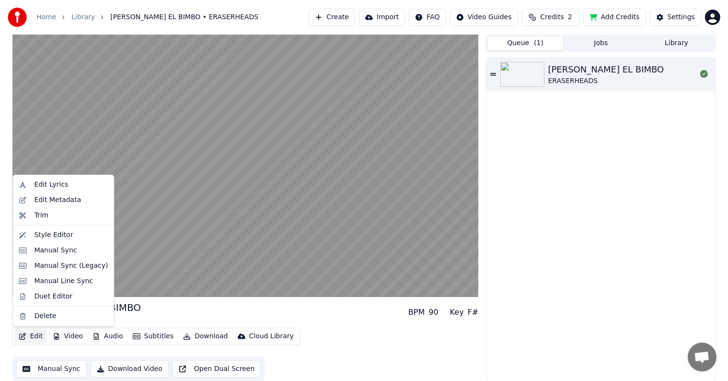
click at [31, 338] on button "Edit" at bounding box center [31, 335] width 32 height 13
click at [52, 236] on div "Style Editor" at bounding box center [53, 235] width 39 height 10
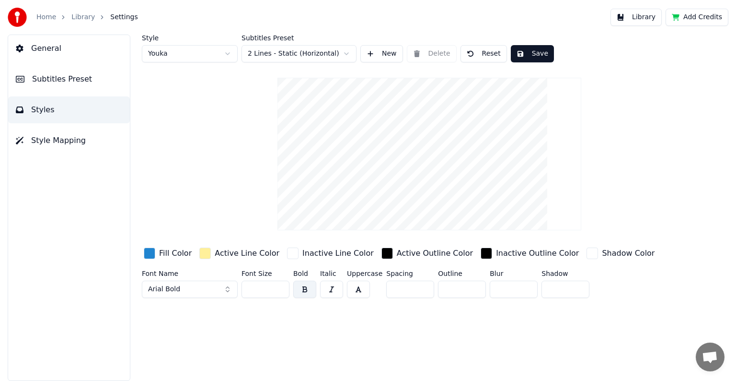
click at [65, 79] on span "Subtitles Preset" at bounding box center [62, 79] width 60 height 12
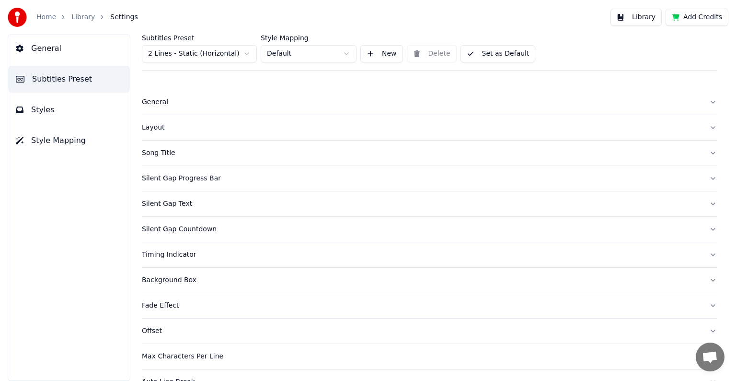
drag, startPoint x: 154, startPoint y: 151, endPoint x: 152, endPoint y: 146, distance: 5.6
click at [154, 150] on div "Song Title" at bounding box center [422, 153] width 560 height 10
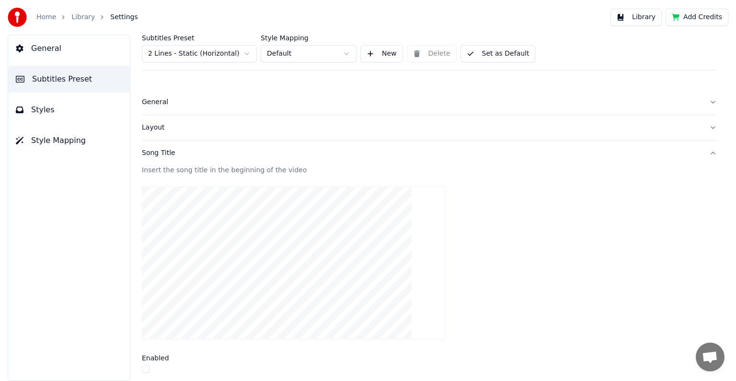
click at [151, 131] on div "Layout" at bounding box center [422, 128] width 560 height 10
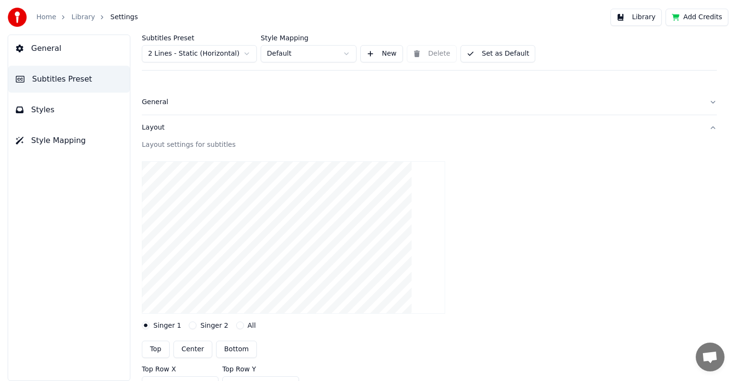
click at [158, 347] on button "Top" at bounding box center [156, 348] width 28 height 17
click at [68, 109] on button "Styles" at bounding box center [69, 109] width 122 height 27
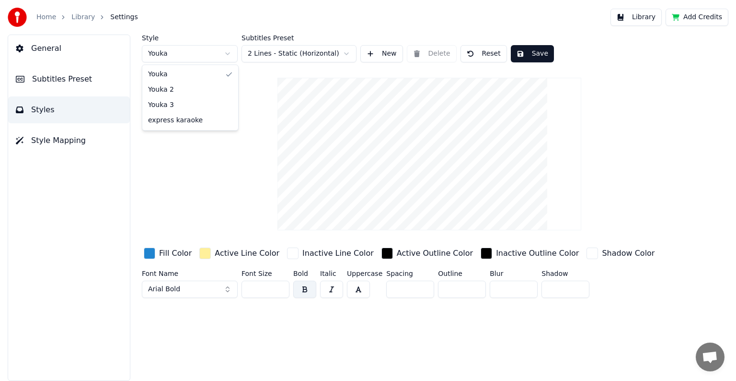
click at [228, 54] on html "Home Library Settings Library Add Credits General Subtitles Preset Styles Style…" at bounding box center [368, 190] width 736 height 381
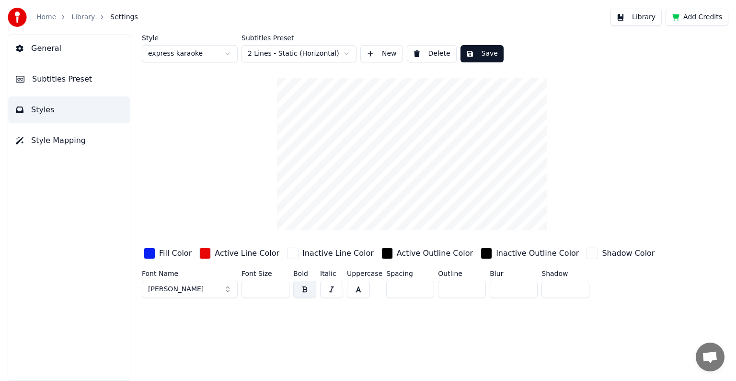
click at [479, 58] on button "Save" at bounding box center [482, 53] width 43 height 17
click at [479, 58] on button "Done" at bounding box center [483, 53] width 45 height 17
click at [637, 16] on button "Library" at bounding box center [636, 17] width 51 height 17
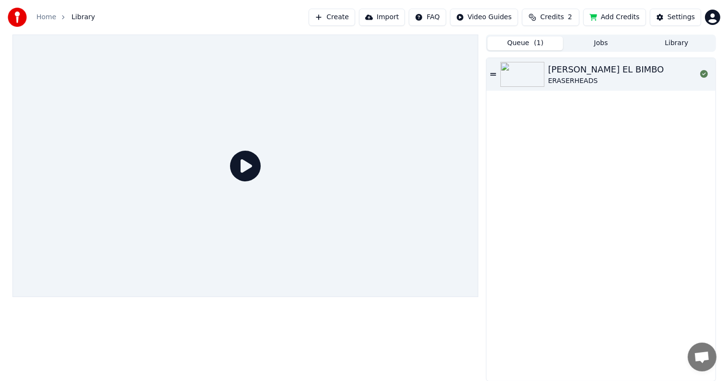
click at [548, 45] on button "Queue ( 1 )" at bounding box center [526, 43] width 76 height 14
drag, startPoint x: 571, startPoint y: 77, endPoint x: 566, endPoint y: 83, distance: 7.8
click at [571, 79] on div "ERASERHEADS" at bounding box center [606, 81] width 116 height 10
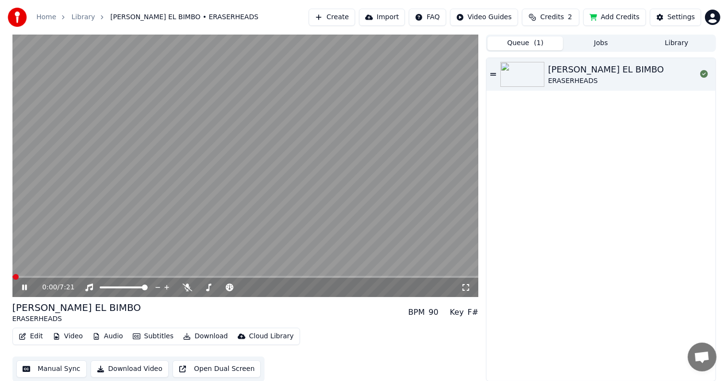
click at [211, 275] on video at bounding box center [245, 166] width 466 height 262
click at [211, 276] on span at bounding box center [245, 277] width 466 height 2
click at [21, 287] on icon at bounding box center [31, 287] width 23 height 8
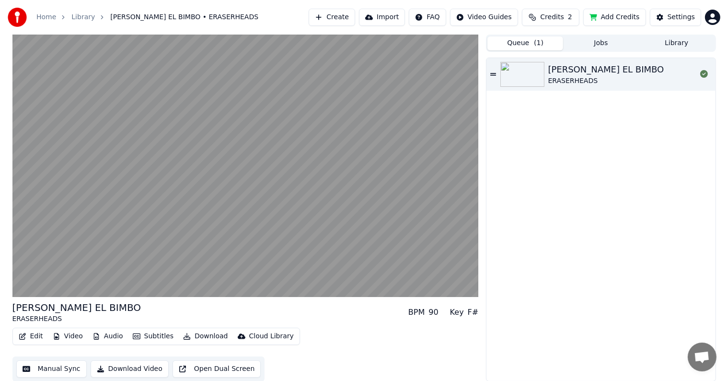
click at [31, 336] on button "Edit" at bounding box center [31, 335] width 32 height 13
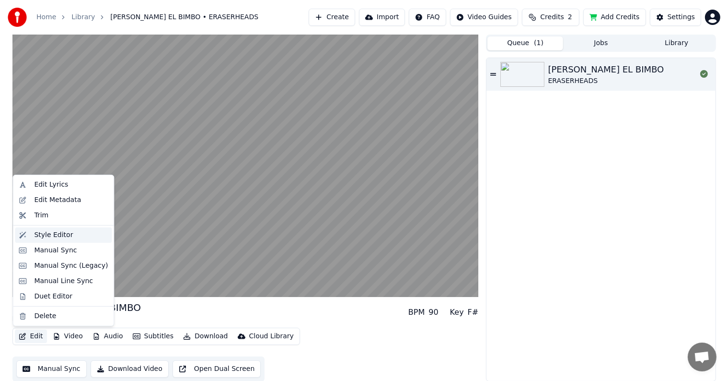
click at [51, 233] on div "Style Editor" at bounding box center [53, 235] width 39 height 10
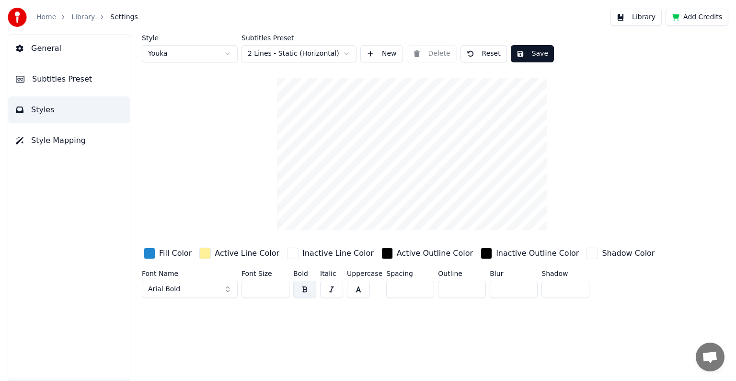
click at [228, 54] on html "Home Library Settings Library Add Credits General Subtitles Preset Styles Style…" at bounding box center [368, 190] width 736 height 381
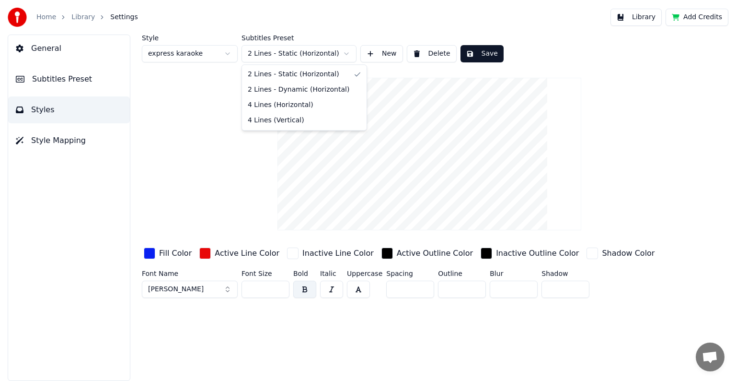
click at [344, 54] on html "Home Library Settings Library Add Credits General Subtitles Preset Styles Style…" at bounding box center [368, 190] width 736 height 381
click at [219, 289] on button "[PERSON_NAME]" at bounding box center [190, 288] width 96 height 17
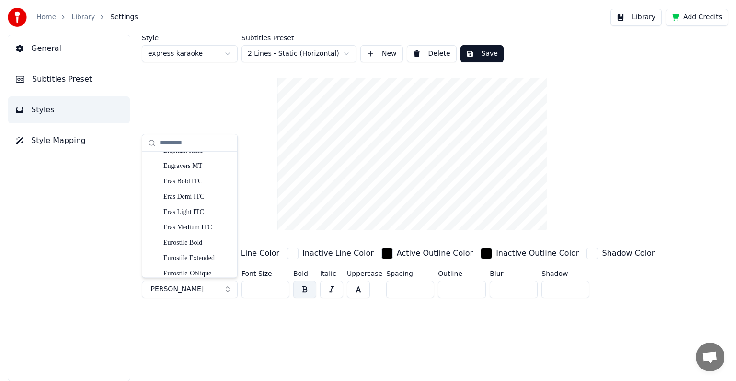
scroll to position [1966, 0]
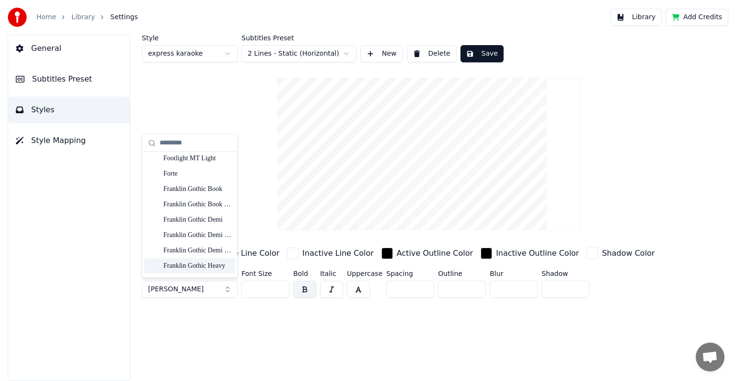
click at [188, 264] on div "Franklin Gothic Heavy" at bounding box center [197, 266] width 68 height 10
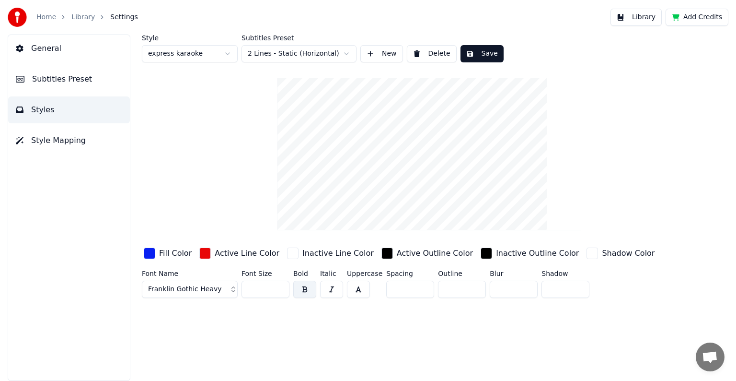
click at [480, 52] on button "Save" at bounding box center [482, 53] width 43 height 17
click at [642, 15] on button "Library" at bounding box center [636, 17] width 51 height 17
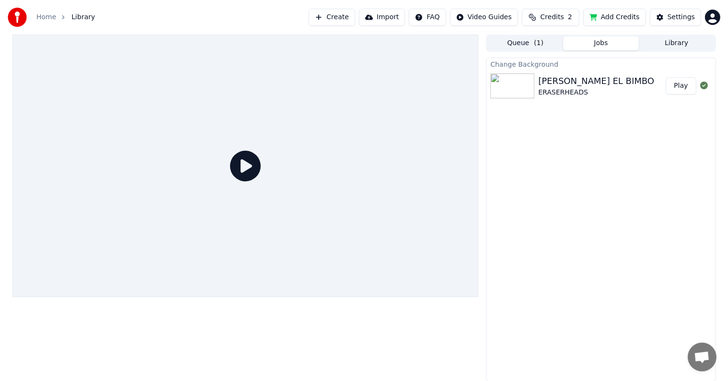
click at [591, 41] on button "Jobs" at bounding box center [601, 43] width 76 height 14
click at [581, 87] on div "[PERSON_NAME] EL BIMBO" at bounding box center [596, 80] width 116 height 13
click at [677, 86] on button "Play" at bounding box center [681, 85] width 30 height 17
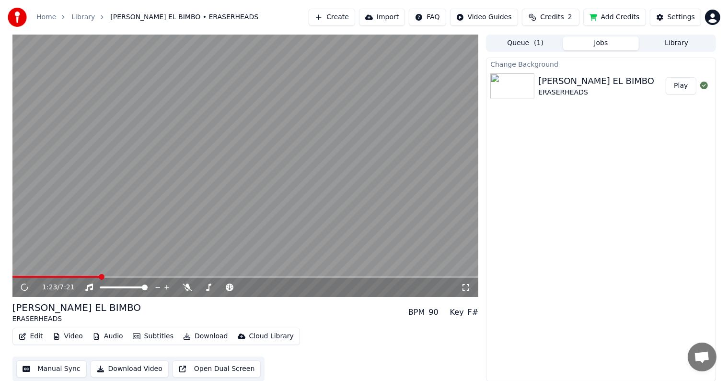
click at [100, 276] on span at bounding box center [245, 277] width 466 height 2
click at [33, 338] on button "Edit" at bounding box center [31, 335] width 32 height 13
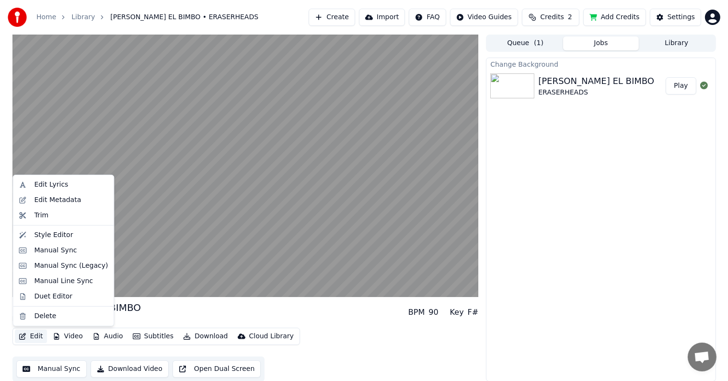
drag, startPoint x: 50, startPoint y: 203, endPoint x: 50, endPoint y: 240, distance: 36.9
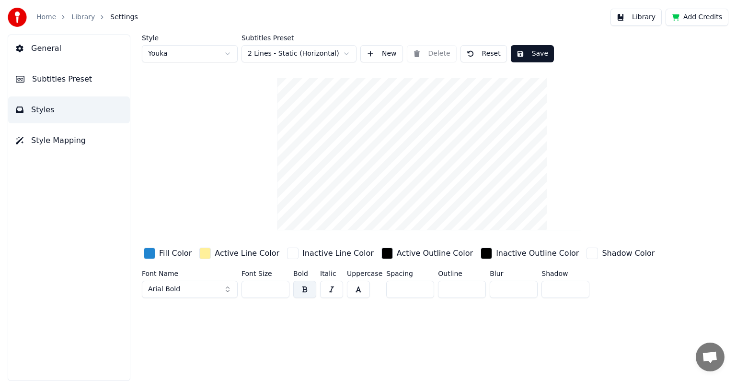
click at [228, 53] on html "Home Library Settings Library Add Credits General Subtitles Preset Styles Style…" at bounding box center [368, 190] width 736 height 381
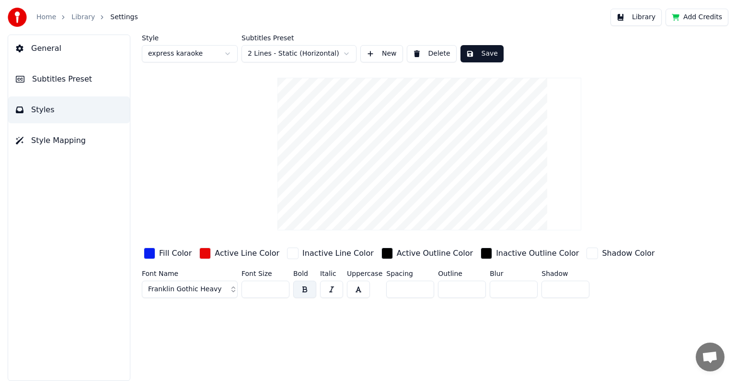
click at [50, 83] on span "Subtitles Preset" at bounding box center [62, 79] width 60 height 12
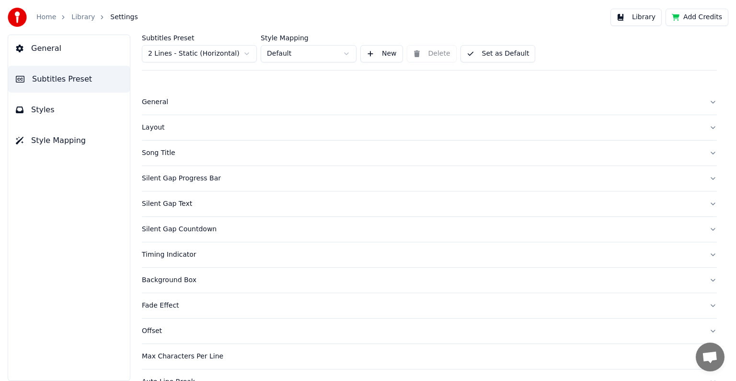
click at [150, 128] on div "Layout" at bounding box center [422, 128] width 560 height 10
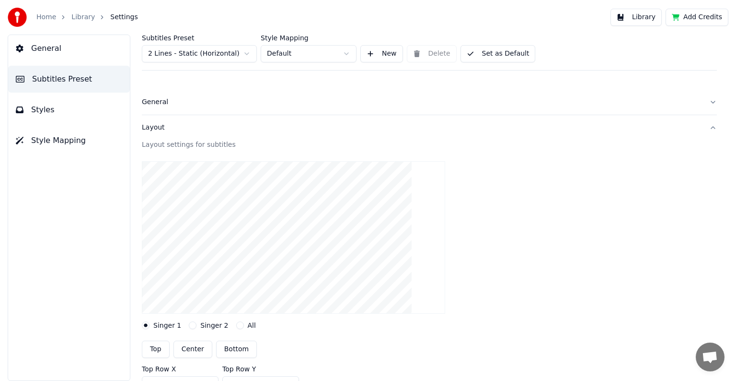
click at [154, 348] on button "Top" at bounding box center [156, 348] width 28 height 17
click at [35, 110] on span "Styles" at bounding box center [42, 110] width 23 height 12
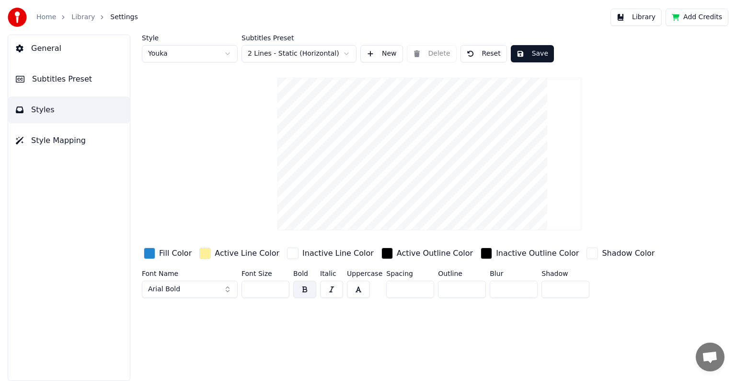
click at [527, 52] on button "Save" at bounding box center [532, 53] width 43 height 17
click at [227, 53] on html "Home Library Settings Library Add Credits General Subtitles Preset Styles Style…" at bounding box center [368, 190] width 736 height 381
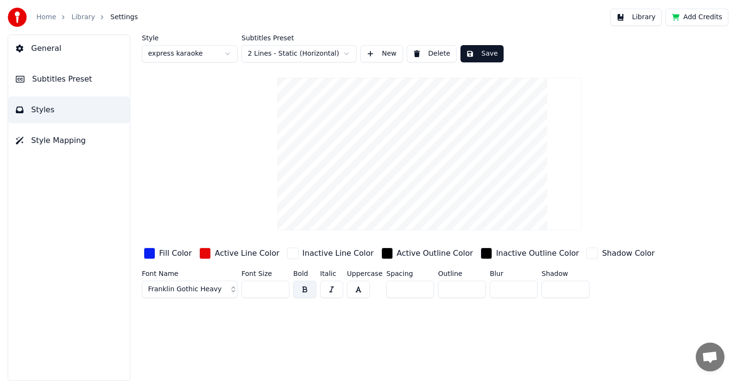
click at [478, 53] on button "Save" at bounding box center [482, 53] width 43 height 17
click at [75, 82] on span "Subtitles Preset" at bounding box center [62, 79] width 60 height 12
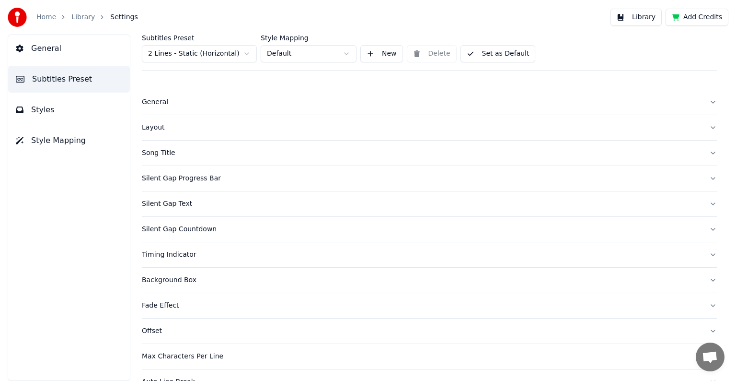
click at [155, 128] on div "Layout" at bounding box center [422, 128] width 560 height 10
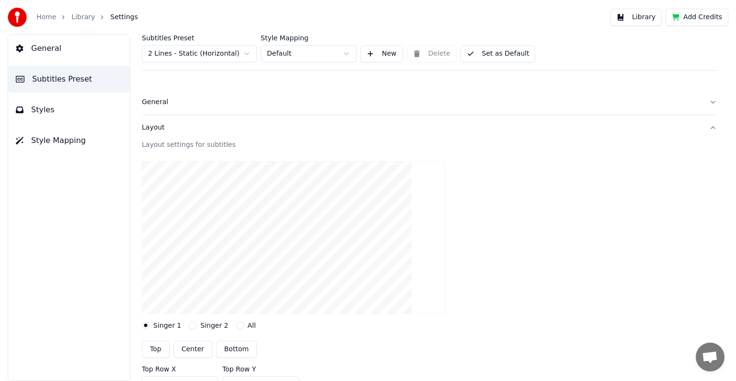
click at [156, 344] on button "Top" at bounding box center [156, 348] width 28 height 17
click at [157, 349] on button "Top" at bounding box center [156, 348] width 28 height 17
click at [46, 111] on span "Styles" at bounding box center [42, 110] width 23 height 12
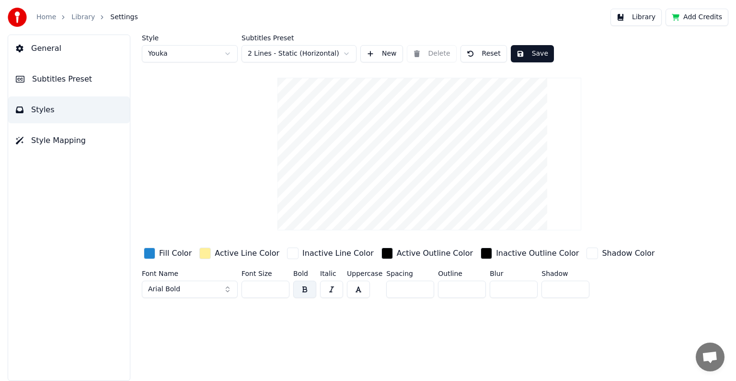
click at [228, 52] on html "Home Library Settings Library Add Credits General Subtitles Preset Styles Style…" at bounding box center [368, 190] width 736 height 381
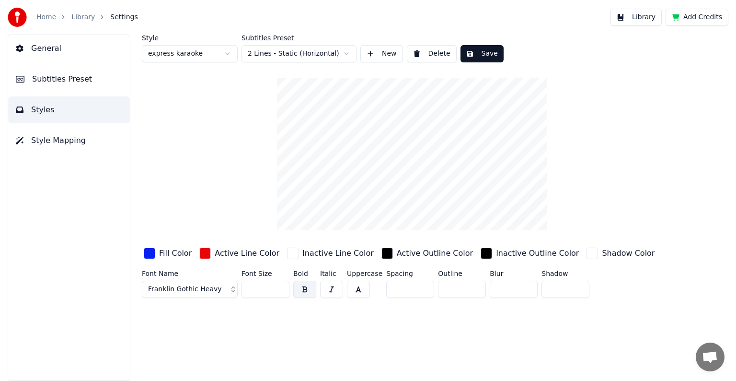
click at [480, 54] on button "Save" at bounding box center [482, 53] width 43 height 17
click at [228, 52] on html "Home Library Settings Library Add Credits General Subtitles Preset Styles Style…" at bounding box center [368, 190] width 736 height 381
click at [484, 54] on button "Save" at bounding box center [482, 53] width 43 height 17
click at [228, 54] on html "Home Library Settings Library Add Credits General Subtitles Preset Styles Style…" at bounding box center [368, 190] width 736 height 381
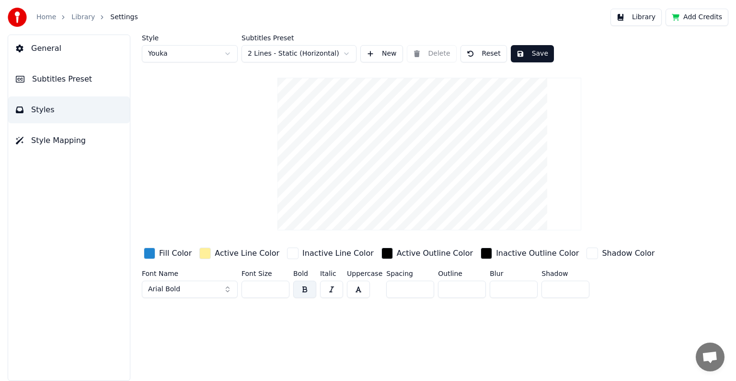
click at [66, 138] on span "Style Mapping" at bounding box center [58, 141] width 55 height 12
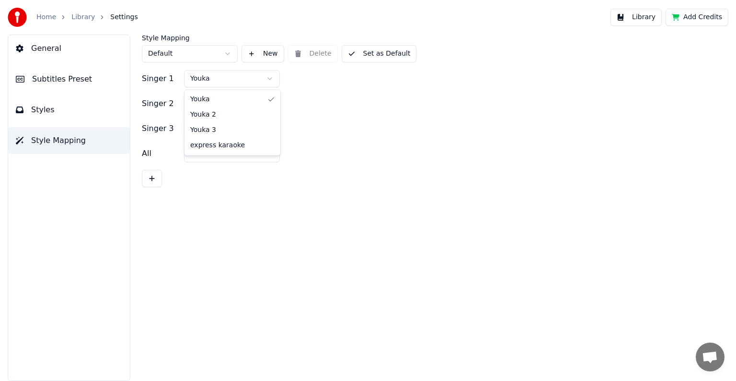
click at [247, 80] on html "Home Library Settings Library Add Credits General Subtitles Preset Styles Style…" at bounding box center [368, 190] width 736 height 381
click at [217, 79] on html "Home Library Settings Library Add Credits General Subtitles Preset Styles Style…" at bounding box center [368, 190] width 736 height 381
click at [311, 54] on div "Style Mapping Default New Delete Set as Default" at bounding box center [429, 49] width 575 height 28
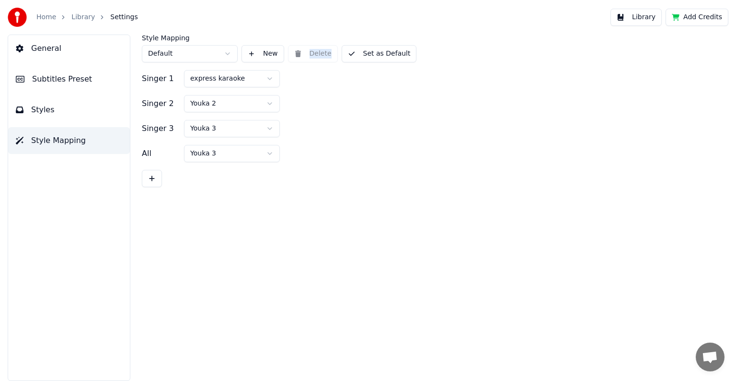
click at [311, 54] on div "Style Mapping Default New Delete Set as Default" at bounding box center [429, 49] width 575 height 28
click at [224, 55] on html "Home Library Settings Library Add Credits General Subtitles Preset Styles Style…" at bounding box center [368, 190] width 736 height 381
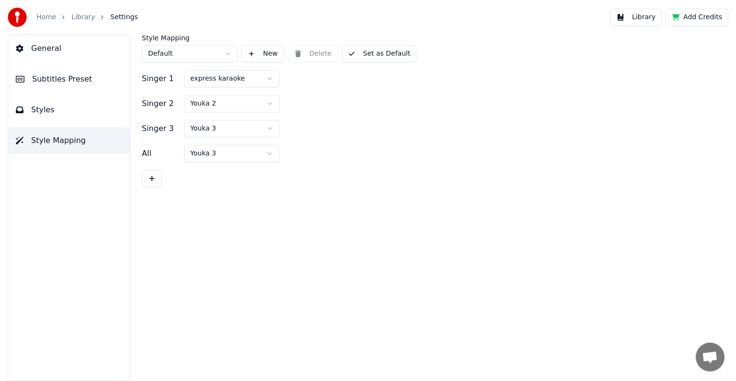
click at [224, 55] on html "Home Library Settings Library Add Credits General Subtitles Preset Styles Style…" at bounding box center [368, 190] width 736 height 381
click at [55, 109] on button "Styles" at bounding box center [69, 109] width 122 height 27
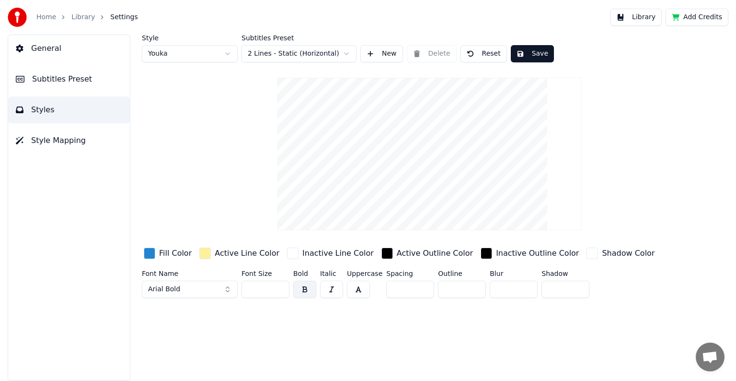
click at [227, 51] on html "Home Library Settings Library Add Credits General Subtitles Preset Styles Style…" at bounding box center [368, 190] width 736 height 381
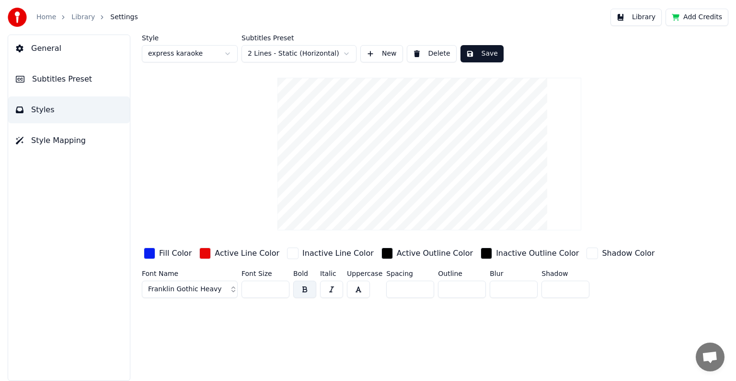
click at [433, 54] on button "Delete" at bounding box center [432, 53] width 50 height 17
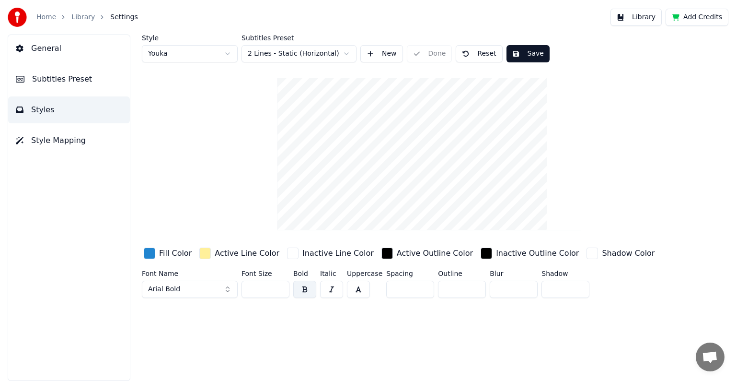
click at [521, 54] on button "Save" at bounding box center [528, 53] width 43 height 17
click at [49, 82] on span "Subtitles Preset" at bounding box center [62, 79] width 60 height 12
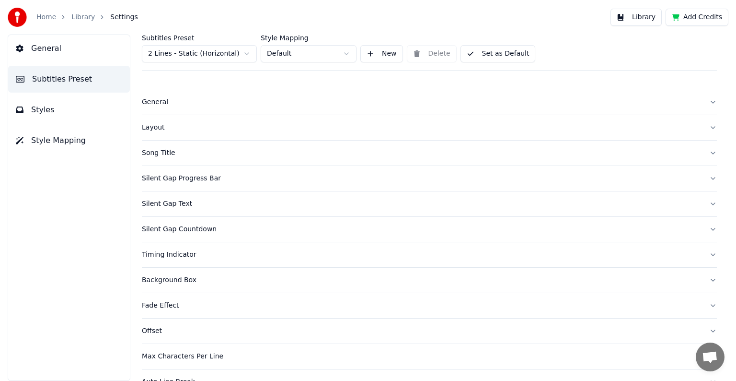
click at [242, 52] on html "Home Library Settings Library Add Credits General Subtitles Preset Styles Style…" at bounding box center [368, 190] width 736 height 381
click at [345, 53] on html "Home Library Settings Library Add Credits General Subtitles Preset Styles Style…" at bounding box center [368, 190] width 736 height 381
click at [46, 106] on span "Styles" at bounding box center [42, 110] width 23 height 12
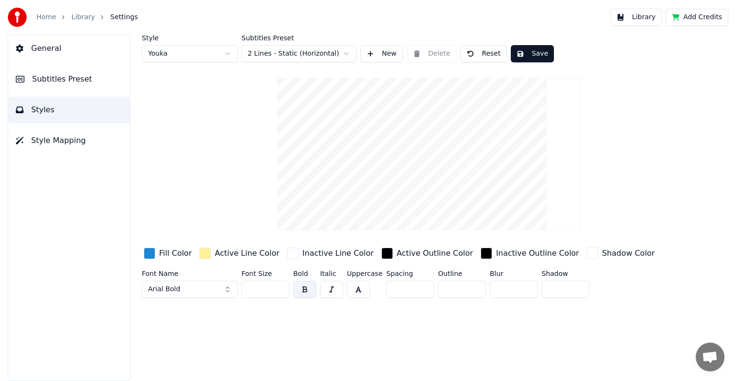
click at [345, 54] on html "Home Library Settings Library Add Credits General Subtitles Preset Styles Style…" at bounding box center [368, 190] width 736 height 381
click at [228, 56] on html "Home Library Settings Library Add Credits General Subtitles Preset Styles Style…" at bounding box center [368, 190] width 736 height 381
click at [228, 54] on html "Home Library Settings Library Add Credits General Subtitles Preset Styles Style…" at bounding box center [368, 190] width 736 height 381
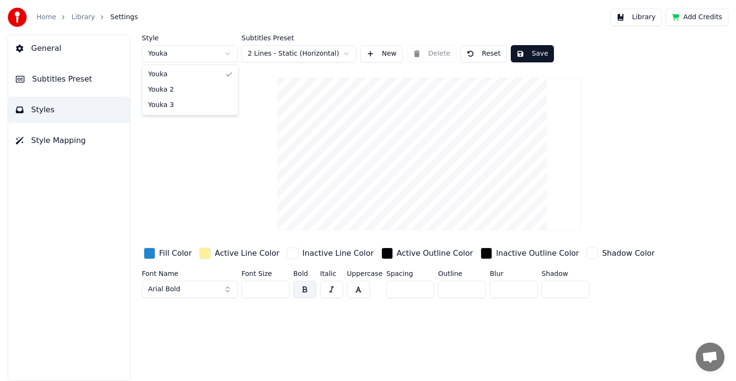
click at [50, 141] on html "Home Library Settings Library Add Credits General Subtitles Preset Styles Style…" at bounding box center [368, 190] width 736 height 381
click at [50, 141] on span "Style Mapping" at bounding box center [58, 141] width 55 height 12
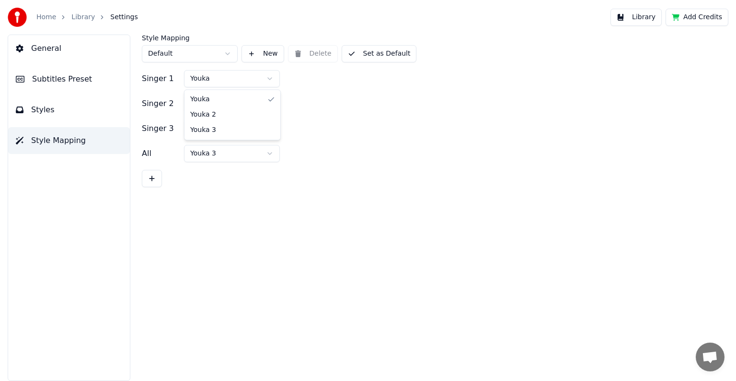
click at [267, 78] on html "Home Library Settings Library Add Credits General Subtitles Preset Styles Style…" at bounding box center [368, 190] width 736 height 381
click at [253, 53] on button "New" at bounding box center [263, 53] width 43 height 17
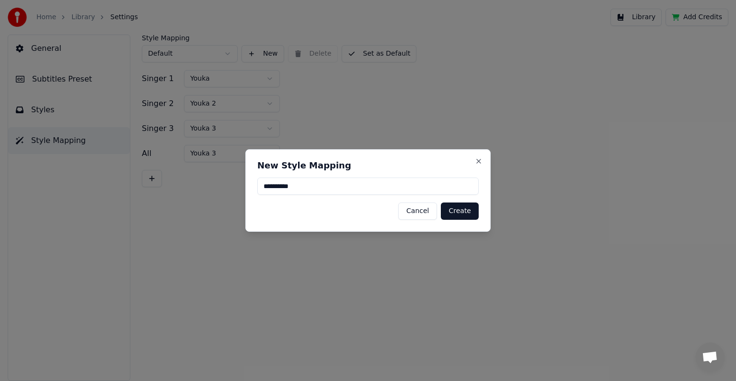
type input "**********"
click at [464, 210] on button "Create" at bounding box center [460, 210] width 38 height 17
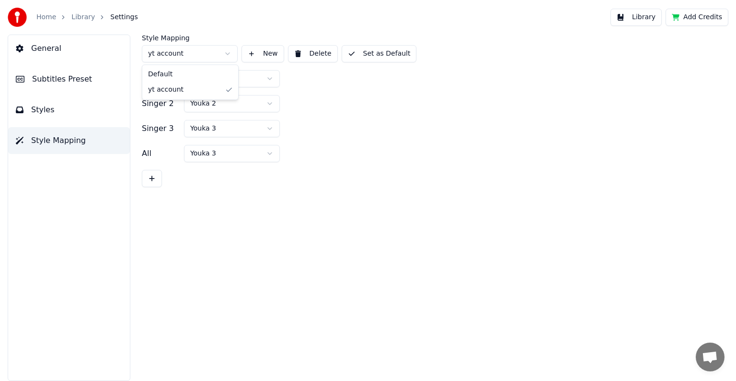
click at [228, 53] on html "Home Library Settings Library Add Credits General Subtitles Preset Styles Style…" at bounding box center [368, 190] width 736 height 381
click at [266, 80] on html "Home Library Settings Library Add Credits General Subtitles Preset Styles Style…" at bounding box center [368, 190] width 736 height 381
click at [272, 104] on html "Home Library Settings Library Add Credits General Subtitles Preset Styles Style…" at bounding box center [368, 190] width 736 height 381
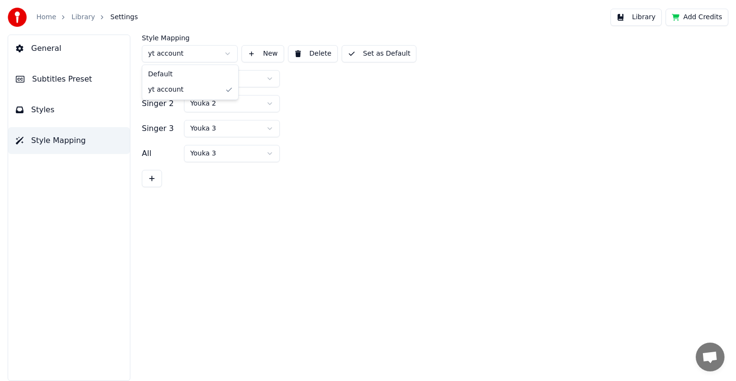
click at [194, 52] on html "Home Library Settings Library Add Credits General Subtitles Preset Styles Style…" at bounding box center [368, 190] width 736 height 381
click at [309, 52] on button "Delete" at bounding box center [313, 53] width 50 height 17
click at [64, 108] on button "Styles" at bounding box center [69, 109] width 122 height 27
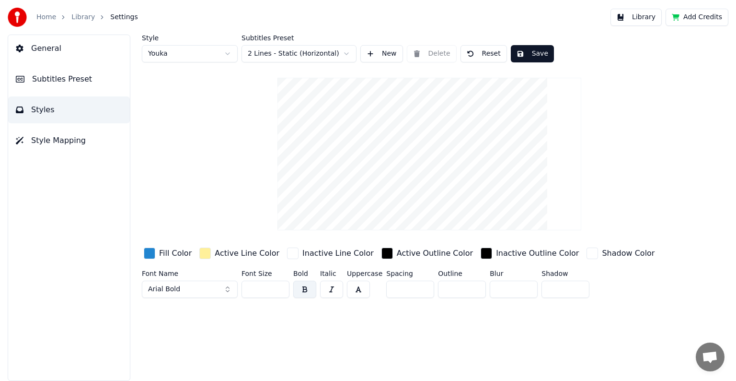
click at [224, 55] on html "Home Library Settings Library Add Credits General Subtitles Preset Styles Style…" at bounding box center [368, 190] width 736 height 381
click at [80, 78] on span "Subtitles Preset" at bounding box center [62, 79] width 60 height 12
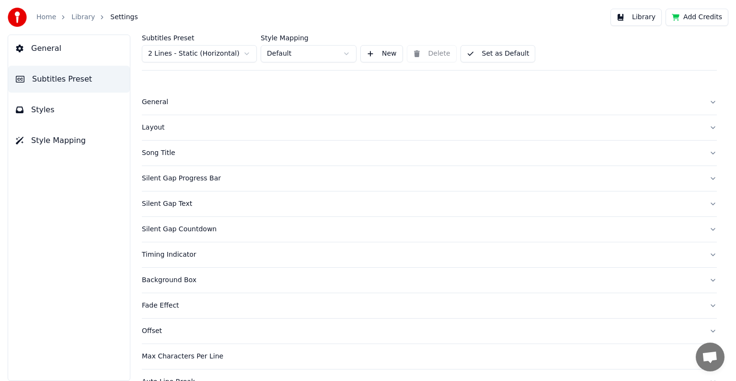
click at [393, 53] on button "New" at bounding box center [382, 53] width 43 height 17
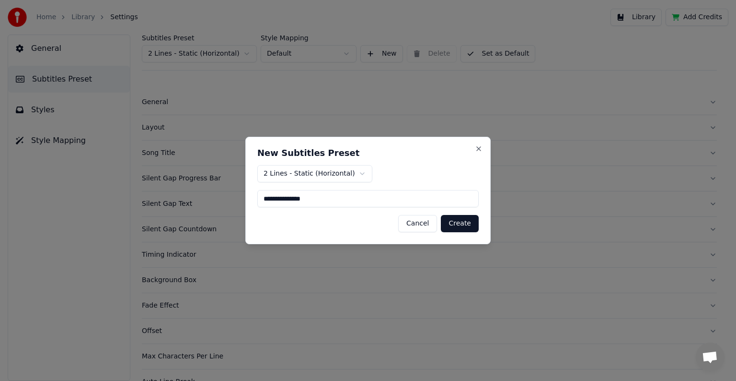
type input "**********"
click at [456, 223] on button "Create" at bounding box center [460, 223] width 38 height 17
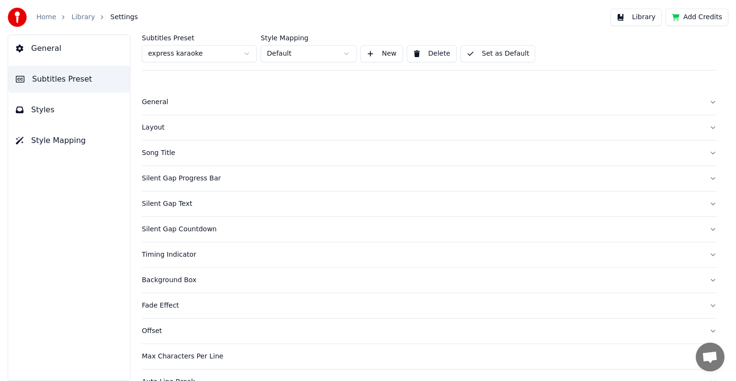
click at [153, 152] on div "Song Title" at bounding box center [422, 153] width 560 height 10
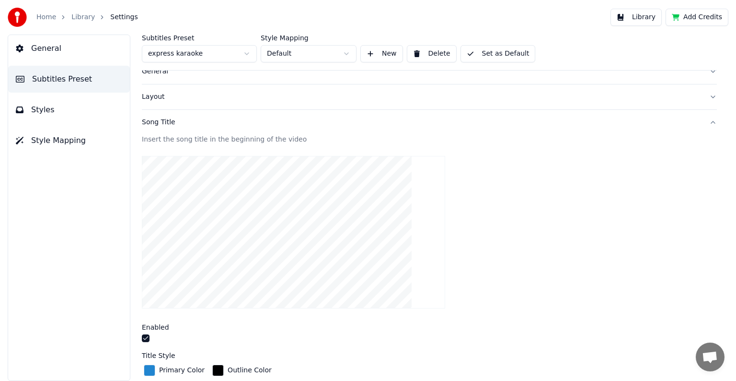
scroll to position [48, 0]
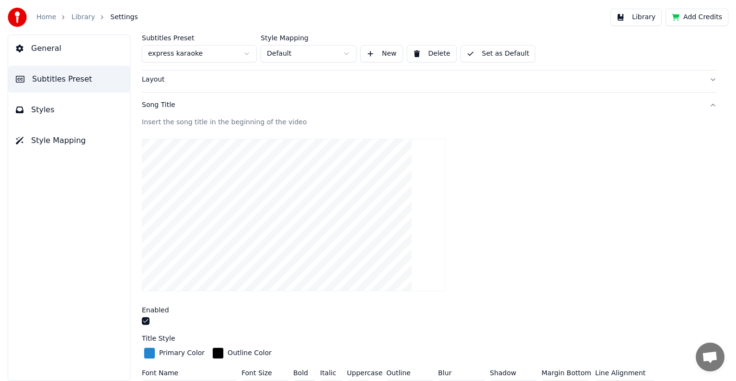
click at [143, 320] on button "button" at bounding box center [146, 321] width 8 height 8
click at [152, 105] on div "Song Title" at bounding box center [422, 105] width 560 height 10
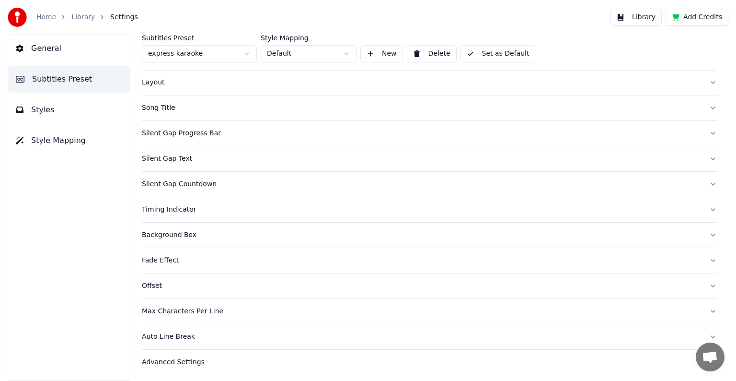
click at [153, 79] on div "Layout" at bounding box center [422, 83] width 560 height 10
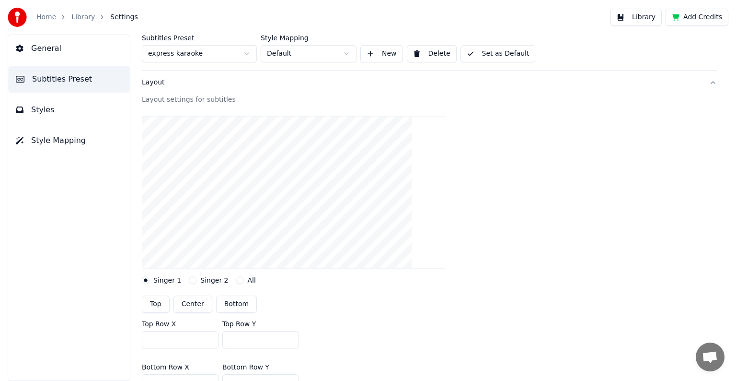
click at [159, 303] on button "Top" at bounding box center [156, 303] width 28 height 17
type input "***"
click at [159, 81] on div "Layout" at bounding box center [422, 83] width 560 height 10
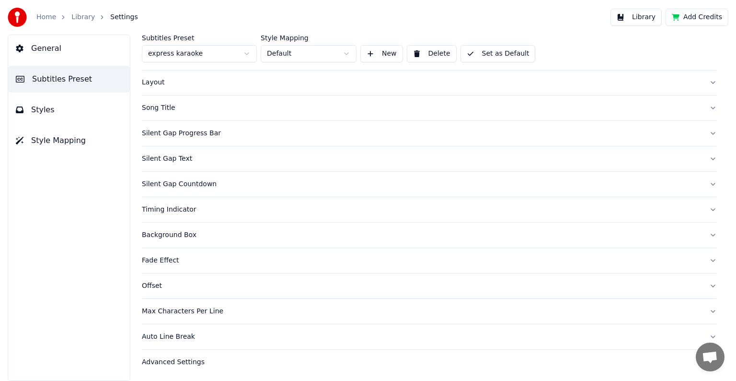
click at [156, 131] on div "Silent Gap Progress Bar" at bounding box center [422, 133] width 560 height 10
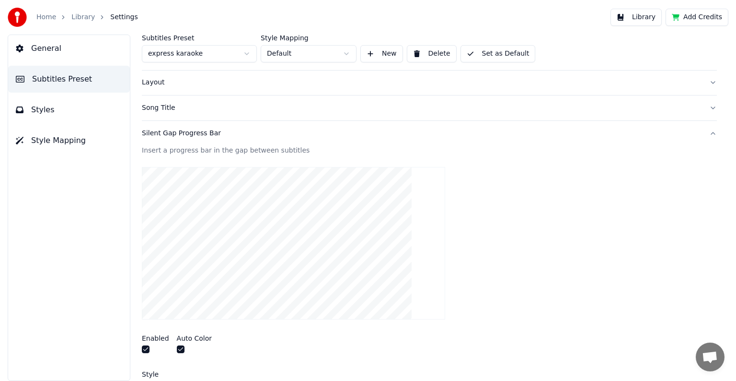
click at [145, 350] on button "button" at bounding box center [146, 349] width 8 height 8
click at [168, 132] on div "Silent Gap Progress Bar" at bounding box center [422, 133] width 560 height 10
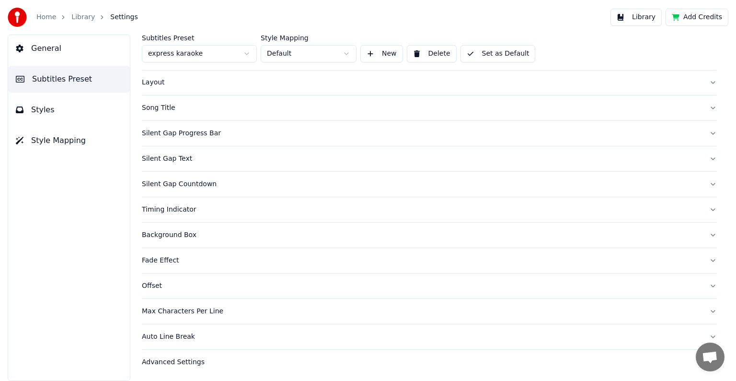
click at [163, 161] on div "Silent Gap Text" at bounding box center [422, 159] width 560 height 10
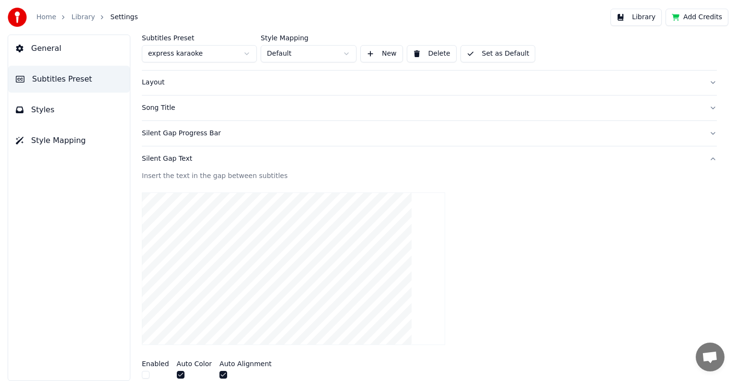
scroll to position [93, 0]
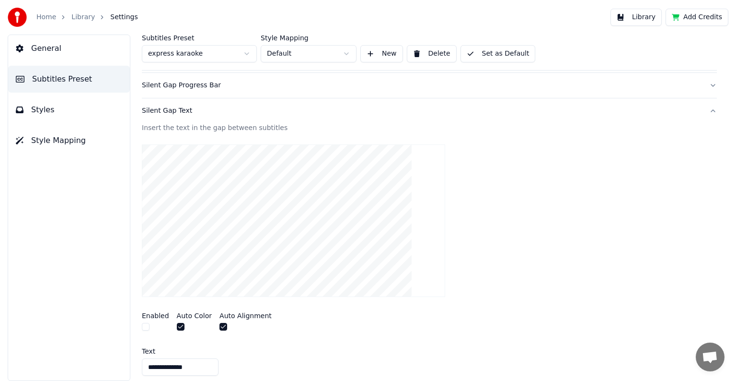
click at [162, 110] on div "Silent Gap Text" at bounding box center [422, 111] width 560 height 10
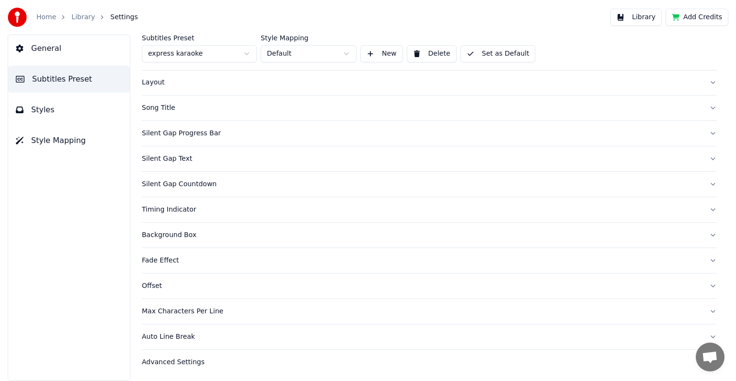
click at [165, 157] on div "Silent Gap Text" at bounding box center [422, 159] width 560 height 10
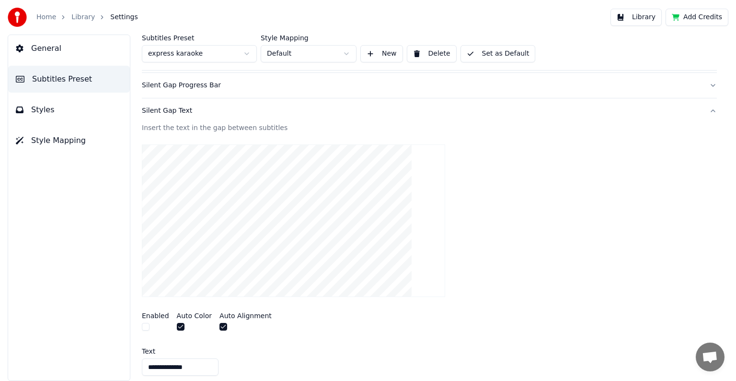
click at [159, 110] on div "Silent Gap Text" at bounding box center [422, 111] width 560 height 10
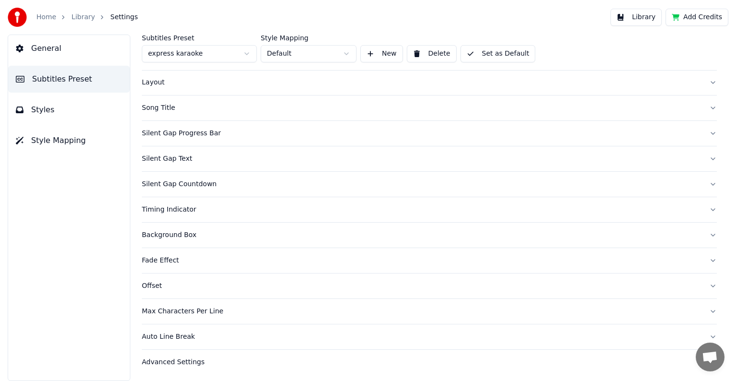
click at [163, 186] on div "Silent Gap Countdown" at bounding box center [422, 184] width 560 height 10
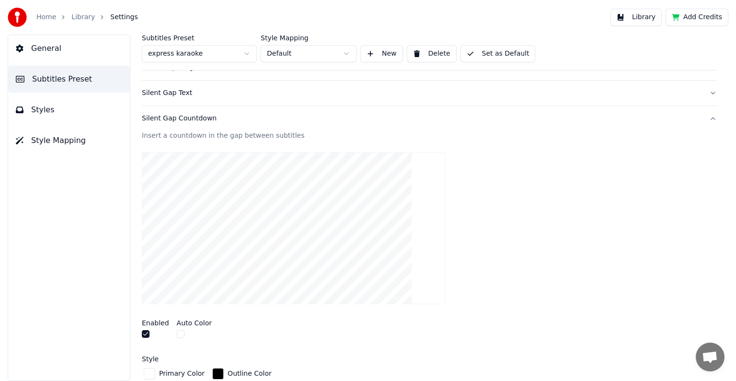
scroll to position [141, 0]
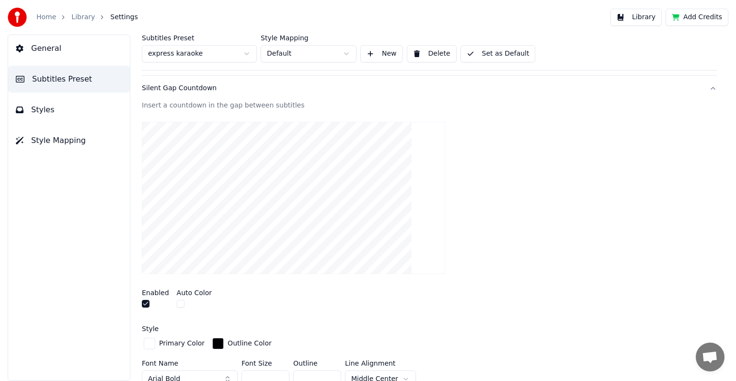
click at [144, 304] on button "button" at bounding box center [146, 304] width 8 height 8
click at [167, 88] on div "Silent Gap Countdown" at bounding box center [422, 88] width 560 height 10
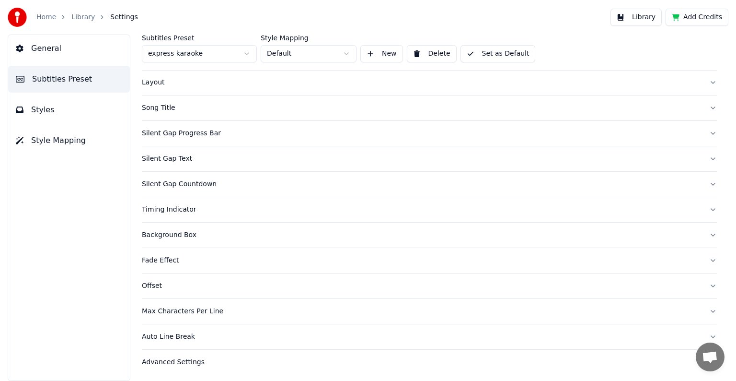
scroll to position [45, 0]
click at [162, 180] on div "Silent Gap Countdown" at bounding box center [422, 184] width 560 height 10
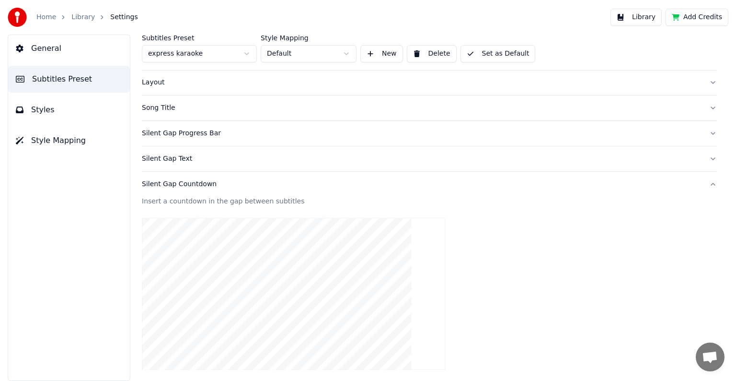
scroll to position [141, 0]
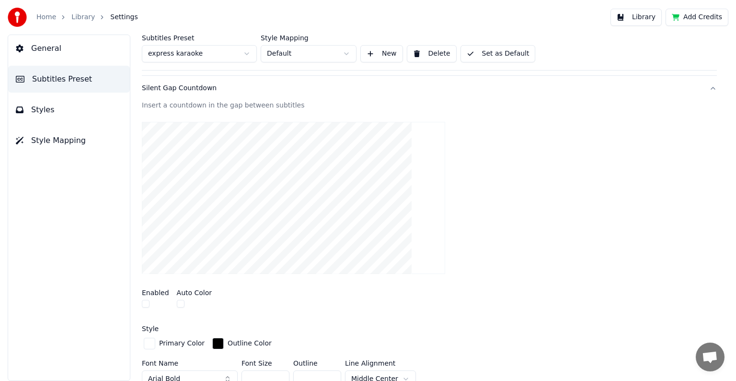
click at [150, 91] on div "Silent Gap Countdown" at bounding box center [422, 88] width 560 height 10
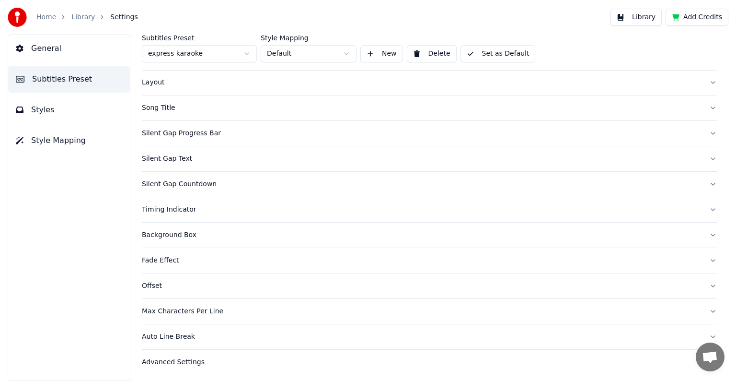
click at [155, 210] on div "Timing Indicator" at bounding box center [422, 210] width 560 height 10
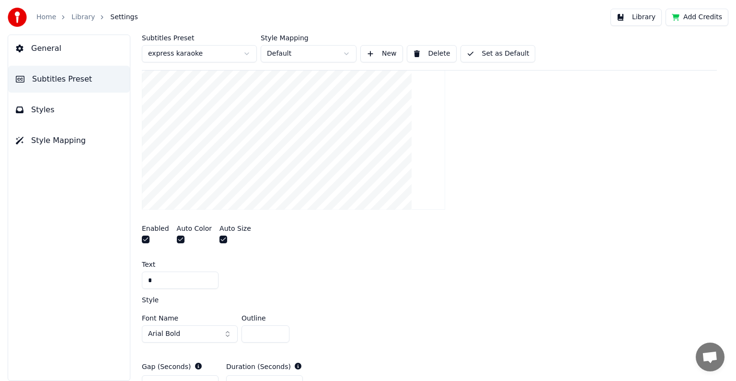
scroll to position [237, 0]
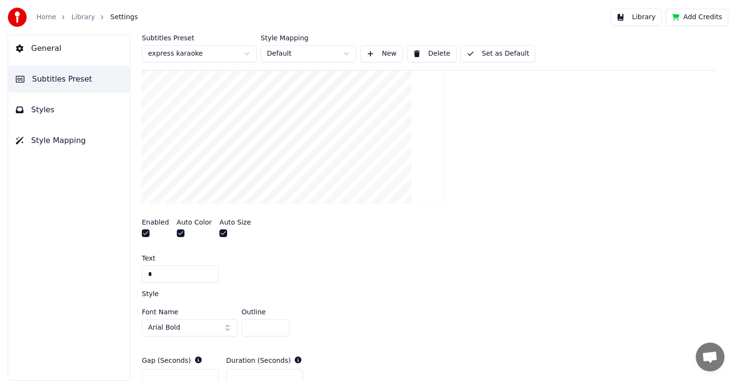
click at [143, 233] on button "button" at bounding box center [146, 233] width 8 height 8
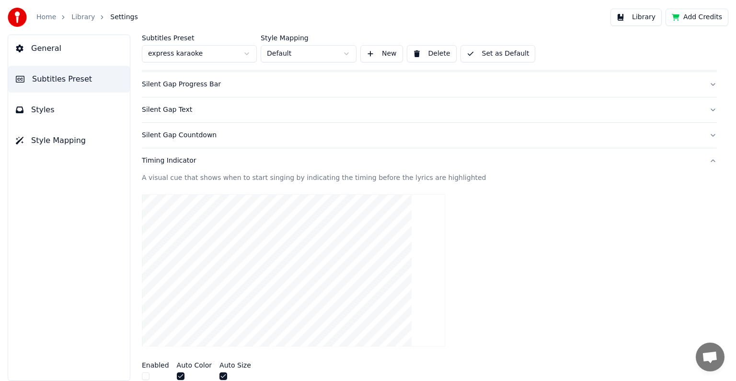
scroll to position [93, 0]
click at [162, 161] on div "Timing Indicator" at bounding box center [422, 162] width 560 height 10
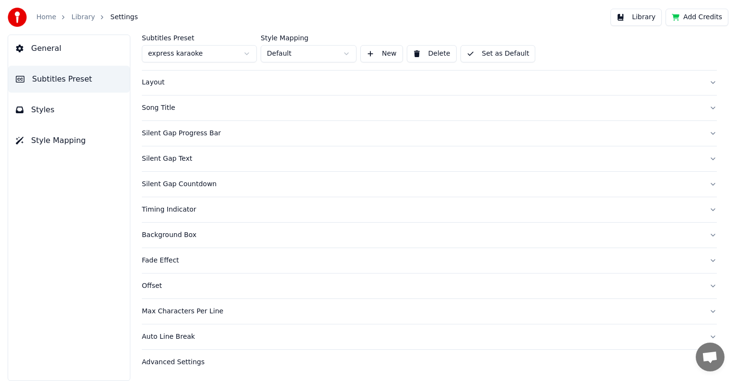
click at [173, 311] on div "Max Characters Per Line" at bounding box center [422, 311] width 560 height 10
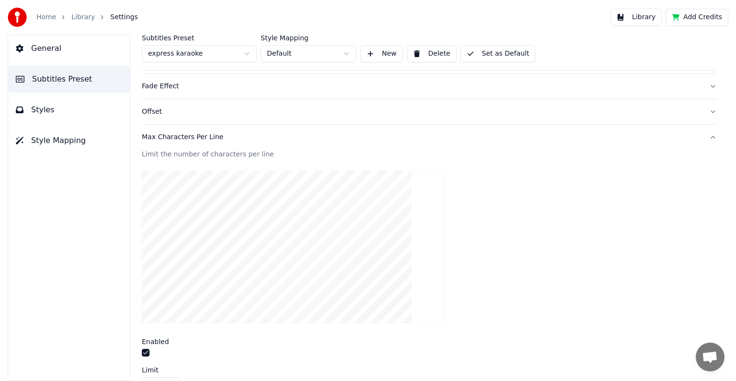
scroll to position [237, 0]
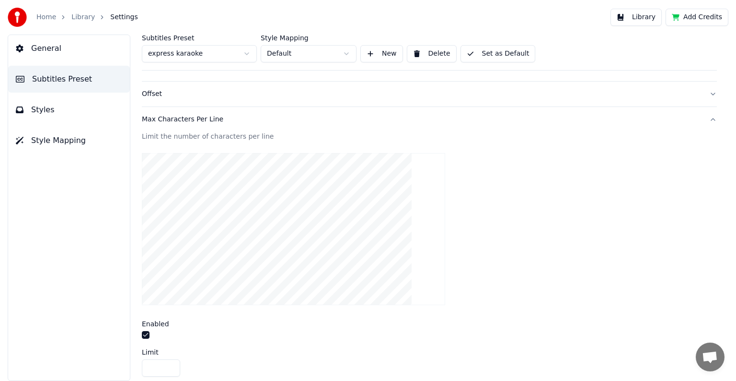
click at [171, 365] on input "**" at bounding box center [161, 367] width 38 height 17
type input "**"
click at [171, 365] on input "**" at bounding box center [161, 367] width 38 height 17
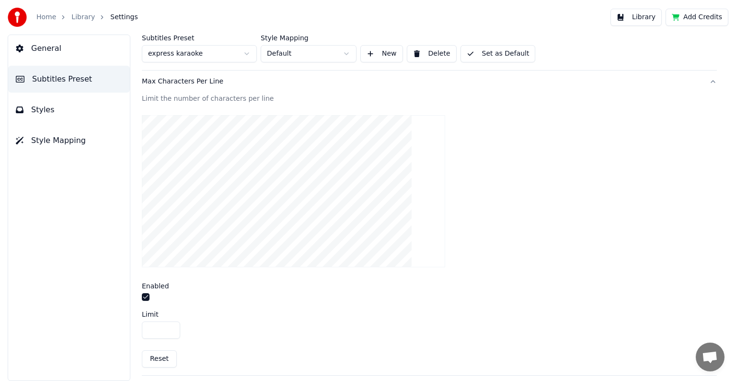
scroll to position [326, 0]
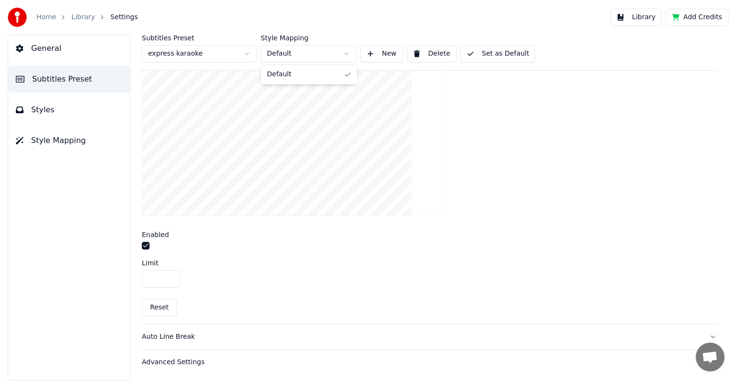
click at [348, 57] on html "Home Library Settings Library Add Credits General Subtitles Preset Styles Style…" at bounding box center [368, 190] width 736 height 381
click at [46, 108] on span "Styles" at bounding box center [42, 110] width 23 height 12
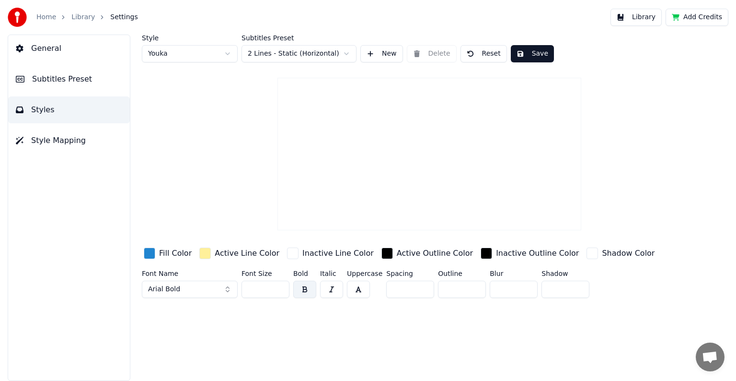
scroll to position [0, 0]
click at [230, 53] on html "Home Library Settings Library Add Credits General Subtitles Preset Styles Style…" at bounding box center [368, 190] width 736 height 381
click at [151, 251] on div "button" at bounding box center [150, 253] width 12 height 12
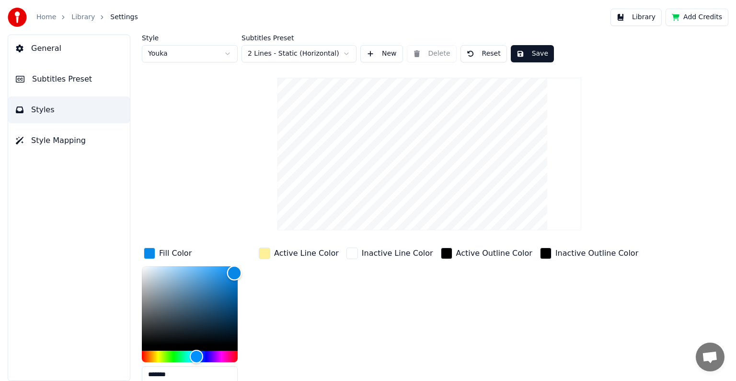
type input "*******"
drag, startPoint x: 222, startPoint y: 278, endPoint x: 235, endPoint y: 271, distance: 15.2
click at [235, 271] on div "Color" at bounding box center [235, 271] width 15 height 15
click at [267, 251] on div "button" at bounding box center [265, 253] width 12 height 12
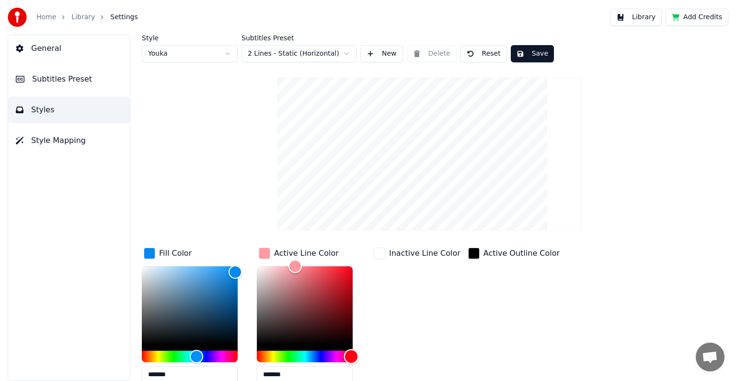
drag, startPoint x: 269, startPoint y: 355, endPoint x: 351, endPoint y: 361, distance: 82.3
click at [351, 361] on div "Hue" at bounding box center [351, 356] width 15 height 15
type input "*******"
drag, startPoint x: 296, startPoint y: 266, endPoint x: 351, endPoint y: 270, distance: 55.3
click at [351, 270] on div "Color" at bounding box center [351, 271] width 15 height 15
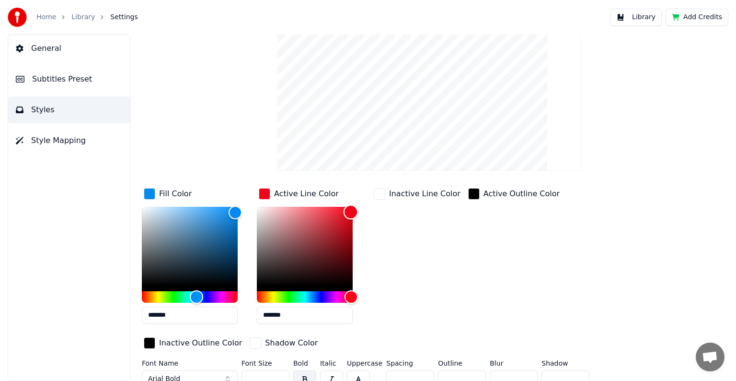
scroll to position [69, 0]
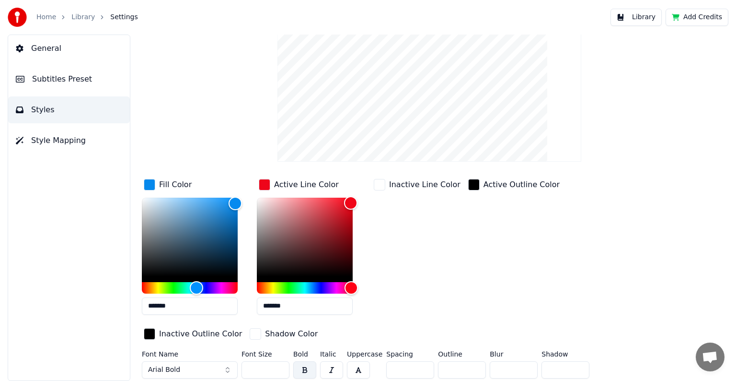
click at [205, 369] on button "Arial Bold" at bounding box center [190, 369] width 96 height 17
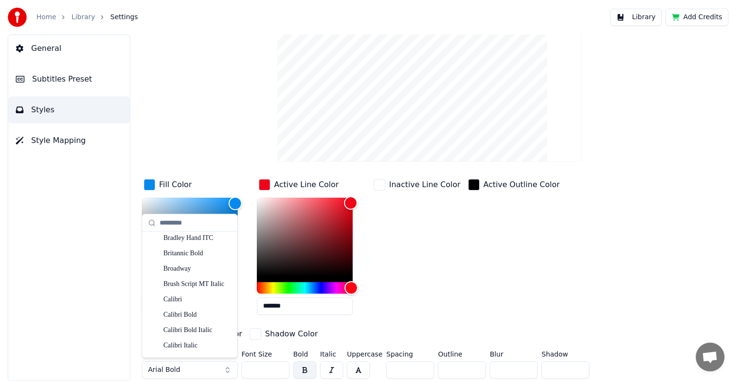
scroll to position [815, 0]
click at [187, 270] on div "Californian FB Bold" at bounding box center [197, 270] width 68 height 10
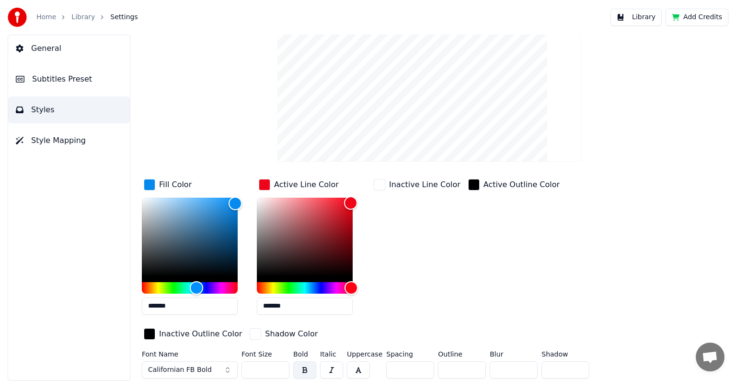
click at [180, 368] on span "Californian FB Bold" at bounding box center [180, 370] width 64 height 10
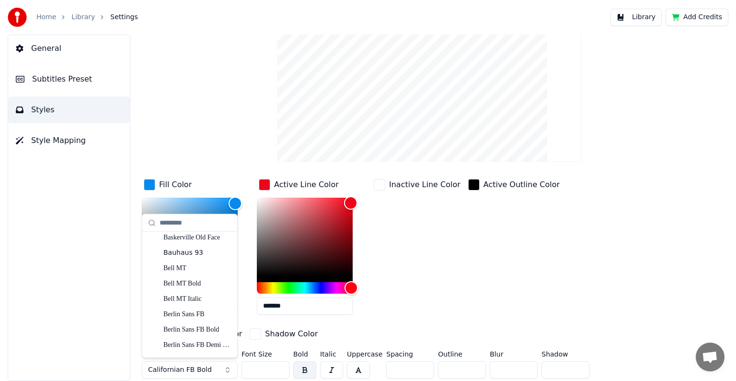
scroll to position [240, 0]
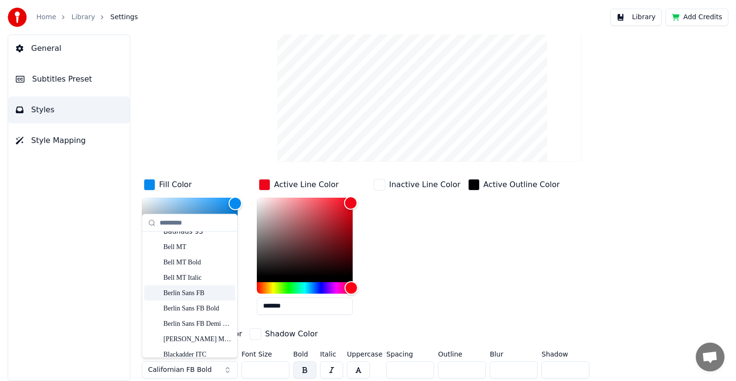
click at [186, 292] on div "Berlin Sans FB" at bounding box center [197, 293] width 68 height 10
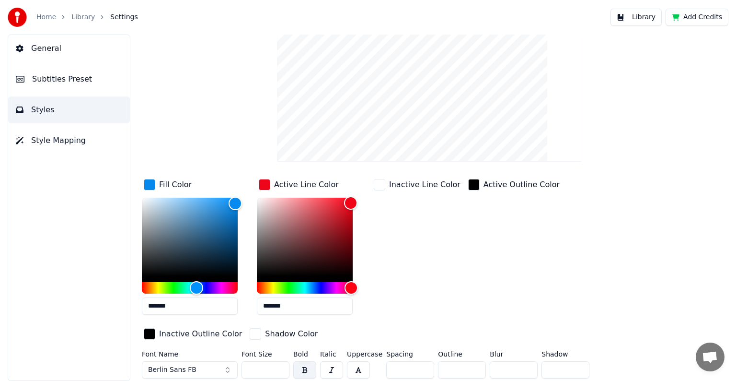
click at [199, 367] on button "Berlin Sans FB" at bounding box center [190, 369] width 96 height 17
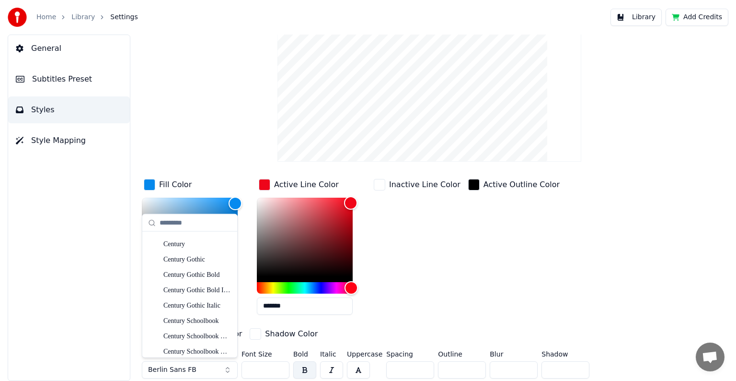
scroll to position [1151, 0]
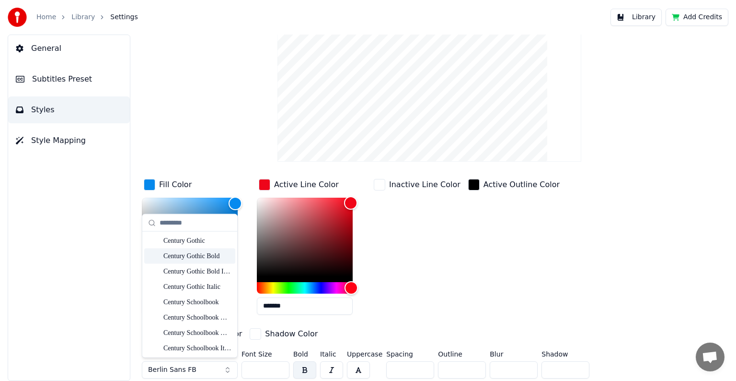
click at [192, 256] on div "Century Gothic Bold" at bounding box center [197, 256] width 68 height 10
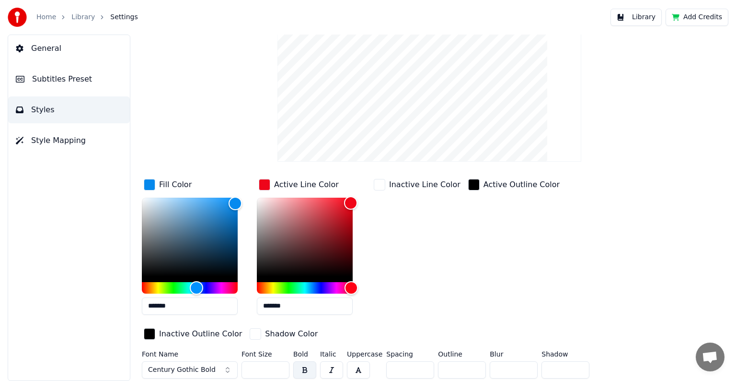
click at [280, 366] on input "**" at bounding box center [266, 369] width 48 height 17
type input "***"
click at [280, 366] on input "***" at bounding box center [266, 369] width 48 height 17
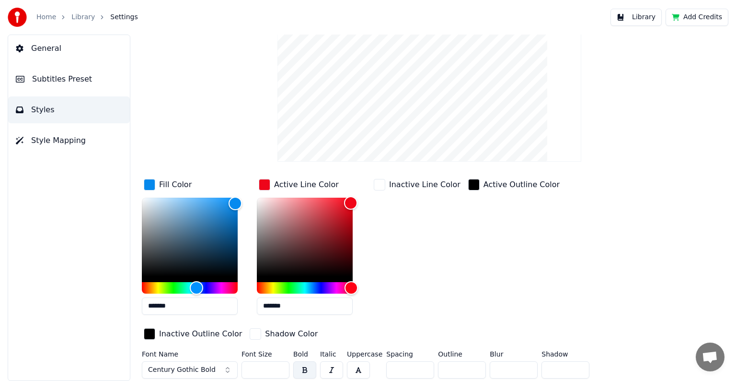
click at [56, 142] on span "Style Mapping" at bounding box center [58, 141] width 55 height 12
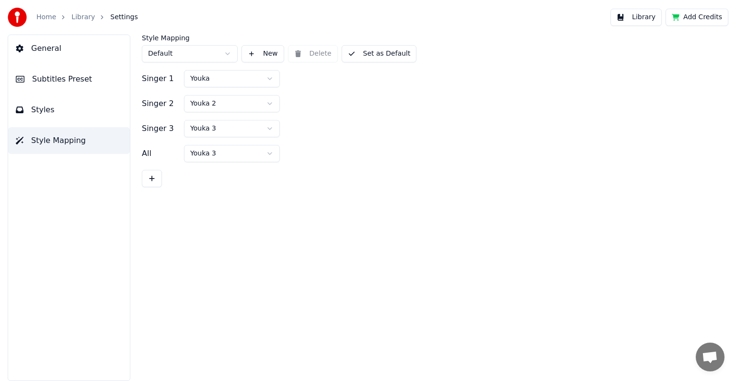
scroll to position [0, 0]
click at [268, 81] on html "Home Library Settings Library Add Credits General Subtitles Preset Styles Style…" at bounding box center [368, 190] width 736 height 381
click at [270, 79] on html "Home Library Settings Library Add Credits General Subtitles Preset Styles Style…" at bounding box center [368, 190] width 736 height 381
click at [227, 52] on html "Home Library Settings Library Add Credits General Subtitles Preset Styles Style…" at bounding box center [368, 190] width 736 height 381
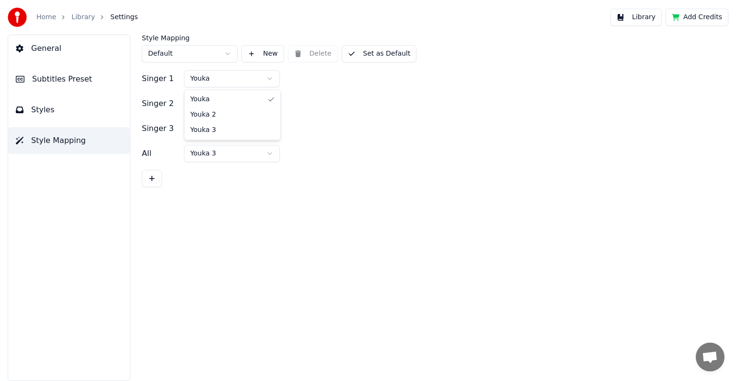
click at [269, 78] on html "Home Library Settings Library Add Credits General Subtitles Preset Styles Style…" at bounding box center [368, 190] width 736 height 381
click at [262, 58] on button "New" at bounding box center [263, 53] width 43 height 17
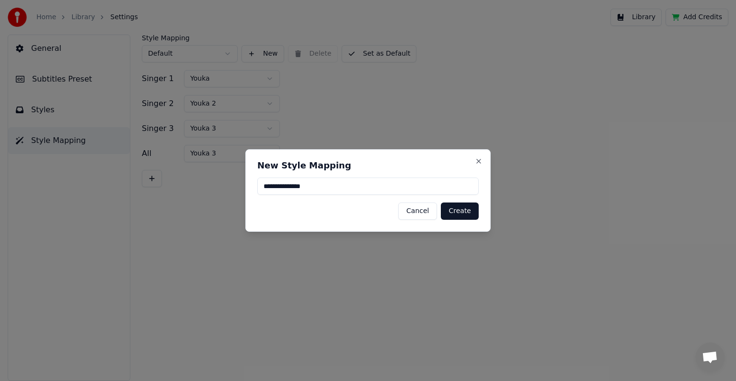
type input "**********"
click at [472, 211] on button "Create" at bounding box center [460, 210] width 38 height 17
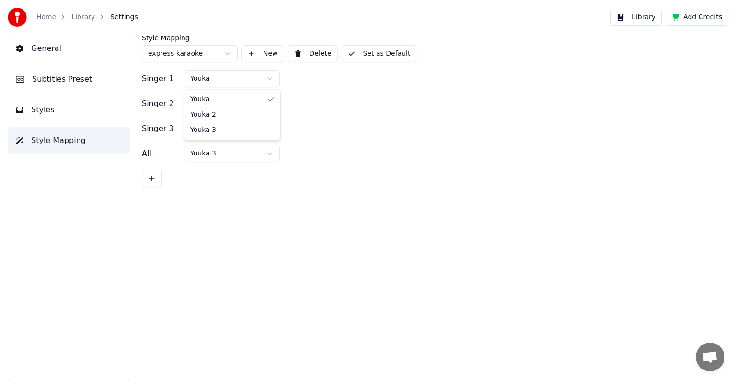
click at [270, 79] on html "Home Library Settings Library Add Credits General Subtitles Preset Styles Style…" at bounding box center [368, 190] width 736 height 381
click at [366, 56] on button "Set as Default" at bounding box center [379, 53] width 75 height 17
click at [57, 77] on span "Subtitles Preset" at bounding box center [62, 79] width 60 height 12
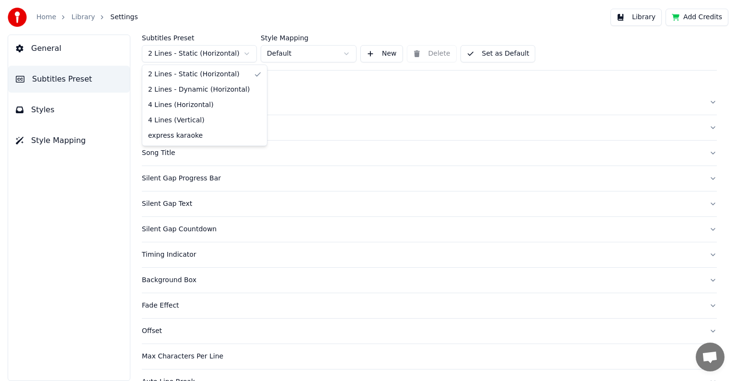
click at [246, 51] on html "Home Library Settings Library Add Credits General Subtitles Preset Styles Style…" at bounding box center [368, 190] width 736 height 381
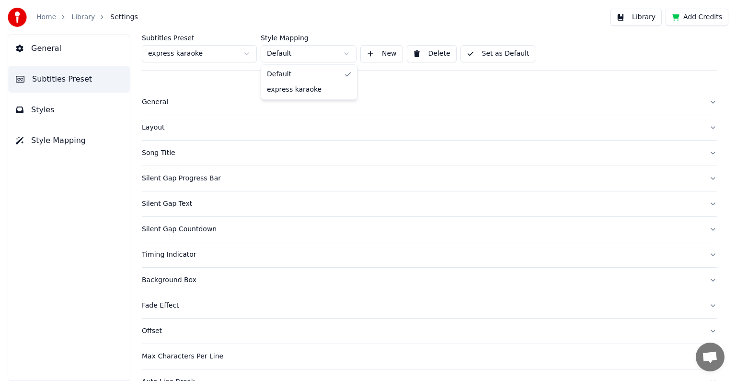
click at [344, 56] on html "Home Library Settings Library Add Credits General Subtitles Preset Styles Style…" at bounding box center [368, 190] width 736 height 381
click at [474, 56] on button "Set as Default" at bounding box center [498, 53] width 75 height 17
click at [648, 17] on button "Library" at bounding box center [636, 17] width 51 height 17
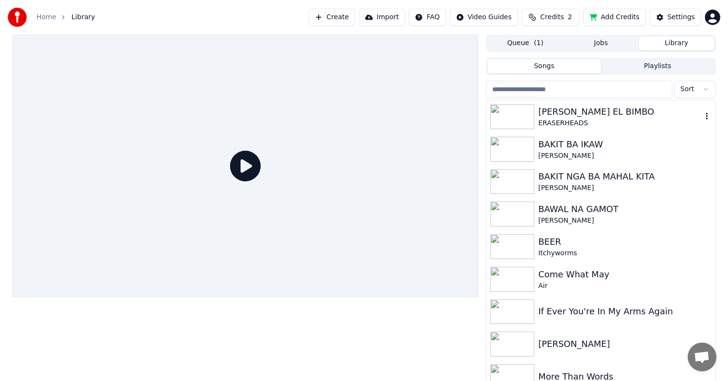
click at [585, 111] on div "[PERSON_NAME] EL BIMBO" at bounding box center [619, 111] width 163 height 13
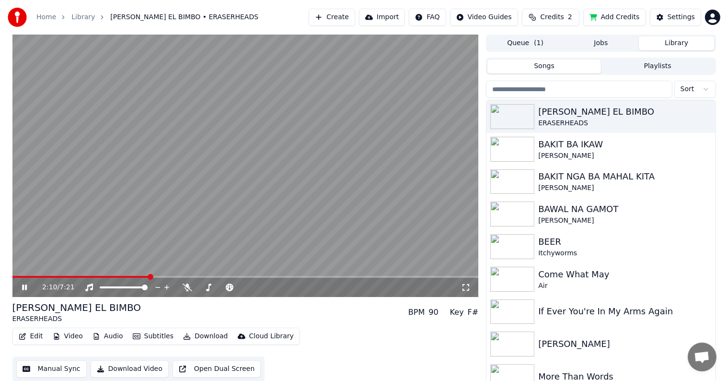
click at [149, 276] on span at bounding box center [245, 277] width 466 height 2
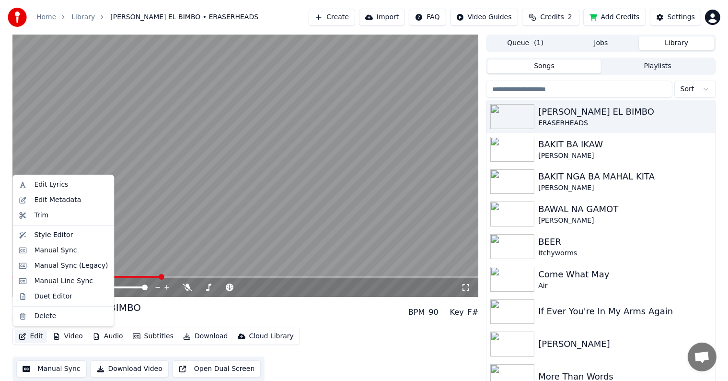
click at [28, 337] on button "Edit" at bounding box center [31, 335] width 32 height 13
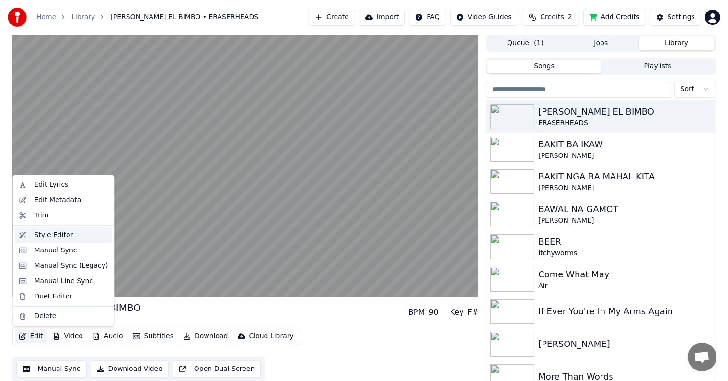
click at [48, 240] on div "Style Editor" at bounding box center [63, 234] width 97 height 15
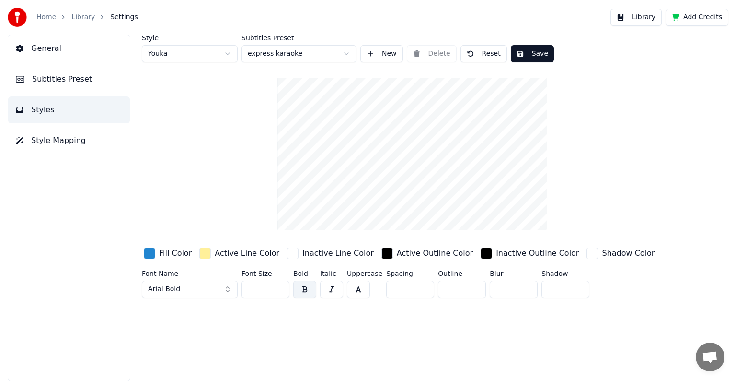
click at [184, 290] on button "Arial Bold" at bounding box center [190, 288] width 96 height 17
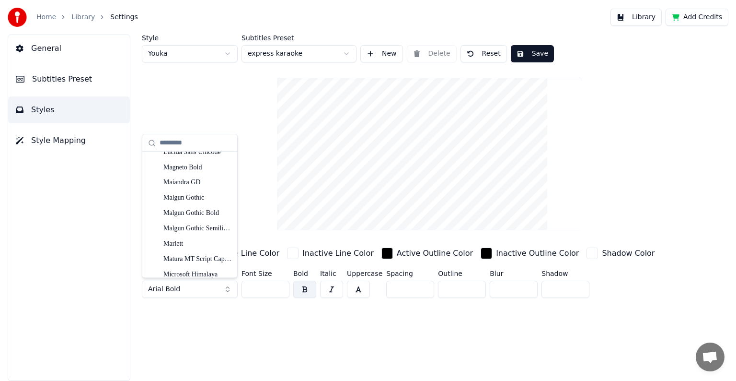
scroll to position [3364, 0]
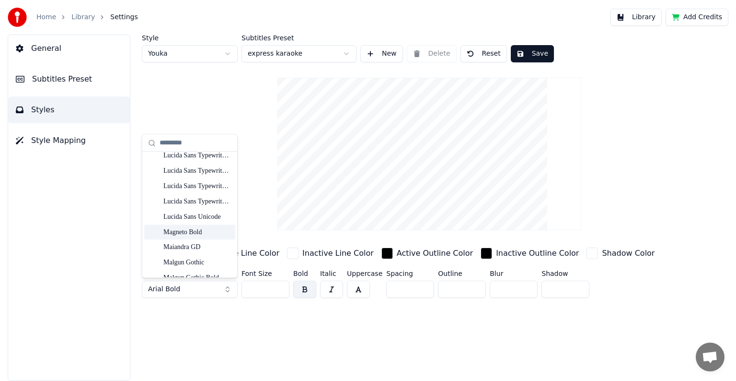
click at [191, 233] on div "Magneto Bold" at bounding box center [197, 232] width 68 height 10
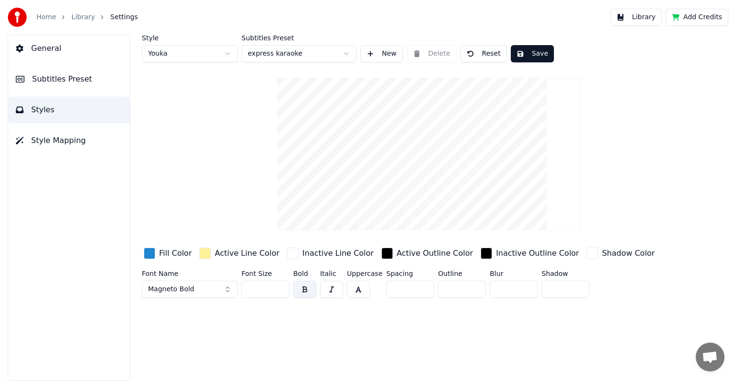
click at [186, 288] on span "Magneto Bold" at bounding box center [171, 289] width 46 height 10
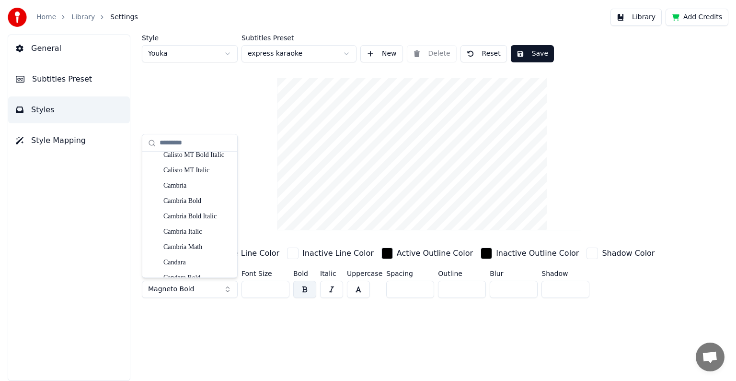
scroll to position [1151, 0]
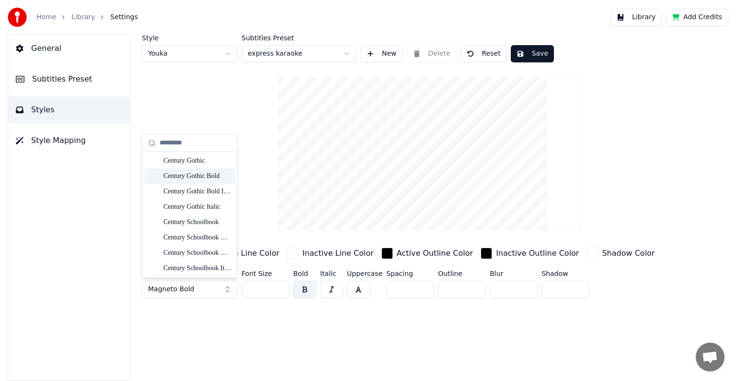
click at [194, 177] on div "Century Gothic Bold" at bounding box center [197, 176] width 68 height 10
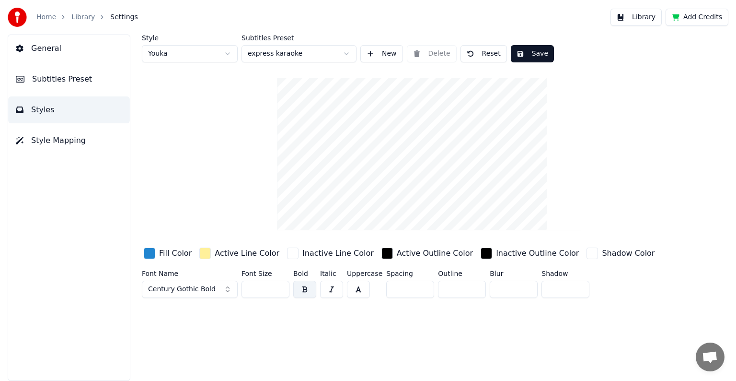
click at [205, 250] on div "button" at bounding box center [205, 253] width 12 height 12
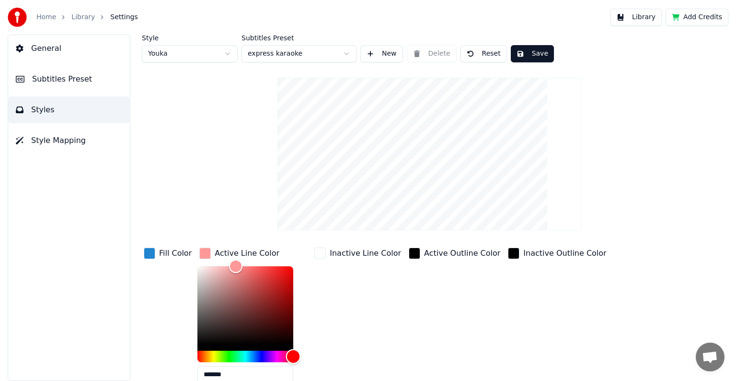
drag, startPoint x: 205, startPoint y: 355, endPoint x: 291, endPoint y: 375, distance: 88.7
click at [291, 375] on div "*******" at bounding box center [253, 326] width 111 height 121
type input "*******"
drag, startPoint x: 230, startPoint y: 265, endPoint x: 288, endPoint y: 268, distance: 57.6
click at [288, 268] on div "Color" at bounding box center [290, 268] width 15 height 15
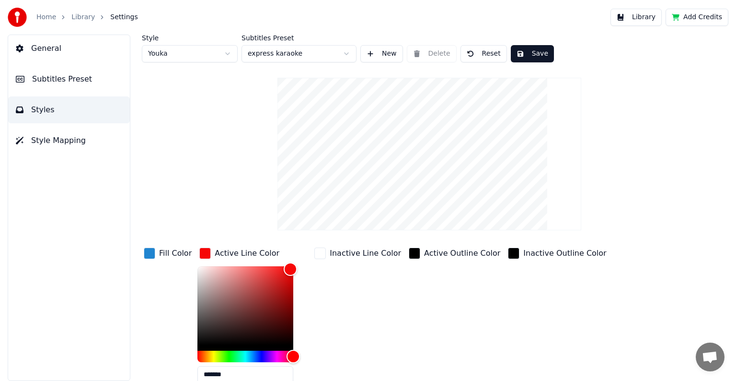
click at [522, 53] on button "Save" at bounding box center [532, 53] width 43 height 17
click at [84, 13] on link "Library" at bounding box center [82, 17] width 23 height 10
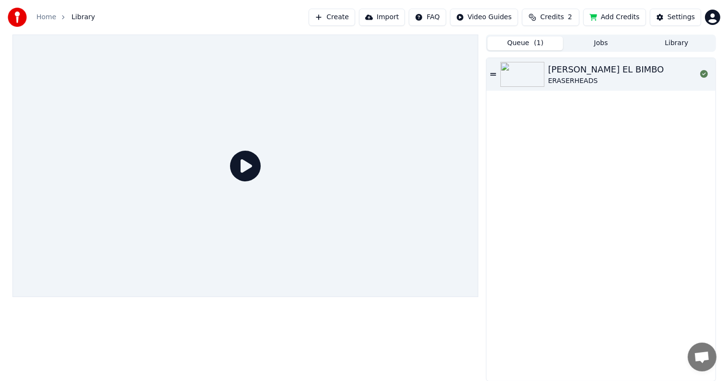
click at [537, 44] on span "( 1 )" at bounding box center [539, 43] width 10 height 10
click at [589, 73] on div "[PERSON_NAME] EL BIMBO" at bounding box center [606, 69] width 116 height 13
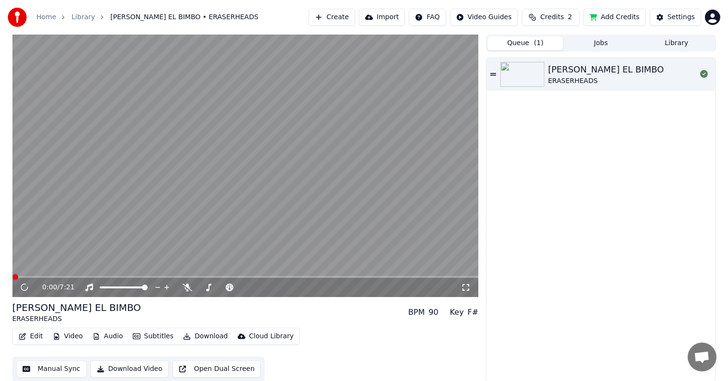
click at [117, 276] on span at bounding box center [245, 277] width 466 height 2
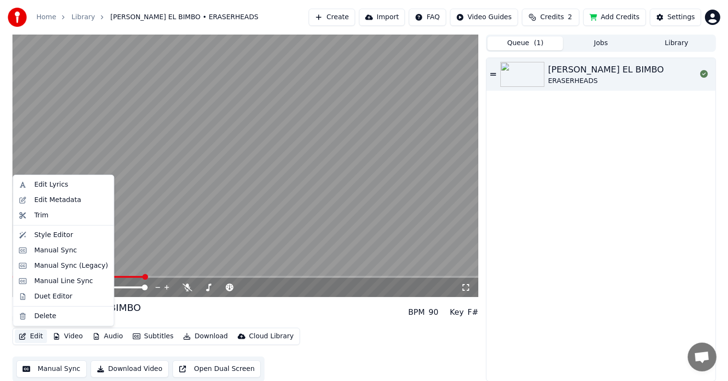
click at [38, 333] on button "Edit" at bounding box center [31, 335] width 32 height 13
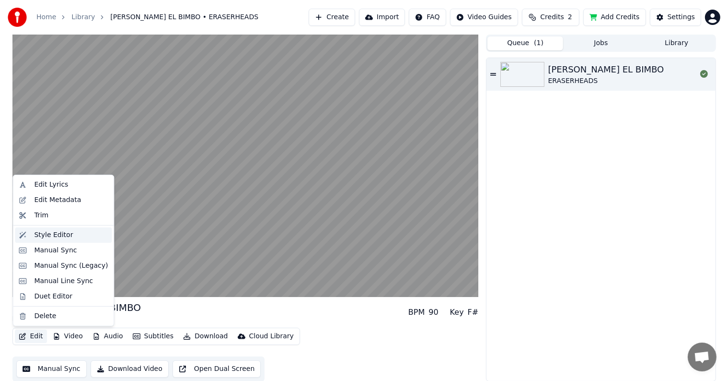
click at [42, 234] on div "Style Editor" at bounding box center [53, 235] width 39 height 10
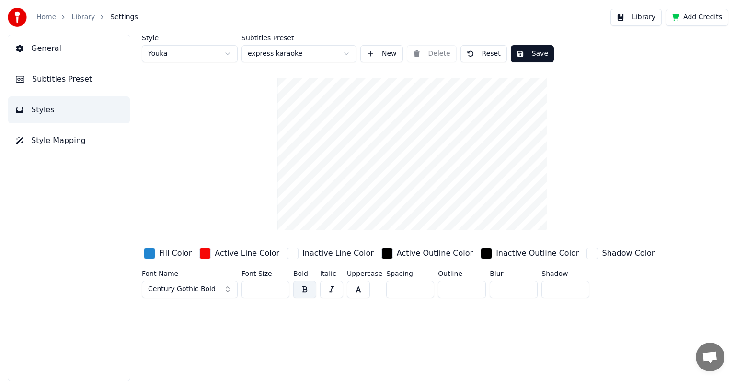
click at [70, 140] on span "Style Mapping" at bounding box center [58, 141] width 55 height 12
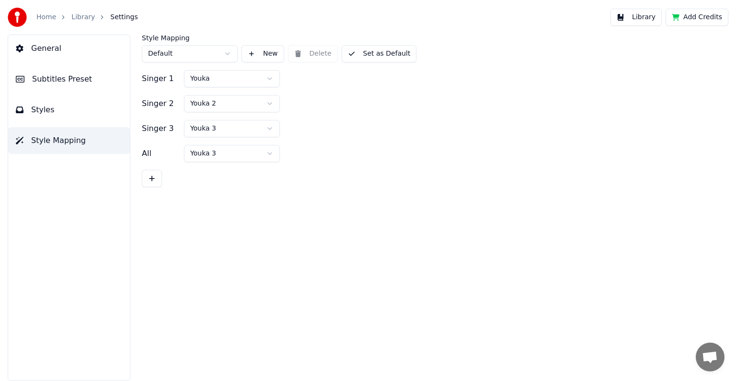
click at [49, 112] on span "Styles" at bounding box center [42, 110] width 23 height 12
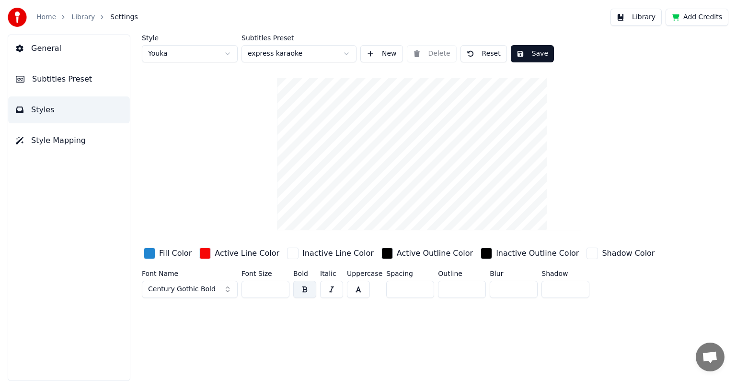
click at [63, 78] on span "Subtitles Preset" at bounding box center [62, 79] width 60 height 12
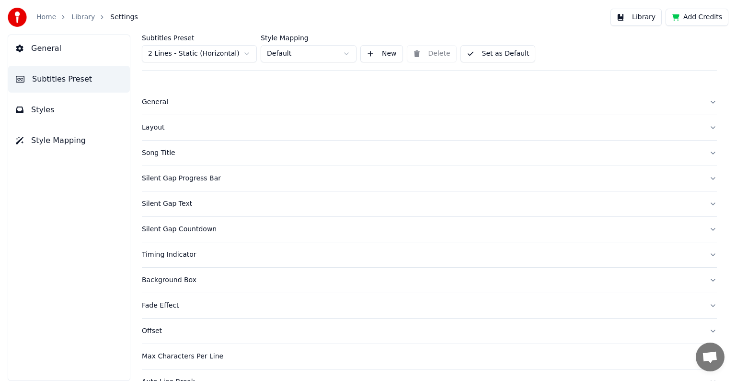
click at [51, 141] on span "Style Mapping" at bounding box center [58, 141] width 55 height 12
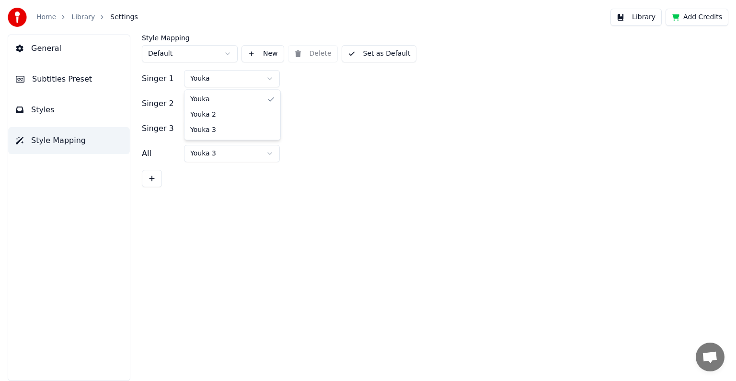
click at [270, 78] on html "Home Library Settings Library Add Credits General Subtitles Preset Styles Style…" at bounding box center [368, 190] width 736 height 381
click at [269, 78] on html "Home Library Settings Library Add Credits General Subtitles Preset Styles Style…" at bounding box center [368, 190] width 736 height 381
click at [48, 83] on span "Subtitles Preset" at bounding box center [62, 79] width 60 height 12
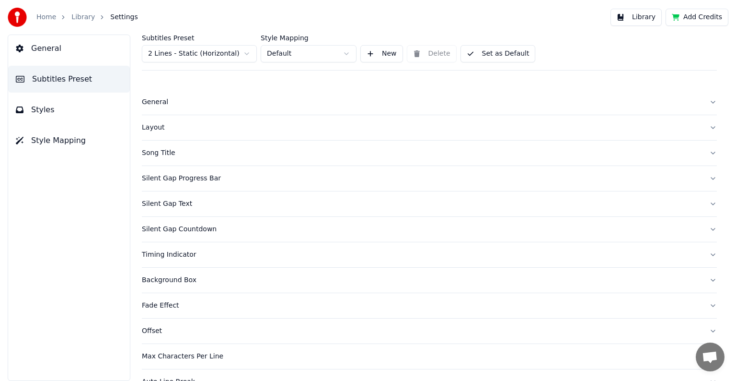
click at [44, 138] on span "Style Mapping" at bounding box center [58, 141] width 55 height 12
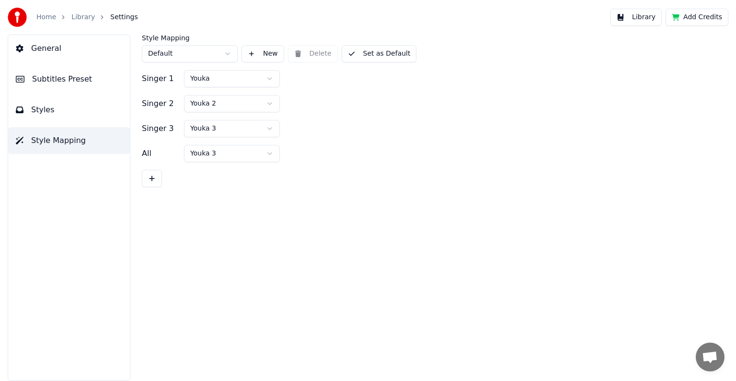
click at [38, 110] on span "Styles" at bounding box center [42, 110] width 23 height 12
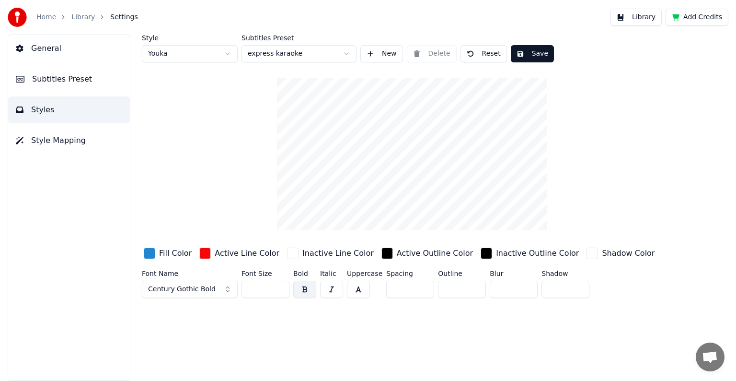
click at [202, 253] on div "button" at bounding box center [205, 253] width 12 height 12
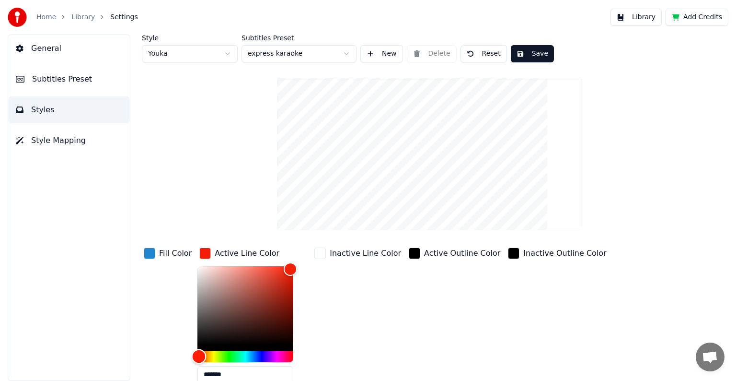
click at [196, 355] on div "Hue" at bounding box center [199, 356] width 15 height 15
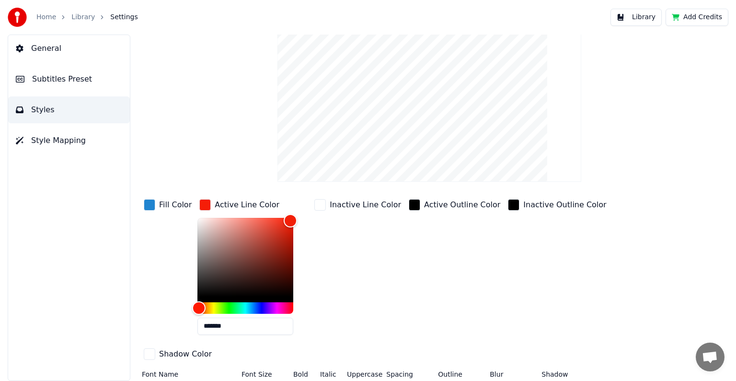
drag, startPoint x: 207, startPoint y: 326, endPoint x: 249, endPoint y: 330, distance: 42.9
click at [249, 330] on input "*******" at bounding box center [246, 325] width 96 height 17
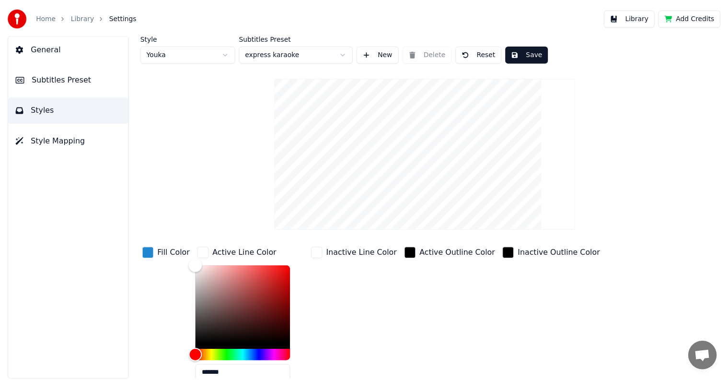
scroll to position [0, 0]
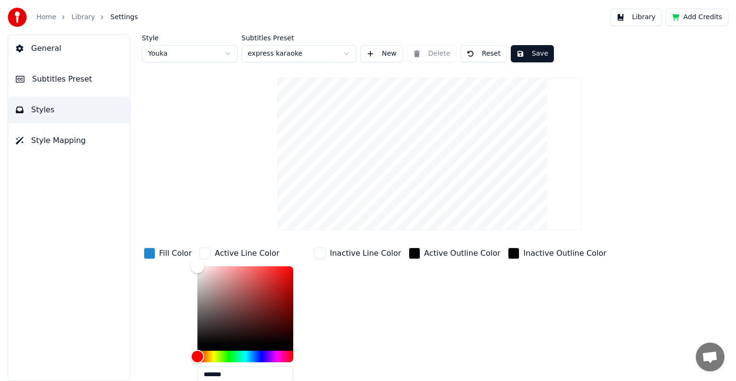
type input "*******"
click at [522, 52] on button "Save" at bounding box center [532, 53] width 43 height 17
click at [45, 49] on span "General" at bounding box center [46, 49] width 30 height 12
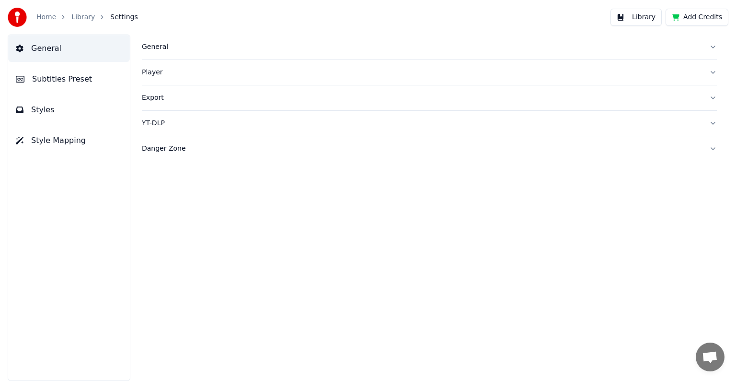
click at [81, 18] on link "Library" at bounding box center [82, 17] width 23 height 10
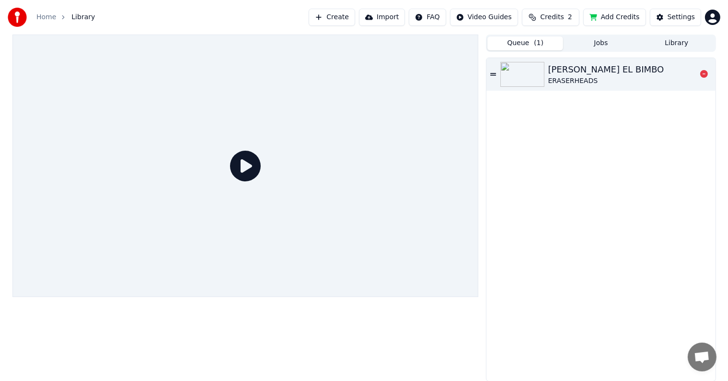
click at [597, 70] on div "[PERSON_NAME] EL BIMBO" at bounding box center [606, 69] width 116 height 13
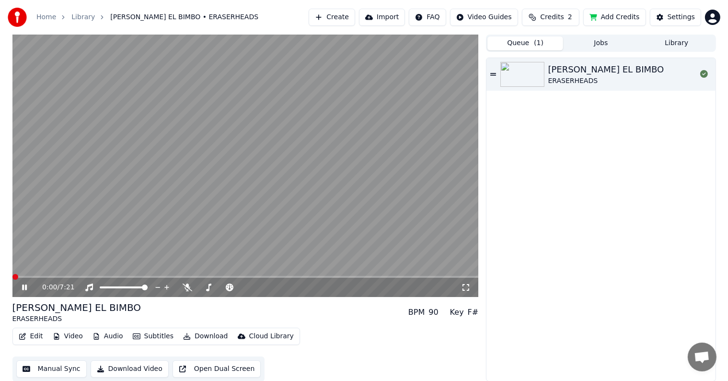
click at [121, 276] on span at bounding box center [245, 277] width 466 height 2
click at [12, 280] on span at bounding box center [15, 277] width 6 height 6
click at [35, 335] on button "Edit" at bounding box center [31, 335] width 32 height 13
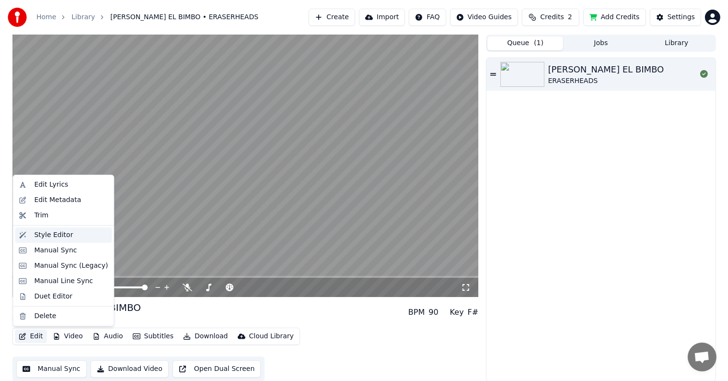
click at [52, 234] on div "Style Editor" at bounding box center [53, 235] width 39 height 10
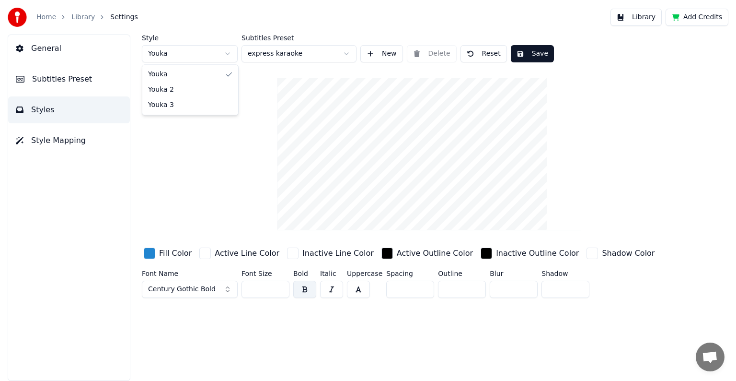
click at [230, 52] on html "Home Library Settings Library Add Credits General Subtitles Preset Styles Style…" at bounding box center [368, 190] width 736 height 381
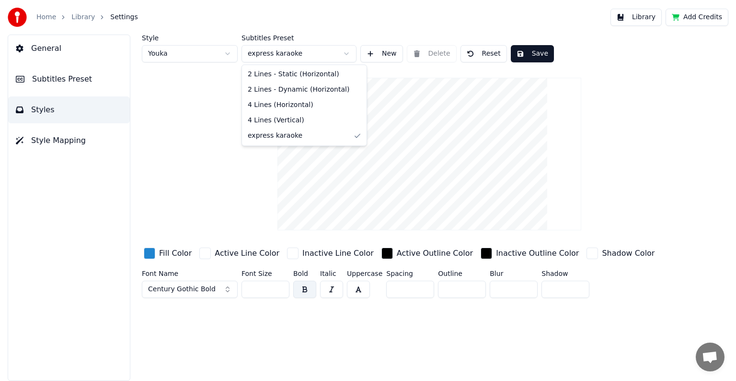
click at [346, 53] on html "Home Library Settings Library Add Credits General Subtitles Preset Styles Style…" at bounding box center [368, 190] width 736 height 381
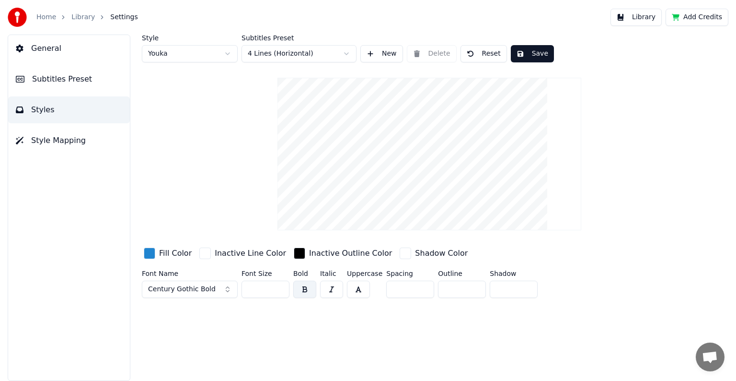
click at [538, 52] on button "Save" at bounding box center [532, 53] width 43 height 17
click at [646, 13] on button "Library" at bounding box center [636, 17] width 51 height 17
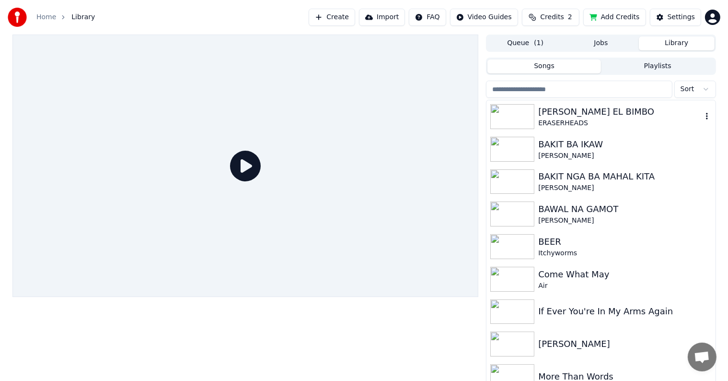
click at [551, 112] on div "[PERSON_NAME] EL BIMBO" at bounding box center [619, 111] width 163 height 13
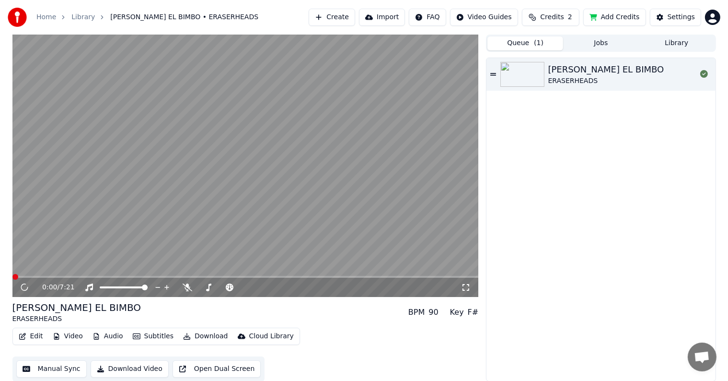
click at [528, 42] on button "Queue ( 1 )" at bounding box center [526, 43] width 76 height 14
click at [589, 71] on div "[PERSON_NAME] EL BIMBO" at bounding box center [606, 69] width 116 height 13
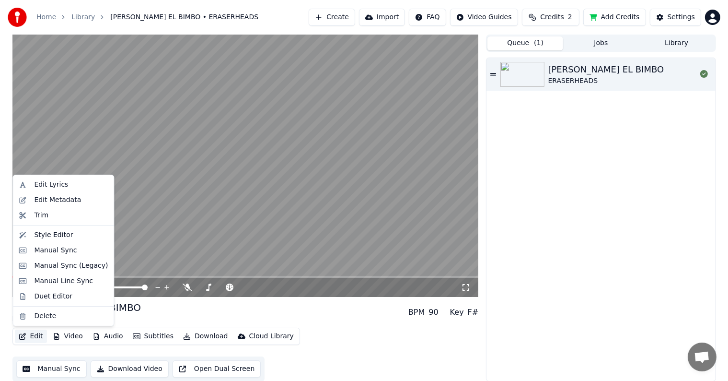
click at [39, 336] on button "Edit" at bounding box center [31, 335] width 32 height 13
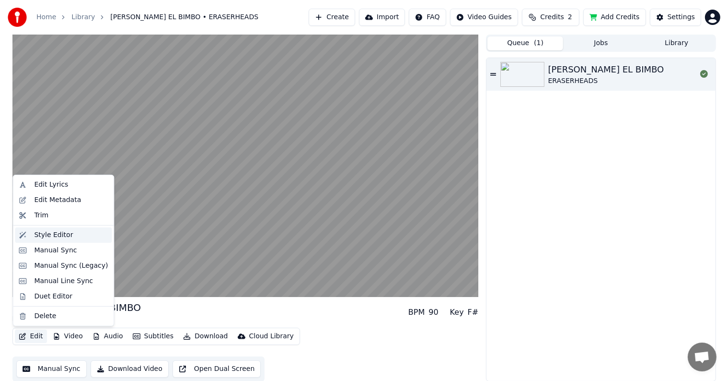
click at [42, 237] on div "Style Editor" at bounding box center [53, 235] width 39 height 10
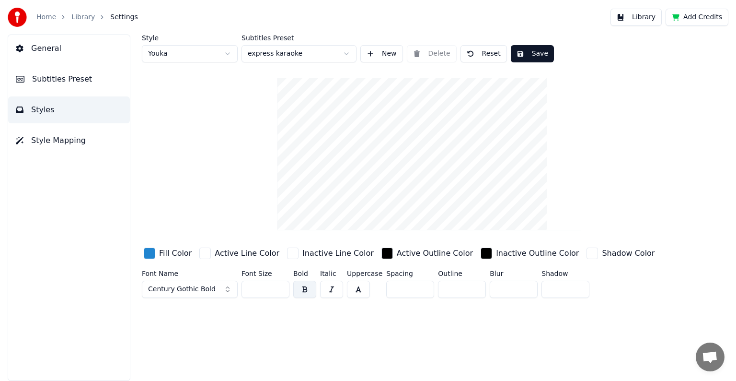
click at [35, 142] on span "Style Mapping" at bounding box center [58, 141] width 55 height 12
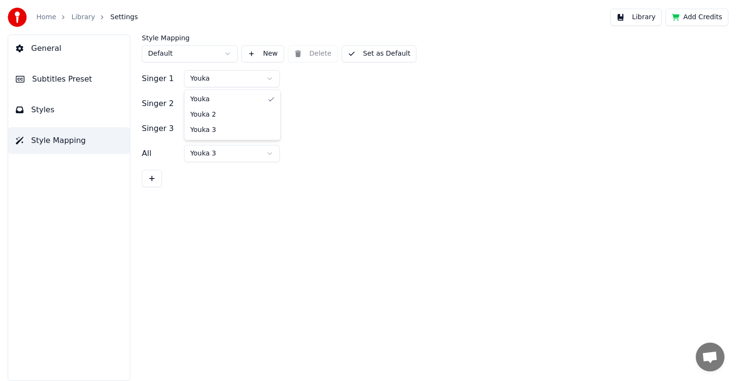
click at [270, 79] on html "Home Library Settings Library Add Credits General Subtitles Preset Styles Style…" at bounding box center [368, 190] width 736 height 381
click at [270, 105] on html "Home Library Settings Library Add Credits General Subtitles Preset Styles Style…" at bounding box center [368, 190] width 736 height 381
click at [270, 129] on html "Home Library Settings Library Add Credits General Subtitles Preset Styles Style…" at bounding box center [368, 190] width 736 height 381
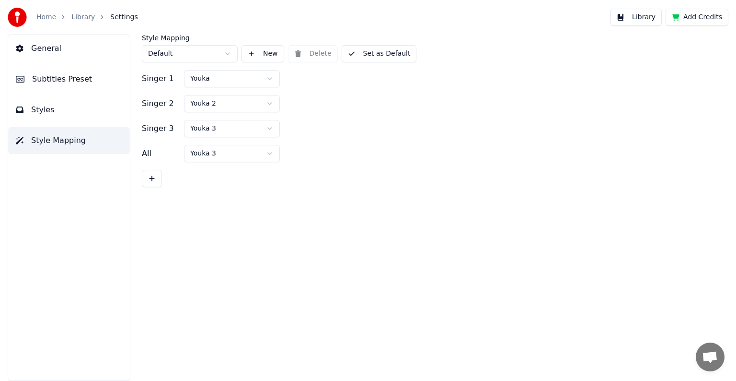
click at [270, 129] on html "Home Library Settings Library Add Credits General Subtitles Preset Styles Style…" at bounding box center [368, 190] width 736 height 381
click at [270, 153] on html "Home Library Settings Library Add Credits General Subtitles Preset Styles Style…" at bounding box center [368, 190] width 736 height 381
click at [268, 79] on html "Home Library Settings Library Add Credits General Subtitles Preset Styles Style…" at bounding box center [368, 190] width 736 height 381
click at [41, 104] on span "Styles" at bounding box center [42, 110] width 23 height 12
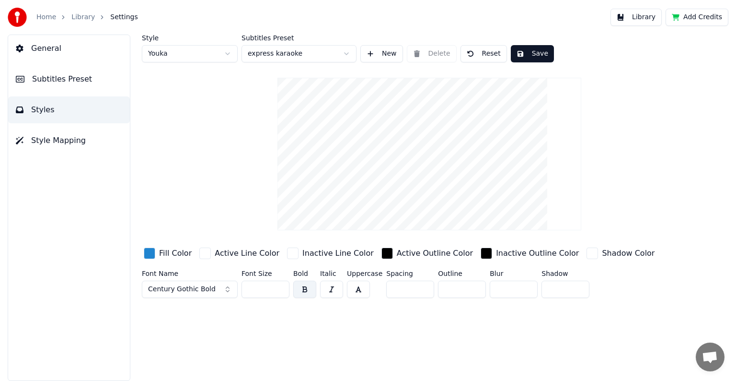
click at [525, 49] on button "Save" at bounding box center [532, 53] width 43 height 17
click at [650, 21] on button "Library" at bounding box center [636, 17] width 51 height 17
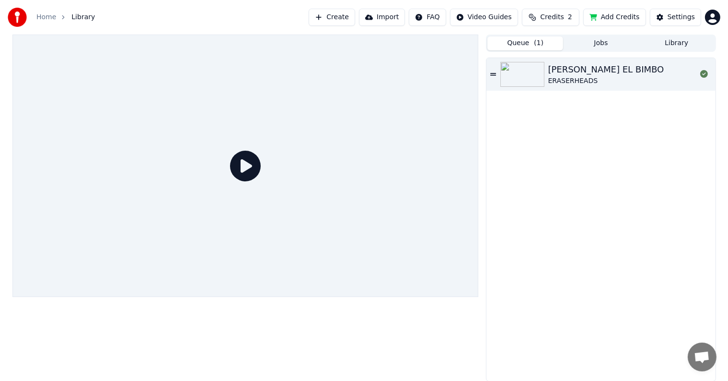
click at [532, 46] on button "Queue ( 1 )" at bounding box center [526, 43] width 76 height 14
click at [581, 75] on div "[PERSON_NAME] EL BIMBO" at bounding box center [606, 69] width 116 height 13
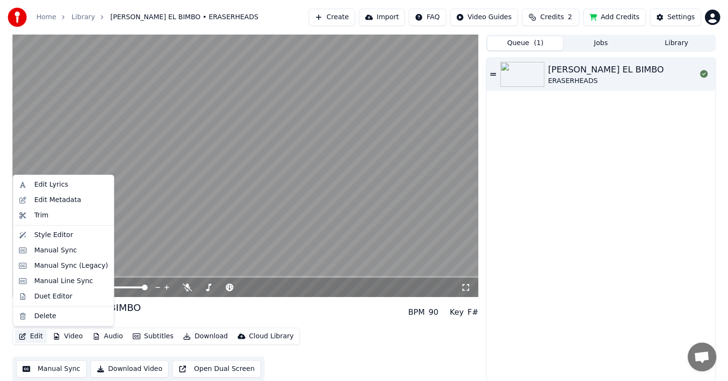
click at [36, 332] on button "Edit" at bounding box center [31, 335] width 32 height 13
click at [48, 235] on div "Style Editor" at bounding box center [53, 235] width 39 height 10
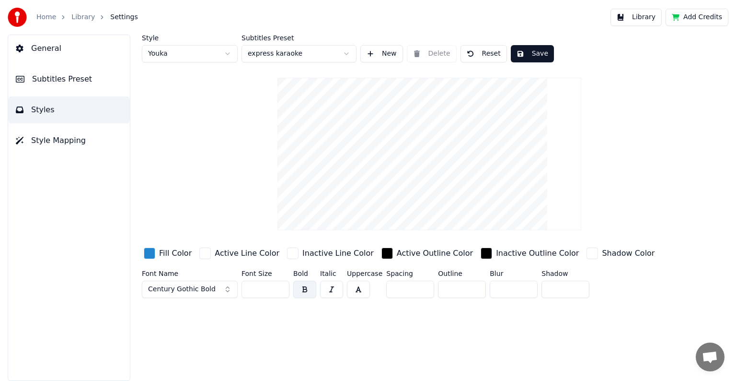
click at [151, 254] on div "button" at bounding box center [150, 253] width 12 height 12
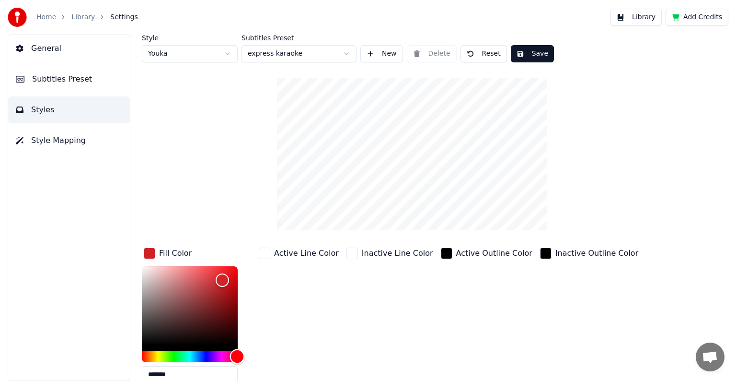
drag, startPoint x: 196, startPoint y: 355, endPoint x: 237, endPoint y: 366, distance: 43.1
click at [237, 366] on div "*******" at bounding box center [190, 326] width 96 height 121
type input "*******"
drag, startPoint x: 218, startPoint y: 280, endPoint x: 238, endPoint y: 272, distance: 21.5
click at [238, 272] on div "Color" at bounding box center [238, 273] width 15 height 15
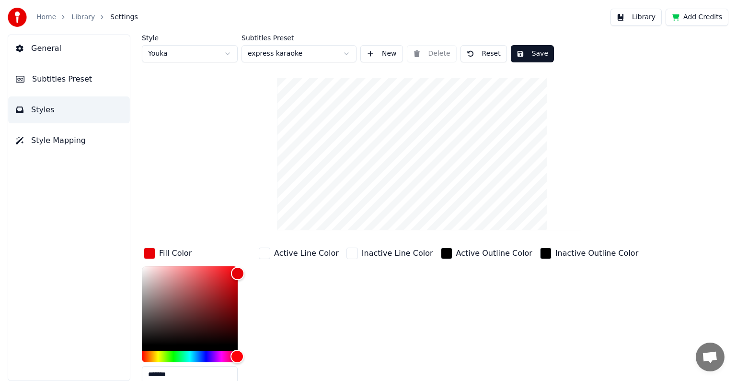
click at [528, 51] on button "Save" at bounding box center [532, 53] width 43 height 17
click at [217, 180] on div "Style Youka Subtitles Preset express karaoke New Delete Reset Done Fill Color *…" at bounding box center [429, 243] width 575 height 416
click at [647, 13] on button "Library" at bounding box center [636, 17] width 51 height 17
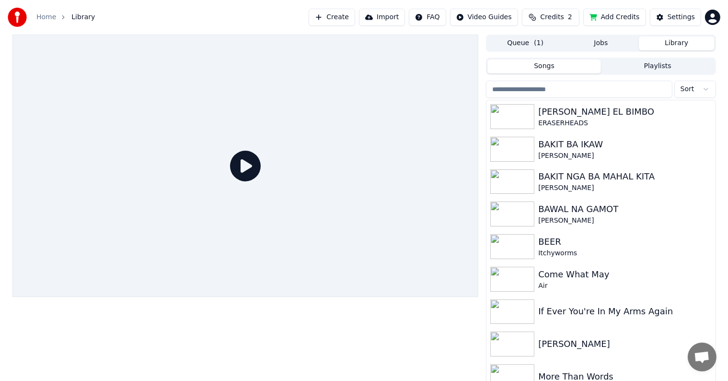
click at [535, 44] on span "( 1 )" at bounding box center [539, 43] width 10 height 10
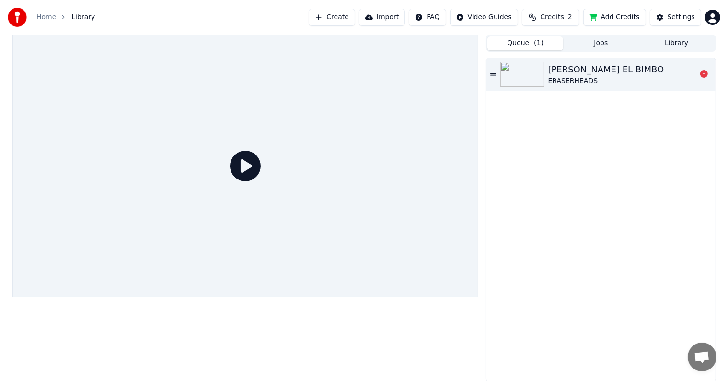
click at [591, 69] on div "[PERSON_NAME] EL BIMBO" at bounding box center [606, 69] width 116 height 13
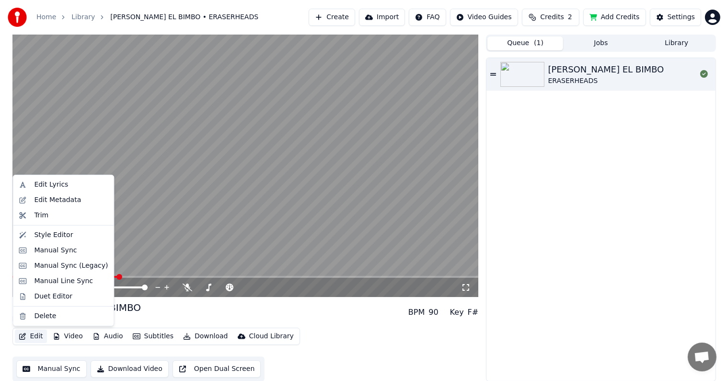
click at [31, 336] on button "Edit" at bounding box center [31, 335] width 32 height 13
click at [48, 236] on div "Style Editor" at bounding box center [53, 235] width 39 height 10
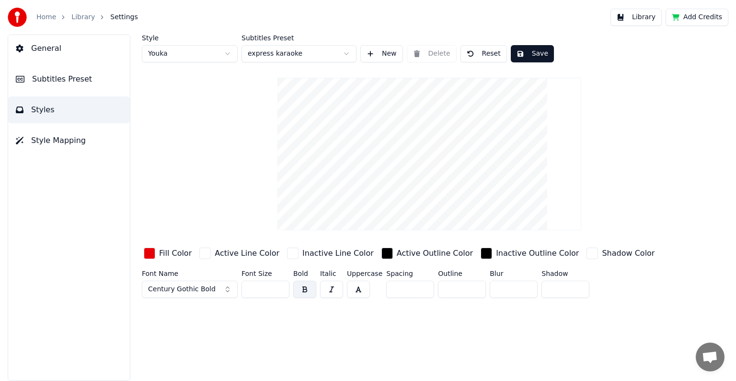
click at [474, 291] on input "*" at bounding box center [462, 288] width 48 height 17
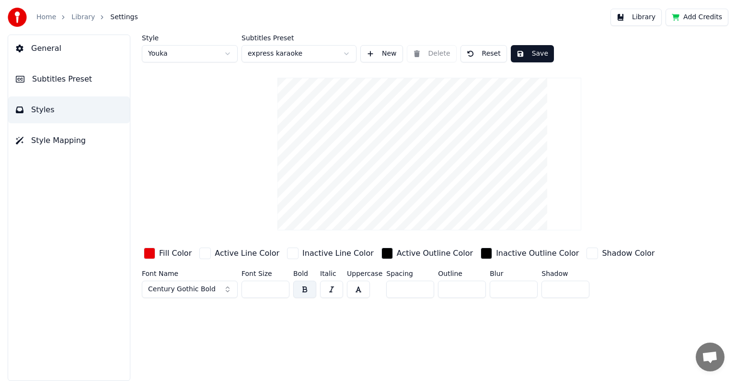
click at [474, 291] on input "*" at bounding box center [462, 288] width 48 height 17
type input "*"
click at [474, 291] on input "*" at bounding box center [462, 288] width 48 height 17
click at [528, 57] on button "Save" at bounding box center [532, 53] width 43 height 17
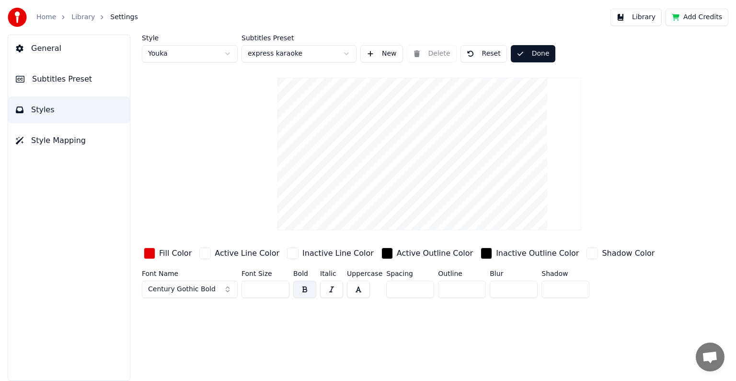
click at [643, 16] on button "Library" at bounding box center [636, 17] width 51 height 17
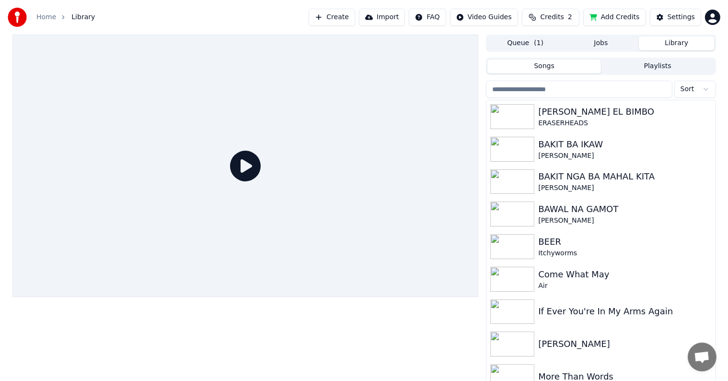
click at [537, 41] on span "( 1 )" at bounding box center [539, 43] width 10 height 10
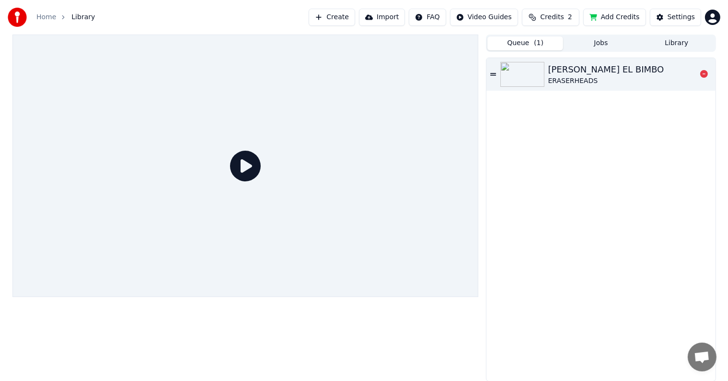
click at [600, 79] on div "ERASERHEADS" at bounding box center [606, 81] width 116 height 10
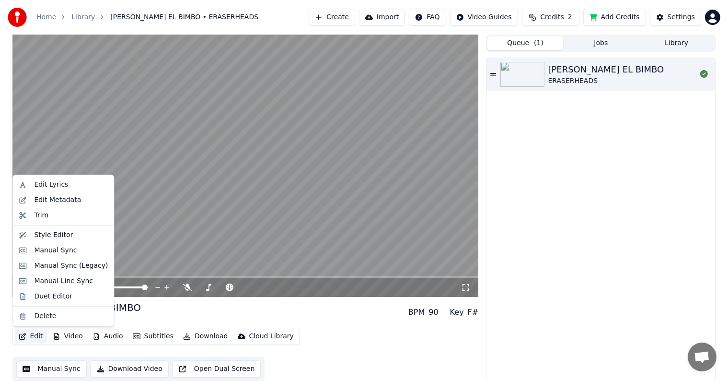
click at [31, 335] on button "Edit" at bounding box center [31, 335] width 32 height 13
click at [44, 235] on div "Style Editor" at bounding box center [53, 235] width 39 height 10
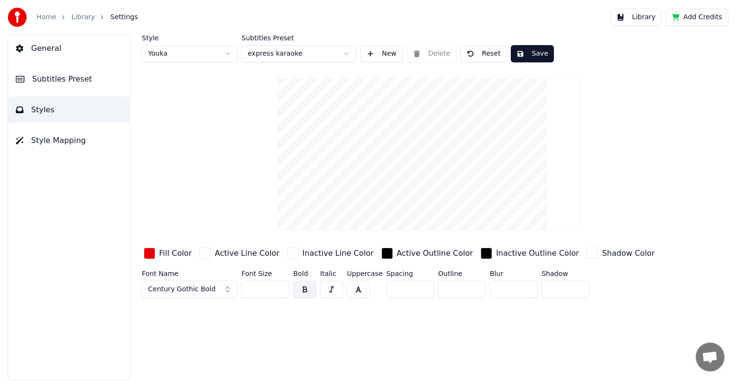
click at [53, 82] on span "Subtitles Preset" at bounding box center [62, 79] width 60 height 12
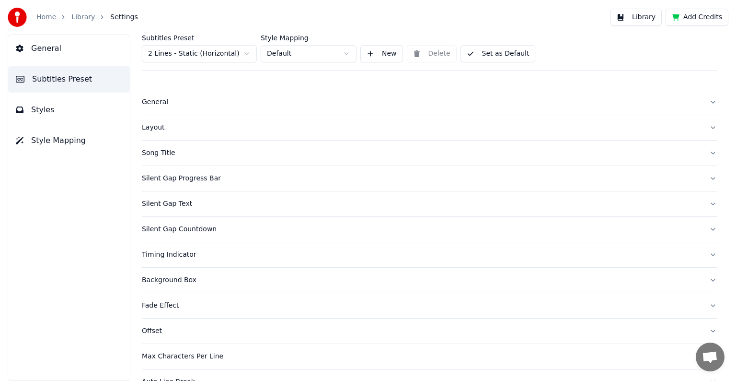
click at [155, 127] on div "Layout" at bounding box center [422, 128] width 560 height 10
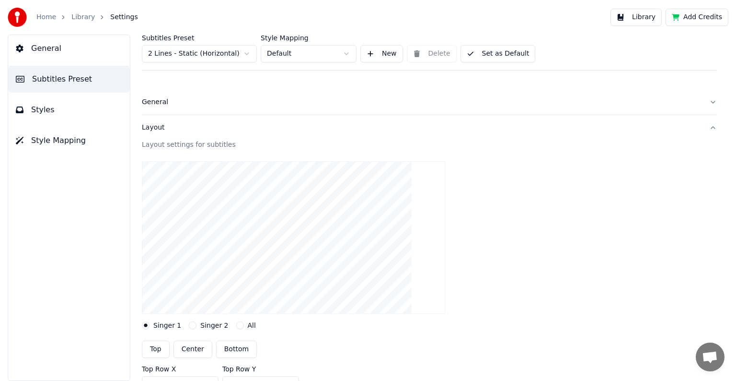
click at [44, 111] on span "Styles" at bounding box center [42, 110] width 23 height 12
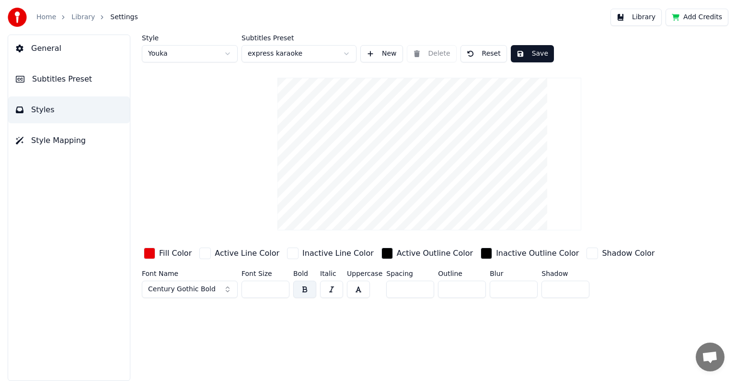
click at [148, 253] on div "button" at bounding box center [150, 253] width 12 height 12
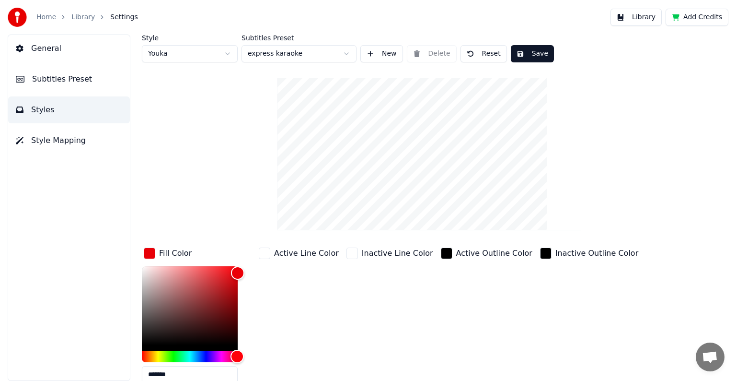
click at [528, 52] on button "Save" at bounding box center [532, 53] width 43 height 17
click at [641, 18] on button "Library" at bounding box center [636, 17] width 51 height 17
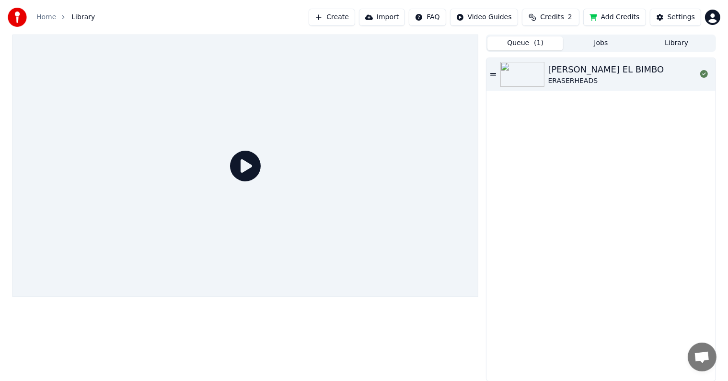
click at [536, 40] on span "( 1 )" at bounding box center [539, 43] width 10 height 10
click at [566, 77] on div "ERASERHEADS" at bounding box center [606, 81] width 116 height 10
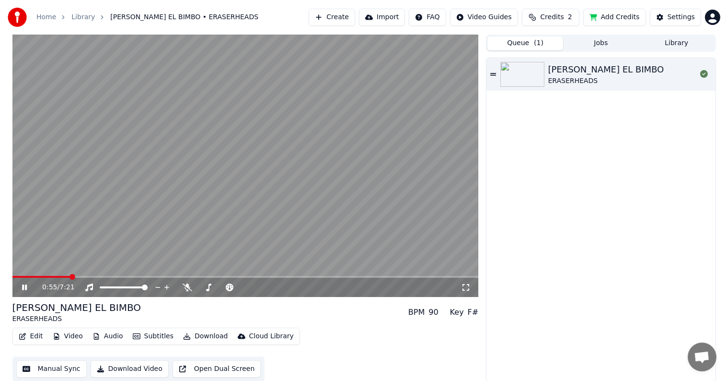
click at [70, 276] on span at bounding box center [245, 277] width 466 height 2
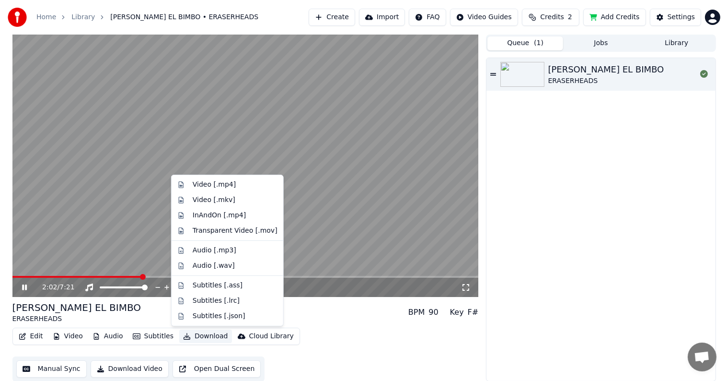
click at [203, 335] on button "Download" at bounding box center [205, 335] width 53 height 13
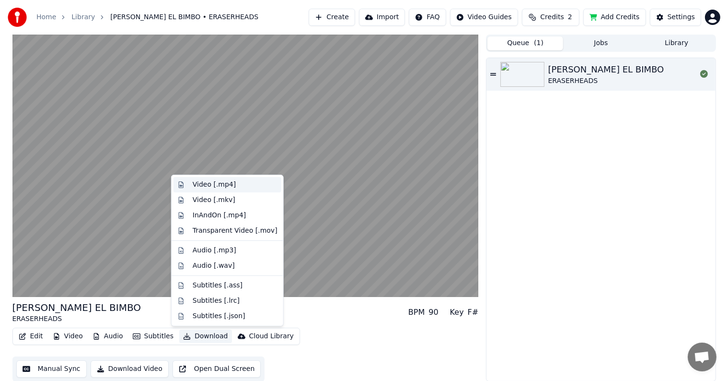
click at [203, 185] on div "Video [.mp4]" at bounding box center [214, 185] width 43 height 10
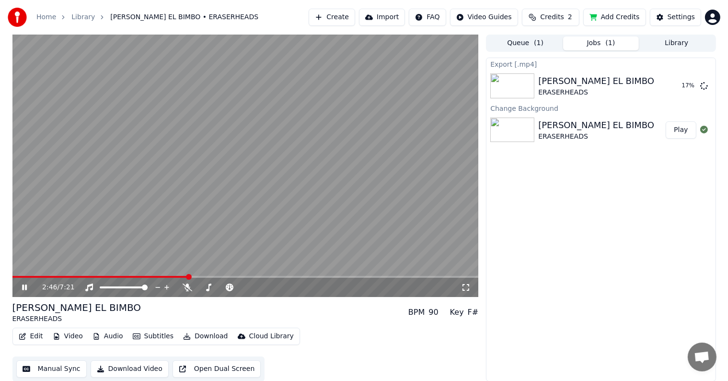
click at [667, 42] on button "Library" at bounding box center [677, 43] width 76 height 14
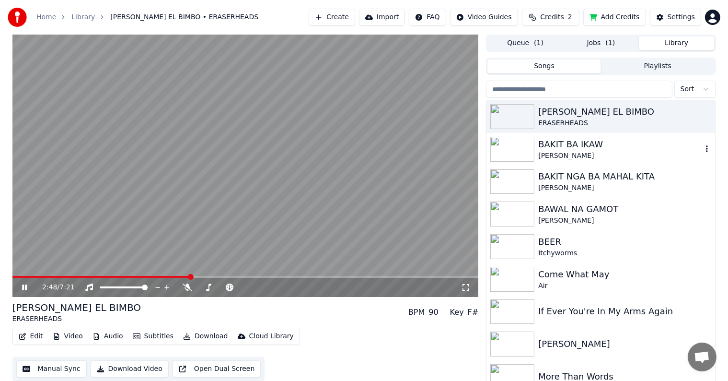
click at [573, 149] on div "BAKIT BA IKAW" at bounding box center [619, 144] width 163 height 13
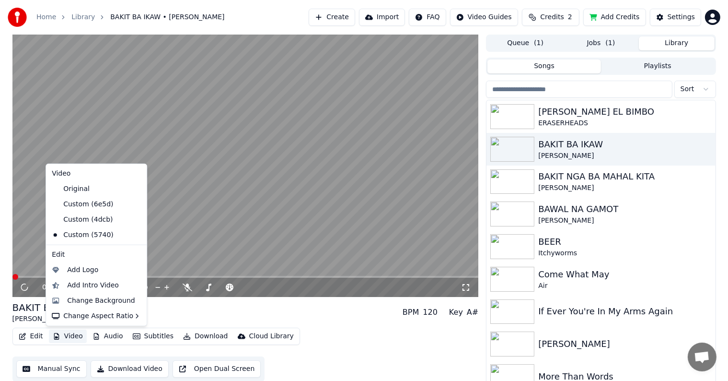
click at [68, 336] on button "Video" at bounding box center [68, 335] width 38 height 13
click at [75, 301] on div "Change Background" at bounding box center [101, 301] width 68 height 10
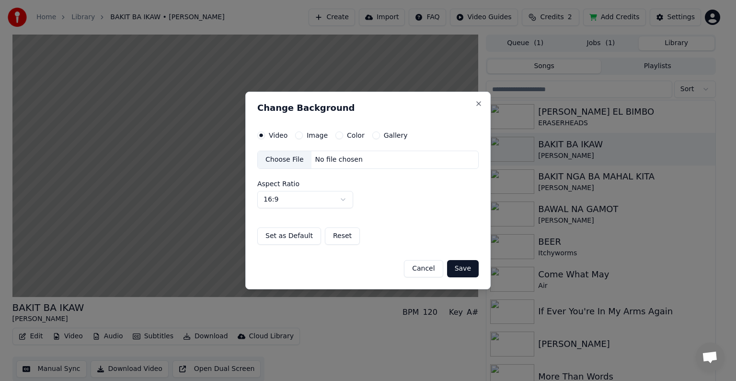
click at [272, 157] on div "Choose File" at bounding box center [285, 159] width 54 height 17
click at [313, 133] on label "Image" at bounding box center [317, 135] width 21 height 7
click at [303, 133] on button "Image" at bounding box center [299, 135] width 8 height 8
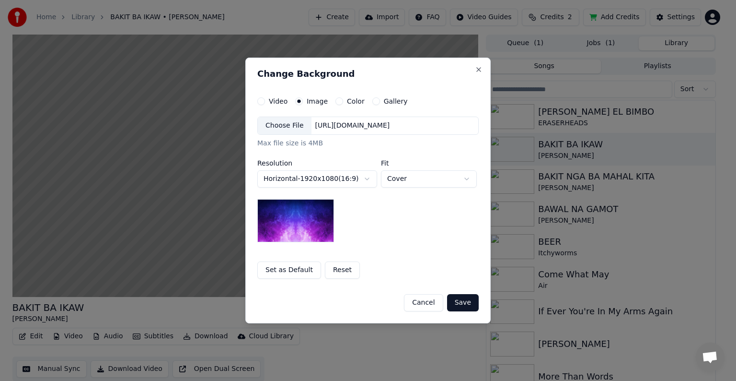
click at [281, 127] on div "Choose File" at bounding box center [285, 125] width 54 height 17
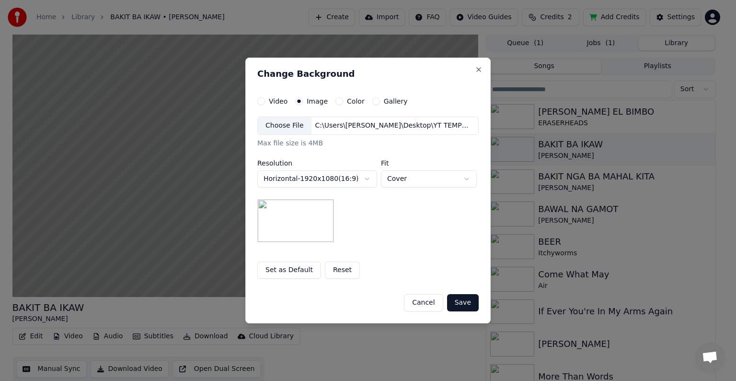
click at [458, 304] on button "Save" at bounding box center [463, 302] width 32 height 17
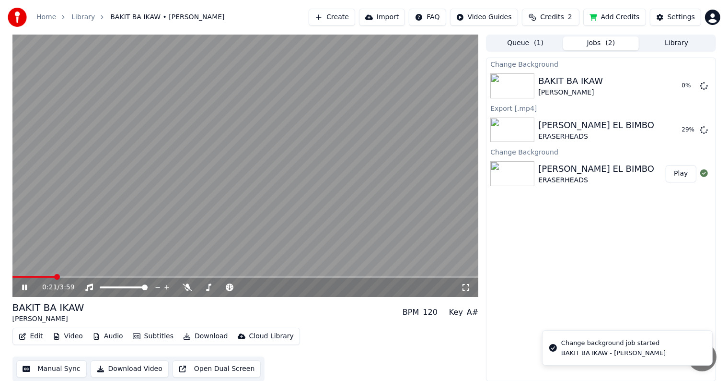
click at [22, 287] on icon at bounding box center [31, 287] width 23 height 8
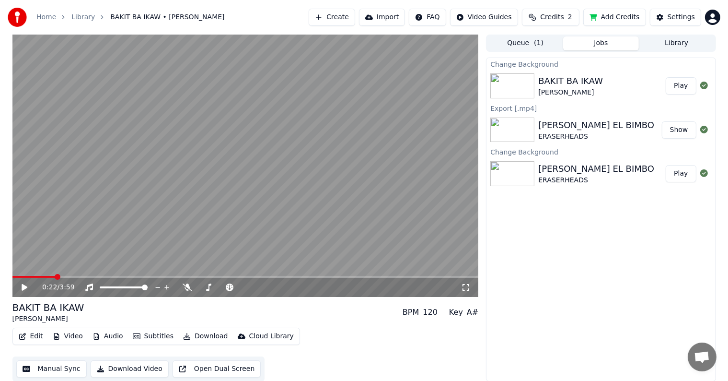
click at [685, 88] on button "Play" at bounding box center [681, 85] width 30 height 17
click at [115, 276] on span at bounding box center [245, 277] width 466 height 2
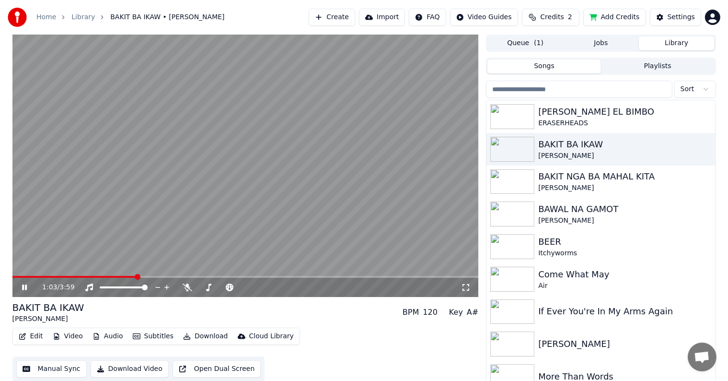
click at [675, 44] on button "Library" at bounding box center [677, 43] width 76 height 14
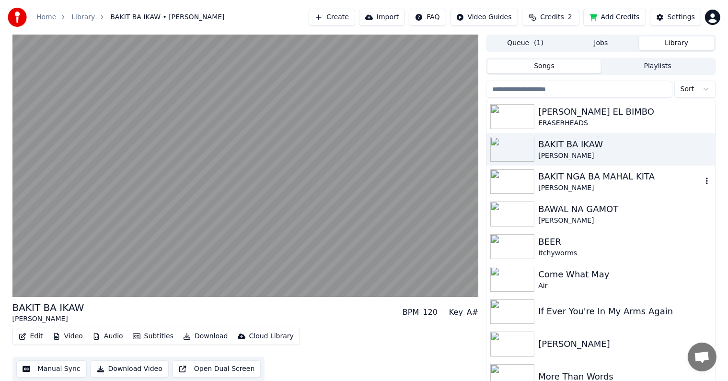
click at [559, 180] on div "BAKIT NGA BA MAHAL KITA" at bounding box center [619, 176] width 163 height 13
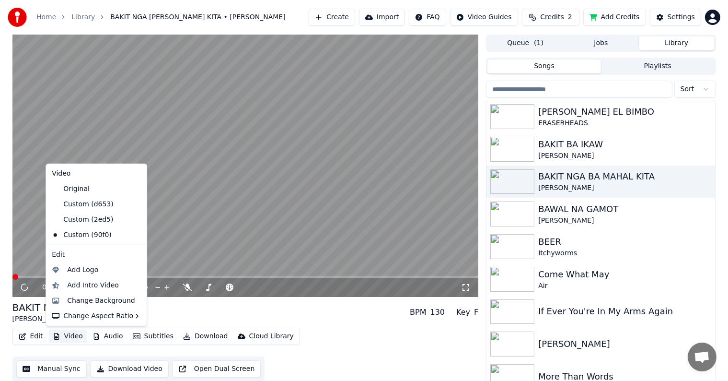
click at [65, 336] on button "Video" at bounding box center [68, 335] width 38 height 13
click at [82, 300] on div "Change Background" at bounding box center [101, 301] width 68 height 10
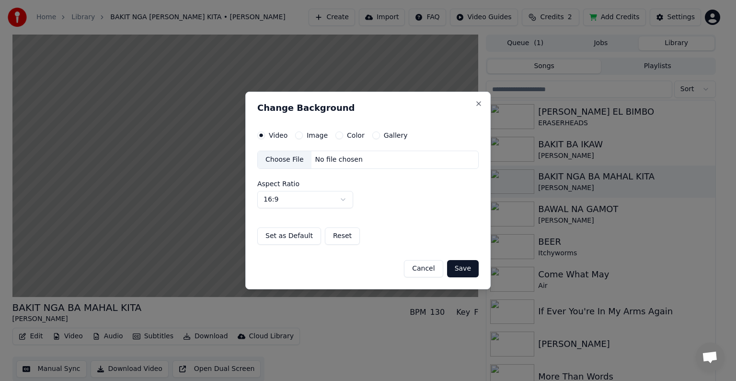
click at [318, 136] on label "Image" at bounding box center [317, 135] width 21 height 7
click at [303, 136] on button "Image" at bounding box center [299, 135] width 8 height 8
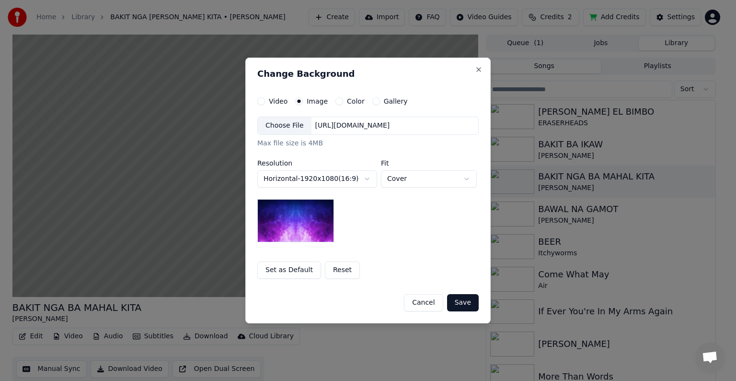
click at [279, 126] on div "Choose File" at bounding box center [285, 125] width 54 height 17
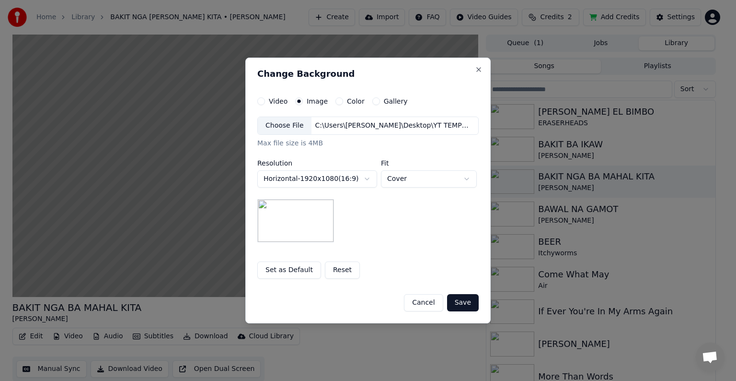
click at [465, 303] on button "Save" at bounding box center [463, 302] width 32 height 17
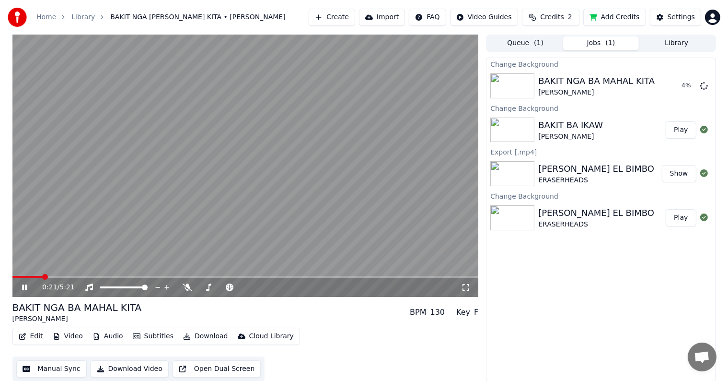
click at [23, 286] on icon at bounding box center [24, 287] width 5 height 6
click at [660, 46] on button "Library" at bounding box center [677, 43] width 76 height 14
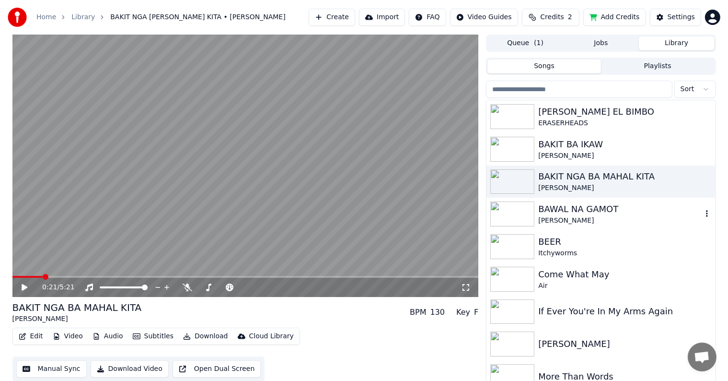
click at [571, 214] on div "BAWAL NA GAMOT" at bounding box center [619, 208] width 163 height 13
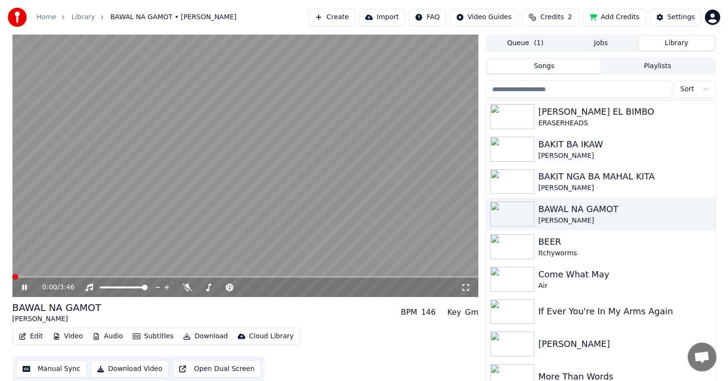
click at [70, 336] on button "Video" at bounding box center [68, 335] width 38 height 13
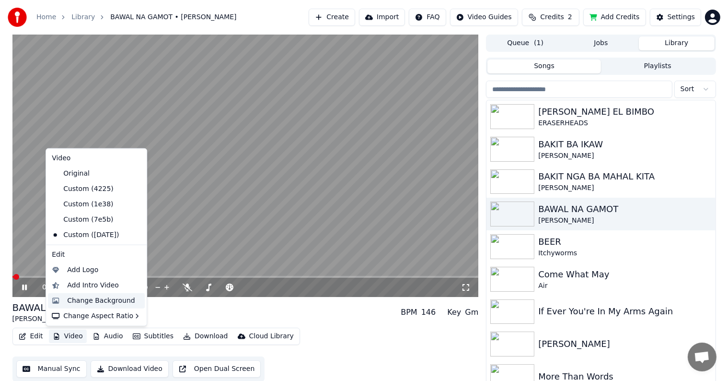
click at [85, 297] on div "Change Background" at bounding box center [101, 301] width 68 height 10
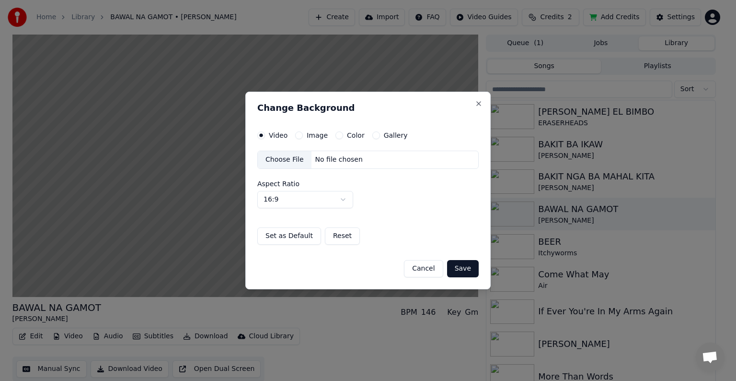
click at [315, 135] on label "Image" at bounding box center [317, 135] width 21 height 7
click at [303, 135] on button "Image" at bounding box center [299, 135] width 8 height 8
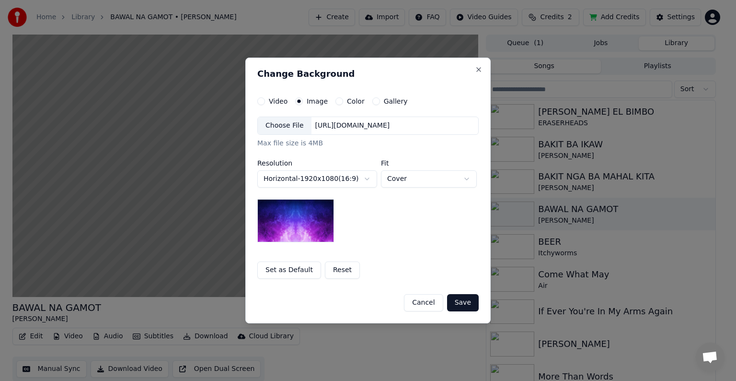
click at [278, 128] on div "Choose File" at bounding box center [285, 125] width 54 height 17
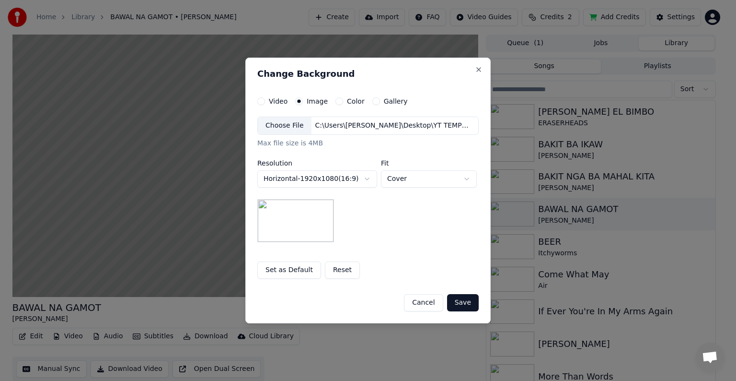
click at [460, 305] on button "Save" at bounding box center [463, 302] width 32 height 17
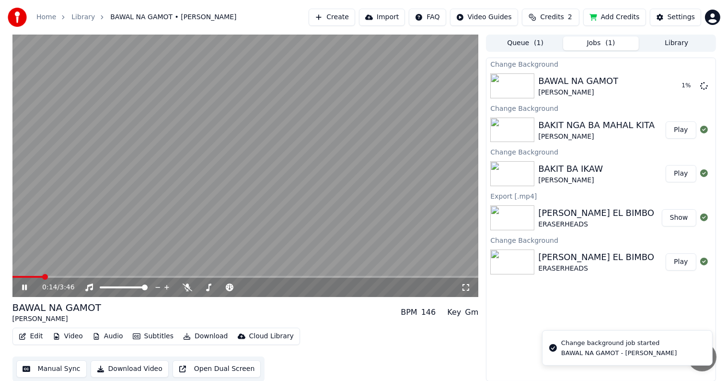
click at [27, 285] on icon at bounding box center [31, 287] width 23 height 8
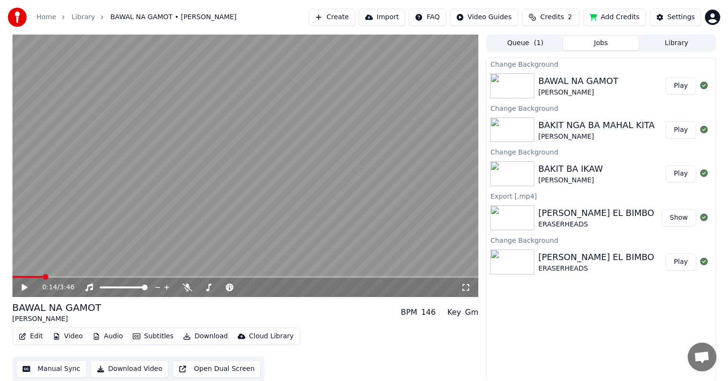
click at [688, 87] on button "Play" at bounding box center [681, 85] width 30 height 17
click at [63, 276] on span at bounding box center [245, 277] width 466 height 2
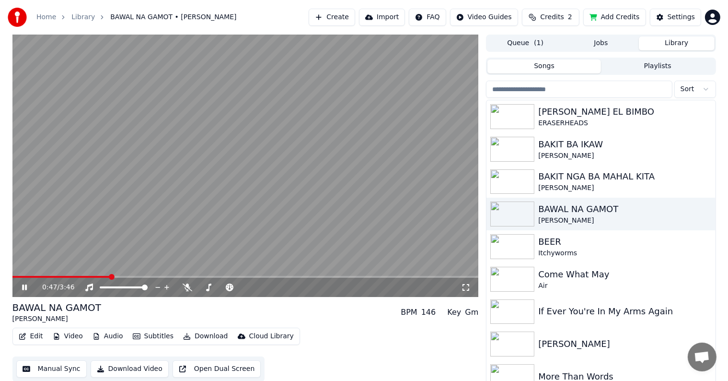
click at [677, 41] on button "Library" at bounding box center [677, 43] width 76 height 14
click at [557, 242] on div "BEER" at bounding box center [619, 241] width 163 height 13
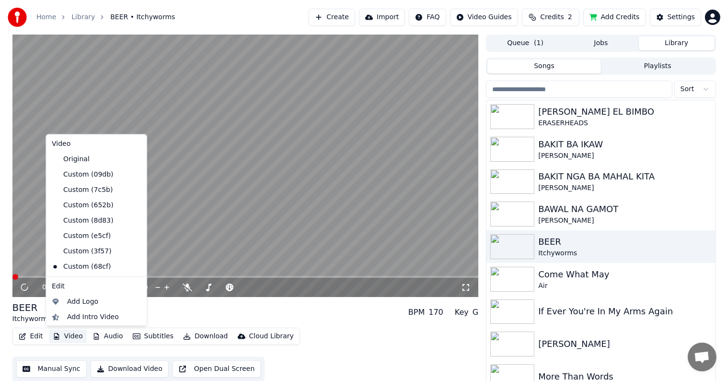
click at [75, 335] on button "Video" at bounding box center [68, 335] width 38 height 13
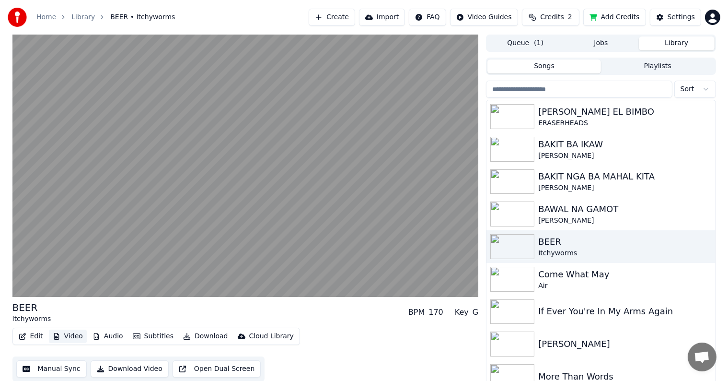
click at [69, 337] on button "Video" at bounding box center [68, 335] width 38 height 13
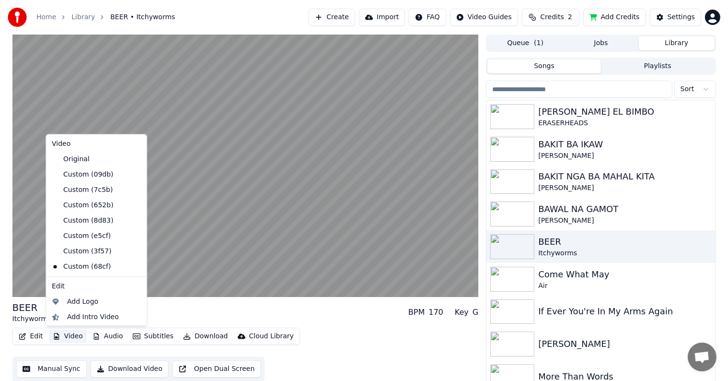
click at [67, 337] on button "Video" at bounding box center [68, 335] width 38 height 13
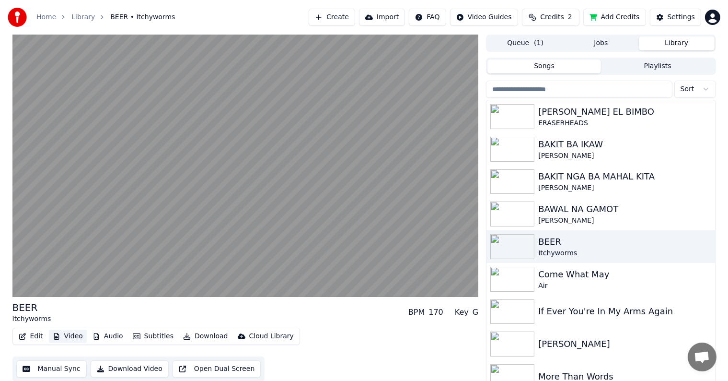
click at [67, 337] on button "Video" at bounding box center [68, 335] width 38 height 13
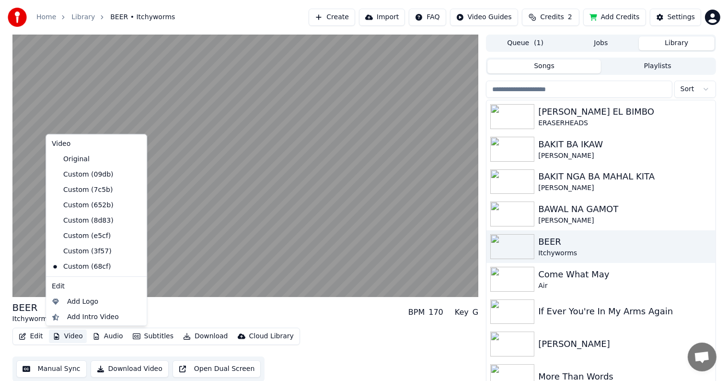
click at [71, 339] on button "Video" at bounding box center [68, 335] width 38 height 13
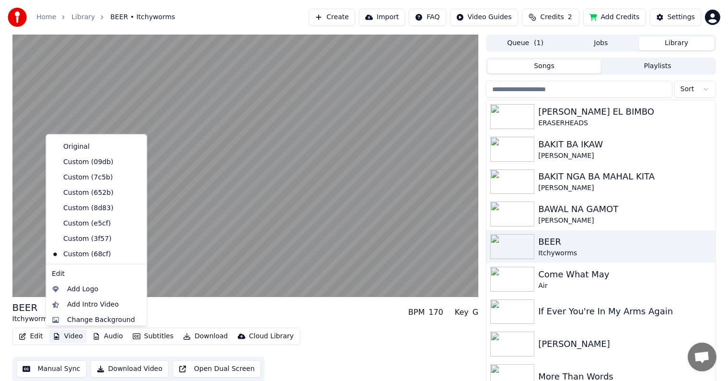
scroll to position [32, 0]
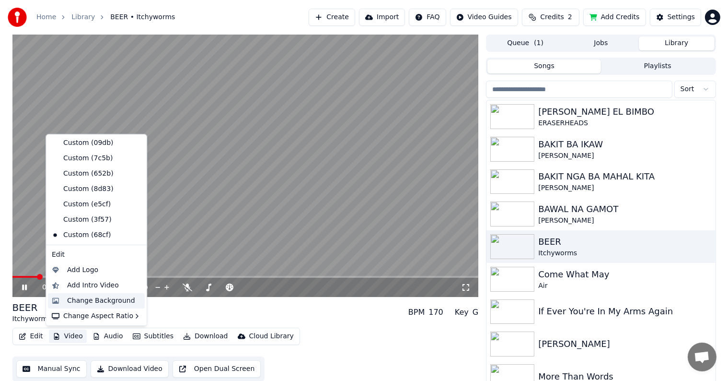
click at [102, 301] on div "Change Background" at bounding box center [101, 301] width 68 height 10
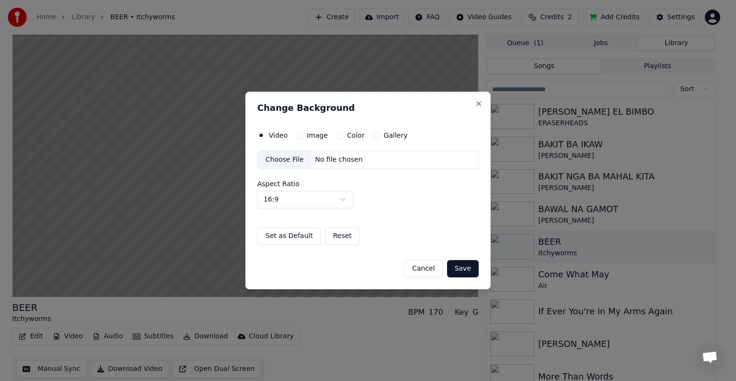
click at [299, 135] on button "Image" at bounding box center [299, 135] width 8 height 8
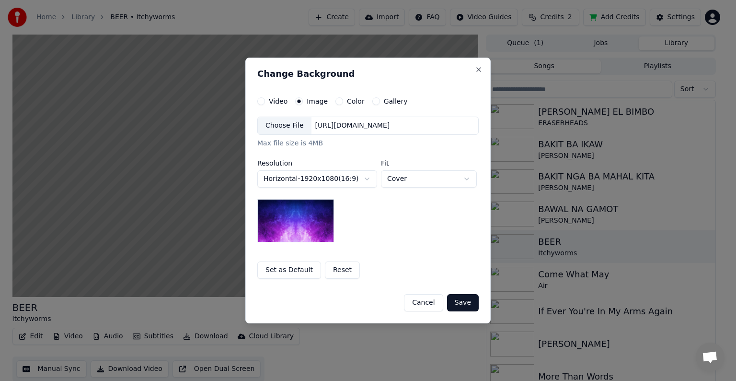
click at [277, 128] on div "Choose File" at bounding box center [285, 125] width 54 height 17
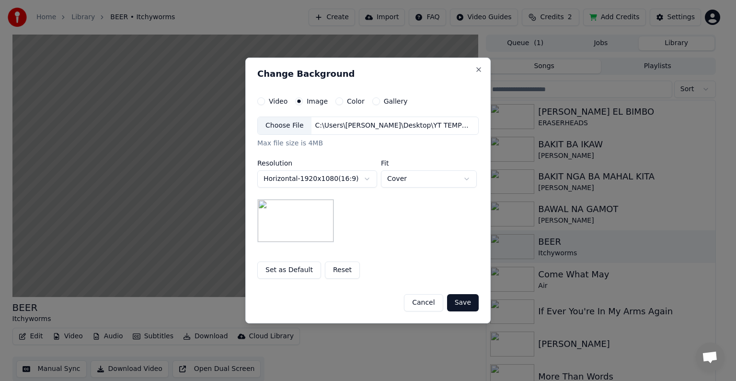
click at [468, 304] on button "Save" at bounding box center [463, 302] width 32 height 17
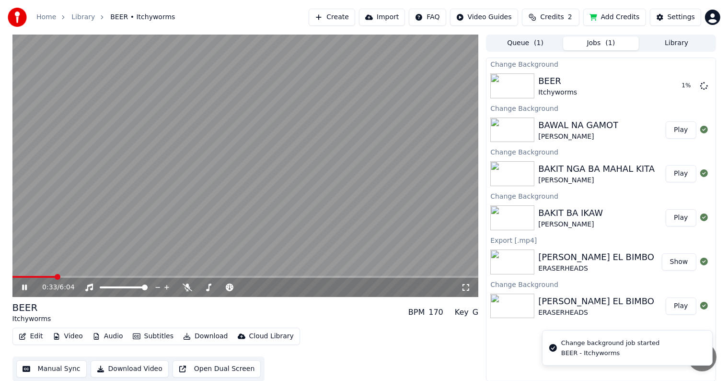
click at [24, 286] on icon at bounding box center [31, 287] width 23 height 8
click at [661, 46] on button "Library" at bounding box center [677, 43] width 76 height 14
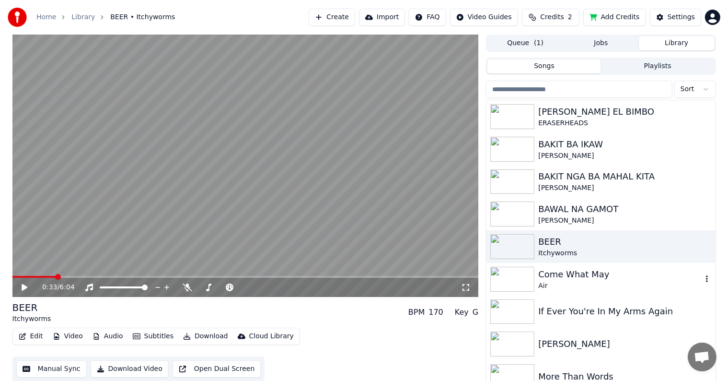
click at [564, 276] on div "Come What May" at bounding box center [619, 274] width 163 height 13
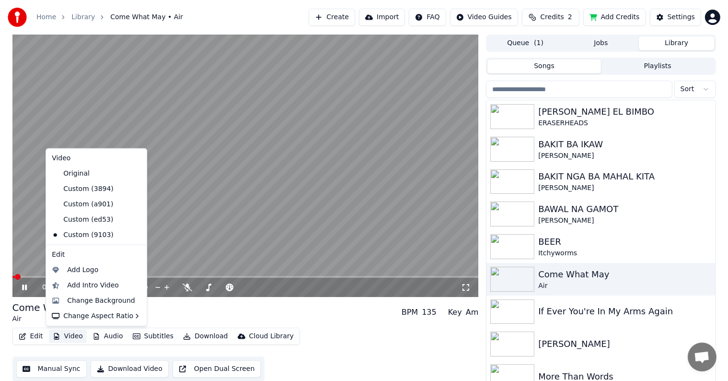
click at [66, 334] on button "Video" at bounding box center [68, 335] width 38 height 13
click at [93, 297] on div "Change Background" at bounding box center [101, 301] width 68 height 10
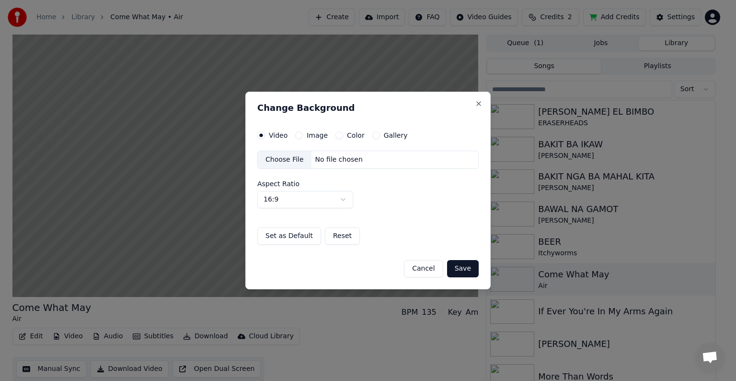
click at [297, 137] on button "Image" at bounding box center [299, 135] width 8 height 8
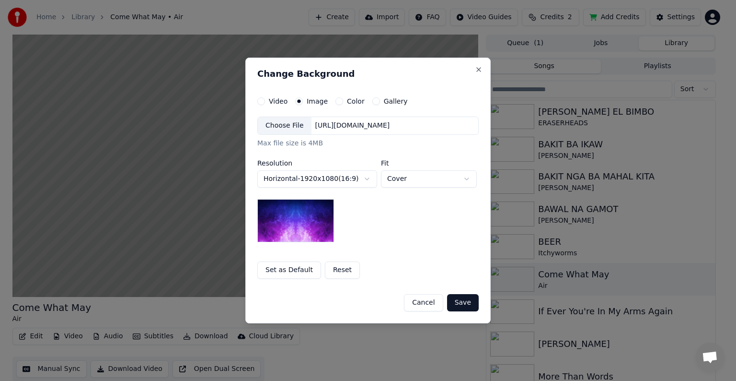
click at [270, 127] on div "Choose File" at bounding box center [285, 125] width 54 height 17
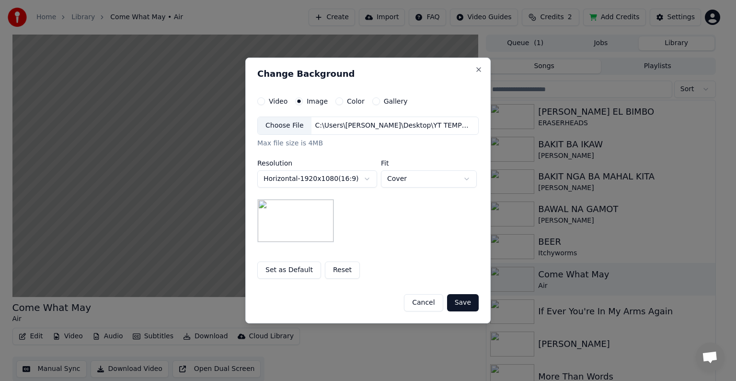
click at [465, 305] on button "Save" at bounding box center [463, 302] width 32 height 17
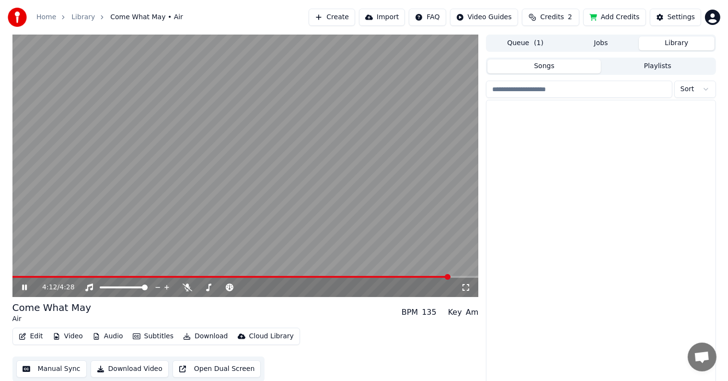
click at [659, 38] on button "Library" at bounding box center [677, 43] width 76 height 14
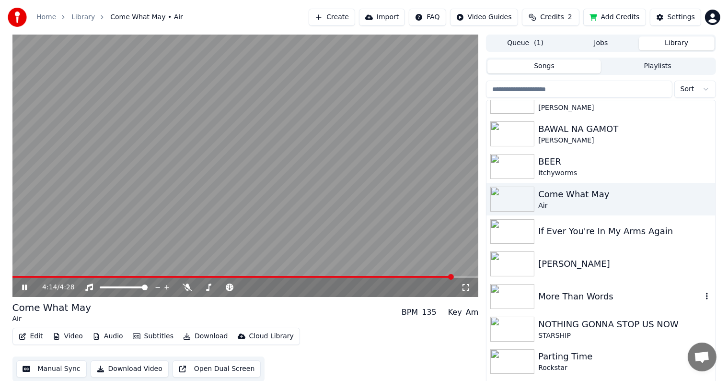
scroll to position [96, 0]
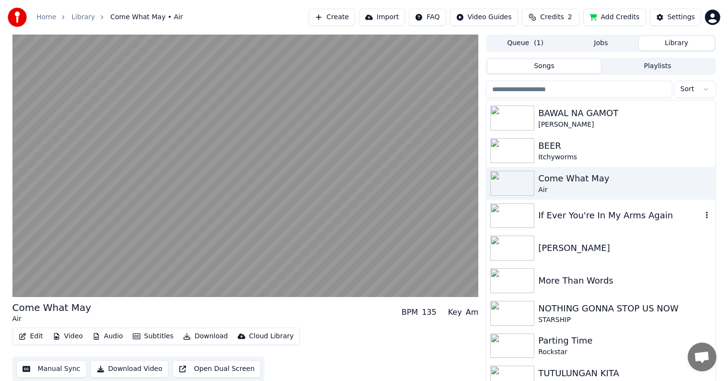
click at [558, 213] on div "If Ever You're In My Arms Again" at bounding box center [619, 215] width 163 height 13
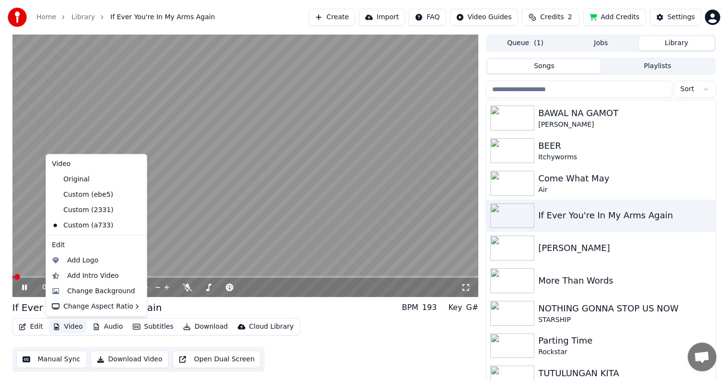
click at [64, 326] on button "Video" at bounding box center [68, 326] width 38 height 13
click at [86, 290] on div "Change Background" at bounding box center [101, 291] width 68 height 10
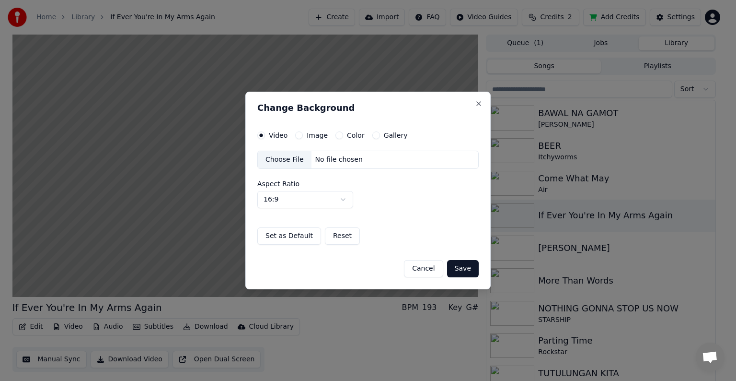
click at [307, 135] on label "Image" at bounding box center [317, 135] width 21 height 7
click at [303, 135] on button "Image" at bounding box center [299, 135] width 8 height 8
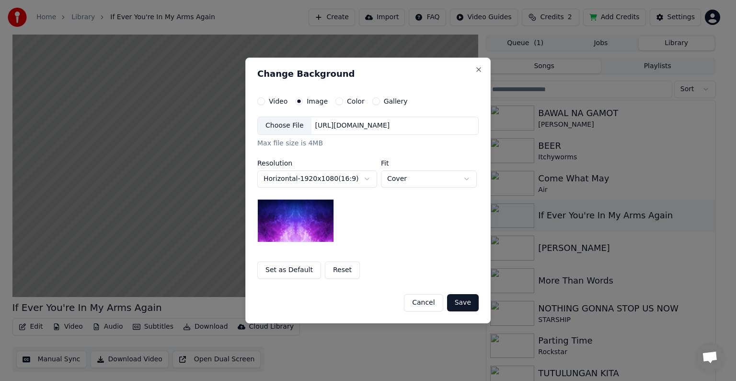
click at [272, 125] on div "Choose File" at bounding box center [285, 125] width 54 height 17
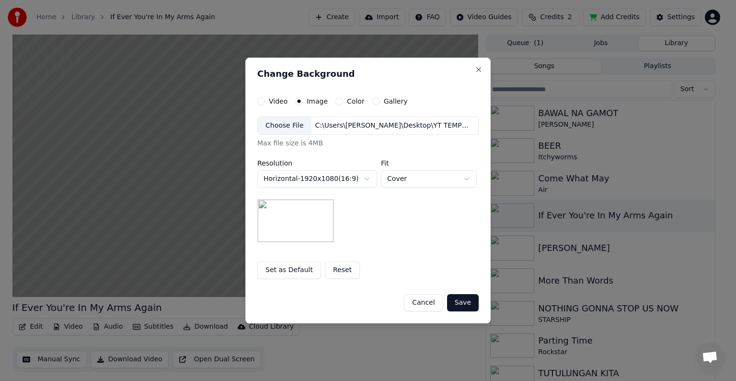
click at [460, 302] on button "Save" at bounding box center [463, 302] width 32 height 17
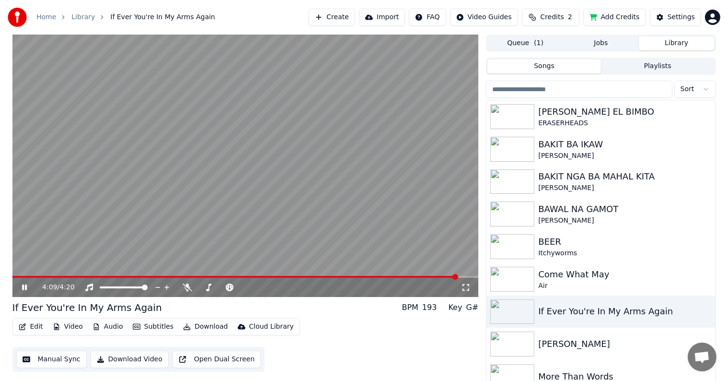
click at [683, 42] on button "Library" at bounding box center [677, 43] width 76 height 14
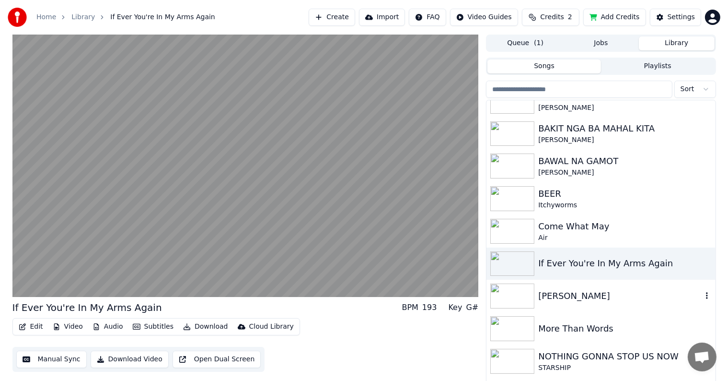
click at [568, 294] on div "[PERSON_NAME]" at bounding box center [619, 295] width 163 height 13
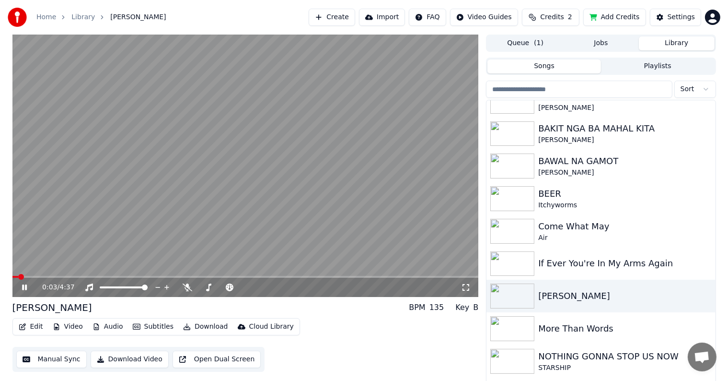
click at [72, 326] on button "Video" at bounding box center [68, 326] width 38 height 13
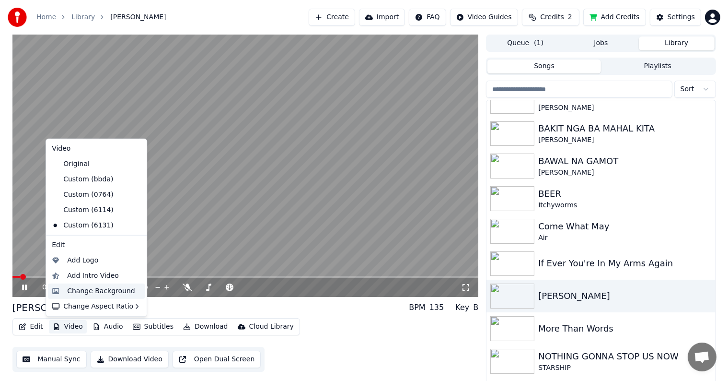
click at [73, 292] on div "Change Background" at bounding box center [101, 291] width 68 height 10
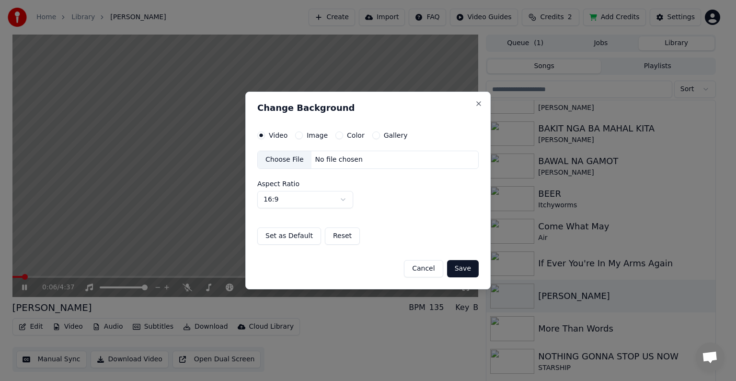
click at [315, 134] on label "Image" at bounding box center [317, 135] width 21 height 7
click at [303, 134] on button "Image" at bounding box center [299, 135] width 8 height 8
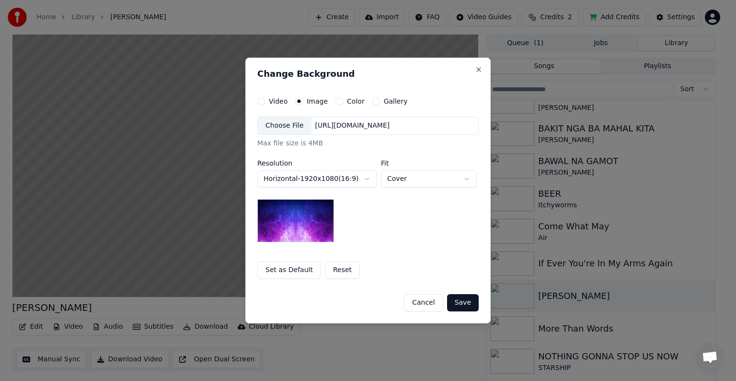
click at [286, 127] on div "Choose File" at bounding box center [285, 125] width 54 height 17
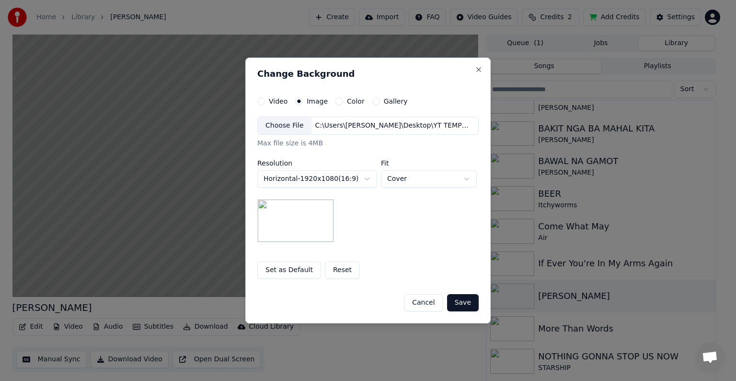
click at [462, 303] on button "Save" at bounding box center [463, 302] width 32 height 17
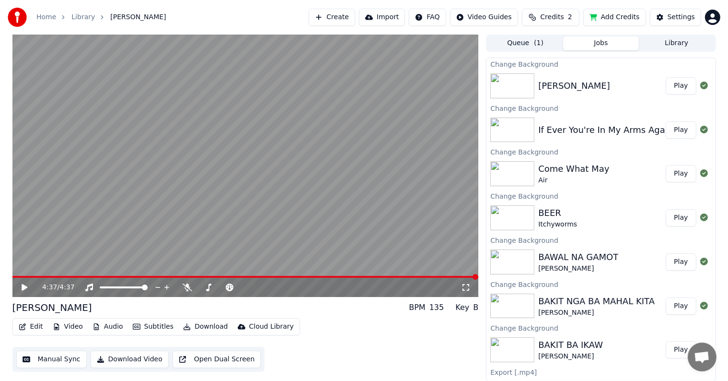
click at [664, 42] on button "Library" at bounding box center [677, 43] width 76 height 14
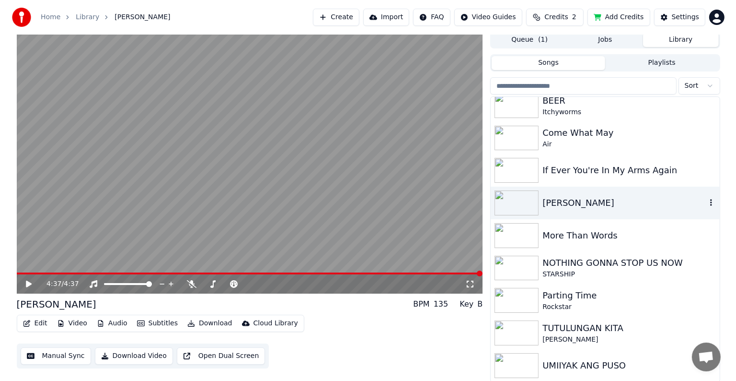
scroll to position [4, 0]
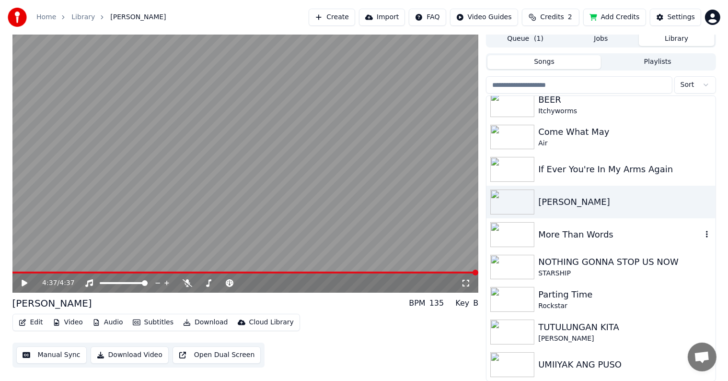
click at [551, 230] on div "More Than Words" at bounding box center [619, 234] width 163 height 13
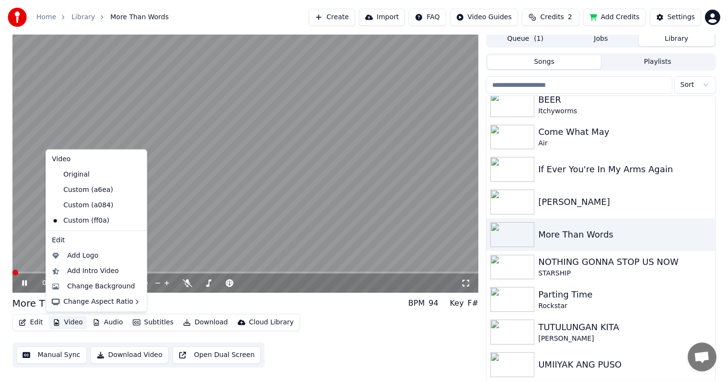
click at [73, 322] on button "Video" at bounding box center [68, 321] width 38 height 13
click at [84, 288] on div "Change Background" at bounding box center [101, 286] width 68 height 10
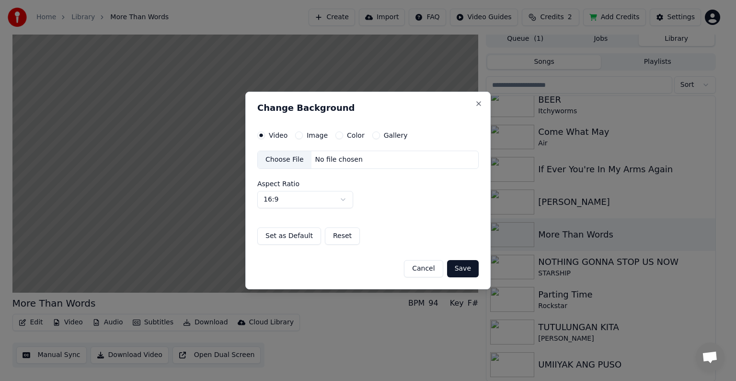
click at [297, 136] on button "Image" at bounding box center [299, 135] width 8 height 8
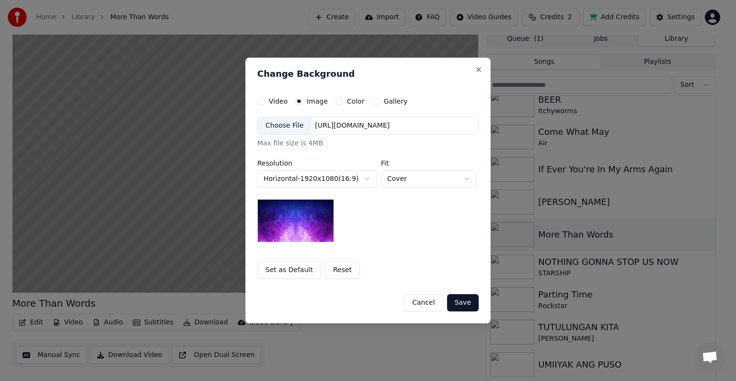
click at [278, 127] on div "Choose File" at bounding box center [285, 125] width 54 height 17
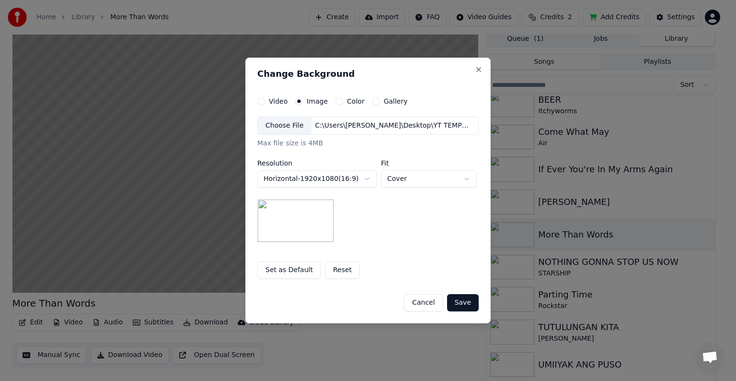
click at [466, 306] on button "Save" at bounding box center [463, 302] width 32 height 17
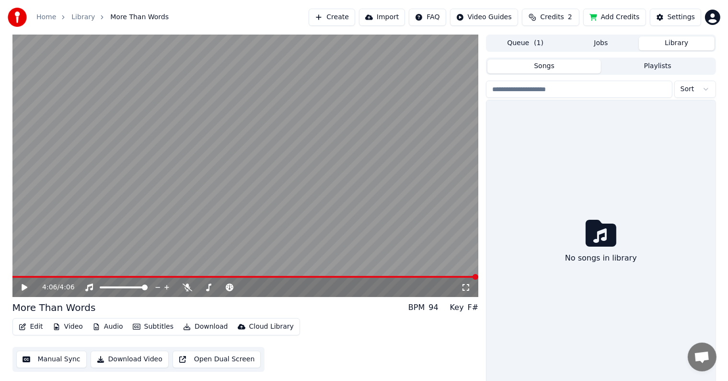
click at [655, 39] on button "Library" at bounding box center [677, 43] width 76 height 14
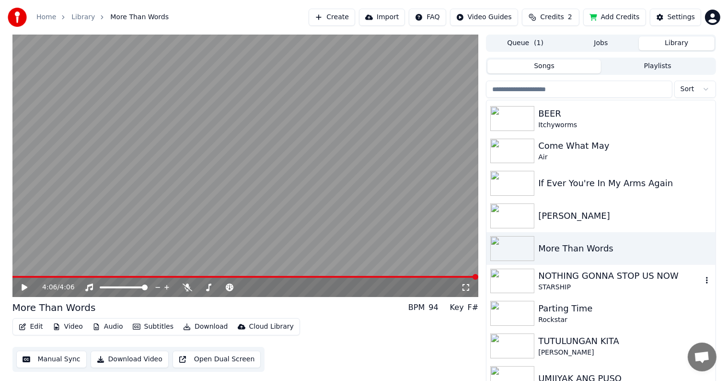
scroll to position [138, 0]
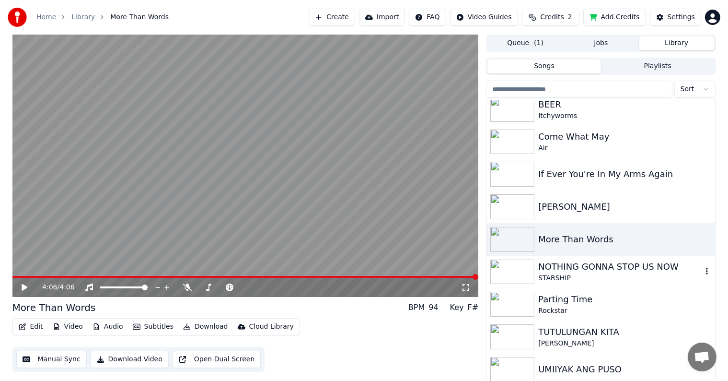
click at [559, 268] on div "NOTHING GONNA STOP US NOW" at bounding box center [619, 266] width 163 height 13
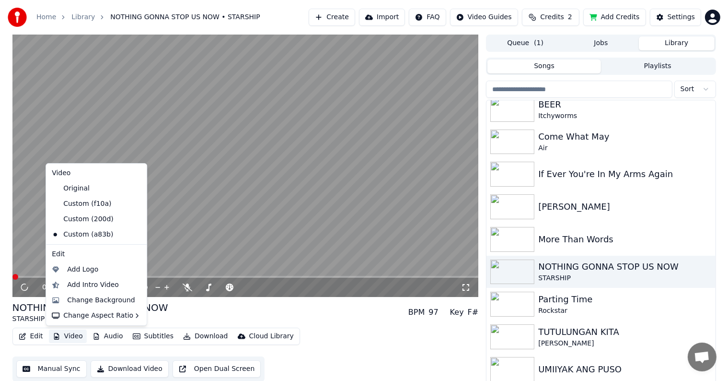
click at [59, 336] on button "Video" at bounding box center [68, 335] width 38 height 13
click at [86, 301] on div "Change Background" at bounding box center [101, 300] width 68 height 10
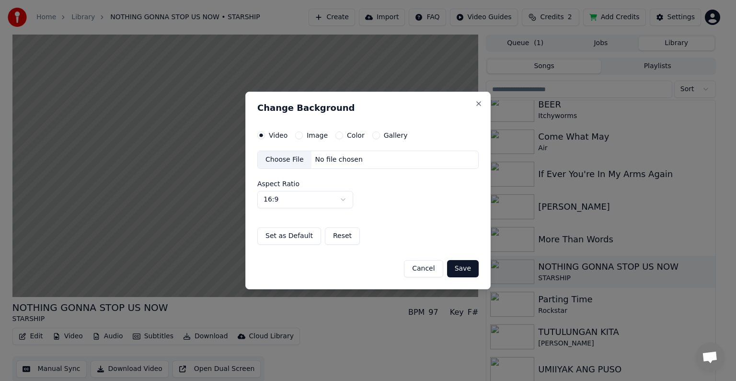
click at [298, 134] on button "Image" at bounding box center [299, 135] width 8 height 8
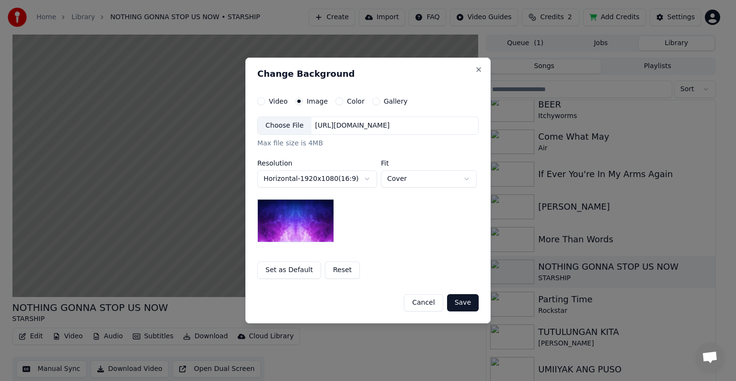
click at [273, 127] on div "Choose File" at bounding box center [285, 125] width 54 height 17
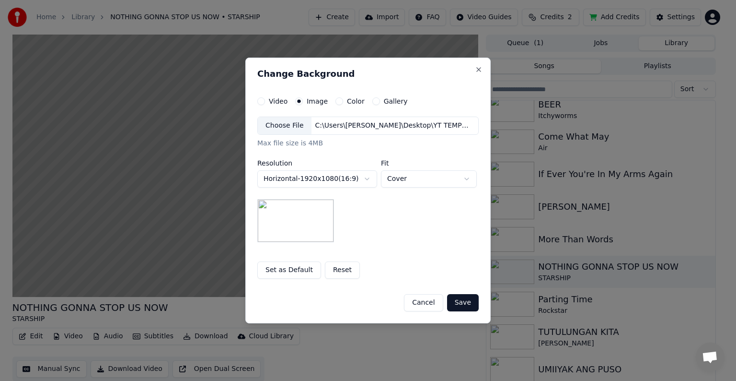
drag, startPoint x: 459, startPoint y: 301, endPoint x: 453, endPoint y: 306, distance: 7.5
click at [459, 302] on button "Save" at bounding box center [463, 302] width 32 height 17
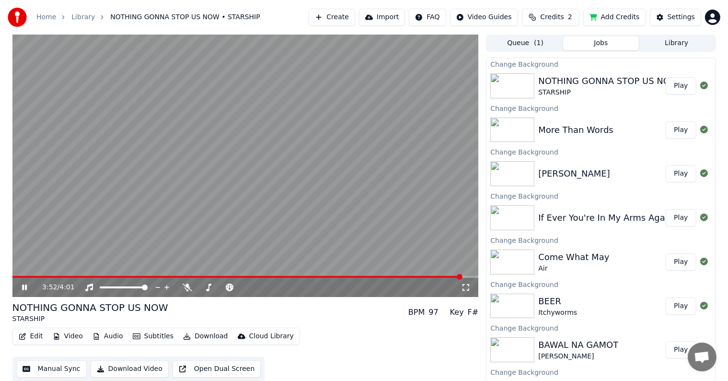
click at [403, 275] on video at bounding box center [245, 166] width 466 height 262
click at [400, 276] on span at bounding box center [237, 277] width 450 height 2
click at [188, 288] on icon at bounding box center [188, 287] width 10 height 8
click at [23, 286] on icon at bounding box center [25, 287] width 6 height 7
click at [23, 285] on icon at bounding box center [24, 287] width 5 height 6
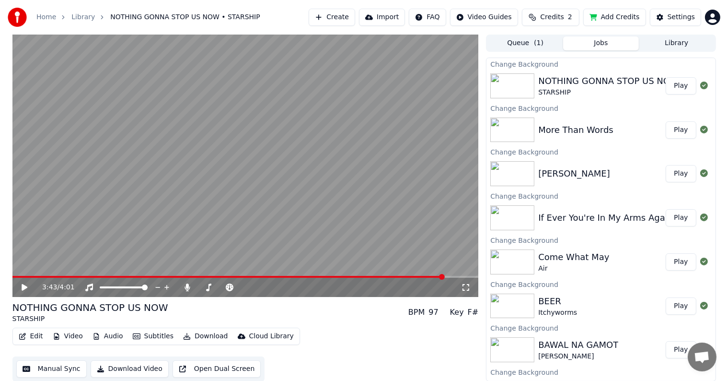
click at [612, 86] on div "NOTHING GONNA STOP US NOW" at bounding box center [608, 80] width 140 height 13
click at [670, 87] on button "Play" at bounding box center [681, 85] width 30 height 17
click at [329, 276] on span at bounding box center [245, 277] width 466 height 2
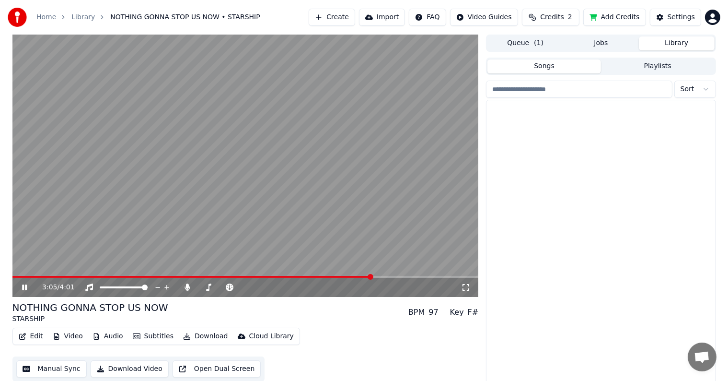
click at [673, 37] on button "Library" at bounding box center [677, 43] width 76 height 14
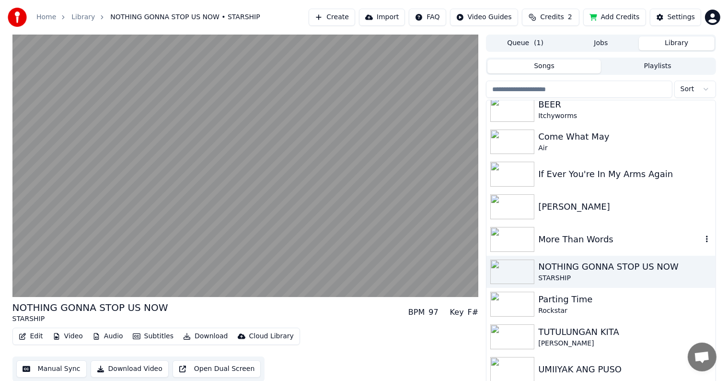
scroll to position [138, 0]
click at [552, 310] on div "Rockstar" at bounding box center [619, 310] width 163 height 10
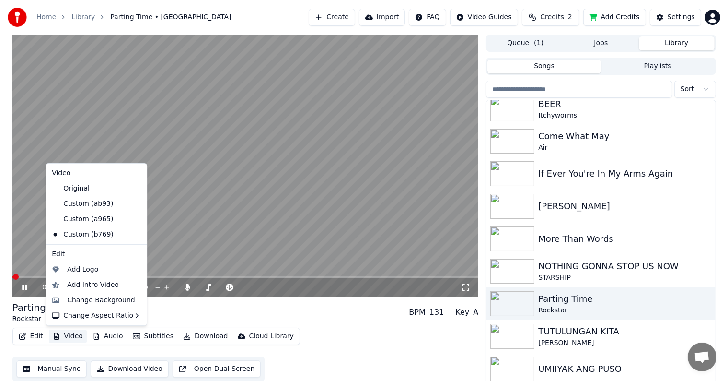
click at [72, 338] on button "Video" at bounding box center [68, 335] width 38 height 13
click at [85, 300] on div "Change Background" at bounding box center [101, 300] width 68 height 10
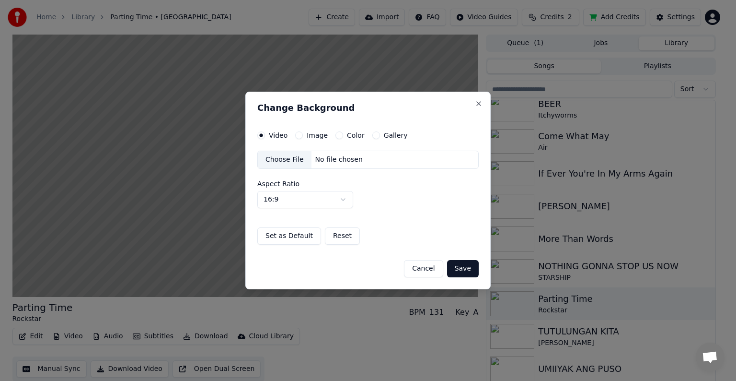
click at [298, 135] on button "Image" at bounding box center [299, 135] width 8 height 8
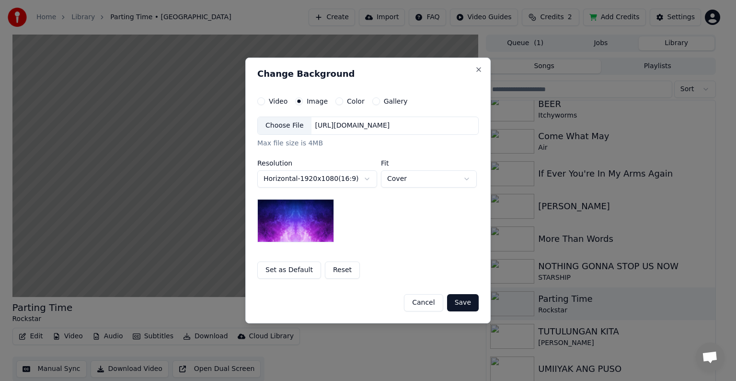
click at [275, 125] on div "Choose File" at bounding box center [285, 125] width 54 height 17
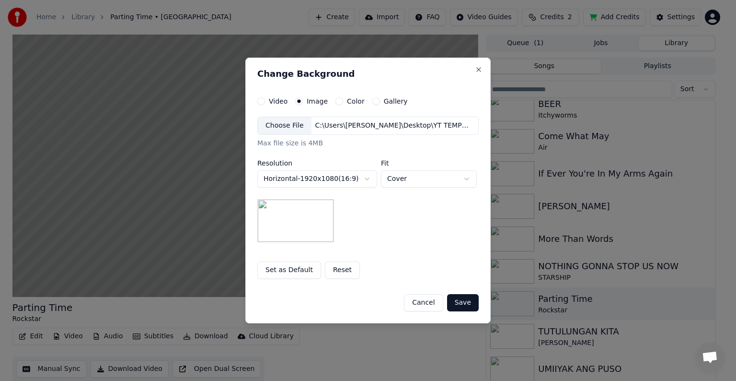
click at [468, 300] on button "Save" at bounding box center [463, 302] width 32 height 17
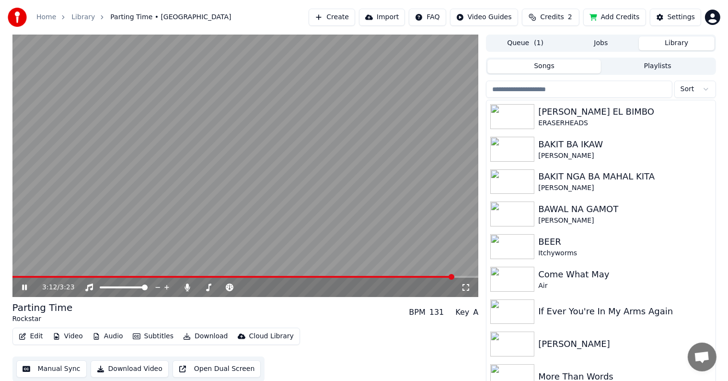
click at [669, 44] on button "Library" at bounding box center [677, 43] width 76 height 14
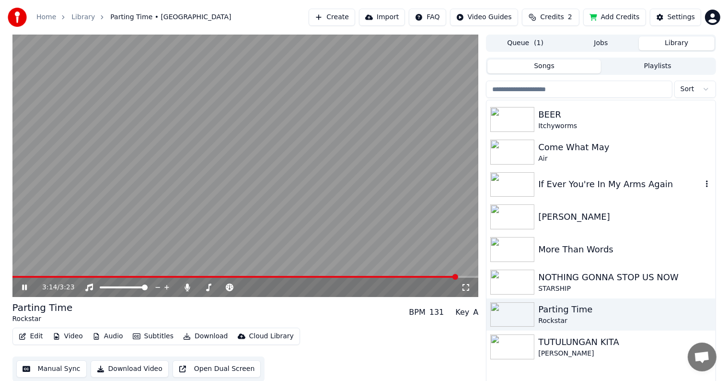
scroll to position [138, 0]
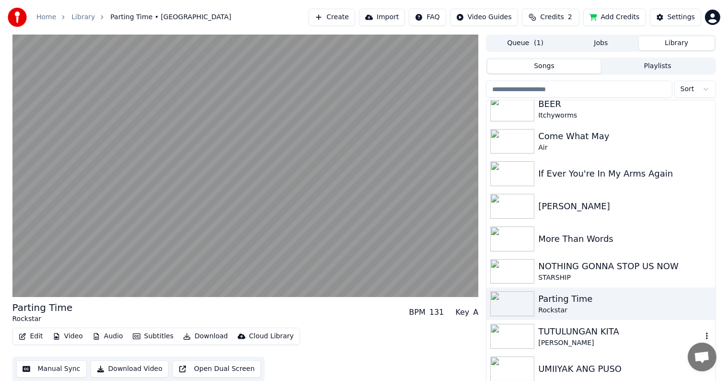
click at [573, 332] on div "TUTULUNGAN KITA" at bounding box center [619, 331] width 163 height 13
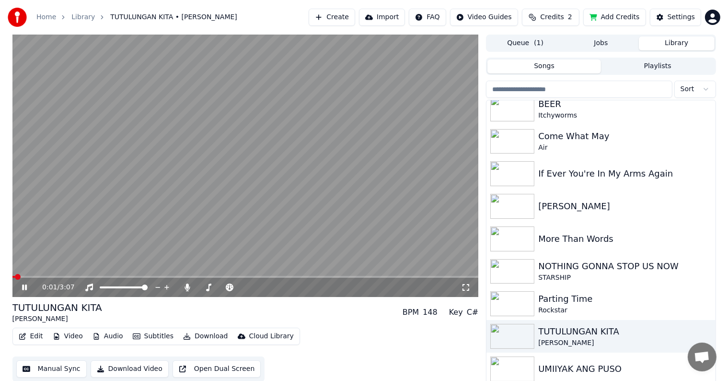
click at [65, 335] on button "Video" at bounding box center [68, 335] width 38 height 13
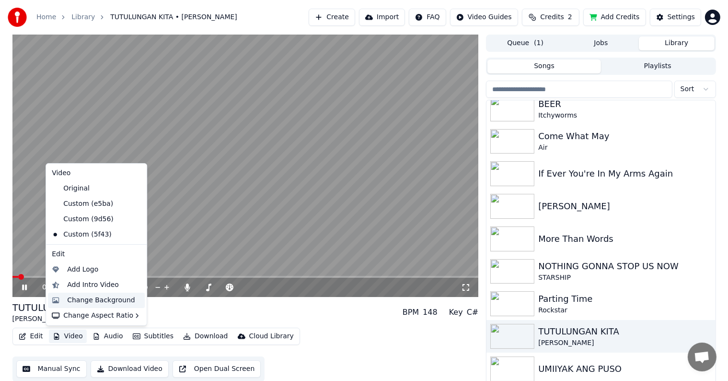
click at [77, 301] on div "Change Background" at bounding box center [101, 300] width 68 height 10
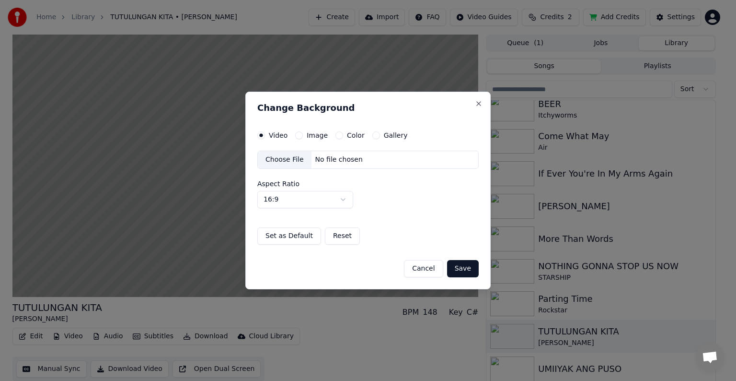
click at [310, 135] on label "Image" at bounding box center [317, 135] width 21 height 7
click at [303, 135] on button "Image" at bounding box center [299, 135] width 8 height 8
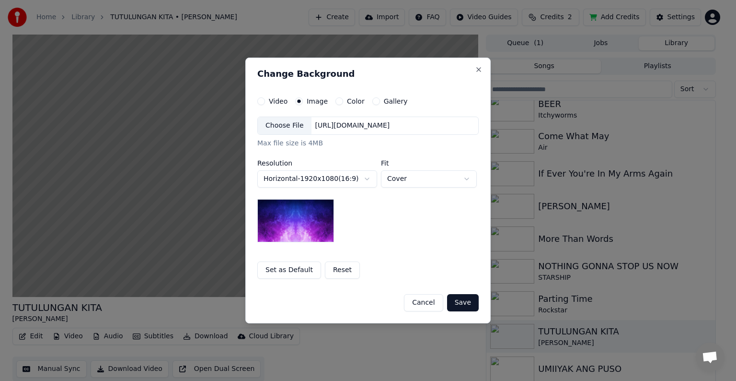
click at [269, 126] on div "Choose File" at bounding box center [285, 125] width 54 height 17
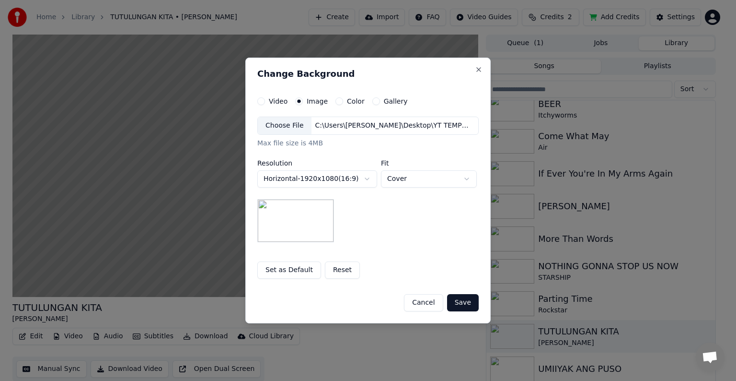
click at [463, 305] on button "Save" at bounding box center [463, 302] width 32 height 17
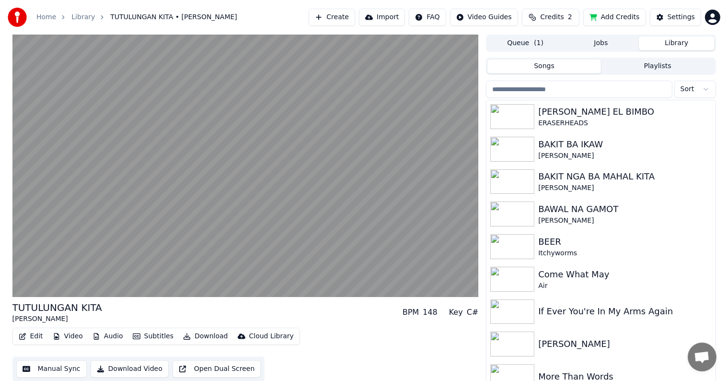
click at [657, 41] on button "Library" at bounding box center [677, 43] width 76 height 14
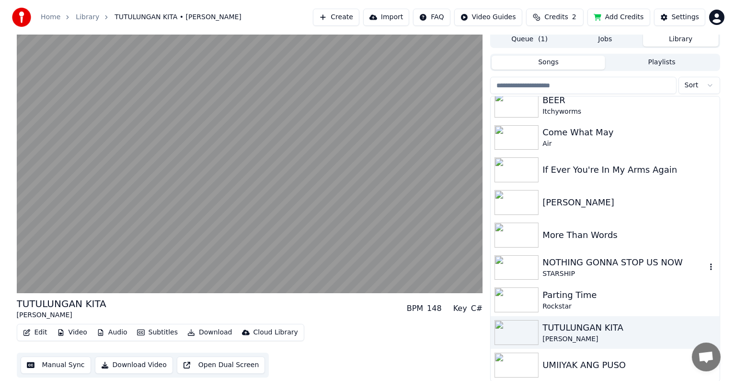
scroll to position [4, 0]
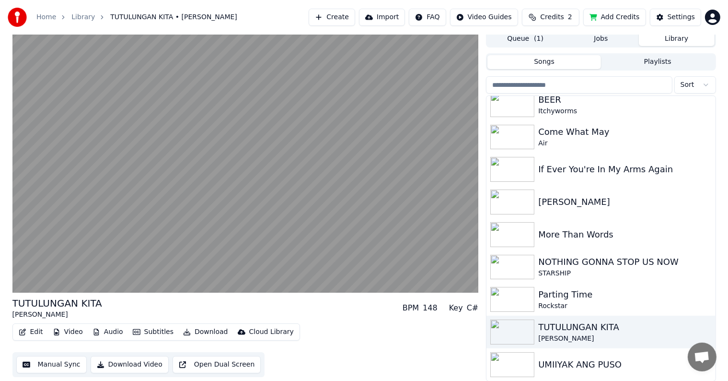
click at [567, 357] on div "UMIIYAK ANG PUSO" at bounding box center [601, 364] width 229 height 33
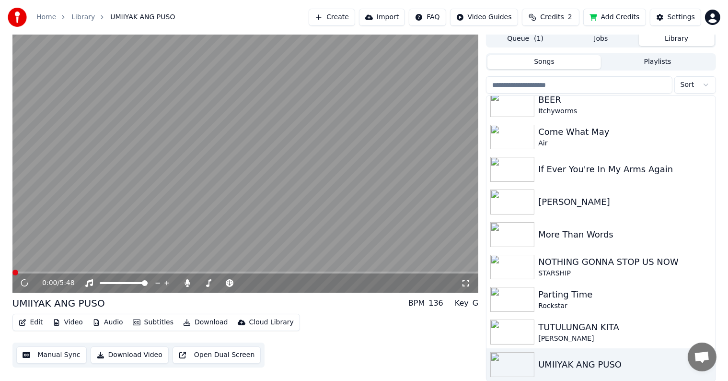
click at [70, 319] on button "Video" at bounding box center [68, 321] width 38 height 13
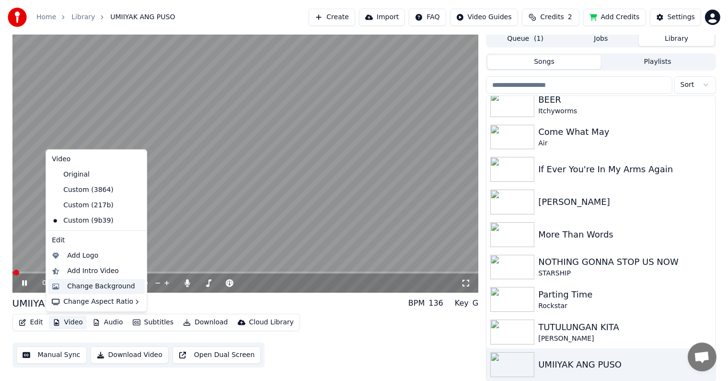
click at [86, 287] on div "Change Background" at bounding box center [101, 286] width 68 height 10
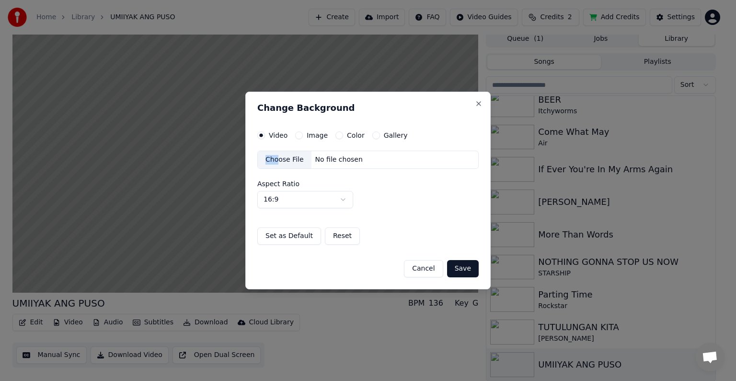
drag, startPoint x: 278, startPoint y: 157, endPoint x: 311, endPoint y: 137, distance: 38.3
click at [315, 132] on div "Video Image Color Gallery Choose File No file chosen Aspect Ratio 16:9 **** ***…" at bounding box center [368, 187] width 222 height 113
click at [311, 138] on label "Image" at bounding box center [317, 135] width 21 height 7
click at [303, 138] on button "Image" at bounding box center [299, 135] width 8 height 8
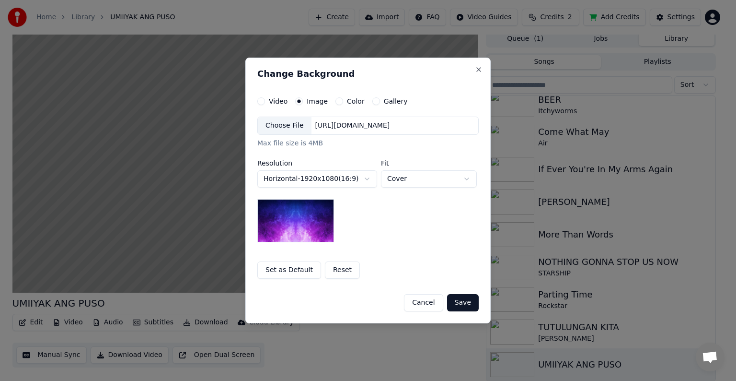
click at [268, 124] on div "Choose File" at bounding box center [285, 125] width 54 height 17
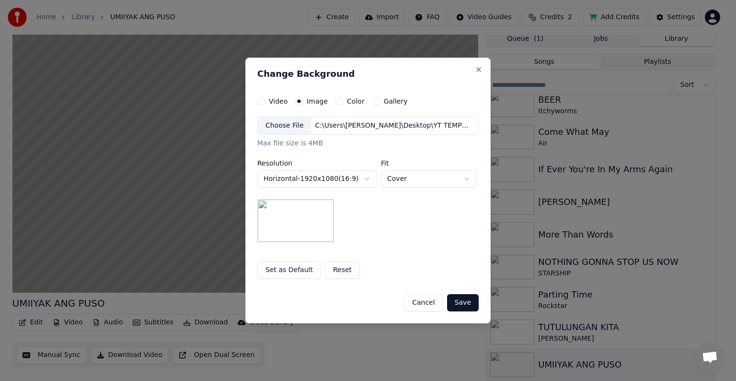
click at [458, 302] on button "Save" at bounding box center [463, 302] width 32 height 17
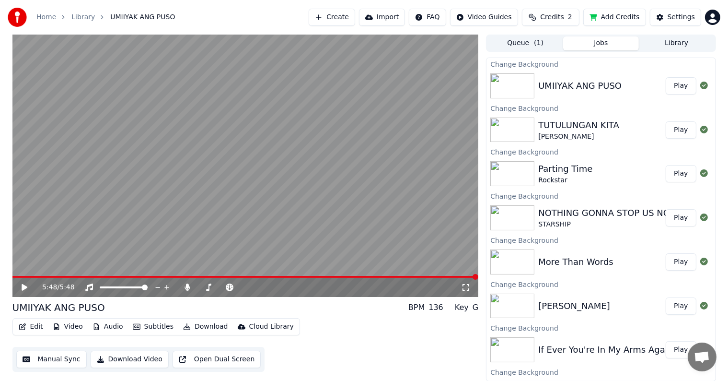
click at [676, 42] on button "Library" at bounding box center [677, 43] width 76 height 14
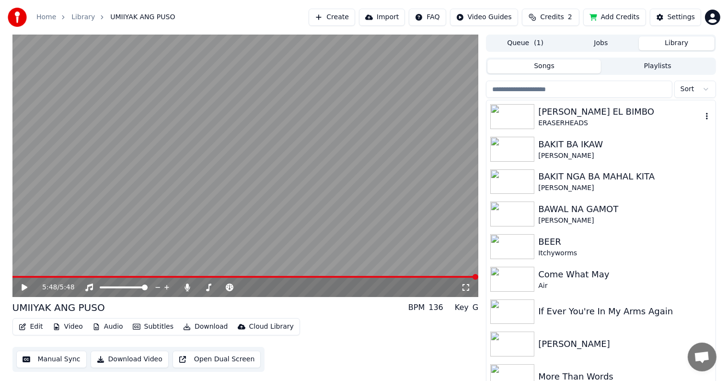
click at [583, 116] on div "[PERSON_NAME] EL BIMBO" at bounding box center [619, 111] width 163 height 13
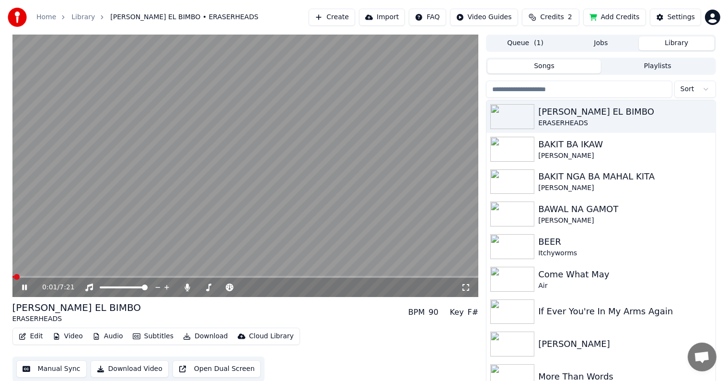
click at [35, 336] on button "Edit" at bounding box center [31, 335] width 32 height 13
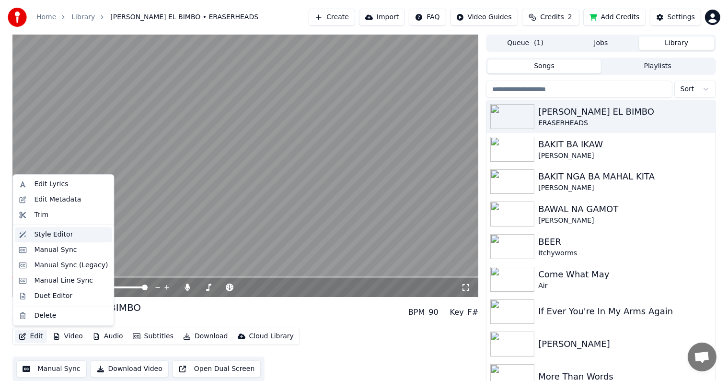
click at [44, 232] on div "Style Editor" at bounding box center [53, 235] width 39 height 10
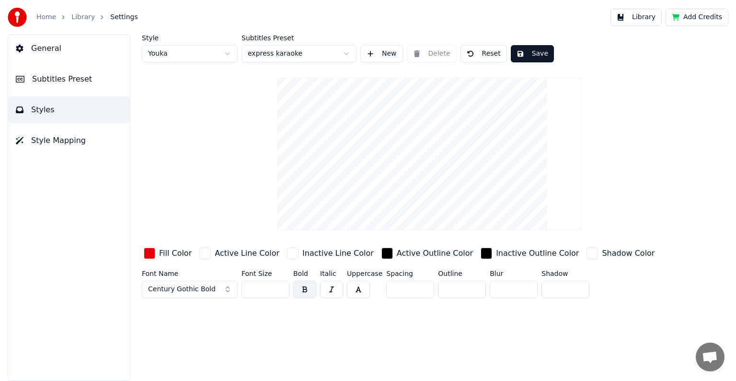
click at [308, 288] on button "button" at bounding box center [304, 288] width 23 height 17
click at [280, 285] on input "**" at bounding box center [266, 288] width 48 height 17
type input "***"
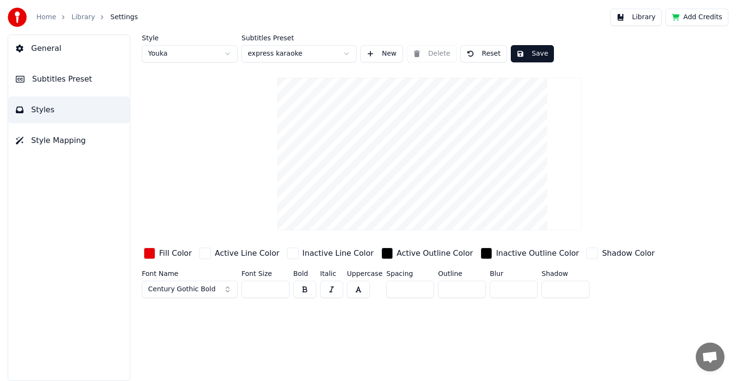
click at [280, 285] on input "***" at bounding box center [266, 288] width 48 height 17
click at [531, 55] on button "Save" at bounding box center [532, 53] width 43 height 17
click at [83, 16] on link "Library" at bounding box center [82, 17] width 23 height 10
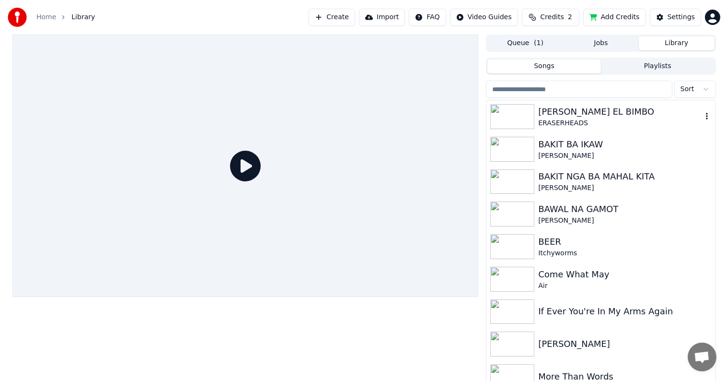
click at [583, 115] on div "[PERSON_NAME] EL BIMBO" at bounding box center [619, 111] width 163 height 13
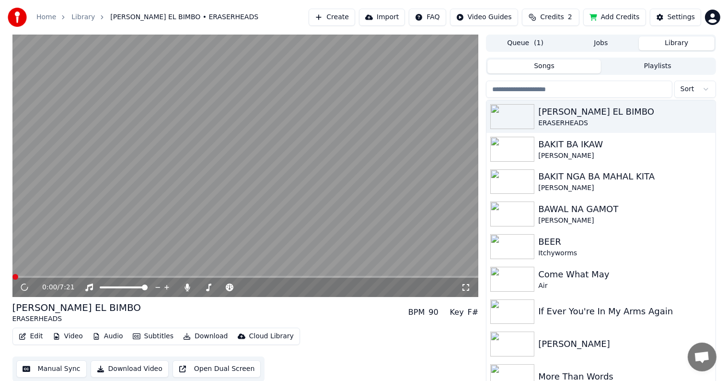
click at [114, 276] on span at bounding box center [245, 277] width 466 height 2
click at [26, 286] on icon at bounding box center [24, 287] width 5 height 6
click at [46, 369] on button "Manual Sync" at bounding box center [51, 368] width 70 height 17
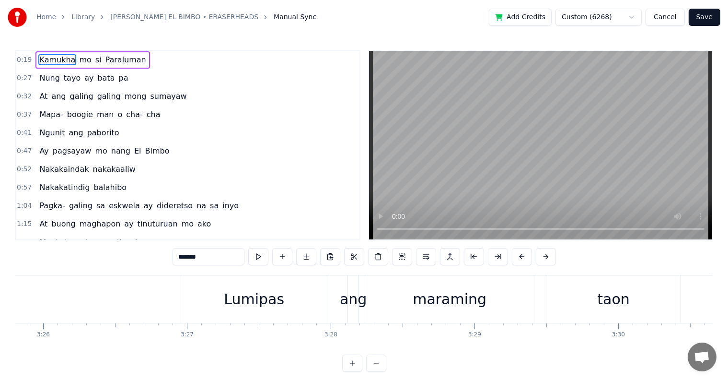
scroll to position [0, 29638]
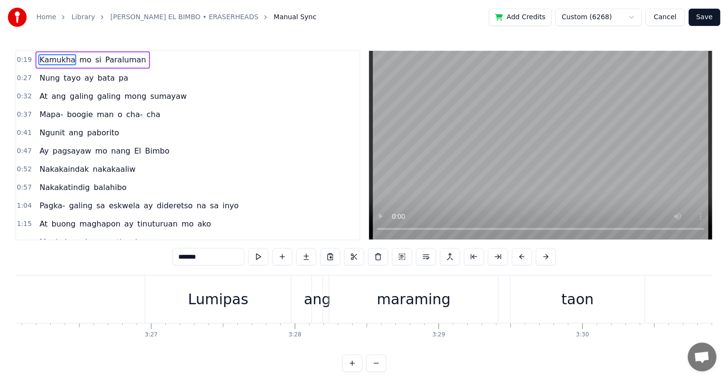
click at [190, 286] on div "Lumipas" at bounding box center [218, 298] width 146 height 47
type input "*******"
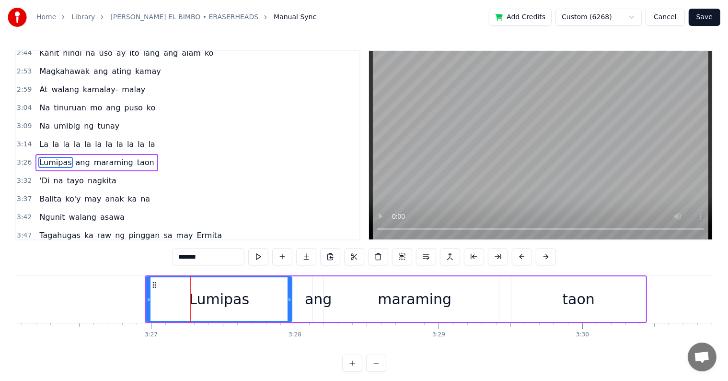
scroll to position [426, 0]
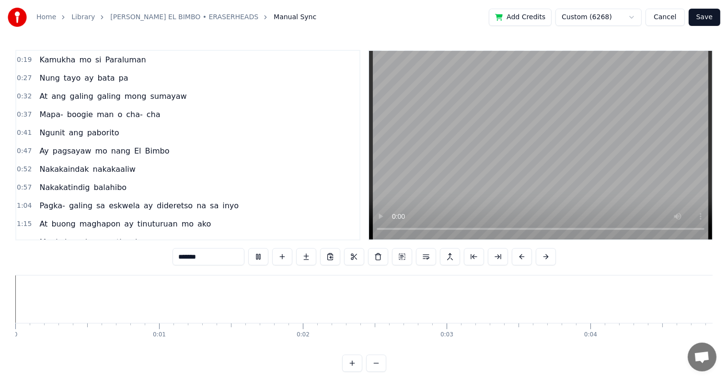
scroll to position [0, 29638]
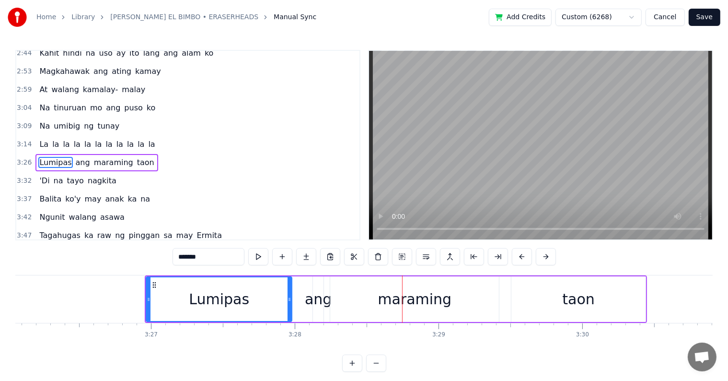
click at [320, 298] on div "ang" at bounding box center [318, 299] width 27 height 22
type input "***"
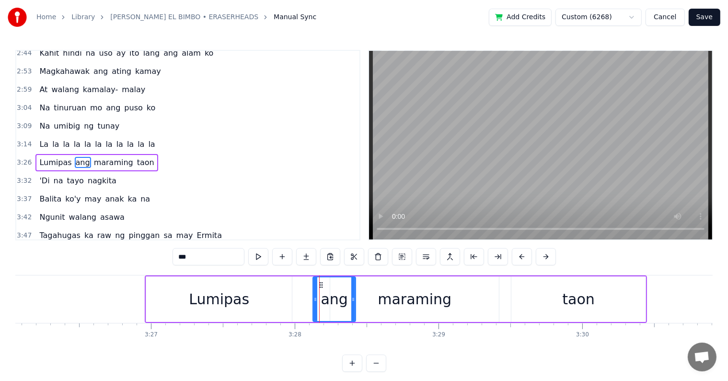
drag, startPoint x: 322, startPoint y: 297, endPoint x: 354, endPoint y: 301, distance: 32.4
click at [354, 301] on icon at bounding box center [353, 299] width 4 height 8
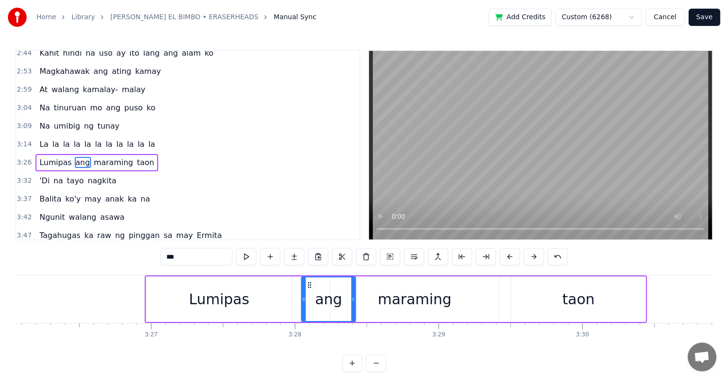
drag, startPoint x: 315, startPoint y: 299, endPoint x: 303, endPoint y: 298, distance: 11.6
click at [303, 298] on icon at bounding box center [304, 299] width 4 height 8
click at [267, 270] on div "0:19 Kamukha mo si Paraluman 0:27 Nung tayo ay bata pa 0:32 At ang galing galin…" at bounding box center [364, 211] width 698 height 322
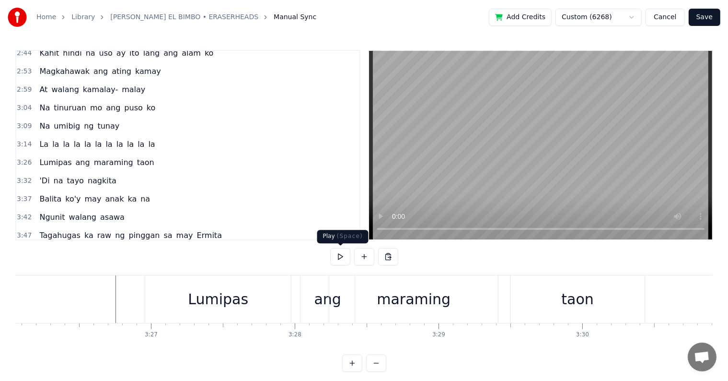
click at [341, 258] on button at bounding box center [340, 256] width 20 height 17
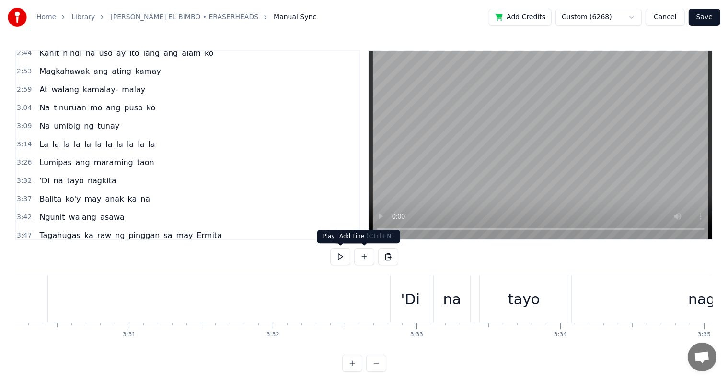
scroll to position [0, 30255]
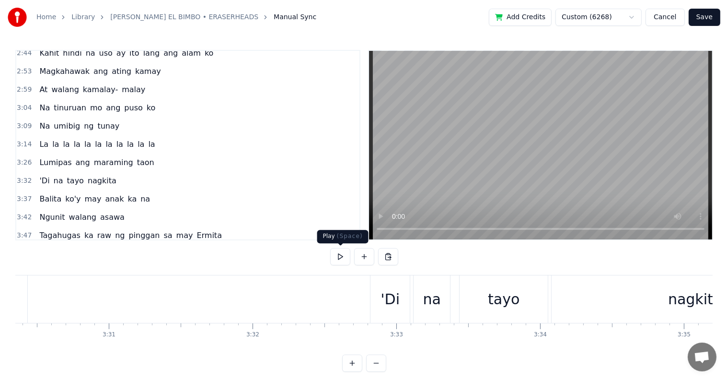
click at [341, 256] on button at bounding box center [340, 256] width 20 height 17
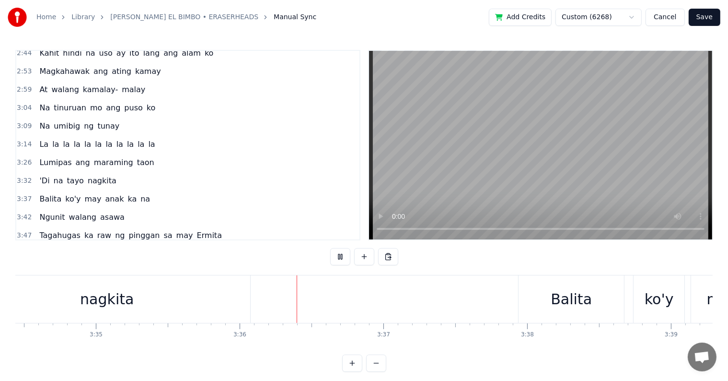
scroll to position [0, 30999]
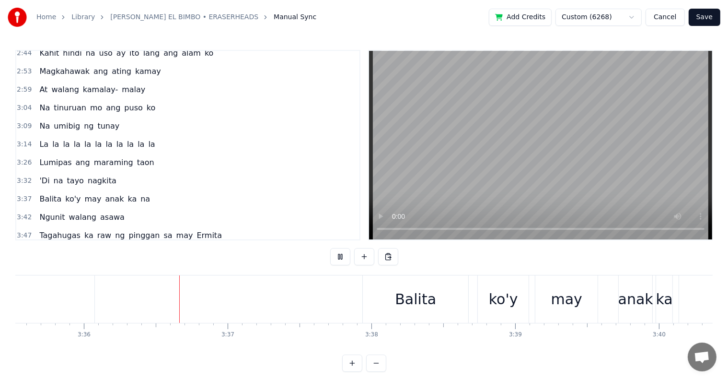
click at [341, 256] on button at bounding box center [340, 256] width 20 height 17
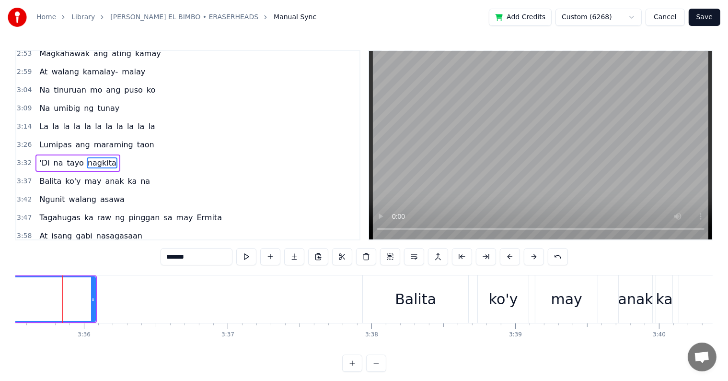
scroll to position [0, 30998]
drag, startPoint x: 94, startPoint y: 299, endPoint x: 65, endPoint y: 302, distance: 28.9
click at [65, 302] on icon at bounding box center [66, 299] width 4 height 8
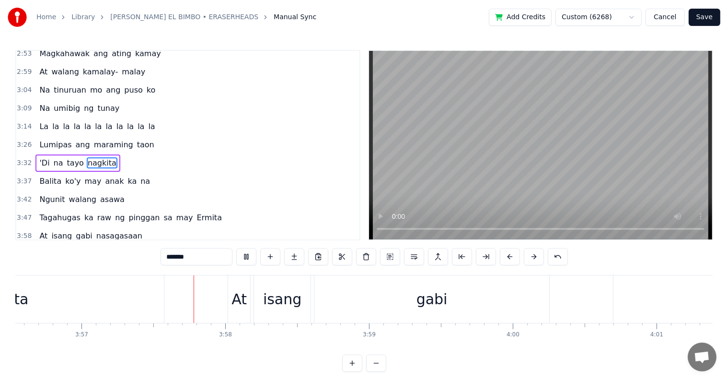
scroll to position [0, 34050]
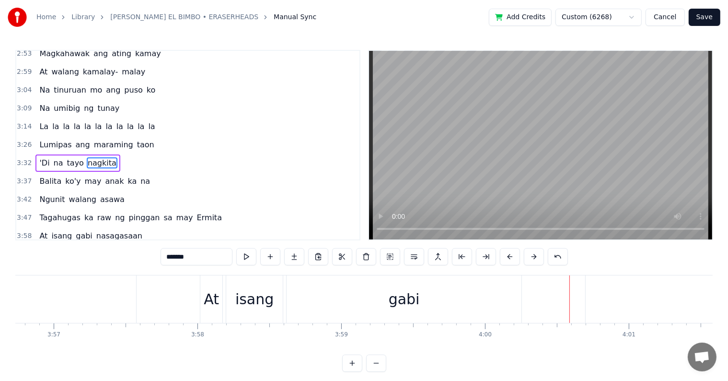
click at [204, 300] on div "At" at bounding box center [211, 299] width 15 height 22
type input "**"
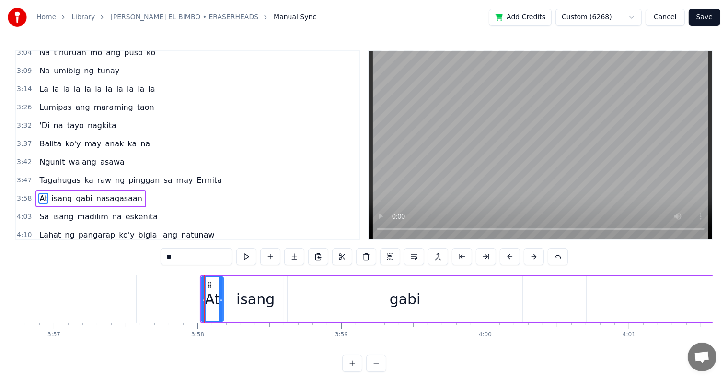
scroll to position [514, 0]
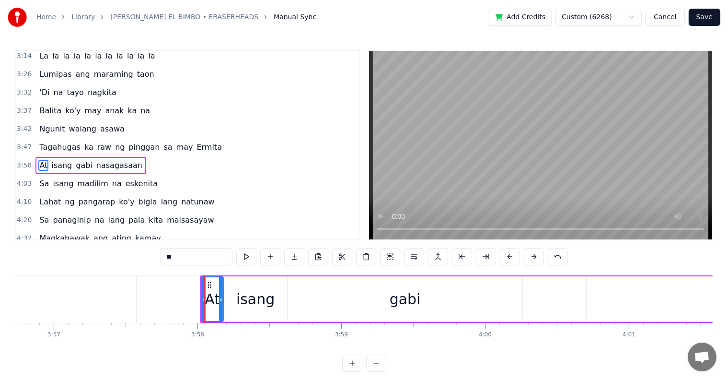
click at [200, 299] on div "At isang gabi nasagasaan" at bounding box center [572, 298] width 744 height 47
click at [211, 296] on div "At" at bounding box center [212, 299] width 15 height 22
drag, startPoint x: 203, startPoint y: 298, endPoint x: 195, endPoint y: 299, distance: 8.7
click at [195, 299] on icon at bounding box center [195, 299] width 4 height 8
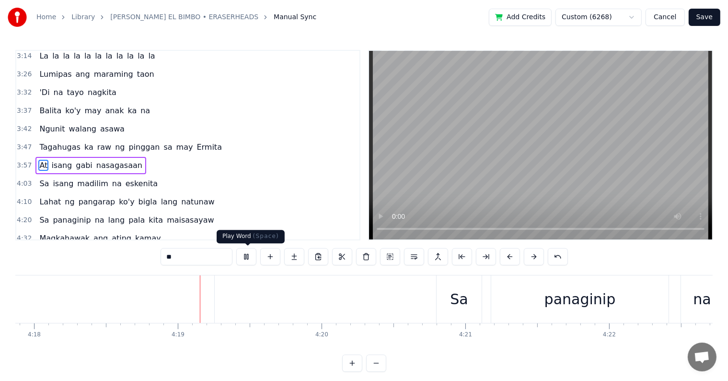
scroll to position [0, 37131]
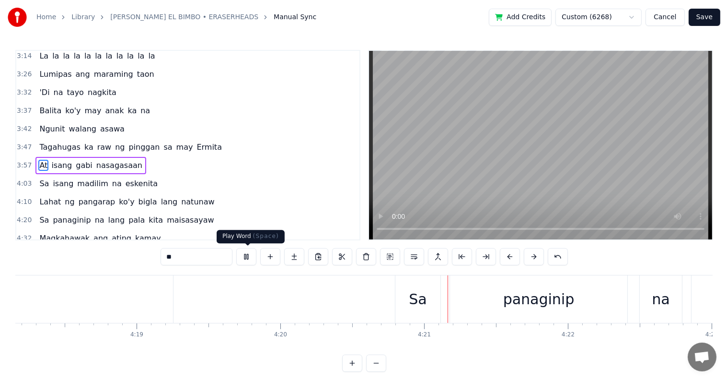
click at [247, 257] on button at bounding box center [246, 256] width 20 height 17
click at [403, 300] on div "Sa" at bounding box center [418, 298] width 45 height 47
type input "**"
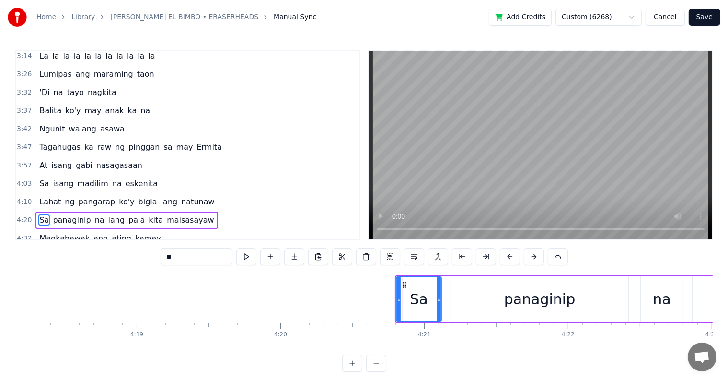
scroll to position [567, 0]
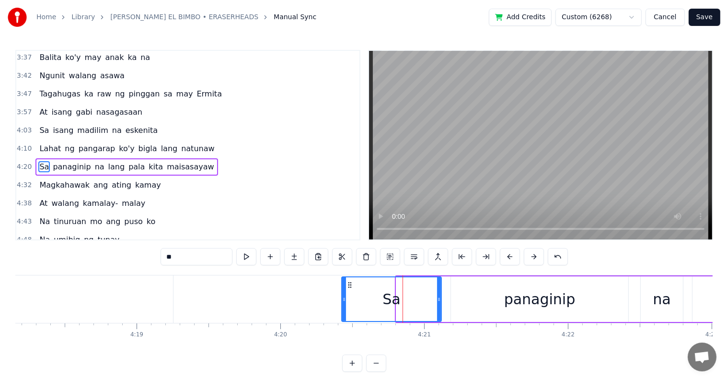
drag, startPoint x: 398, startPoint y: 299, endPoint x: 343, endPoint y: 303, distance: 54.8
click at [343, 303] on div at bounding box center [344, 299] width 4 height 44
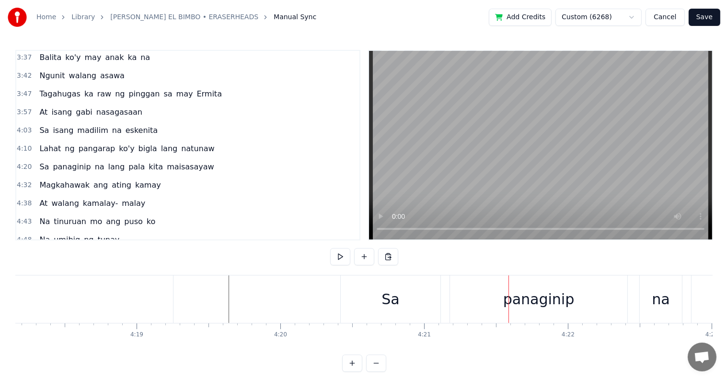
click at [390, 300] on div "Sa" at bounding box center [391, 299] width 18 height 22
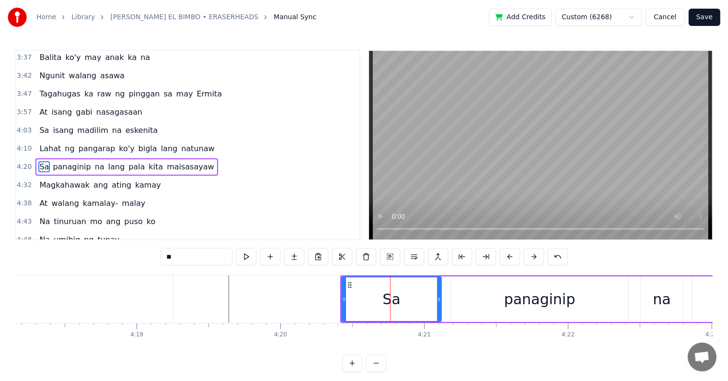
drag, startPoint x: 341, startPoint y: 298, endPoint x: 356, endPoint y: 299, distance: 14.9
click at [374, 301] on div "Sa" at bounding box center [391, 299] width 101 height 46
drag, startPoint x: 345, startPoint y: 298, endPoint x: 379, endPoint y: 299, distance: 34.1
click at [379, 299] on icon at bounding box center [378, 299] width 4 height 8
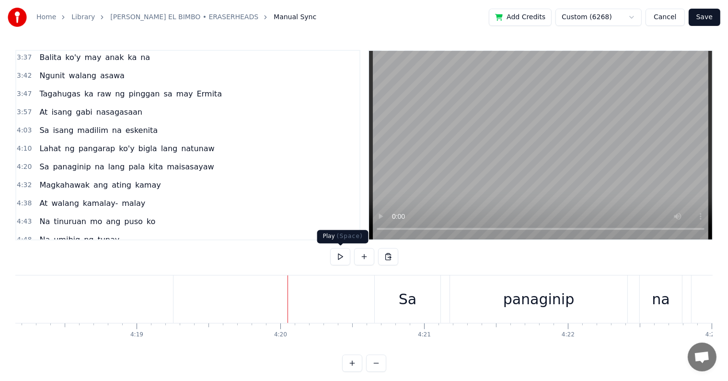
click at [342, 254] on button at bounding box center [340, 256] width 20 height 17
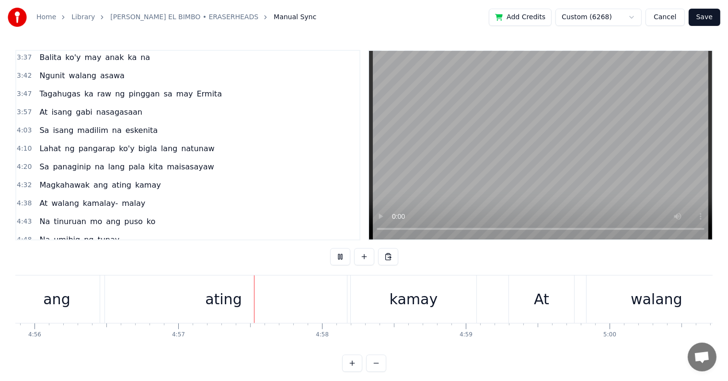
scroll to position [0, 42669]
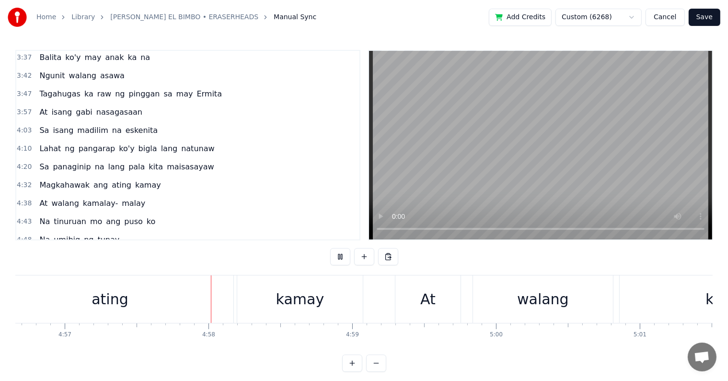
click at [344, 251] on button at bounding box center [340, 256] width 20 height 17
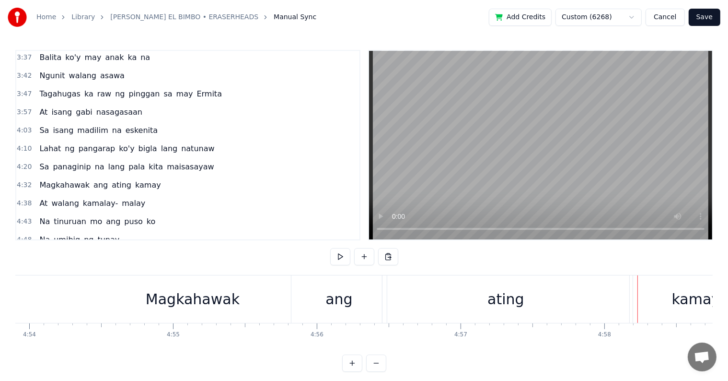
scroll to position [0, 42201]
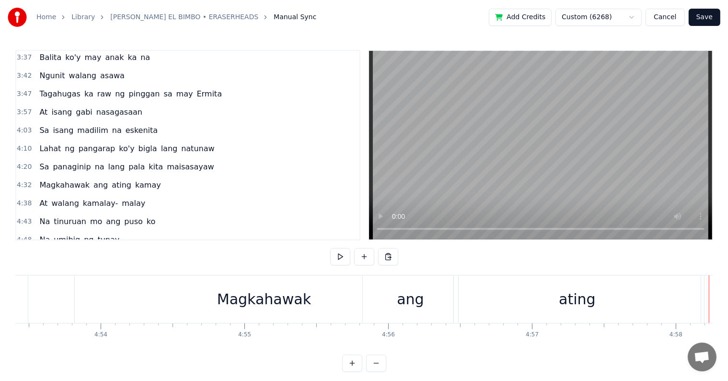
click at [163, 287] on div "Magkahawak" at bounding box center [264, 298] width 379 height 47
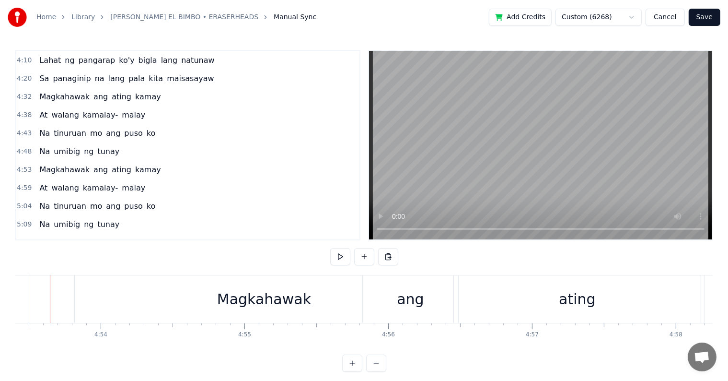
scroll to position [0, 42188]
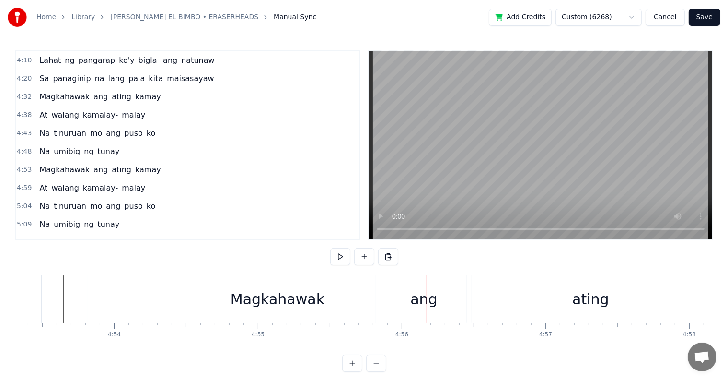
click at [404, 297] on div "ang" at bounding box center [423, 298] width 95 height 47
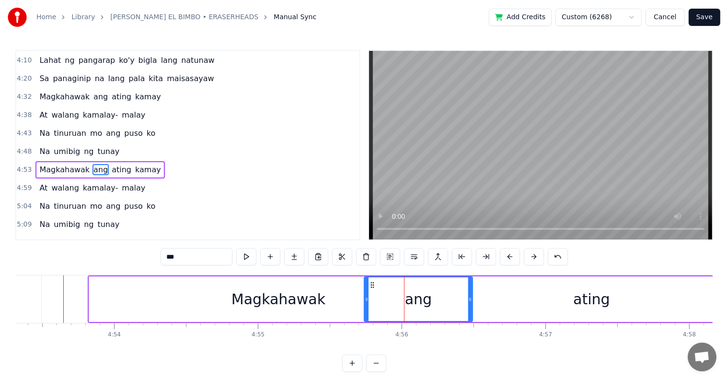
drag, startPoint x: 378, startPoint y: 301, endPoint x: 365, endPoint y: 302, distance: 13.0
click at [365, 302] on icon at bounding box center [367, 299] width 4 height 8
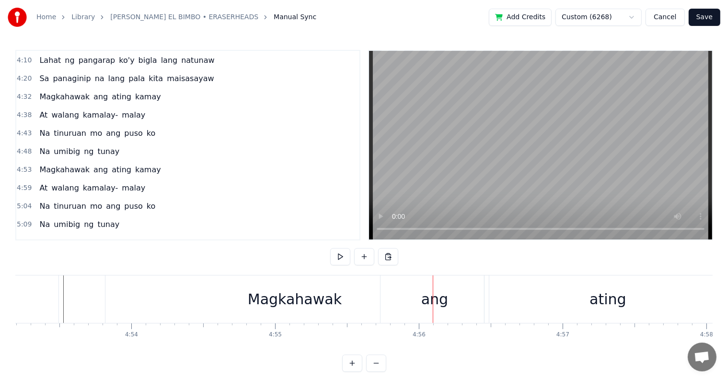
click at [412, 299] on div "ang" at bounding box center [435, 298] width 108 height 47
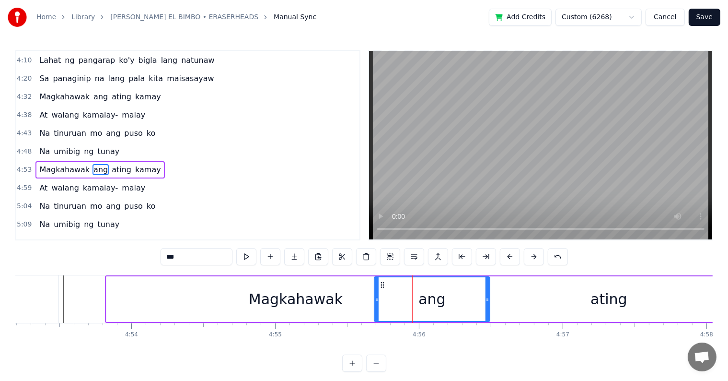
drag, startPoint x: 382, startPoint y: 298, endPoint x: 374, endPoint y: 298, distance: 7.2
click at [375, 298] on icon at bounding box center [377, 299] width 4 height 8
drag, startPoint x: 488, startPoint y: 295, endPoint x: 477, endPoint y: 294, distance: 10.6
click at [477, 294] on div at bounding box center [477, 299] width 4 height 44
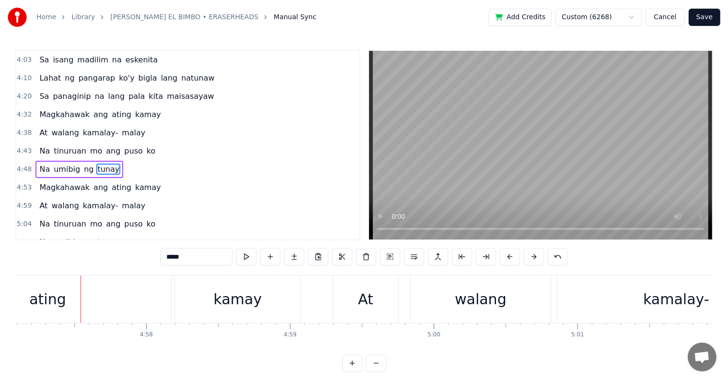
scroll to position [0, 42748]
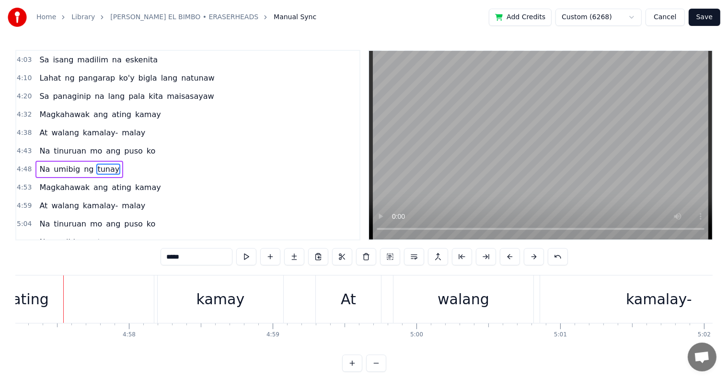
click at [207, 291] on div "kamay" at bounding box center [221, 299] width 48 height 22
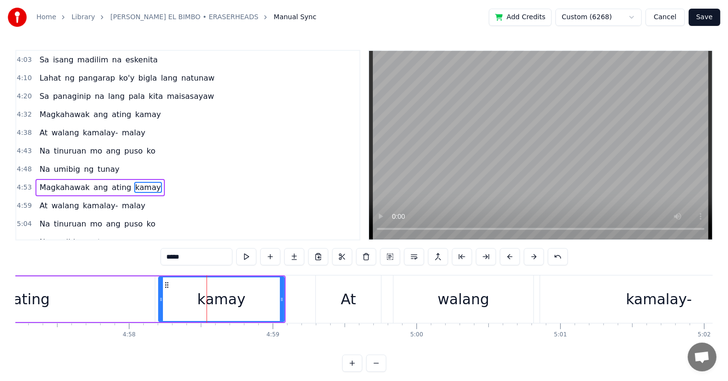
scroll to position [655, 0]
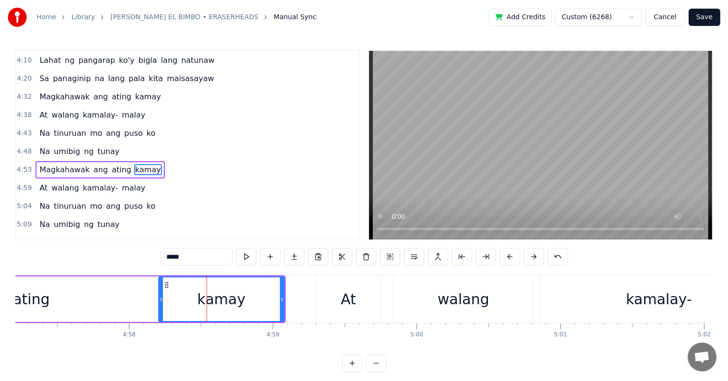
click at [158, 301] on div "kamay" at bounding box center [221, 299] width 127 height 46
drag, startPoint x: 211, startPoint y: 297, endPoint x: 186, endPoint y: 298, distance: 25.4
click at [186, 298] on div "kamay" at bounding box center [221, 299] width 125 height 44
click at [165, 284] on circle at bounding box center [165, 284] width 0 height 0
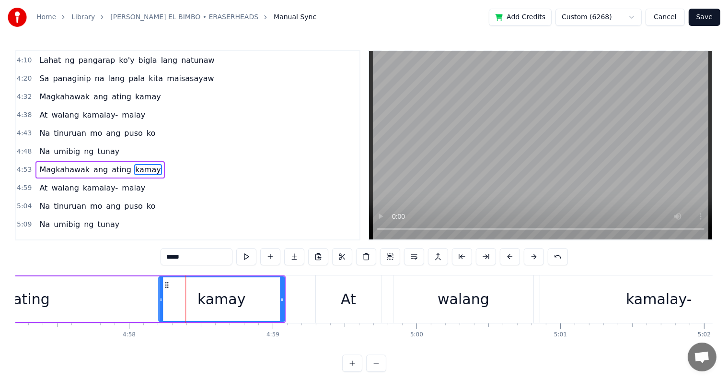
click at [165, 284] on circle at bounding box center [165, 284] width 0 height 0
click at [89, 263] on div "0:19 Kamukha mo si Paraluman 0:27 Nung tayo ay bata pa 0:32 At ang galing galin…" at bounding box center [364, 211] width 698 height 322
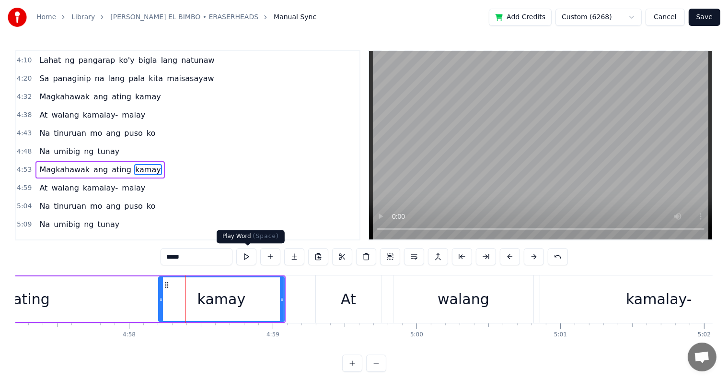
click at [248, 260] on button at bounding box center [246, 256] width 20 height 17
click at [25, 267] on div "0:19 Kamukha mo si Paraluman 0:27 Nung tayo ay bata pa 0:32 At ang galing galin…" at bounding box center [364, 211] width 698 height 322
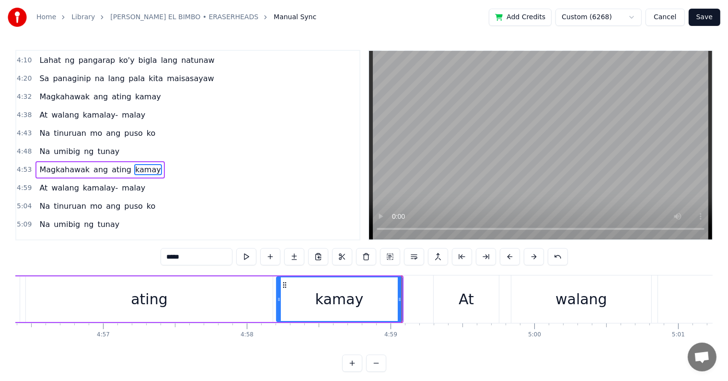
scroll to position [0, 42559]
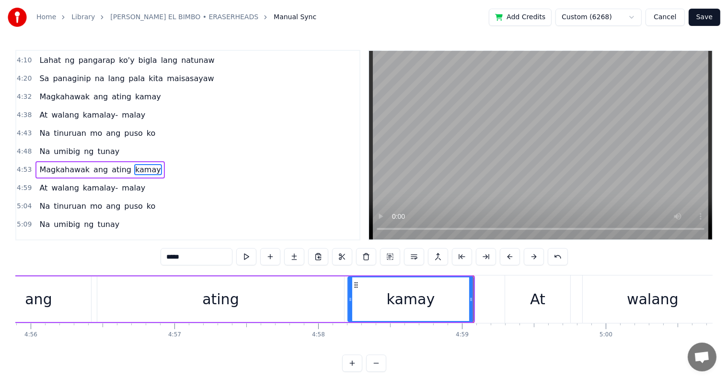
click at [25, 293] on div "ang" at bounding box center [38, 299] width 105 height 46
type input "***"
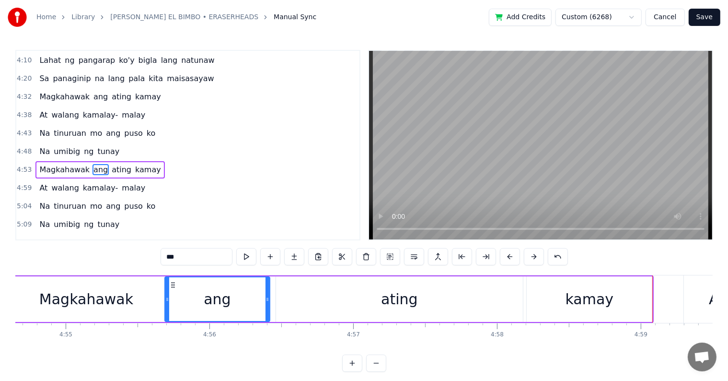
scroll to position [0, 42237]
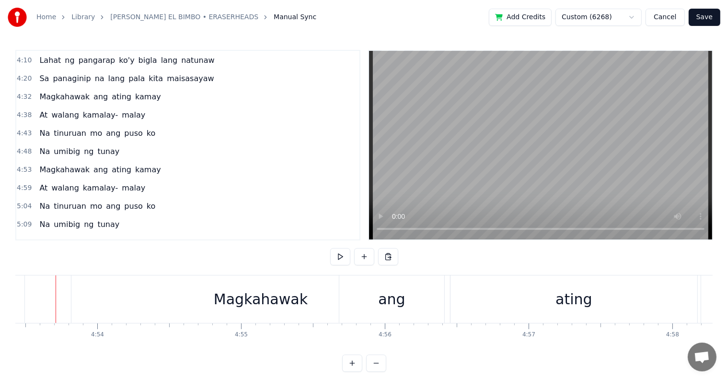
scroll to position [0, 42197]
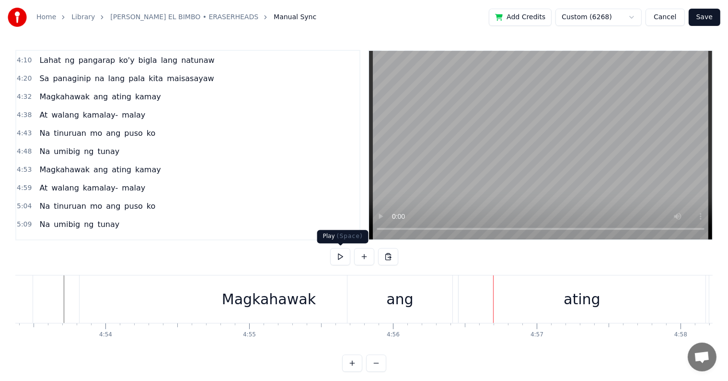
click at [341, 257] on button at bounding box center [340, 256] width 20 height 17
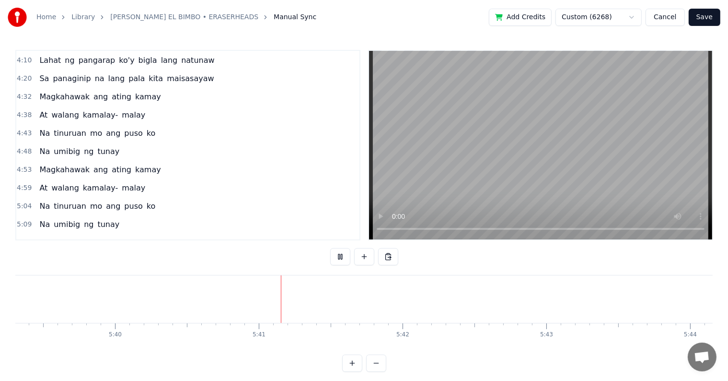
scroll to position [0, 48937]
click at [704, 16] on button "Save" at bounding box center [705, 17] width 32 height 17
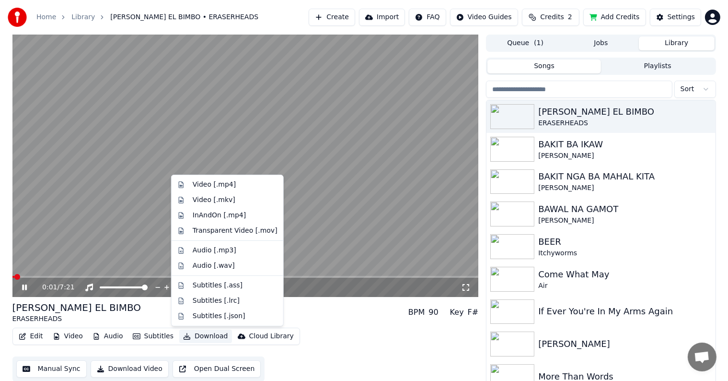
click at [194, 337] on button "Download" at bounding box center [205, 335] width 53 height 13
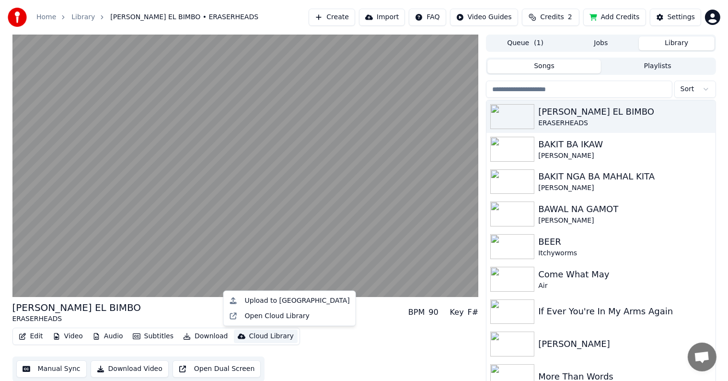
click at [330, 330] on div "Edit Video Audio Subtitles Download Cloud Library Manual Sync Download Video Op…" at bounding box center [245, 354] width 466 height 54
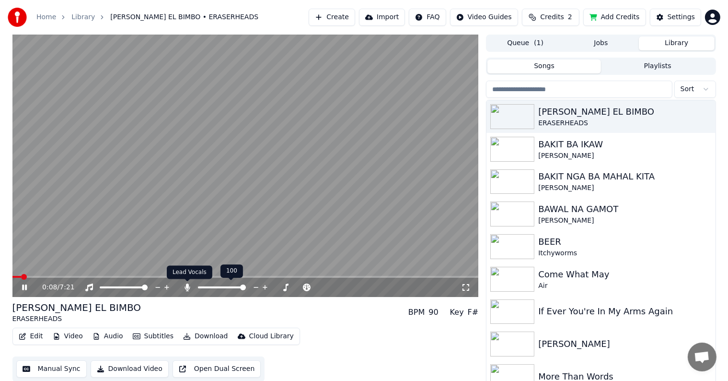
click at [187, 287] on icon at bounding box center [187, 287] width 5 height 8
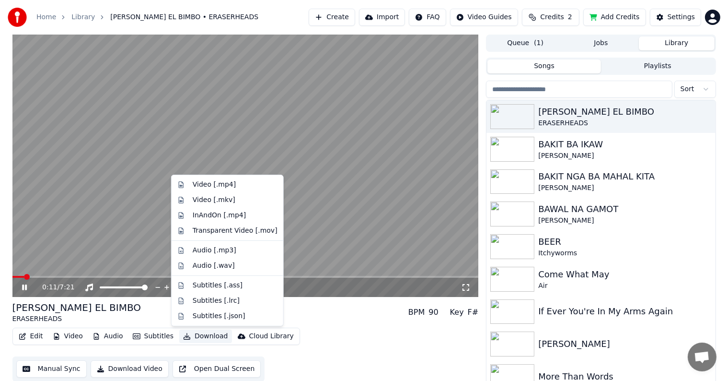
click at [198, 335] on button "Download" at bounding box center [205, 335] width 53 height 13
click at [203, 186] on div "Video [.mp4]" at bounding box center [214, 185] width 43 height 10
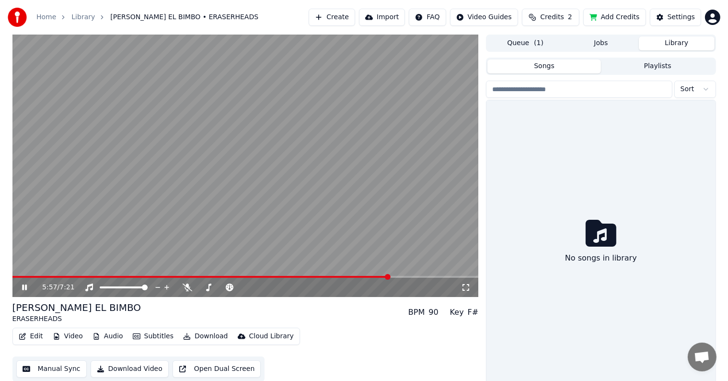
click at [676, 43] on button "Library" at bounding box center [677, 43] width 76 height 14
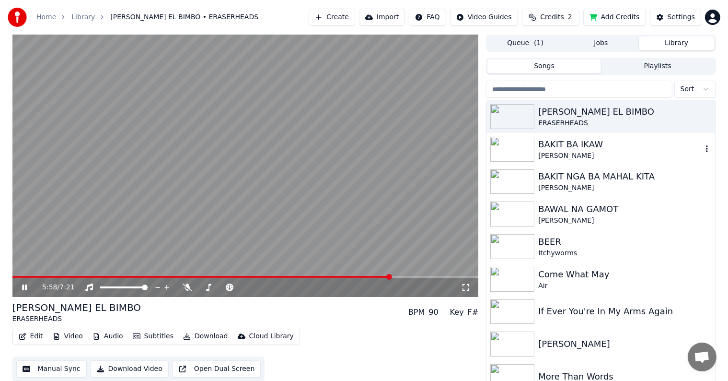
click at [563, 149] on div "BAKIT BA IKAW" at bounding box center [619, 144] width 163 height 13
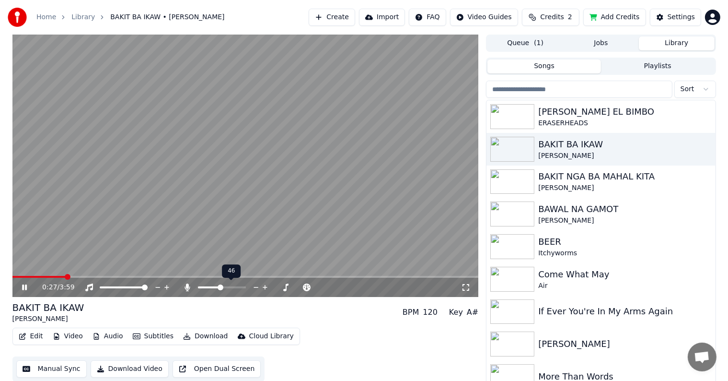
click at [220, 289] on span at bounding box center [221, 287] width 6 height 6
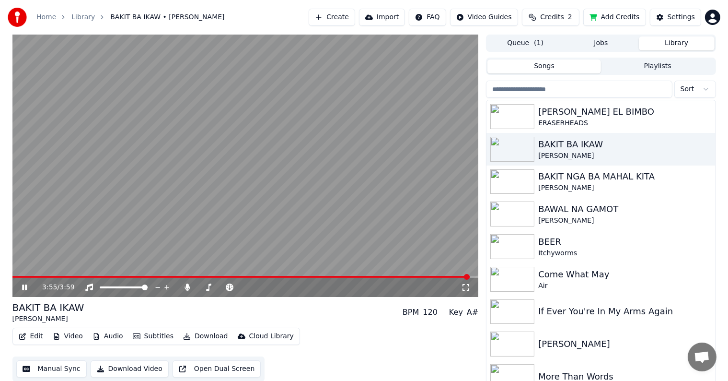
click at [203, 334] on button "Download" at bounding box center [205, 335] width 53 height 13
click at [324, 179] on video at bounding box center [245, 166] width 466 height 262
click at [187, 286] on icon at bounding box center [187, 287] width 5 height 8
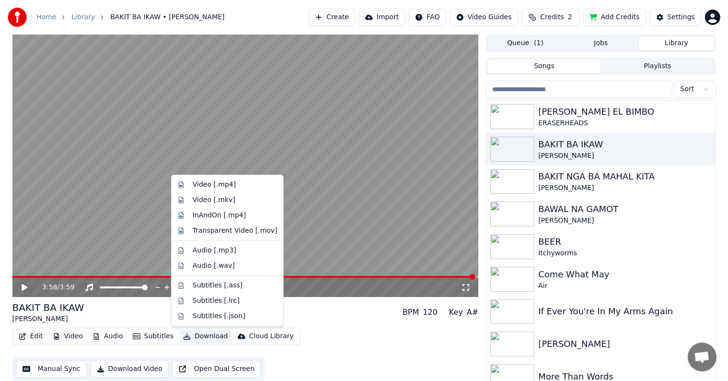
click at [186, 336] on button "Download" at bounding box center [205, 335] width 53 height 13
click at [211, 186] on div "Video [.mp4]" at bounding box center [214, 185] width 43 height 10
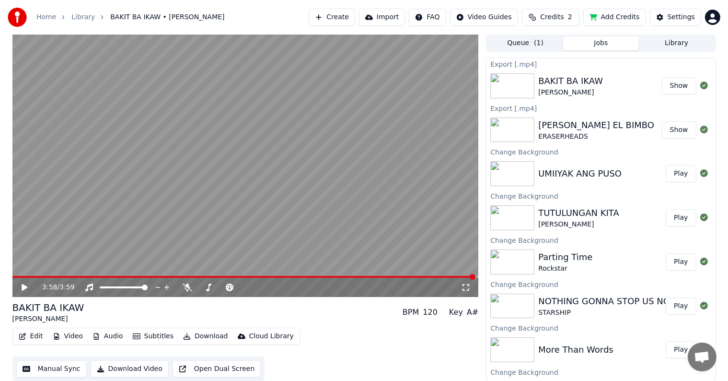
click at [326, 145] on video at bounding box center [245, 166] width 466 height 262
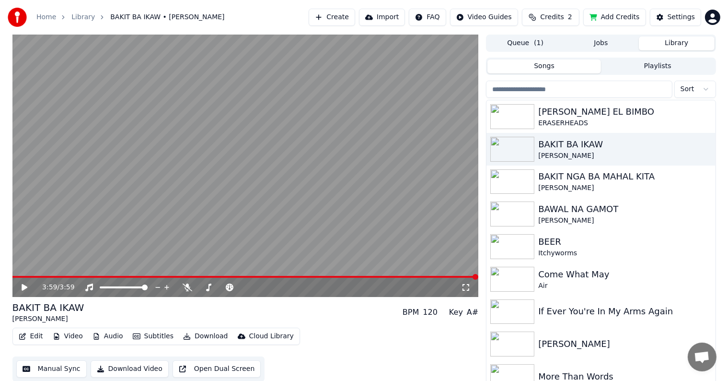
click at [673, 42] on button "Library" at bounding box center [677, 43] width 76 height 14
click at [558, 180] on div "BAKIT NGA BA MAHAL KITA" at bounding box center [619, 176] width 163 height 13
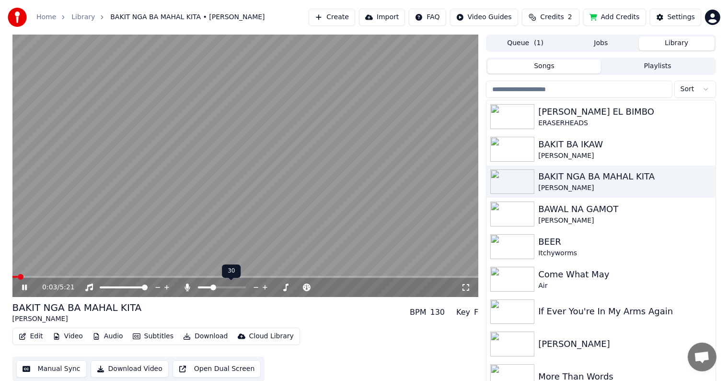
click at [212, 286] on span at bounding box center [222, 287] width 48 height 2
click at [15, 276] on span at bounding box center [13, 277] width 3 height 2
click at [12, 278] on span at bounding box center [15, 277] width 6 height 6
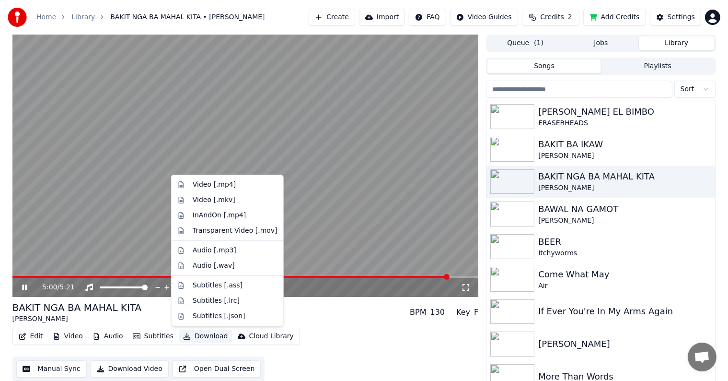
click at [200, 338] on button "Download" at bounding box center [205, 335] width 53 height 13
click at [323, 232] on video at bounding box center [245, 166] width 466 height 262
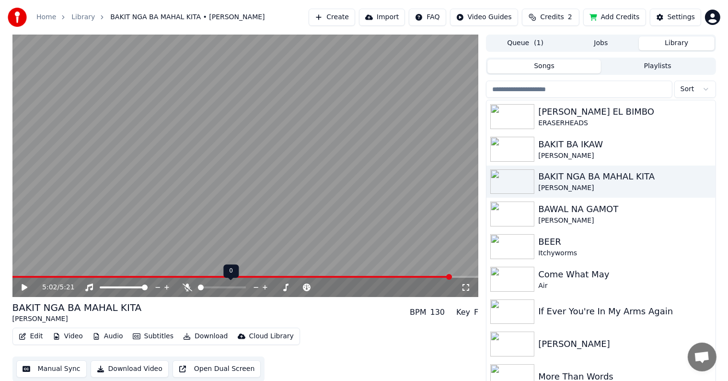
click at [198, 286] on span at bounding box center [201, 287] width 6 height 6
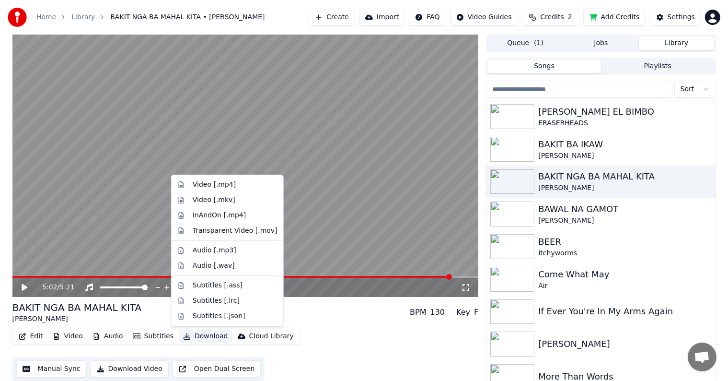
click at [196, 335] on button "Download" at bounding box center [205, 335] width 53 height 13
click at [214, 186] on div "Video [.mp4]" at bounding box center [214, 185] width 43 height 10
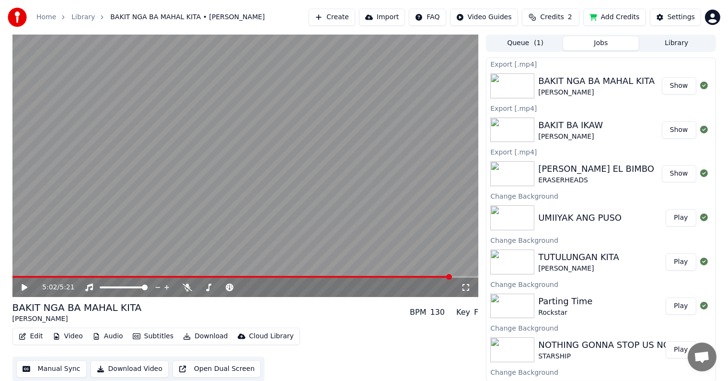
click at [681, 40] on button "Library" at bounding box center [677, 43] width 76 height 14
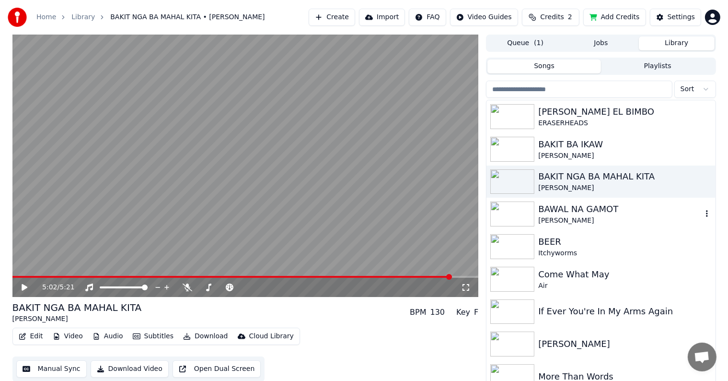
click at [568, 215] on div "BAWAL NA GAMOT" at bounding box center [619, 208] width 163 height 13
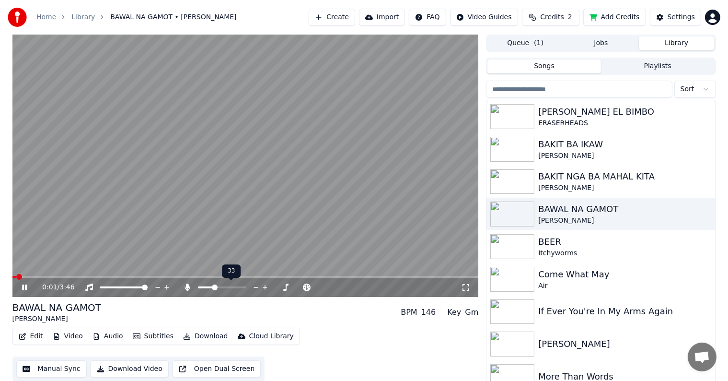
click at [214, 286] on span at bounding box center [215, 287] width 6 height 6
click at [212, 287] on span at bounding box center [215, 287] width 6 height 6
click at [57, 366] on button "Manual Sync" at bounding box center [51, 368] width 70 height 17
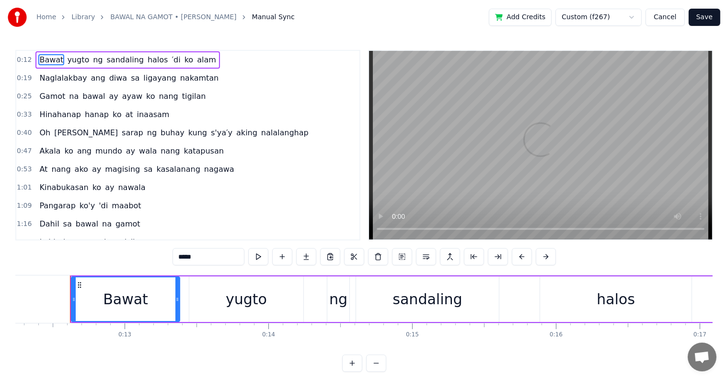
scroll to position [0, 1767]
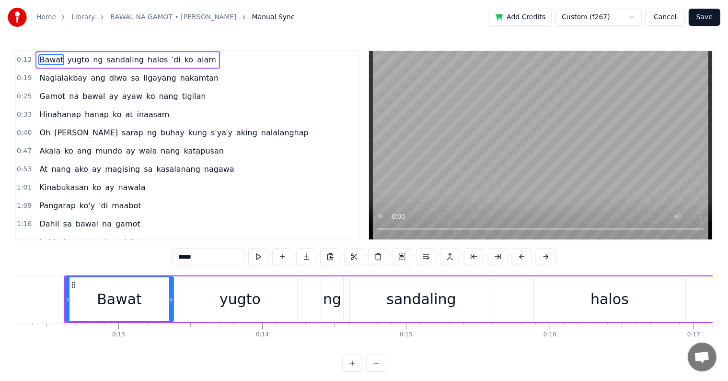
click at [52, 266] on div "0:12 Bawat yugto ng sandaling halos ′di ko alam 0:19 Naglalakbay ang diwa sa li…" at bounding box center [364, 211] width 698 height 322
click at [59, 259] on div "0:12 Bawat yugto ng sandaling halos ′di ko alam 0:19 Naglalakbay ang diwa sa li…" at bounding box center [364, 211] width 698 height 322
click at [230, 308] on div "yugto" at bounding box center [240, 299] width 41 height 22
type input "*****"
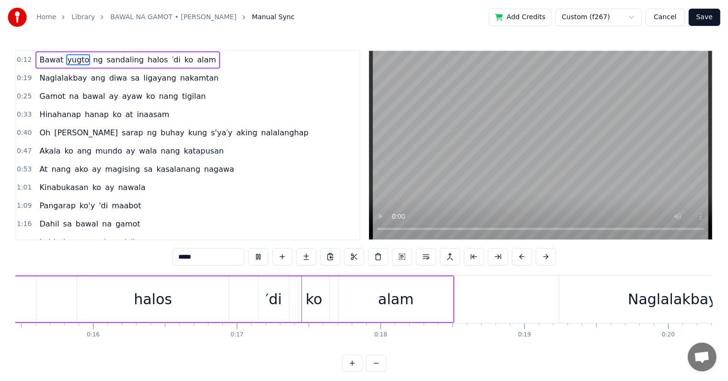
scroll to position [0, 2382]
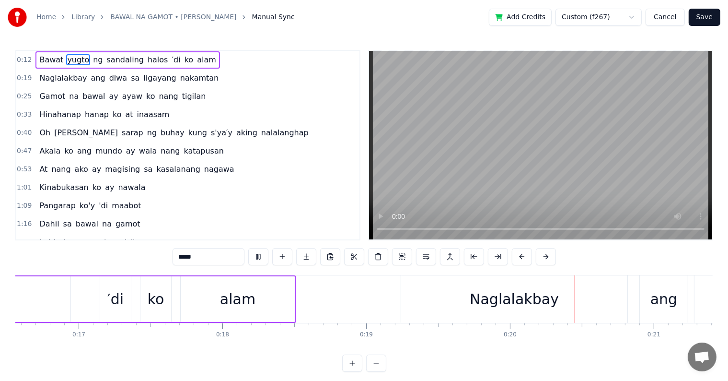
click at [709, 16] on button "Save" at bounding box center [705, 17] width 32 height 17
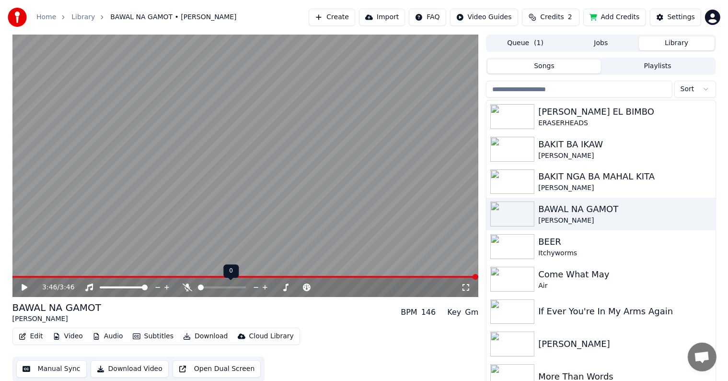
click at [198, 289] on span at bounding box center [201, 287] width 6 height 6
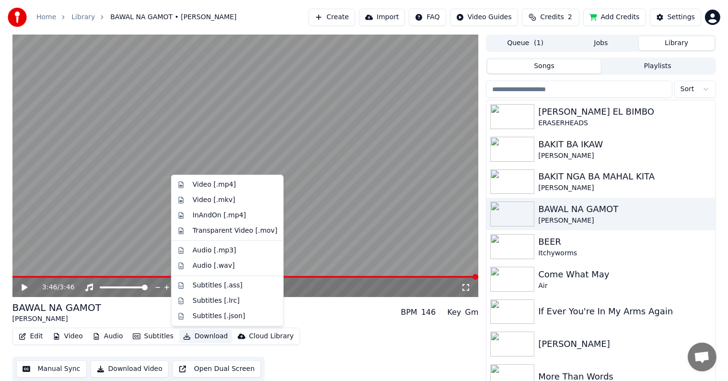
click at [194, 335] on button "Download" at bounding box center [205, 335] width 53 height 13
click at [222, 188] on div "Video [.mp4]" at bounding box center [214, 185] width 43 height 10
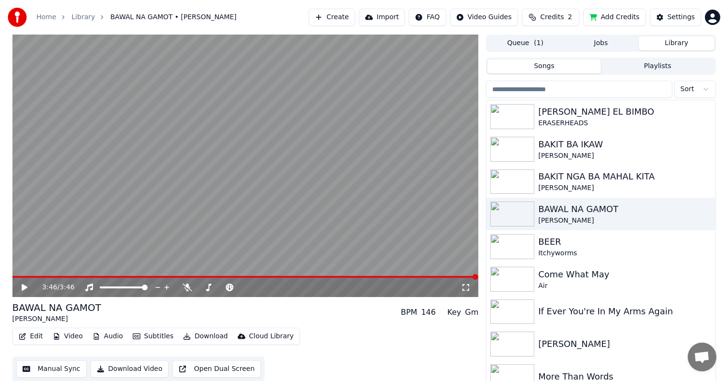
click at [672, 40] on button "Library" at bounding box center [677, 43] width 76 height 14
click at [563, 244] on div "BEER" at bounding box center [619, 241] width 163 height 13
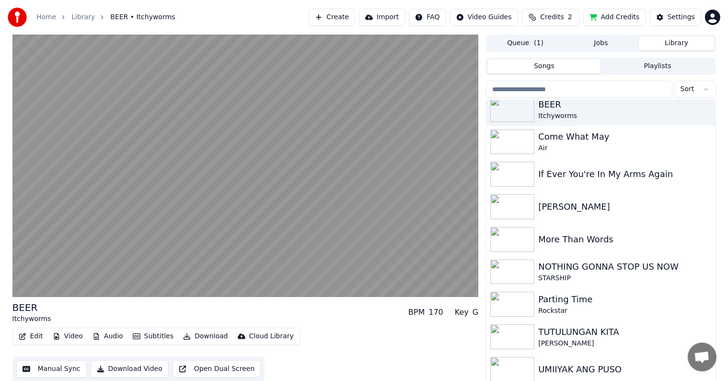
scroll to position [138, 0]
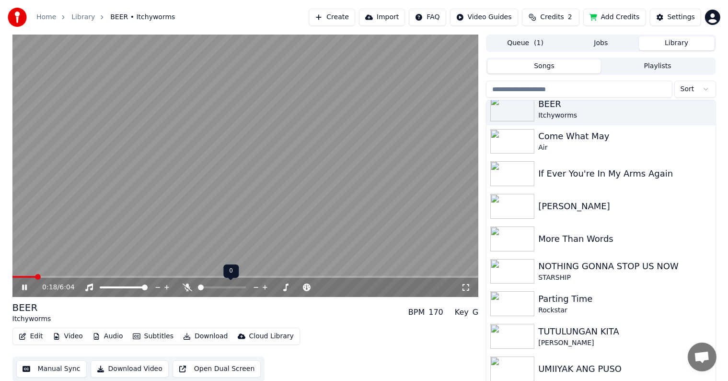
click at [212, 286] on div at bounding box center [230, 287] width 77 height 10
click at [212, 286] on span at bounding box center [222, 287] width 48 height 2
click at [38, 368] on button "Manual Sync" at bounding box center [51, 368] width 70 height 17
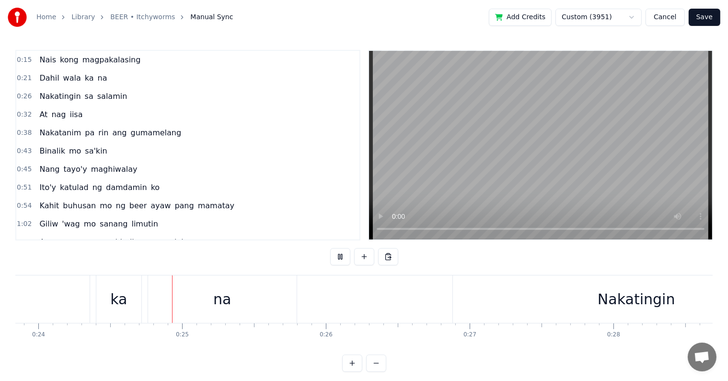
scroll to position [0, 3429]
click at [709, 15] on button "Save" at bounding box center [705, 17] width 32 height 17
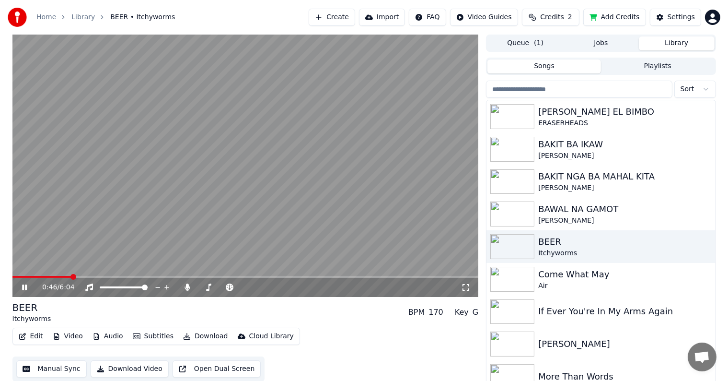
click at [71, 276] on span at bounding box center [245, 277] width 466 height 2
click at [198, 286] on span at bounding box center [201, 287] width 6 height 6
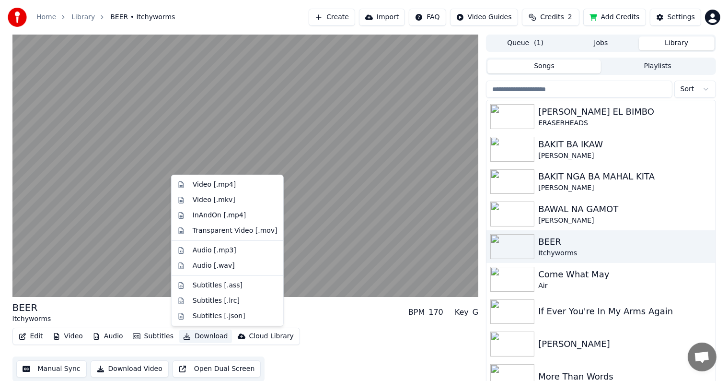
click at [193, 333] on button "Download" at bounding box center [205, 335] width 53 height 13
click at [224, 187] on div "Video [.mp4]" at bounding box center [214, 185] width 43 height 10
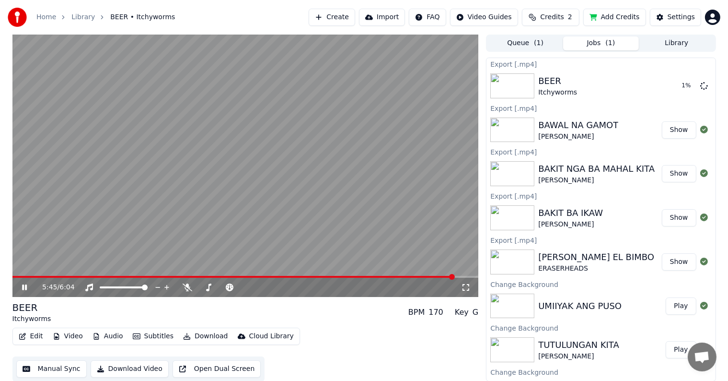
click at [21, 284] on icon at bounding box center [31, 287] width 23 height 8
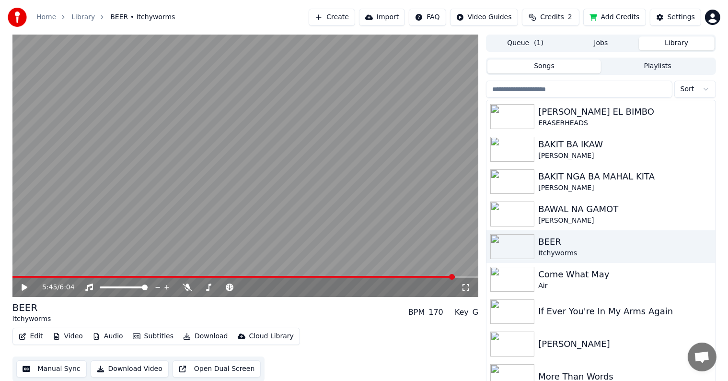
click at [667, 40] on button "Library" at bounding box center [677, 43] width 76 height 14
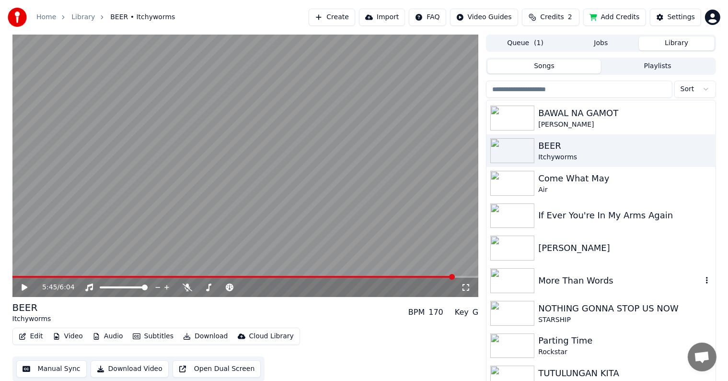
scroll to position [48, 0]
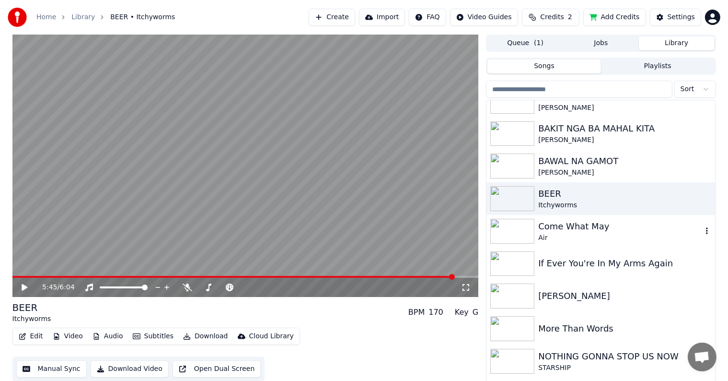
click at [521, 234] on img at bounding box center [512, 231] width 44 height 25
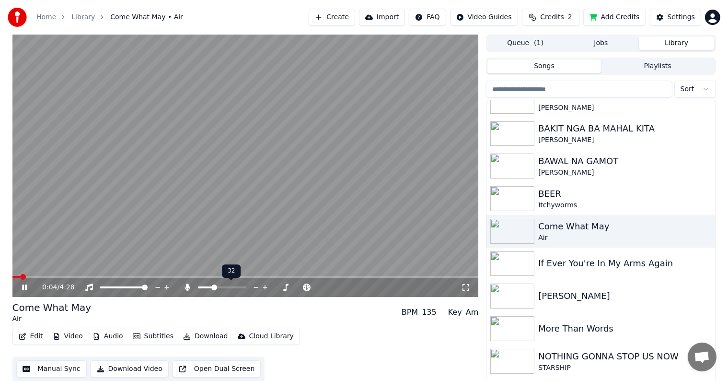
click at [213, 288] on span at bounding box center [222, 287] width 48 height 2
click at [198, 290] on span at bounding box center [201, 287] width 6 height 6
click at [199, 336] on button "Download" at bounding box center [205, 335] width 53 height 13
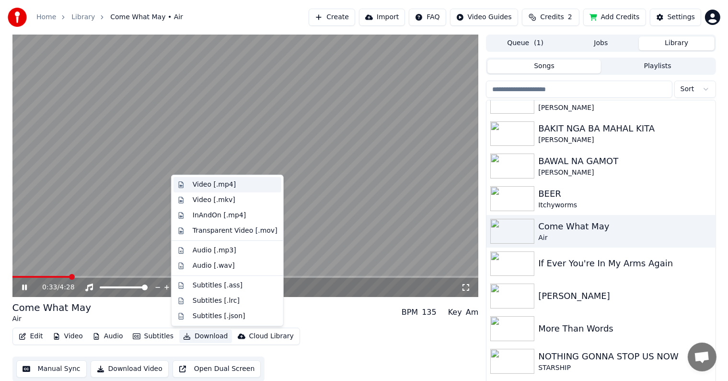
click at [214, 186] on div "Video [.mp4]" at bounding box center [214, 185] width 43 height 10
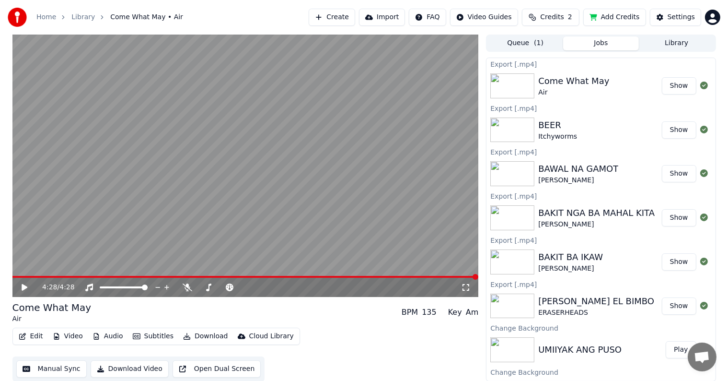
click at [674, 44] on button "Library" at bounding box center [677, 43] width 76 height 14
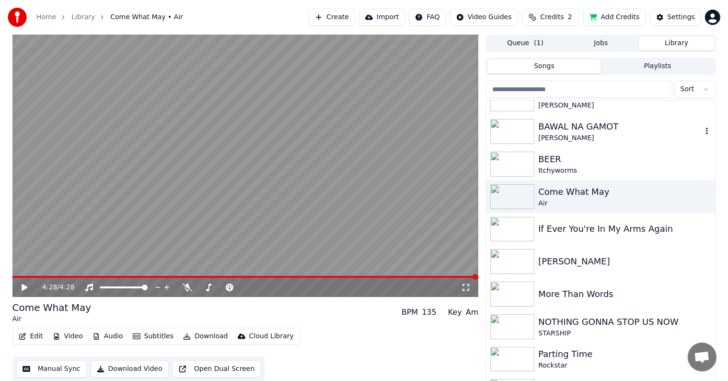
scroll to position [96, 0]
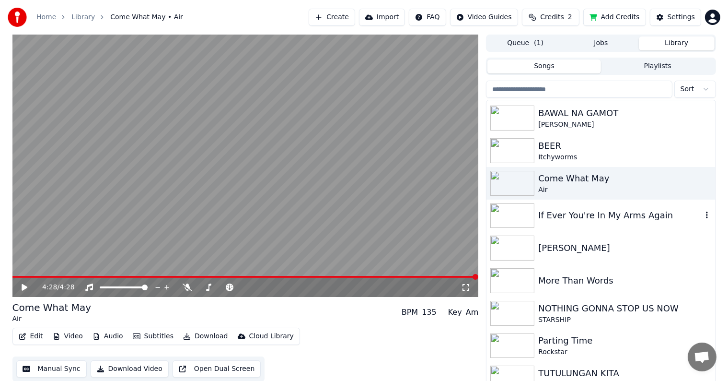
click at [592, 215] on div "If Ever You're In My Arms Again" at bounding box center [619, 215] width 163 height 13
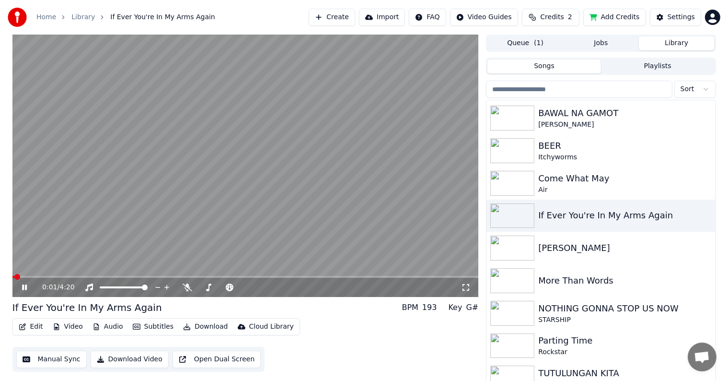
click at [138, 359] on button "Download Video" at bounding box center [130, 358] width 78 height 17
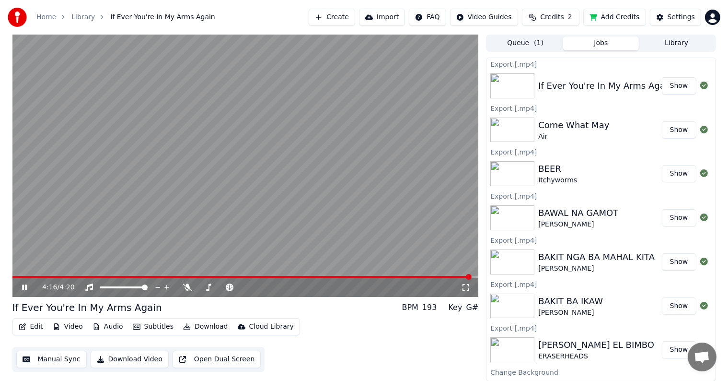
click at [681, 42] on button "Library" at bounding box center [677, 43] width 76 height 14
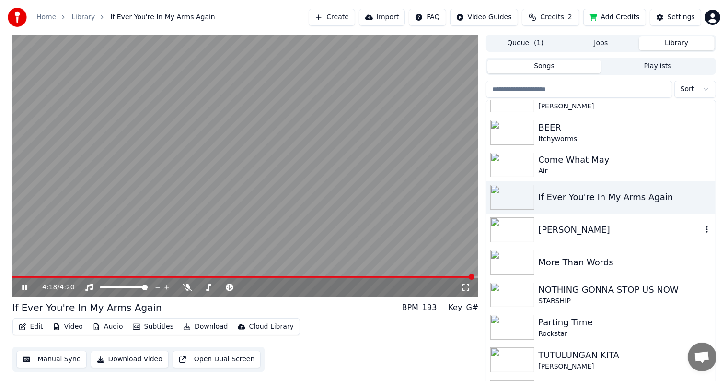
scroll to position [138, 0]
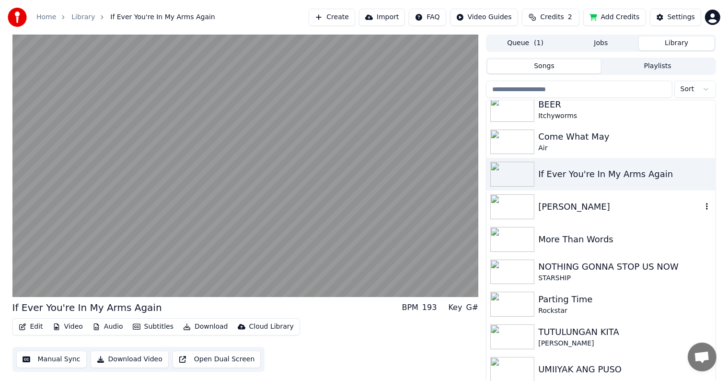
click at [543, 205] on div "[PERSON_NAME]" at bounding box center [619, 206] width 163 height 13
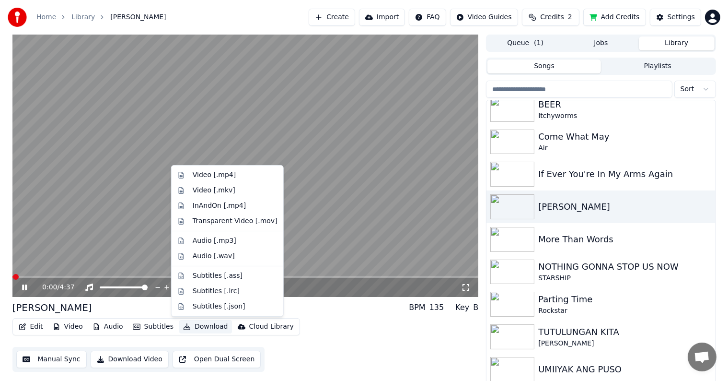
click at [194, 325] on button "Download" at bounding box center [205, 326] width 53 height 13
click at [210, 173] on div "Video [.mp4]" at bounding box center [214, 175] width 43 height 10
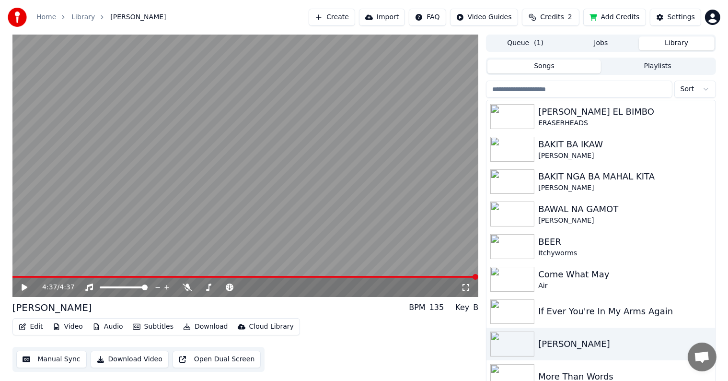
click at [671, 41] on button "Library" at bounding box center [677, 43] width 76 height 14
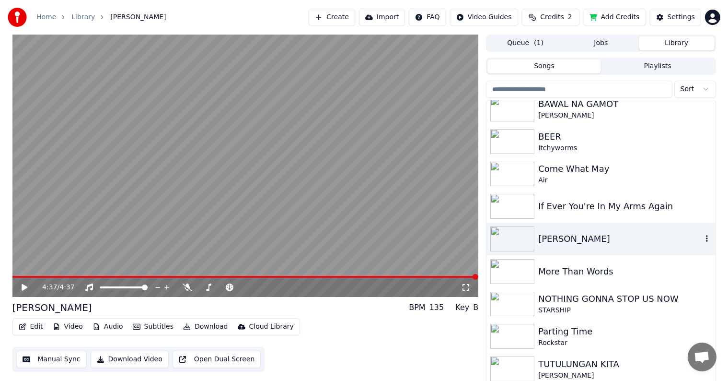
scroll to position [138, 0]
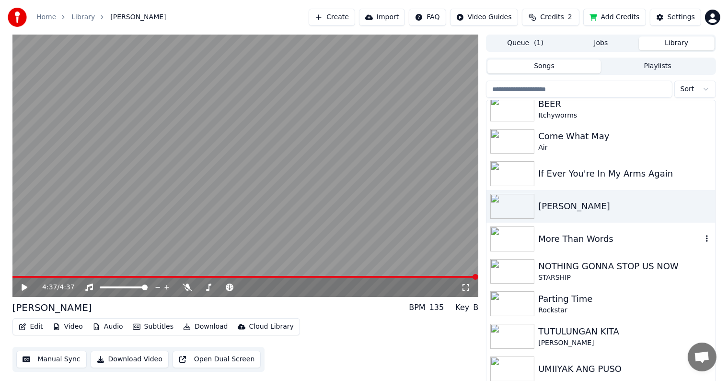
click at [564, 239] on div "More Than Words" at bounding box center [619, 238] width 163 height 13
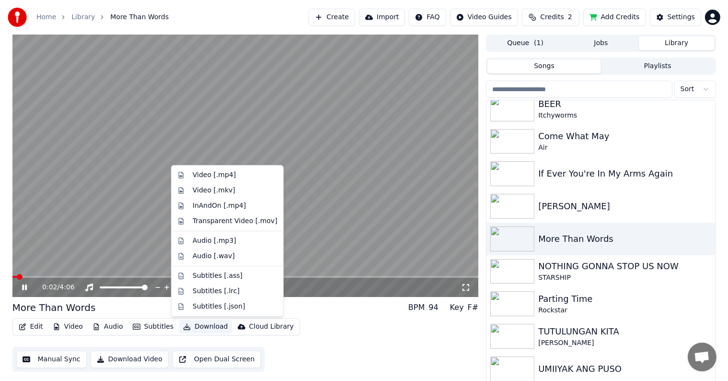
click at [188, 327] on button "Download" at bounding box center [205, 326] width 53 height 13
click at [212, 177] on div "Video [.mp4]" at bounding box center [214, 175] width 43 height 10
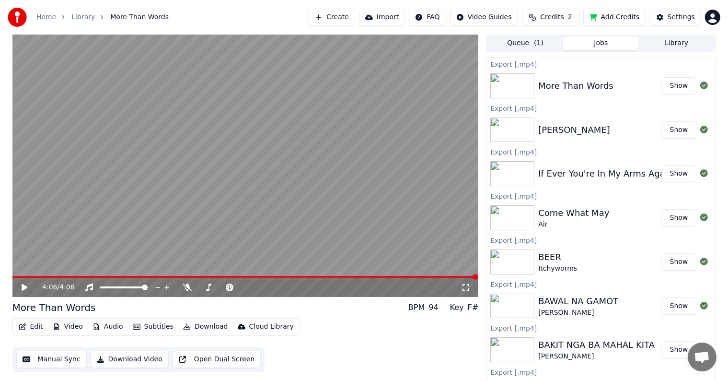
click at [675, 42] on button "Library" at bounding box center [677, 43] width 76 height 14
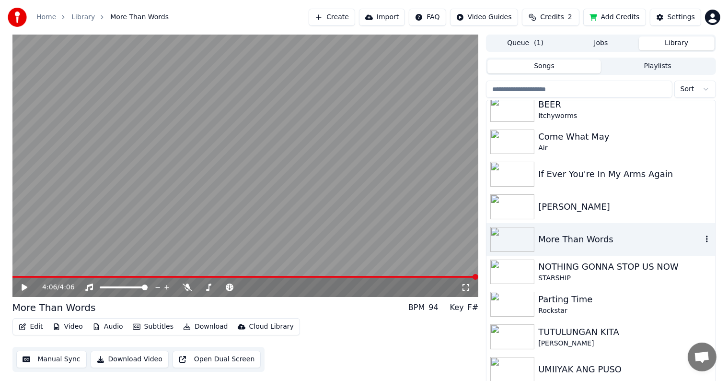
scroll to position [138, 0]
click at [558, 266] on div "NOTHING GONNA STOP US NOW" at bounding box center [619, 265] width 163 height 13
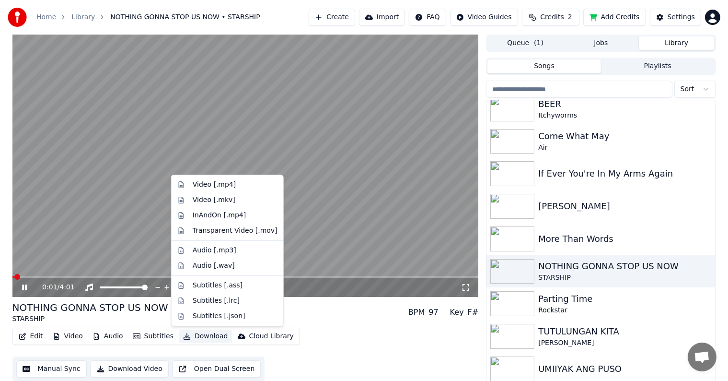
click at [191, 332] on button "Download" at bounding box center [205, 335] width 53 height 13
click at [207, 186] on div "Video [.mp4]" at bounding box center [214, 185] width 43 height 10
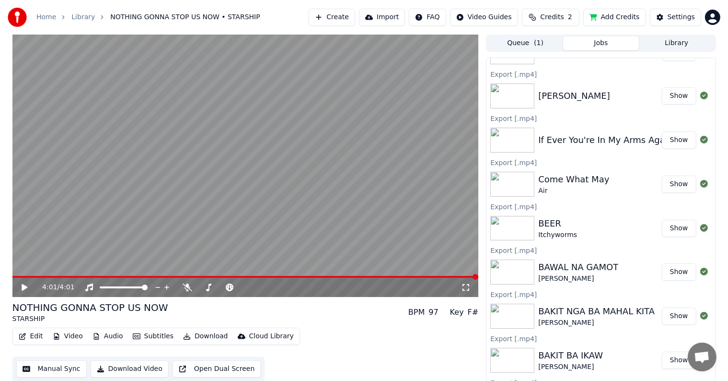
scroll to position [94, 0]
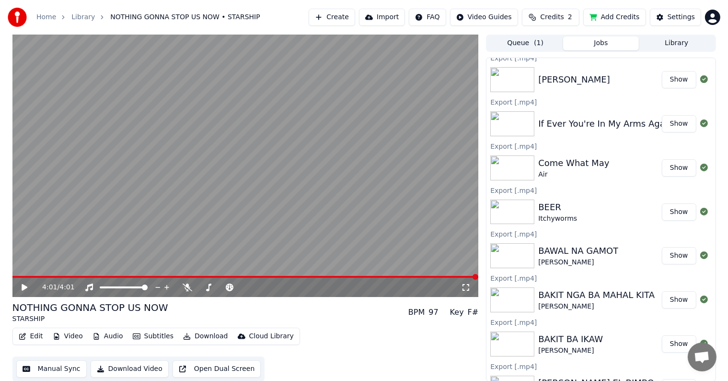
click at [670, 47] on button "Library" at bounding box center [677, 43] width 76 height 14
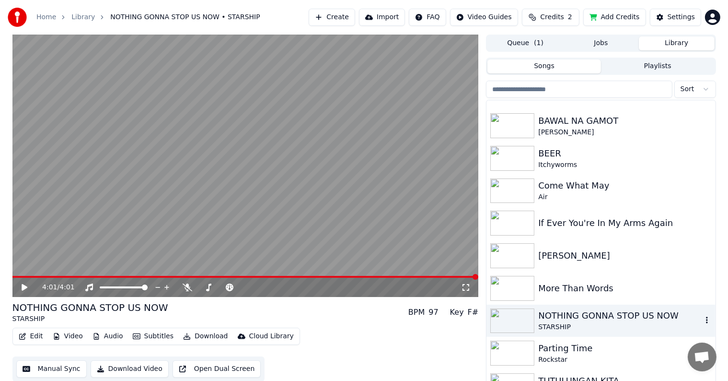
scroll to position [138, 0]
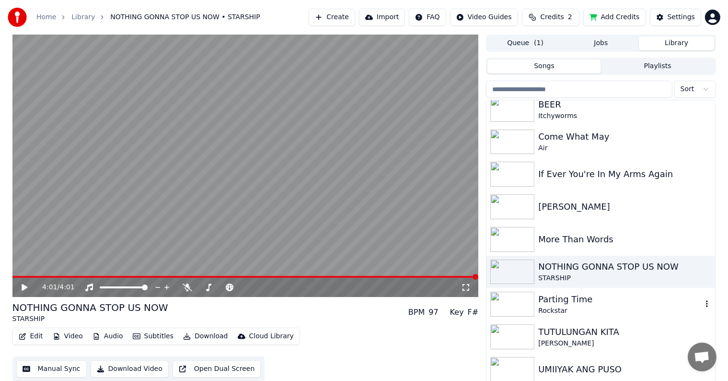
click at [554, 302] on div "Parting Time" at bounding box center [619, 298] width 163 height 13
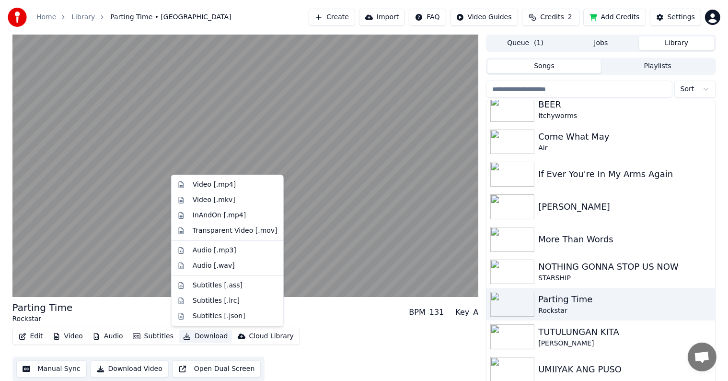
click at [197, 338] on button "Download" at bounding box center [205, 335] width 53 height 13
click at [218, 183] on div "Video [.mp4]" at bounding box center [214, 185] width 43 height 10
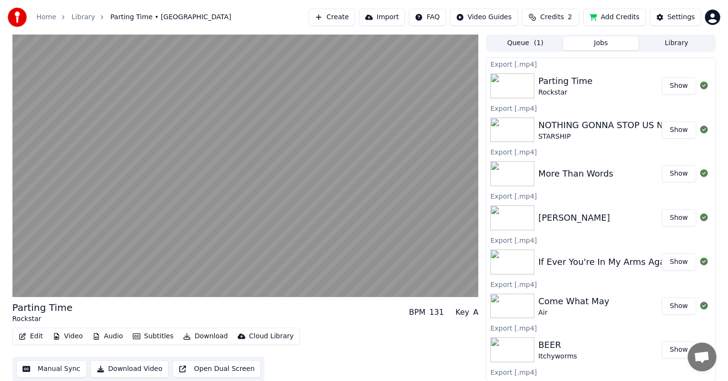
click at [675, 42] on button "Library" at bounding box center [677, 43] width 76 height 14
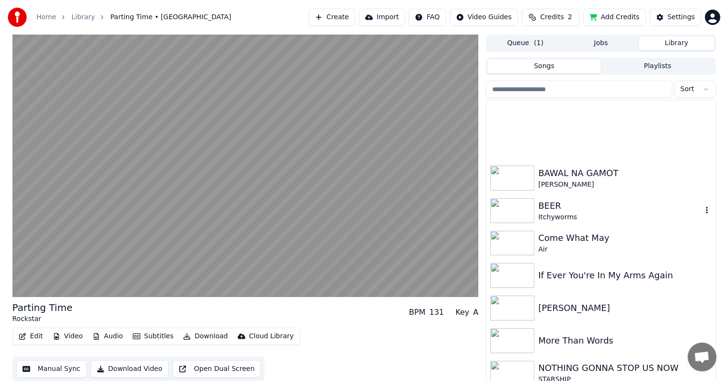
scroll to position [138, 0]
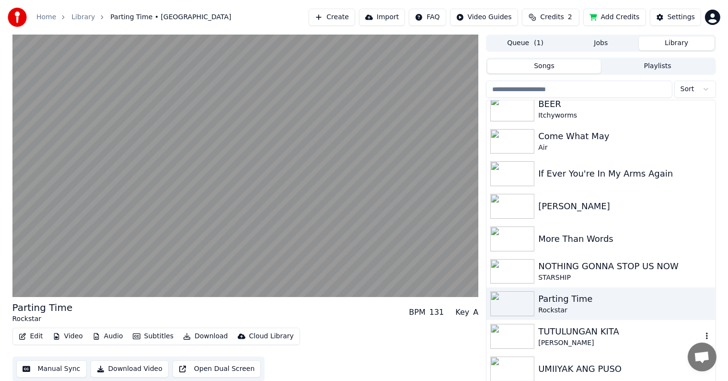
click at [556, 337] on div "TUTULUNGAN KITA" at bounding box center [619, 331] width 163 height 13
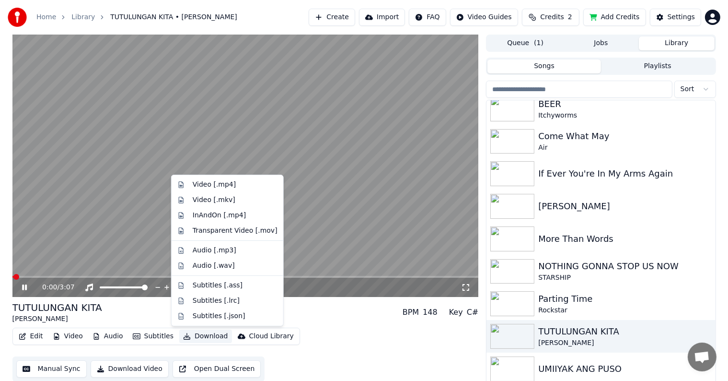
click at [199, 335] on button "Download" at bounding box center [205, 335] width 53 height 13
click at [211, 184] on div "Video [.mp4]" at bounding box center [214, 185] width 43 height 10
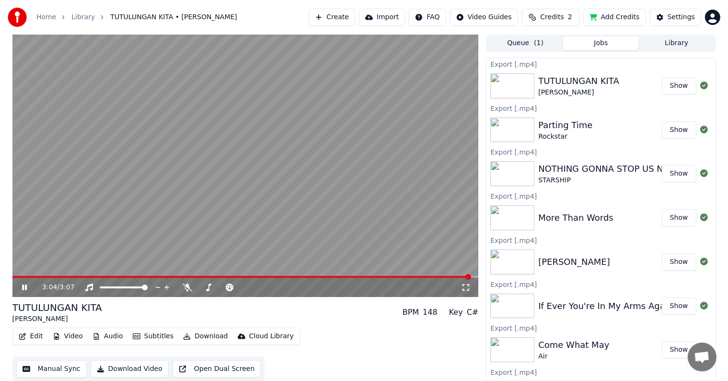
click at [692, 41] on button "Library" at bounding box center [677, 43] width 76 height 14
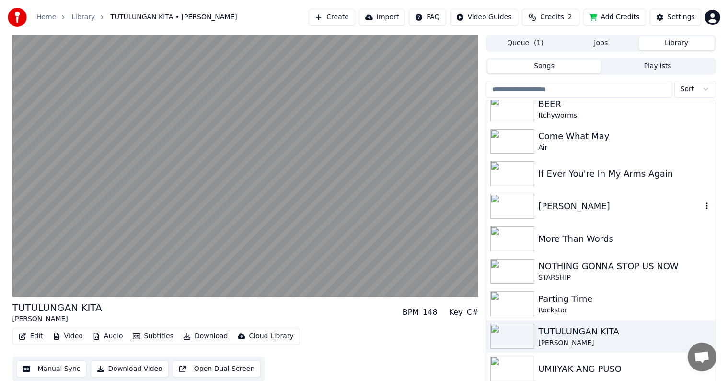
scroll to position [4, 0]
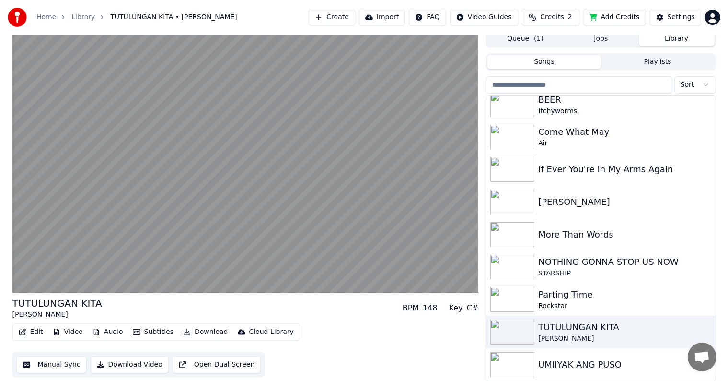
click at [556, 363] on div "UMIIYAK ANG PUSO" at bounding box center [619, 364] width 163 height 13
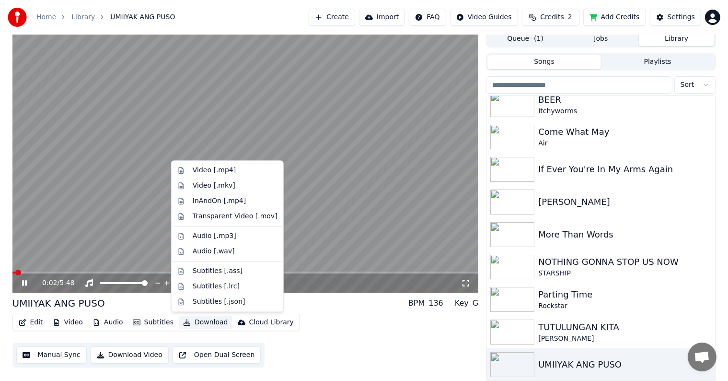
click at [201, 321] on button "Download" at bounding box center [205, 321] width 53 height 13
click at [202, 171] on div "Video [.mp4]" at bounding box center [214, 170] width 43 height 10
